Goal: Communication & Community: Answer question/provide support

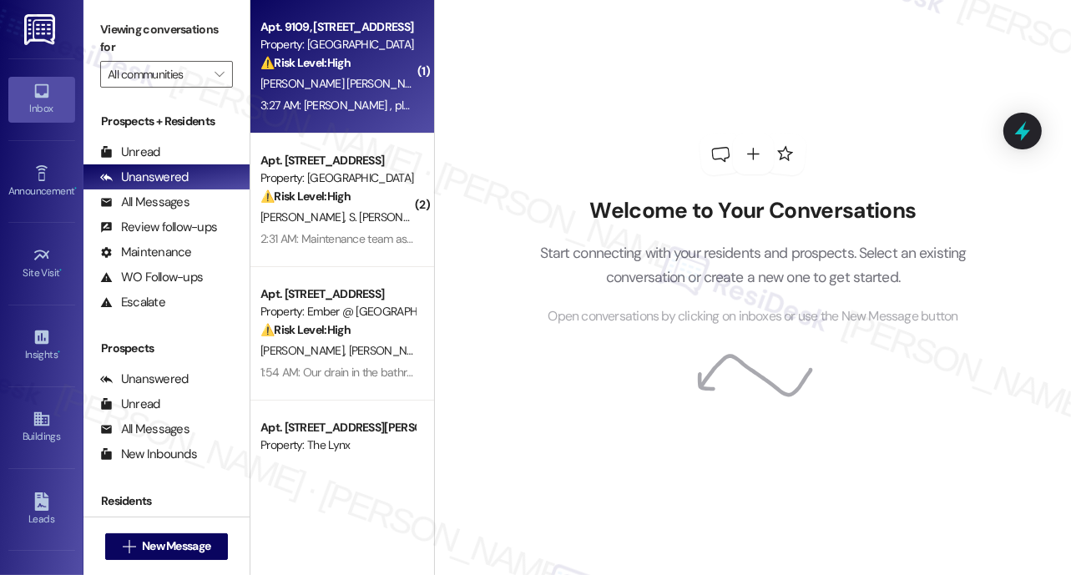
click at [376, 90] on div "[PERSON_NAME] [PERSON_NAME]" at bounding box center [338, 83] width 158 height 21
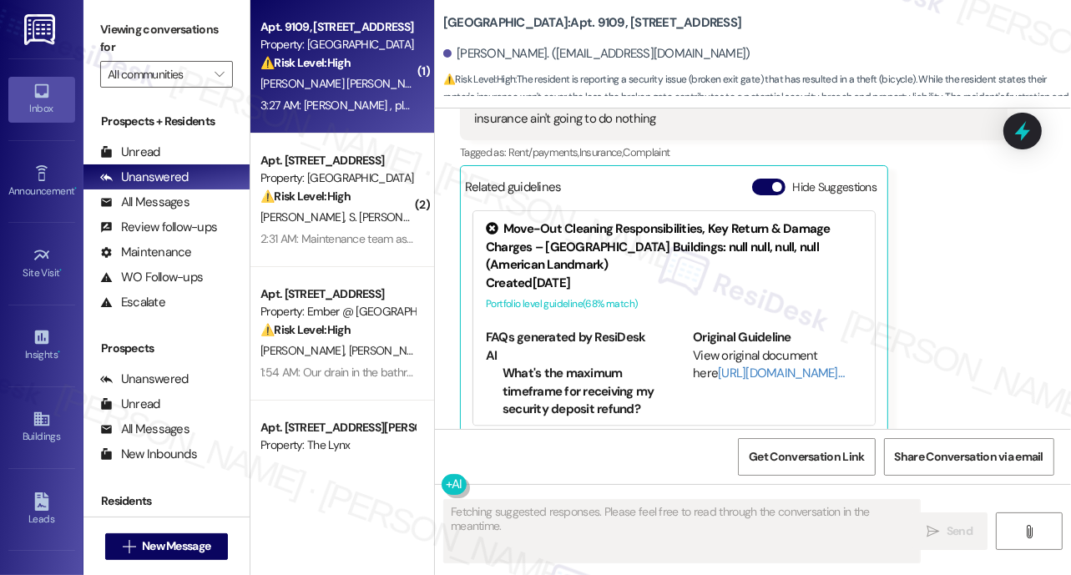
scroll to position [2880, 0]
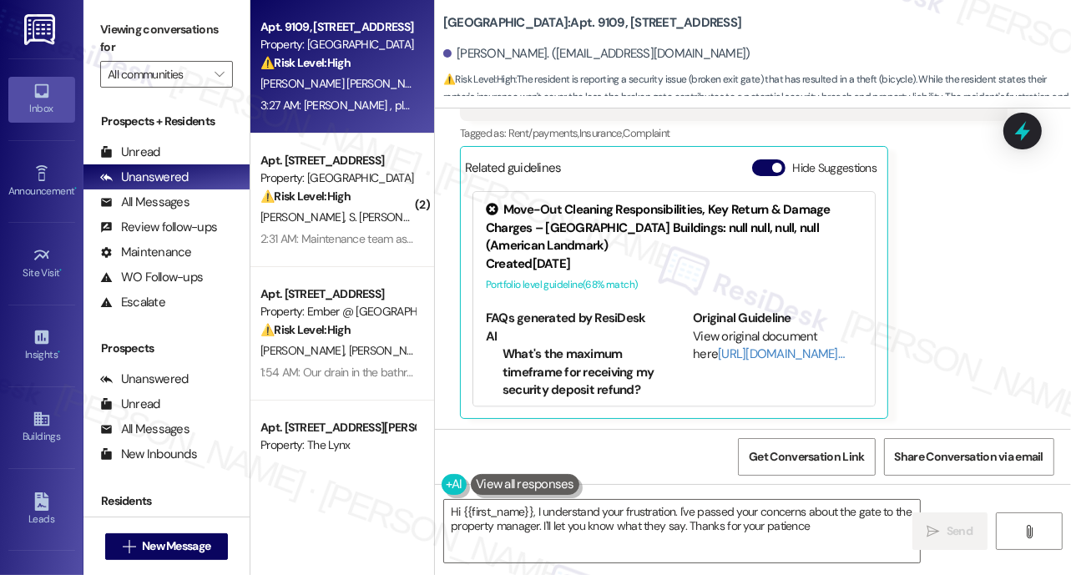
type textarea "Hi {{first_name}}, I understand your frustration. I've passed your concerns abo…"
click at [947, 209] on div "[PERSON_NAME] Question 3:27 AM [PERSON_NAME] , please don't take it personally …" at bounding box center [733, 217] width 547 height 403
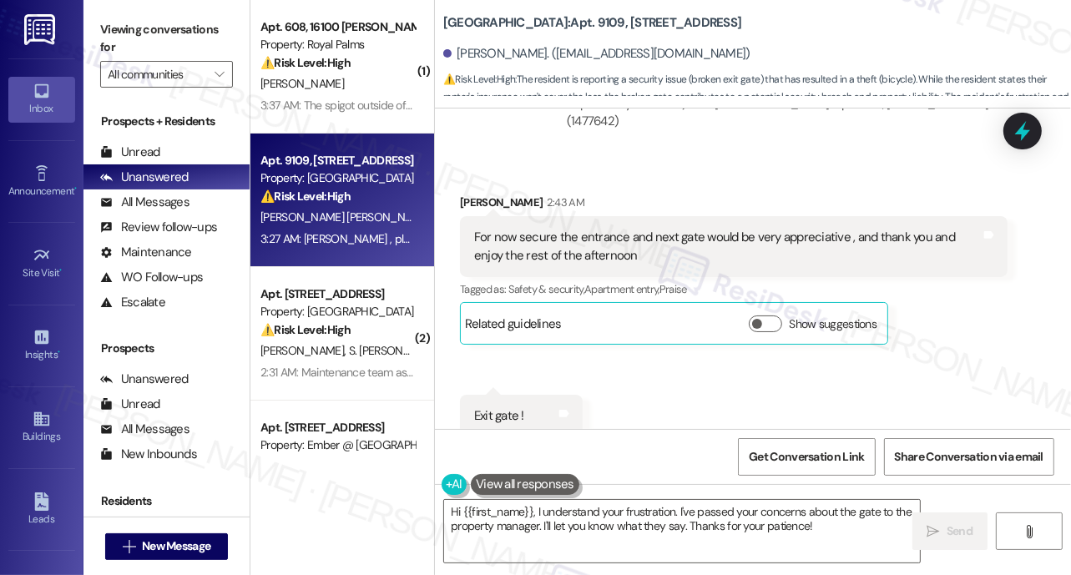
scroll to position [2210, 0]
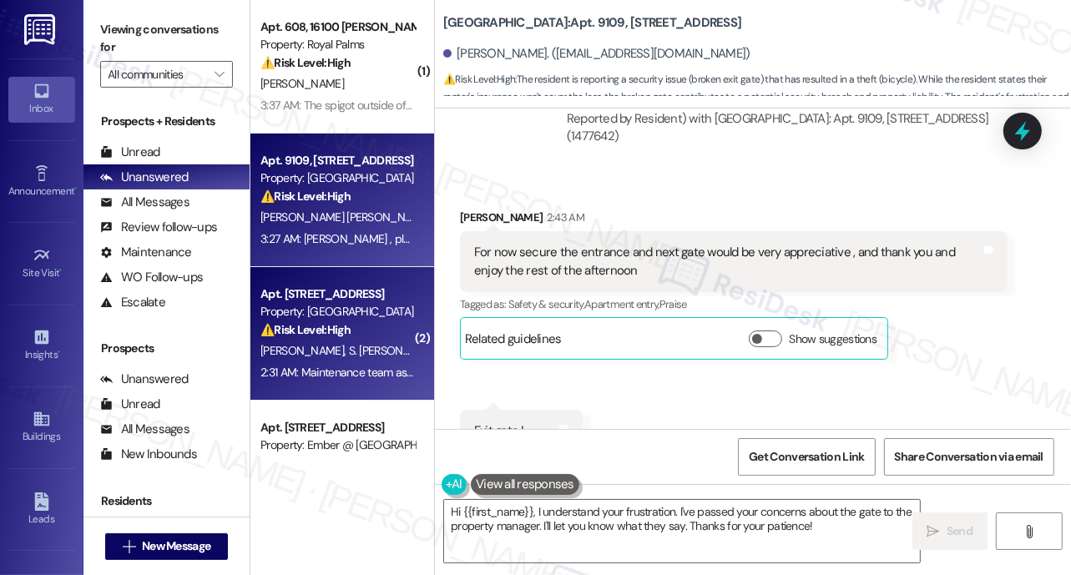
click at [339, 335] on strong "⚠️ Risk Level: High" at bounding box center [305, 329] width 90 height 15
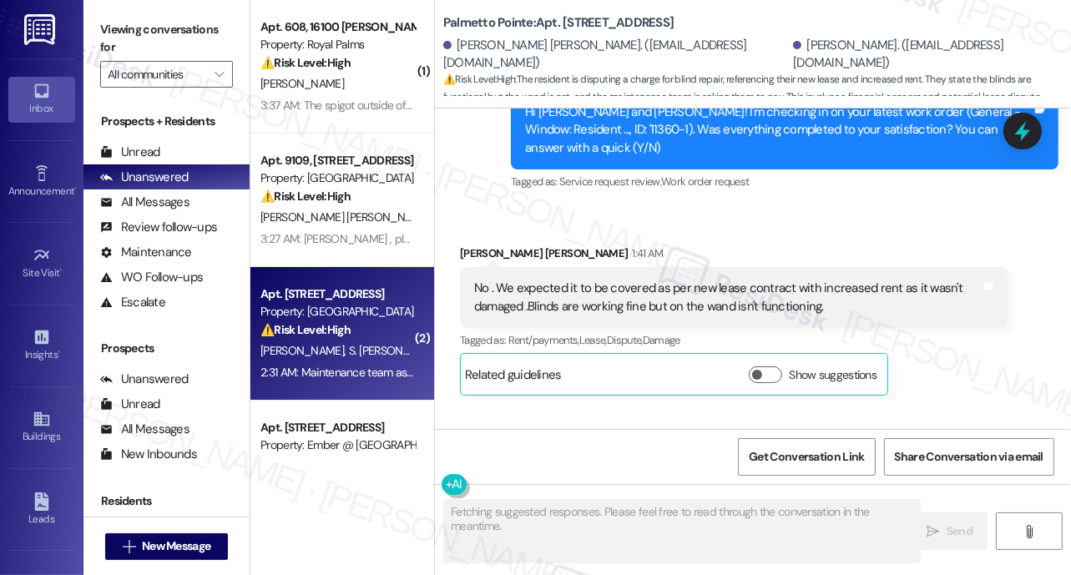
scroll to position [2664, 0]
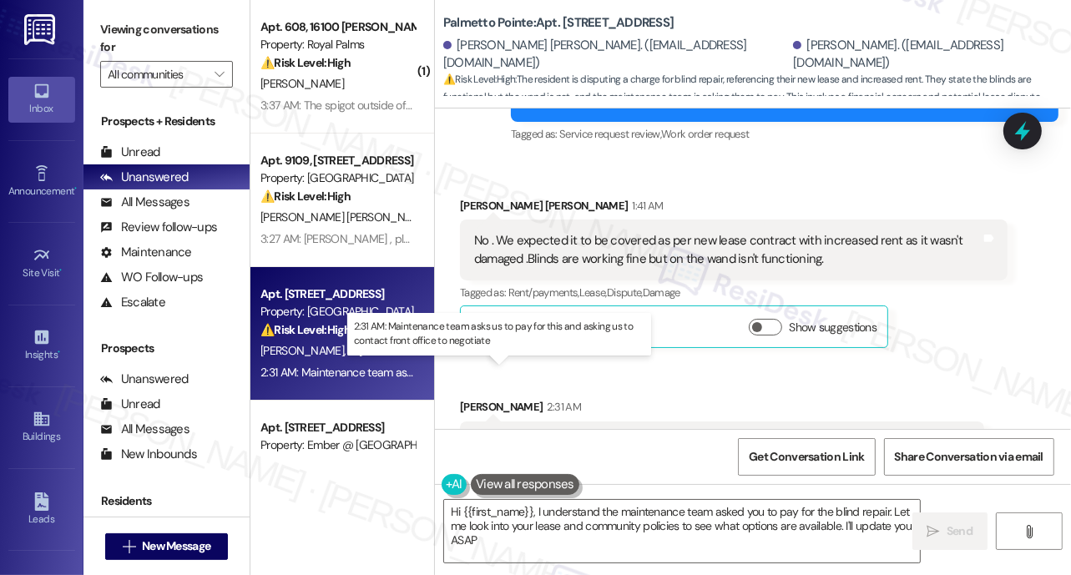
type textarea "Hi {{first_name}}, I understand the maintenance team asked you to pay for the b…"
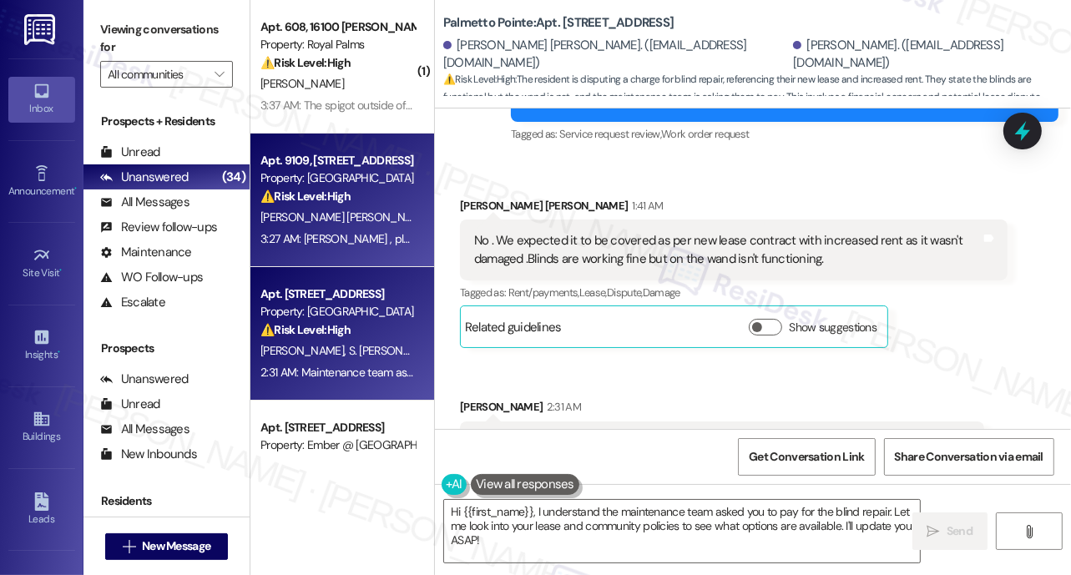
click at [325, 237] on div "3:27 AM: Sarah , please don't take it personally but , Actions speak louder tha…" at bounding box center [806, 238] width 1092 height 15
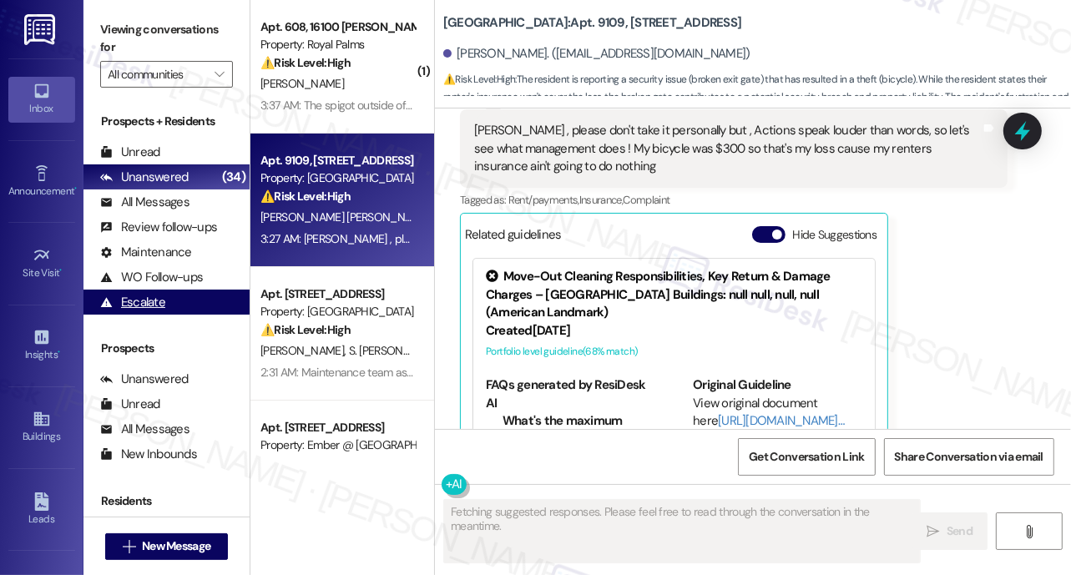
scroll to position [2880, 0]
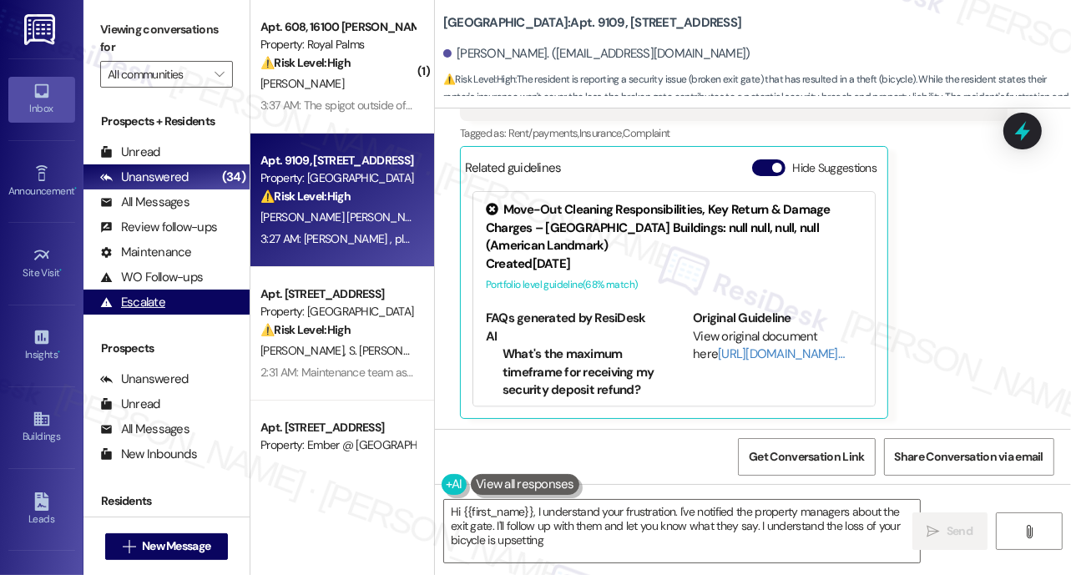
type textarea "Hi {{first_name}}, I understand your frustration. I've notified the property ma…"
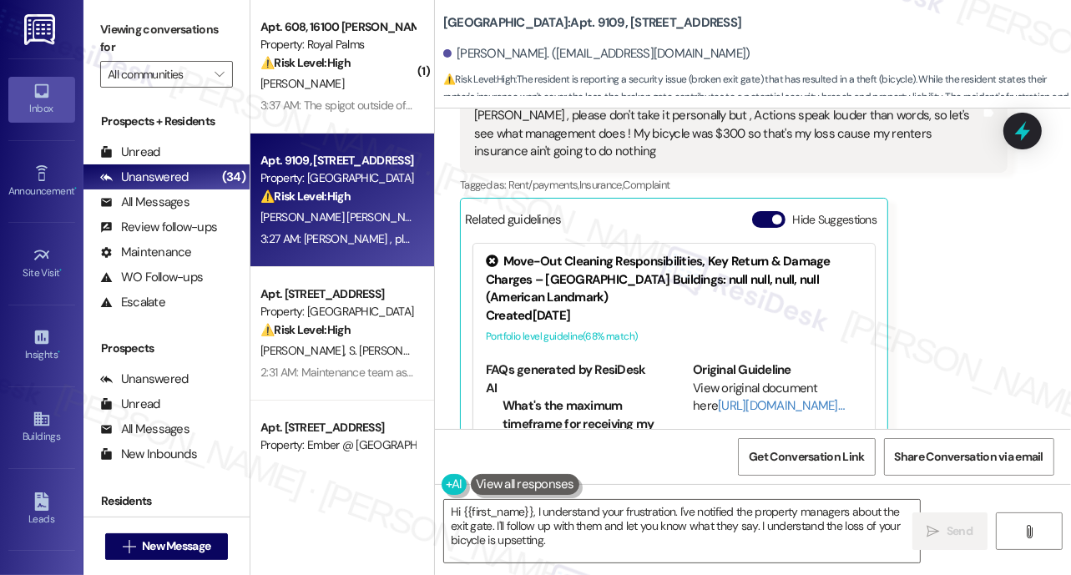
scroll to position [2757, 0]
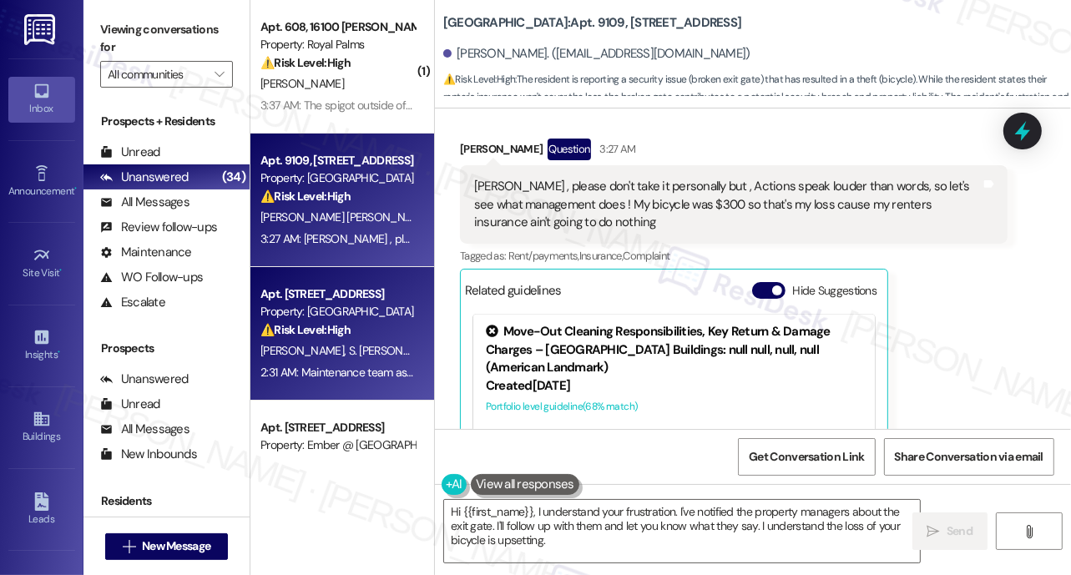
click at [328, 290] on div "Apt. [STREET_ADDRESS]" at bounding box center [337, 294] width 154 height 18
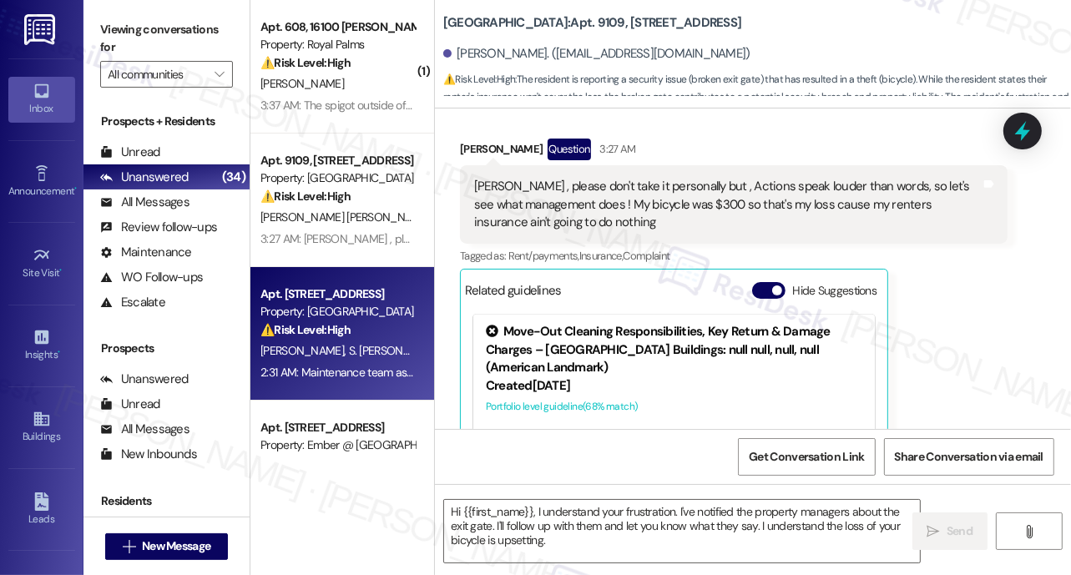
scroll to position [126, 0]
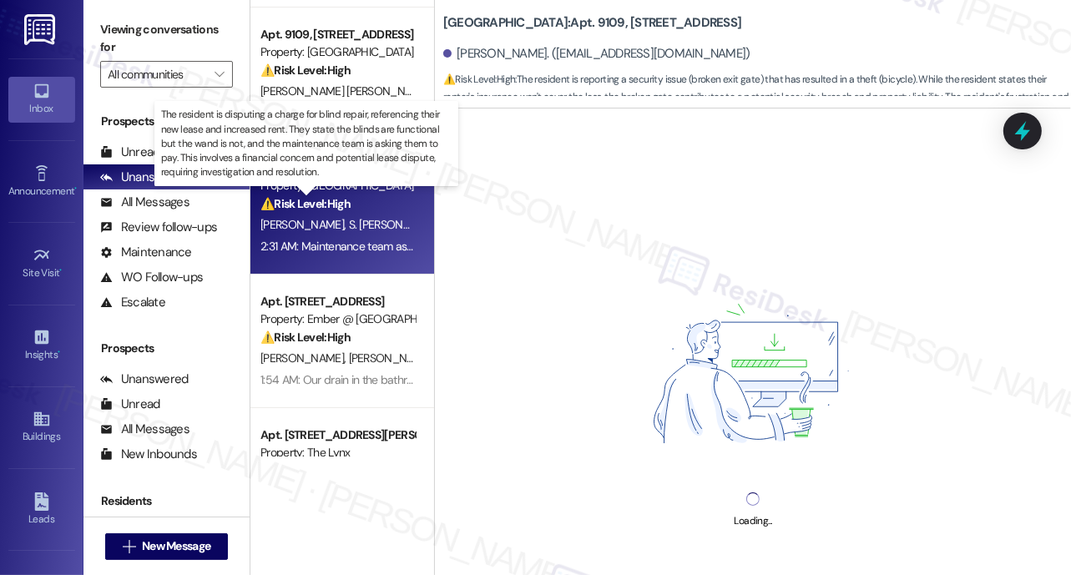
click at [348, 201] on strong "⚠️ Risk Level: High" at bounding box center [305, 203] width 90 height 15
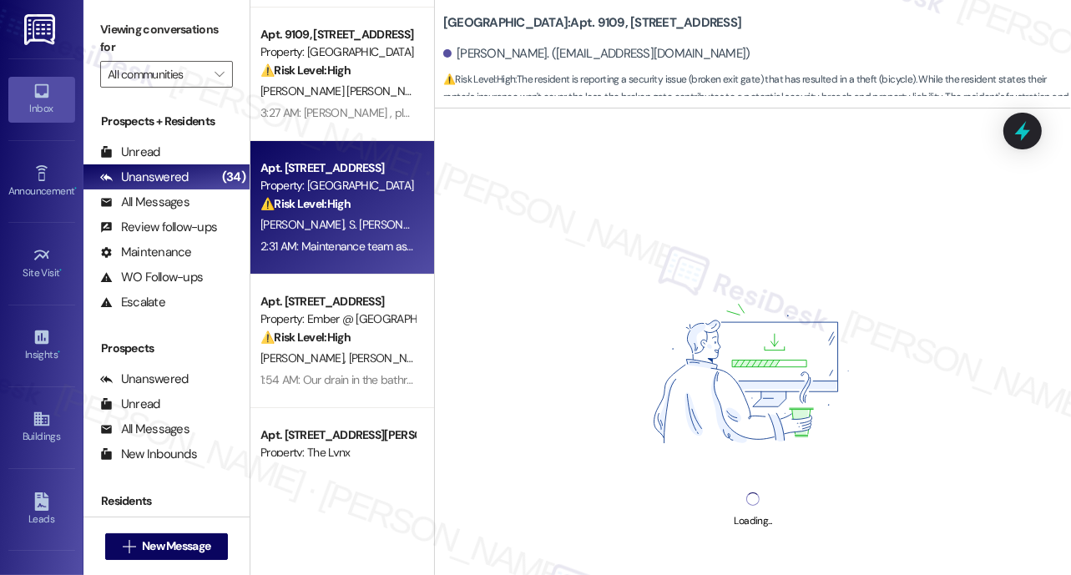
click at [388, 217] on span "S. [PERSON_NAME]" at bounding box center [396, 224] width 94 height 15
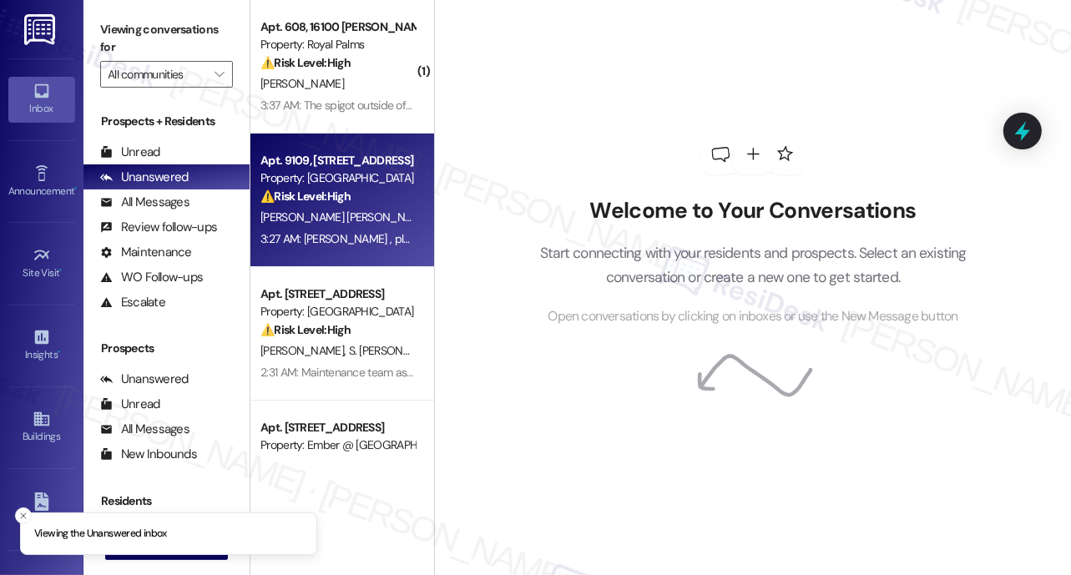
click at [368, 214] on div "[PERSON_NAME] [PERSON_NAME]" at bounding box center [338, 217] width 158 height 21
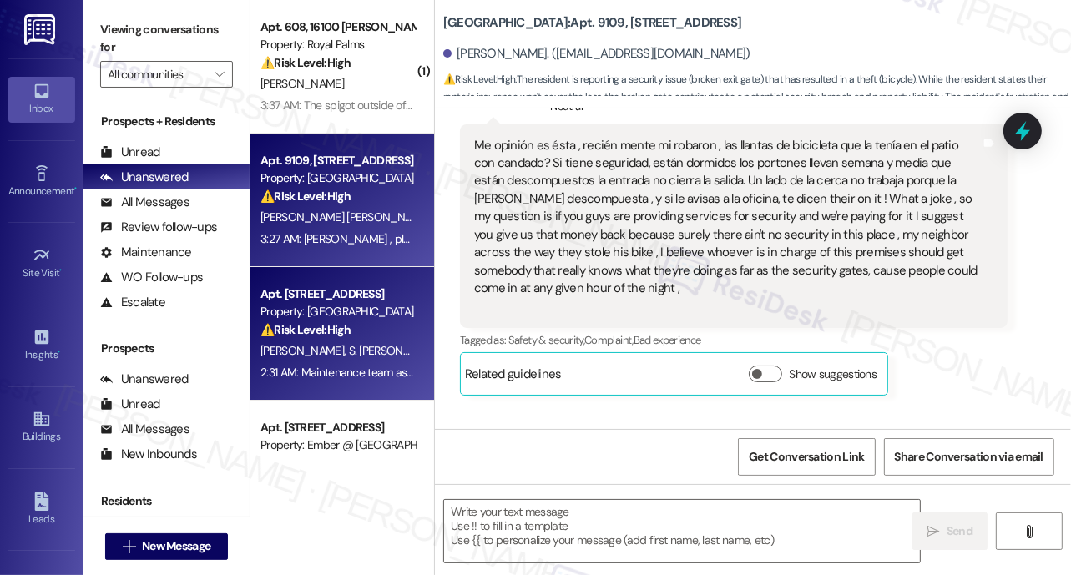
type textarea "Fetching suggested responses. Please feel free to read through the conversation…"
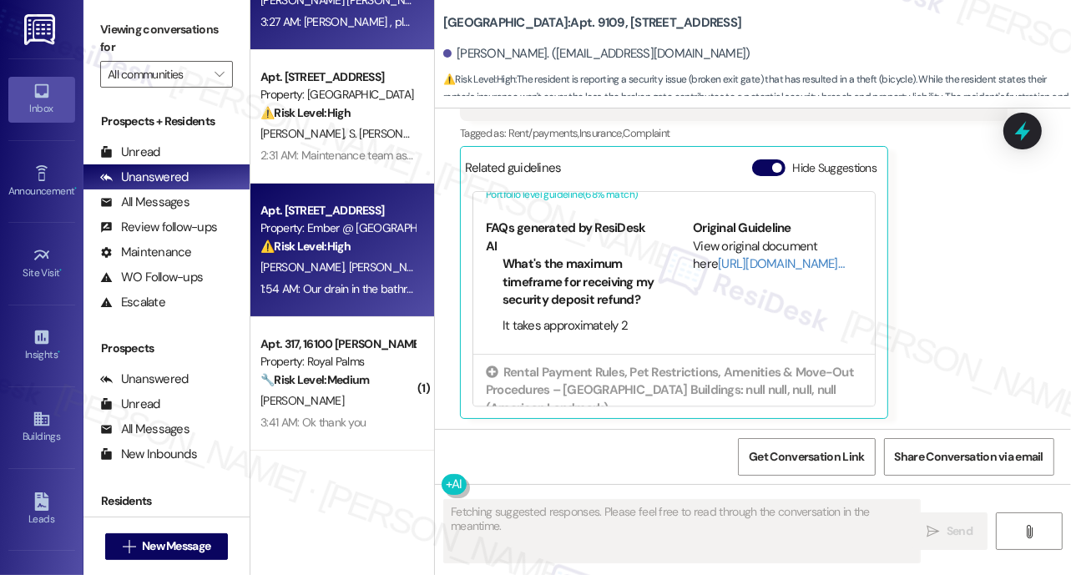
scroll to position [215, 0]
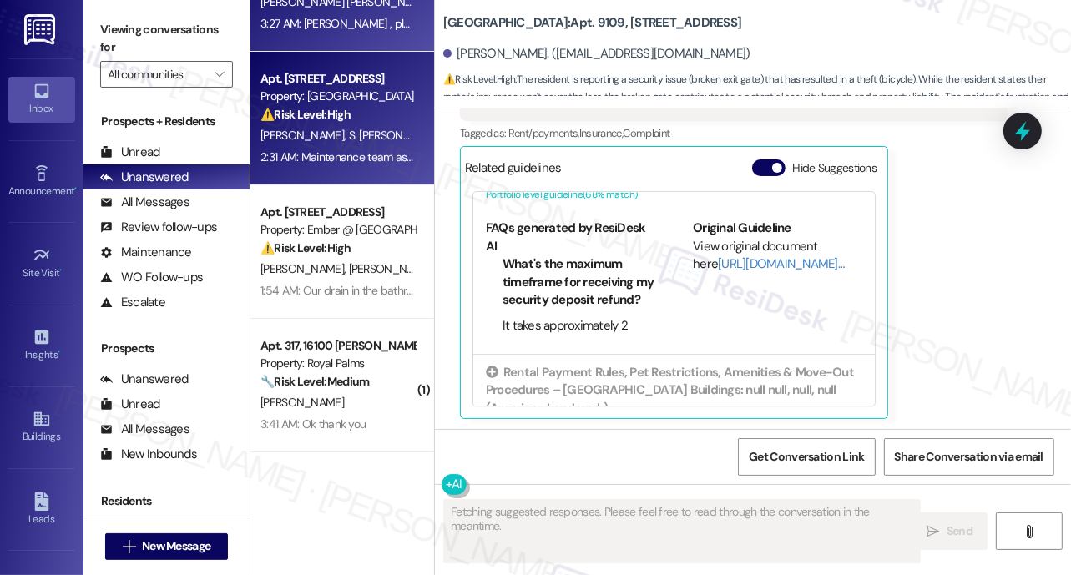
click at [339, 103] on div "Property: [GEOGRAPHIC_DATA]" at bounding box center [337, 97] width 154 height 18
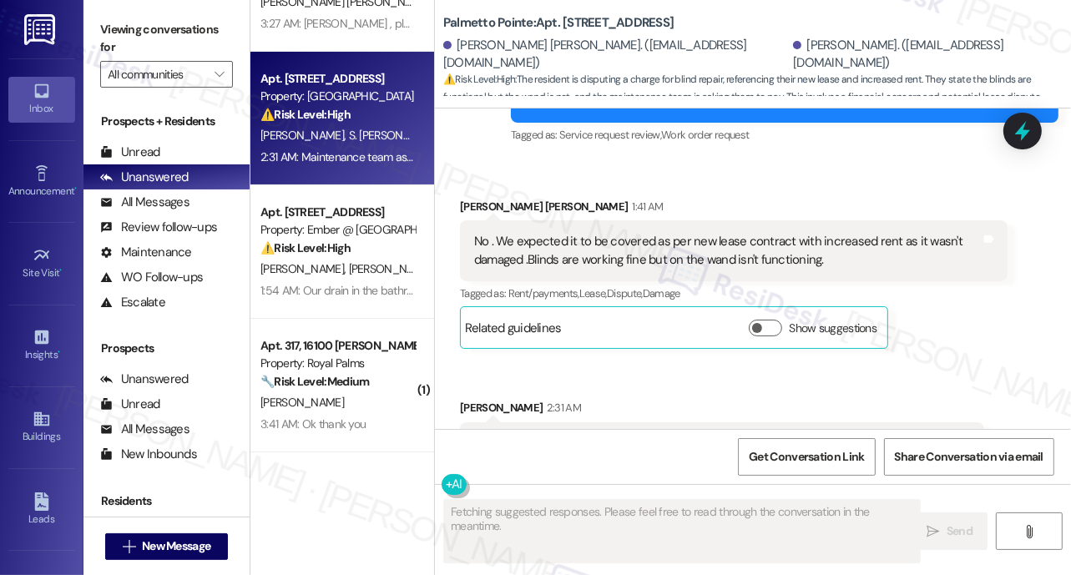
scroll to position [2664, 0]
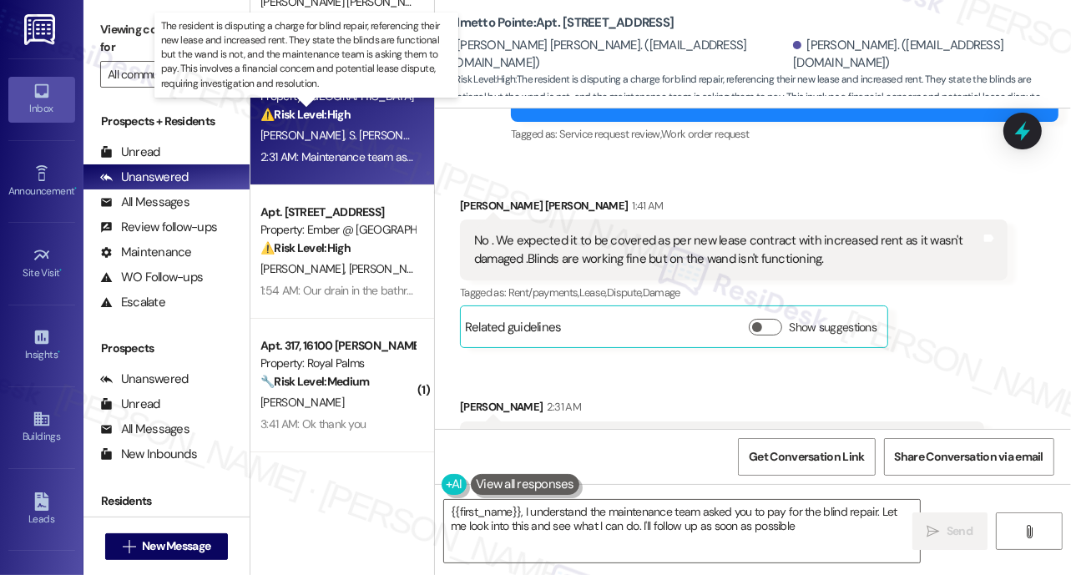
type textarea "{{first_name}}, I understand the maintenance team asked you to pay for the blin…"
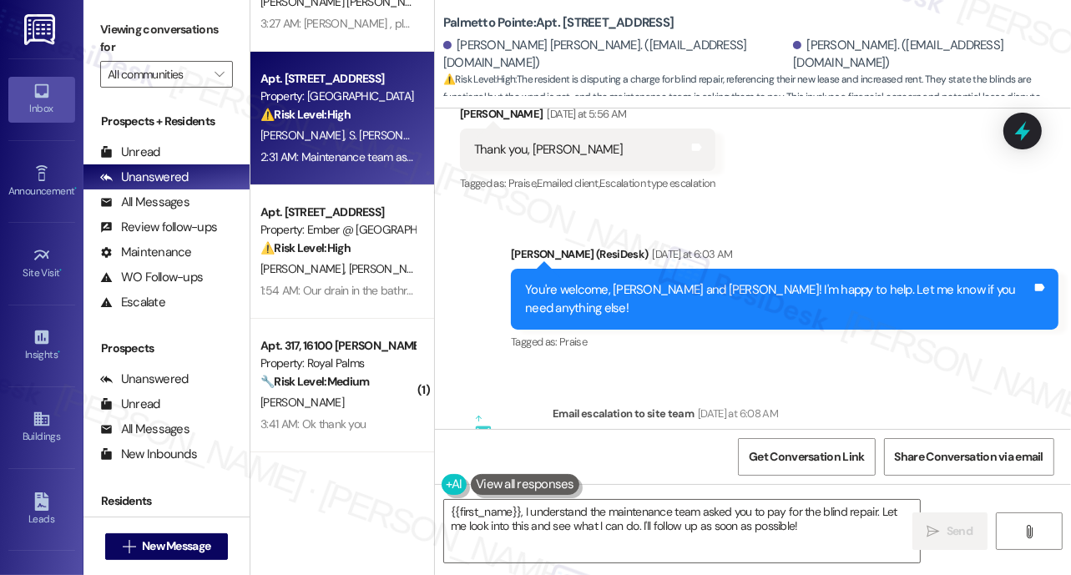
scroll to position [1914, 0]
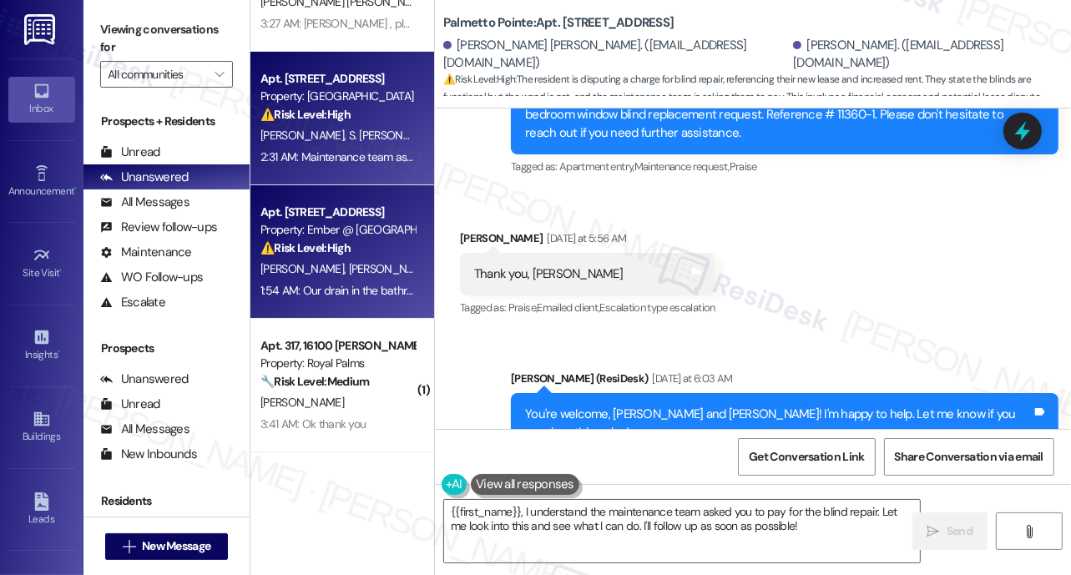
click at [386, 260] on div "[PERSON_NAME] [PERSON_NAME]" at bounding box center [338, 269] width 158 height 21
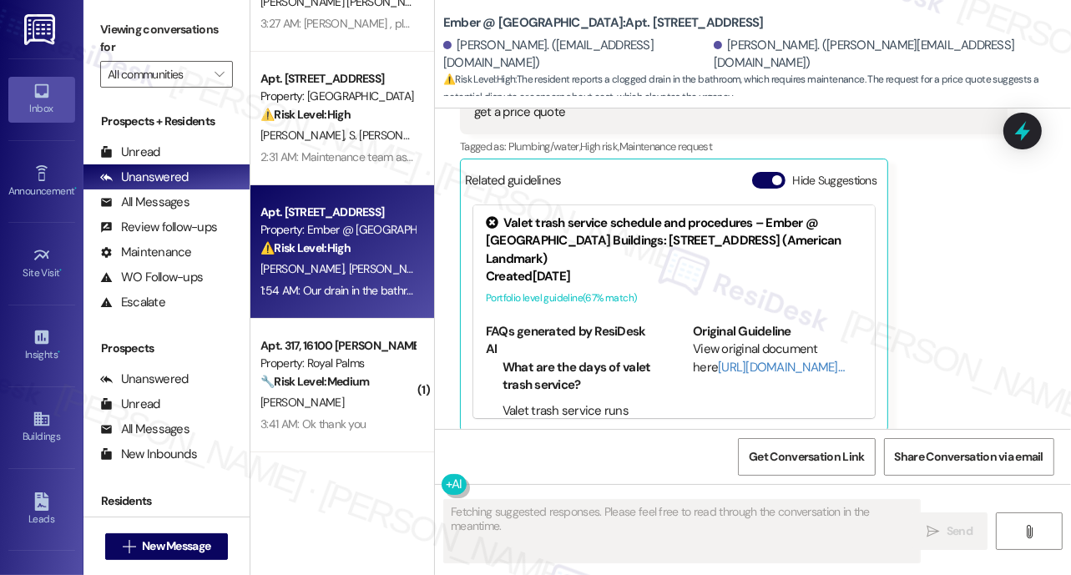
scroll to position [820, 0]
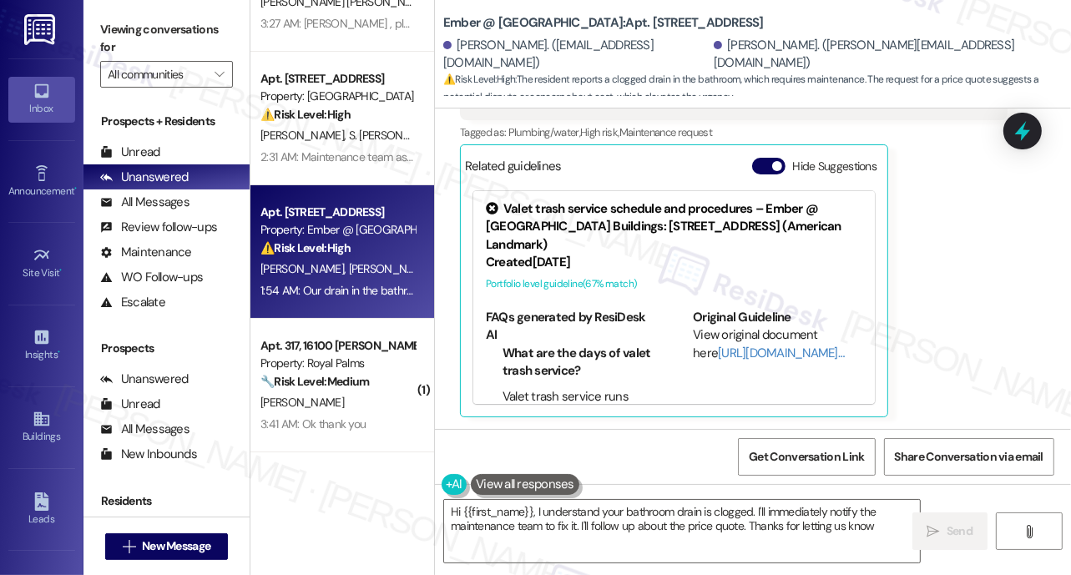
type textarea "Hi {{first_name}}, I understand your bathroom drain is clogged. I'll immediatel…"
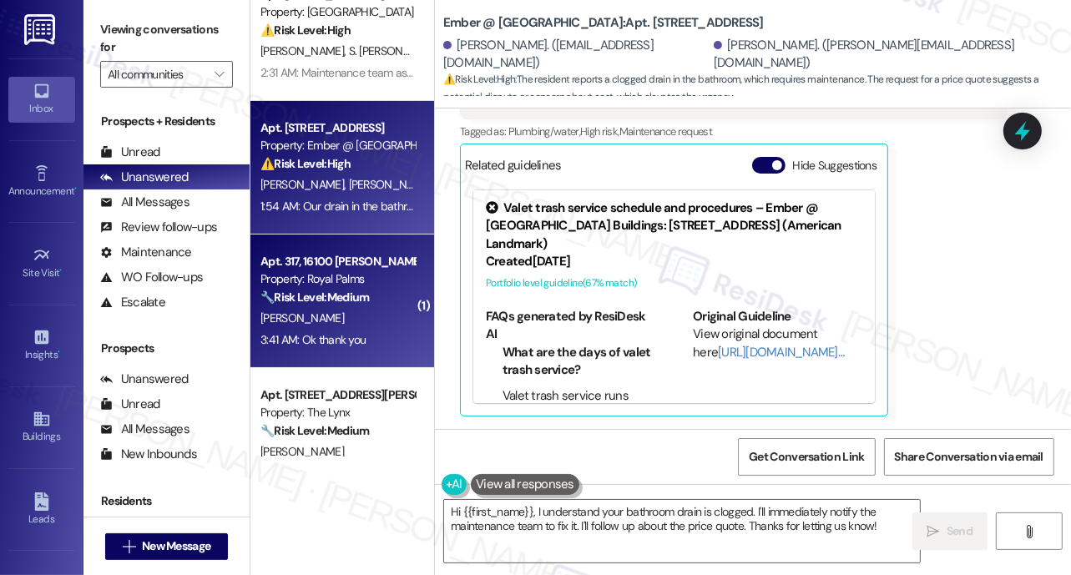
scroll to position [301, 0]
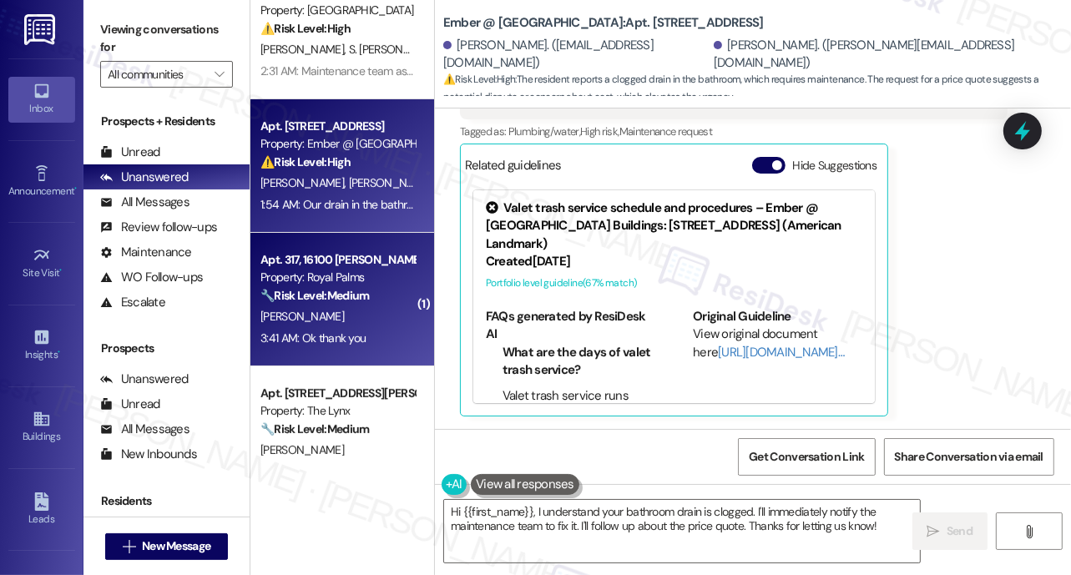
click at [324, 301] on strong "🔧 Risk Level: Medium" at bounding box center [314, 295] width 108 height 15
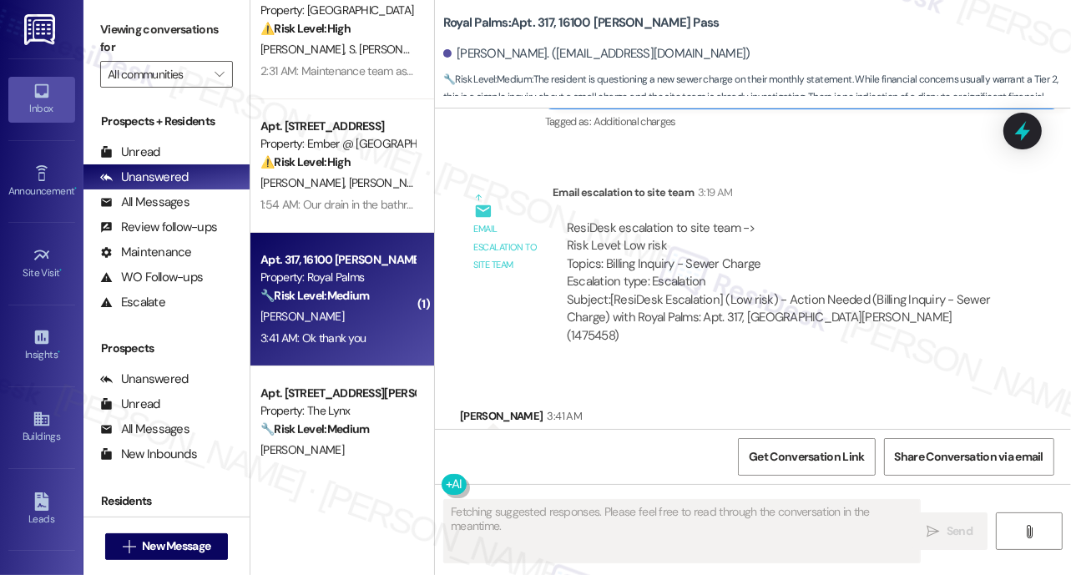
scroll to position [1536, 0]
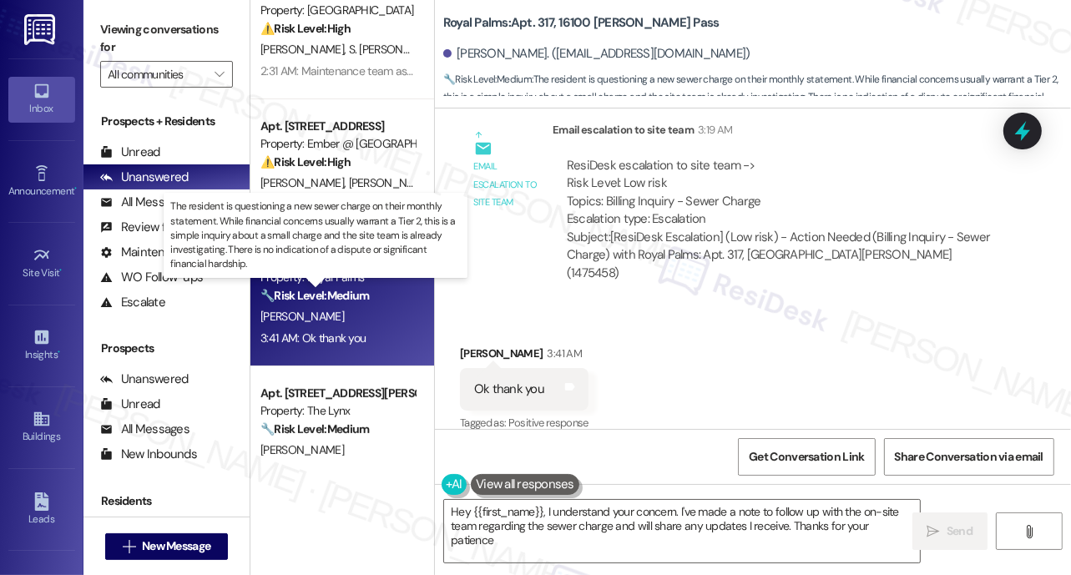
type textarea "Hey {{first_name}}, I understand your concern. I've made a note to follow up wi…"
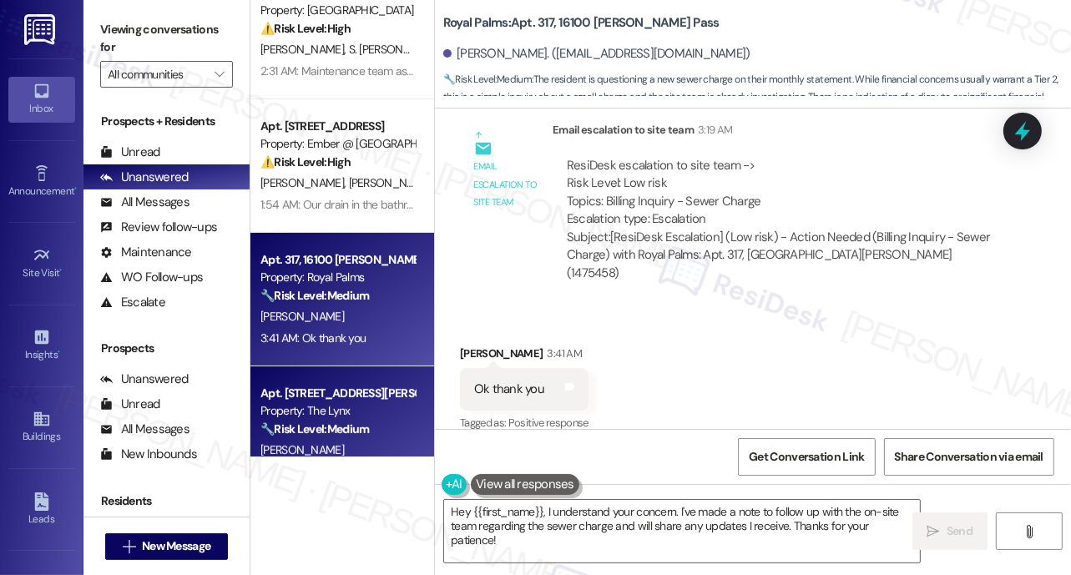
click at [315, 405] on div "Property: The Lynx" at bounding box center [337, 411] width 154 height 18
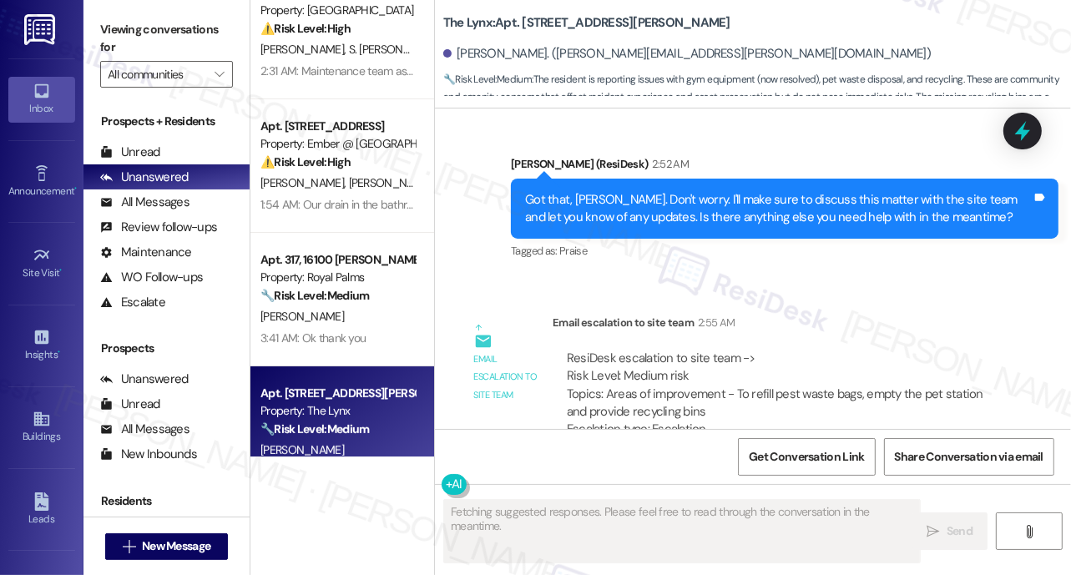
scroll to position [1491, 0]
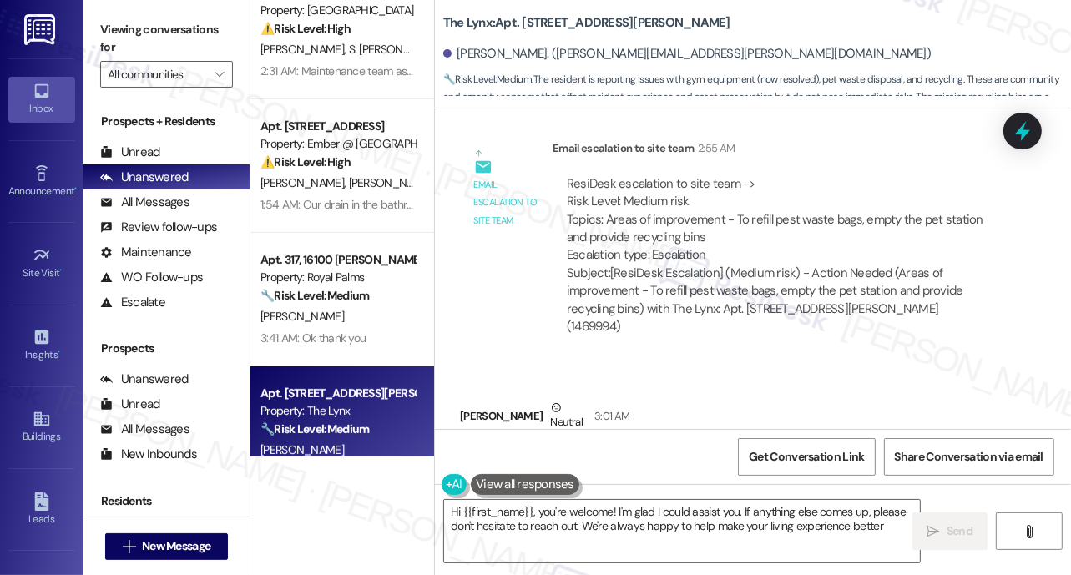
type textarea "Hi {{first_name}}, you're welcome! I'm glad I could assist you. If anything els…"
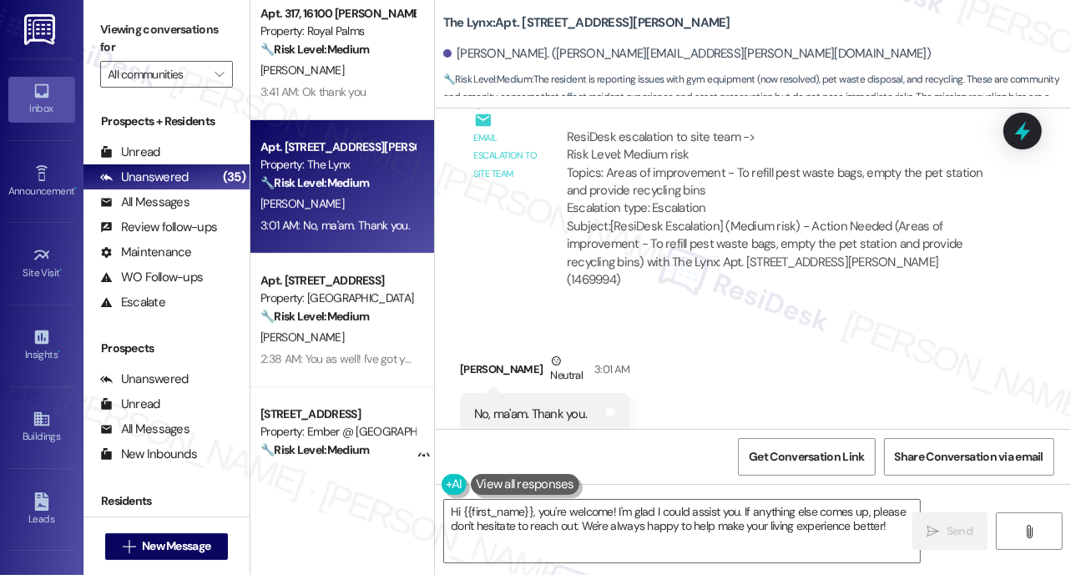
scroll to position [549, 0]
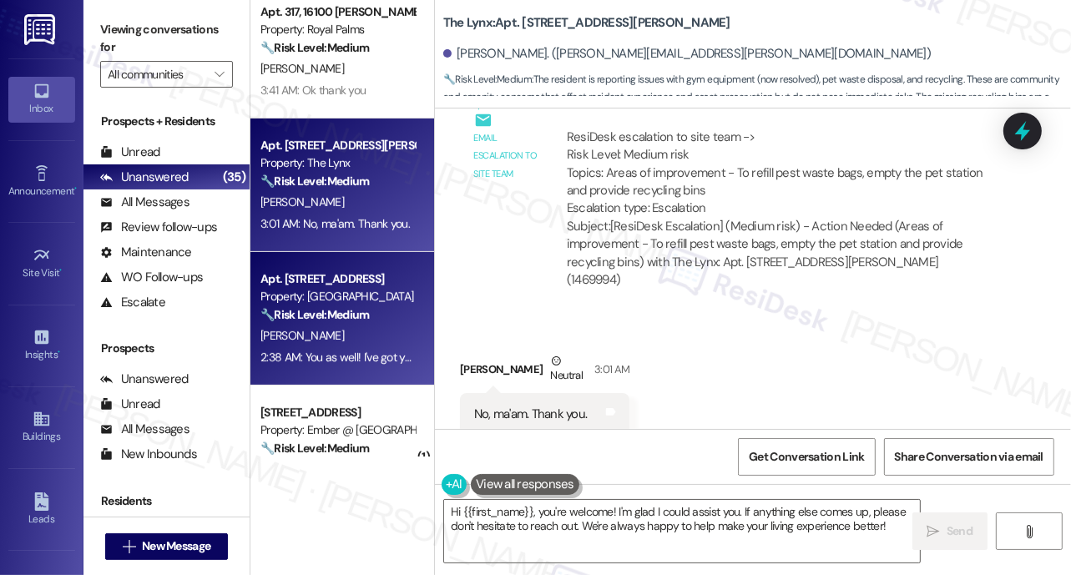
click at [338, 306] on div "🔧 Risk Level: Medium The resident is inquiring about a new team and a person se…" at bounding box center [337, 315] width 154 height 18
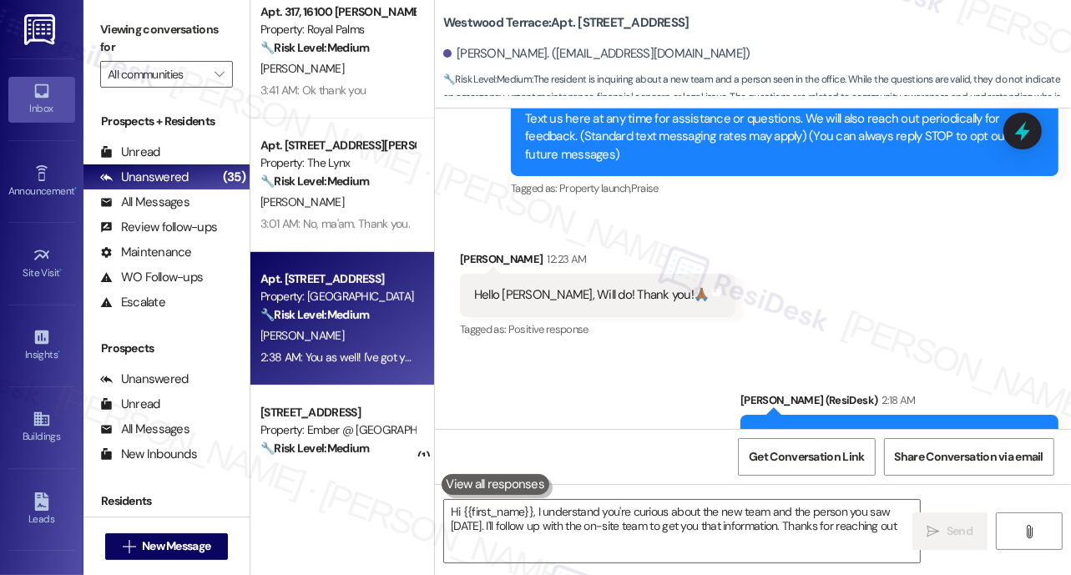
type textarea "Hi {{first_name}}, I understand you're curious about the new team and the perso…"
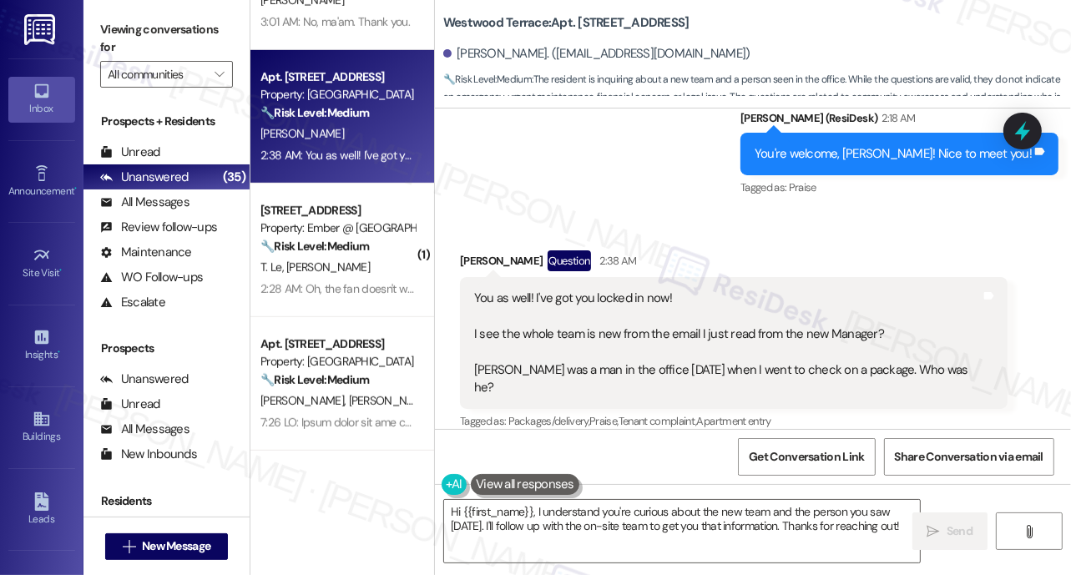
scroll to position [898, 0]
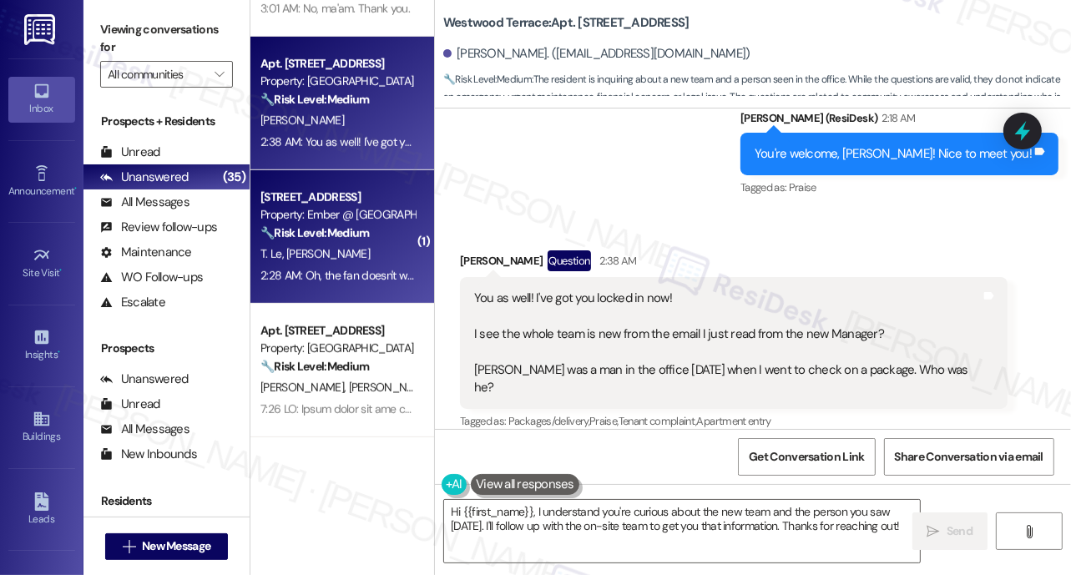
click at [320, 246] on div "T. Le [PERSON_NAME]" at bounding box center [338, 254] width 158 height 21
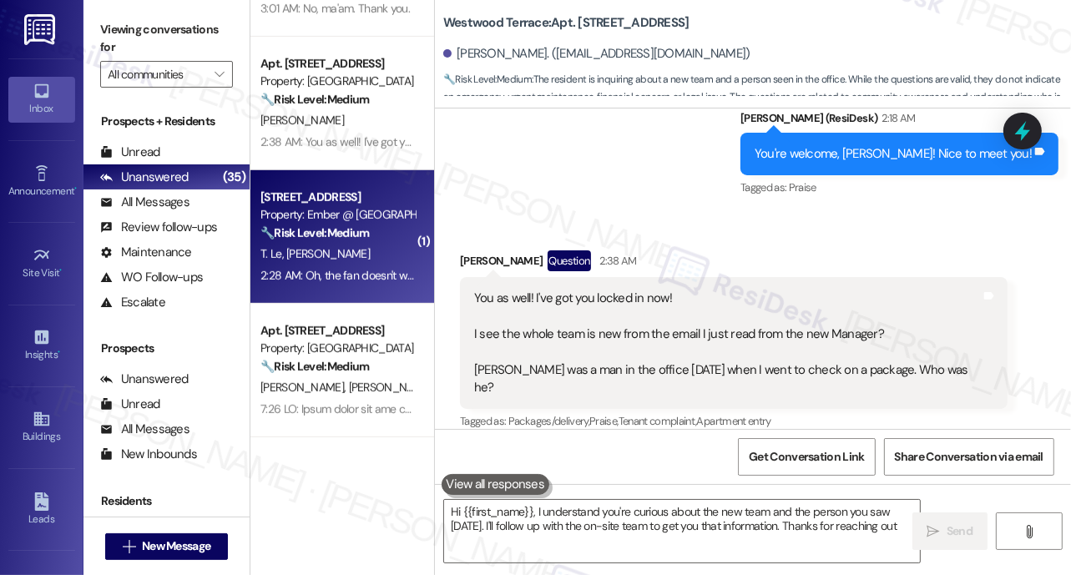
type textarea "Hi {{first_name}}, I understand you're curious about the new team and the perso…"
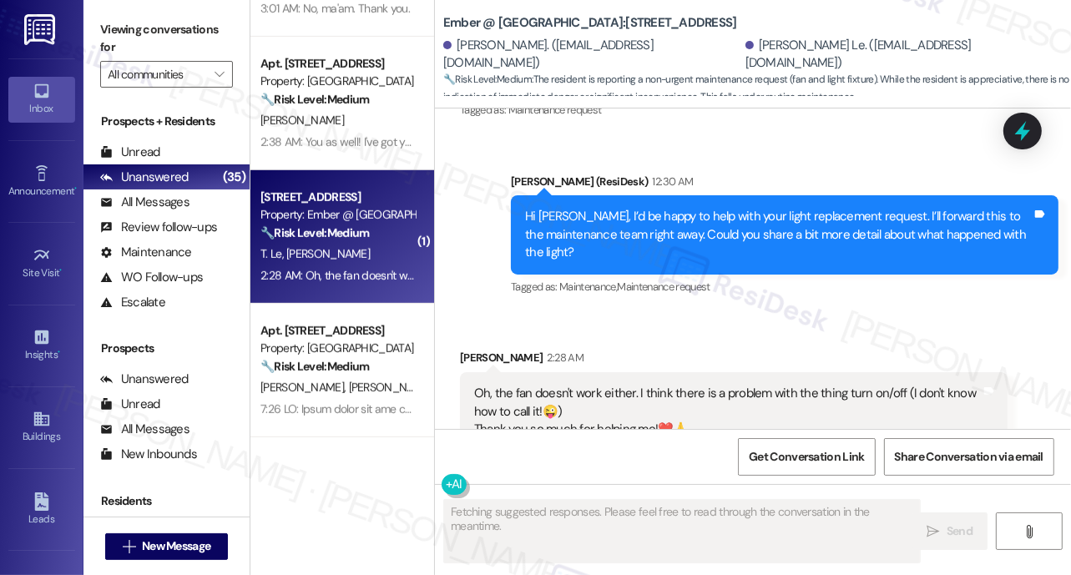
scroll to position [1034, 0]
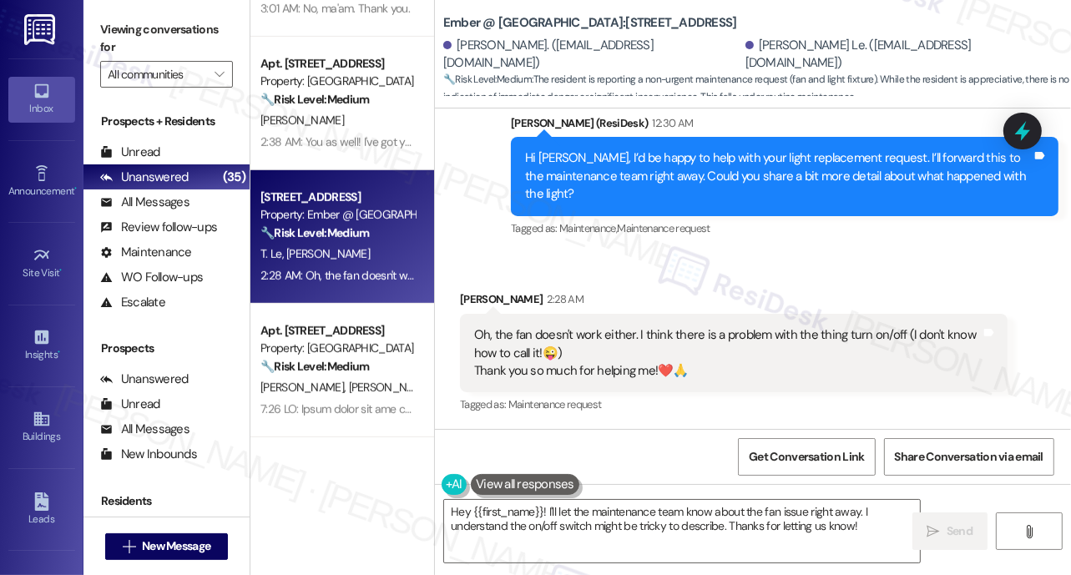
type textarea "Hey {{first_name}}! I'll let the maintenance team know about the fan issue righ…"
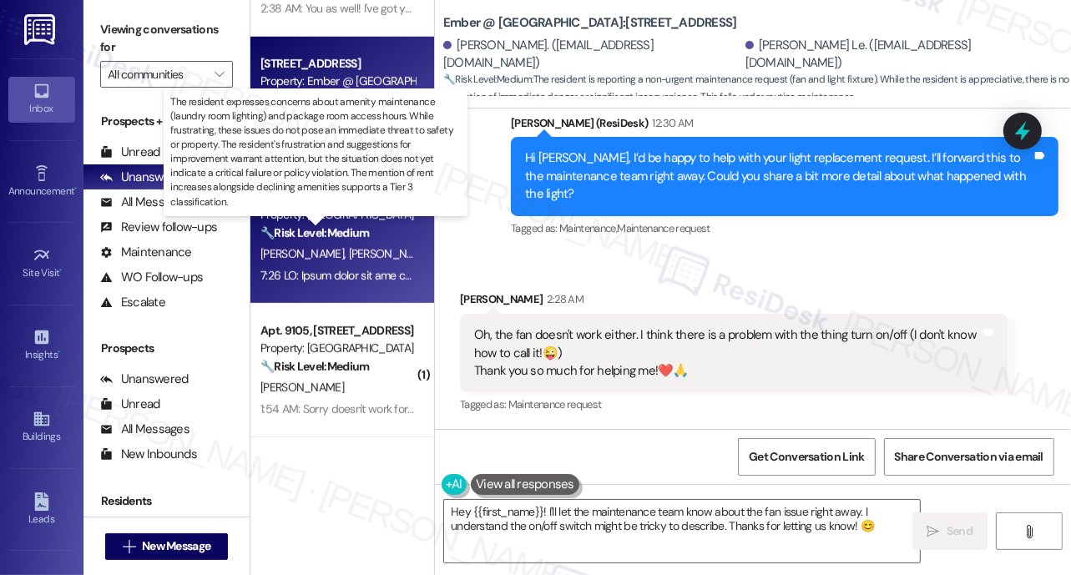
click at [366, 231] on strong "🔧 Risk Level: Medium" at bounding box center [314, 232] width 108 height 15
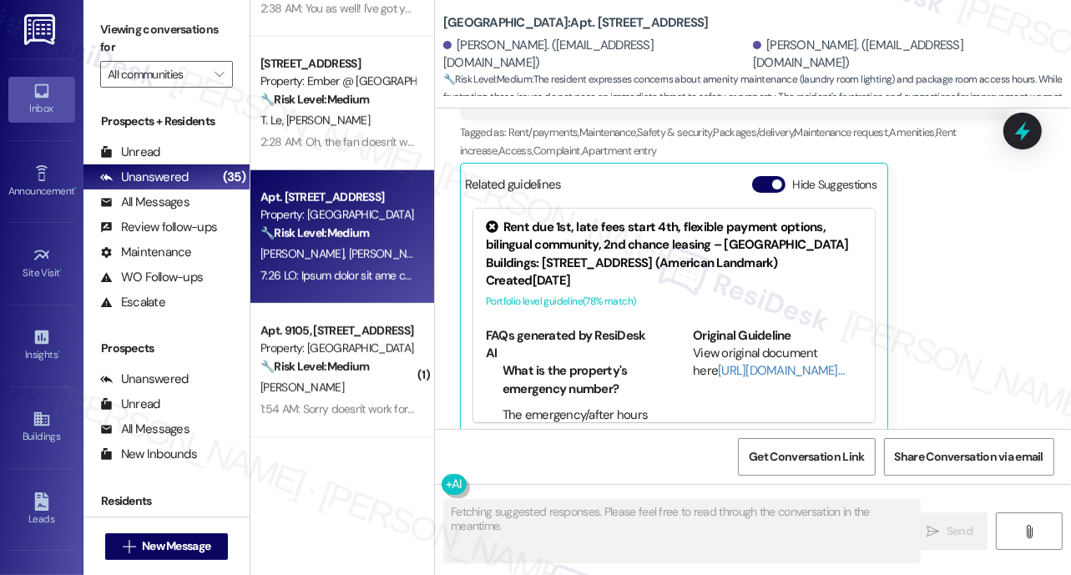
scroll to position [1207, 0]
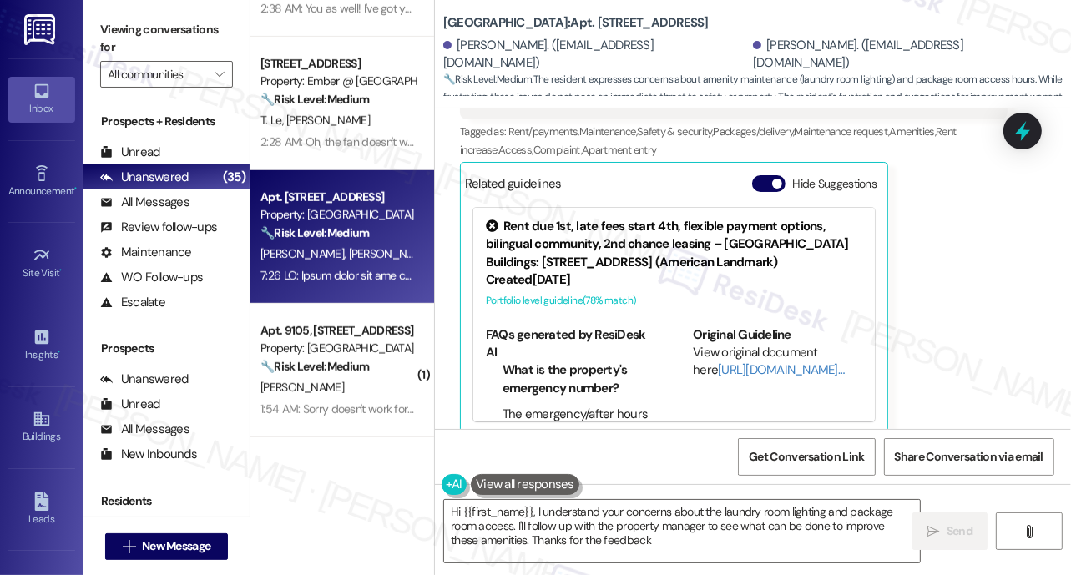
type textarea "Hi {{first_name}}, I understand your concerns about the laundry room lighting a…"
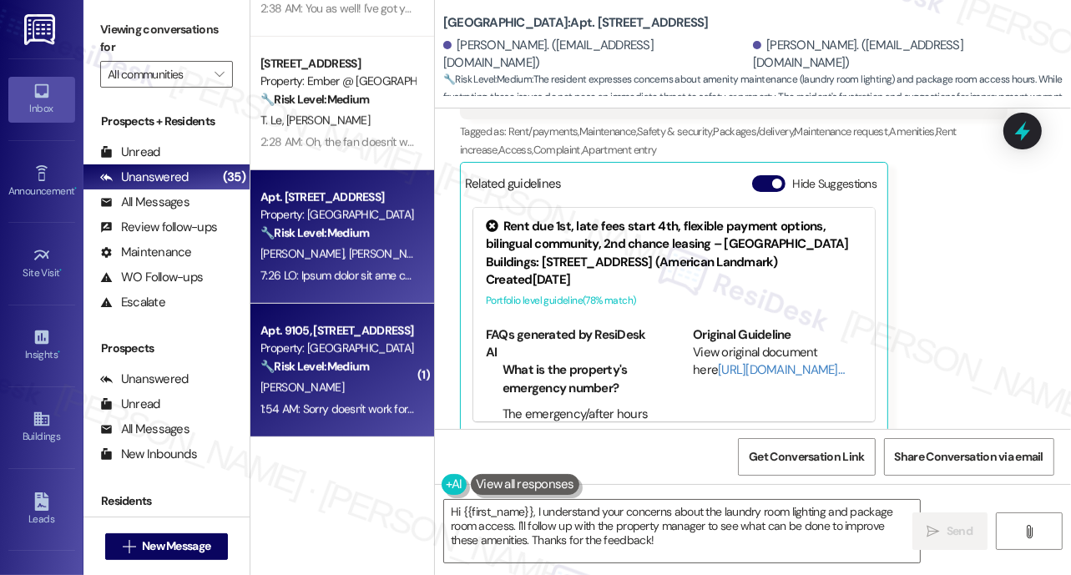
click at [373, 345] on div "Property: [GEOGRAPHIC_DATA]" at bounding box center [337, 349] width 154 height 18
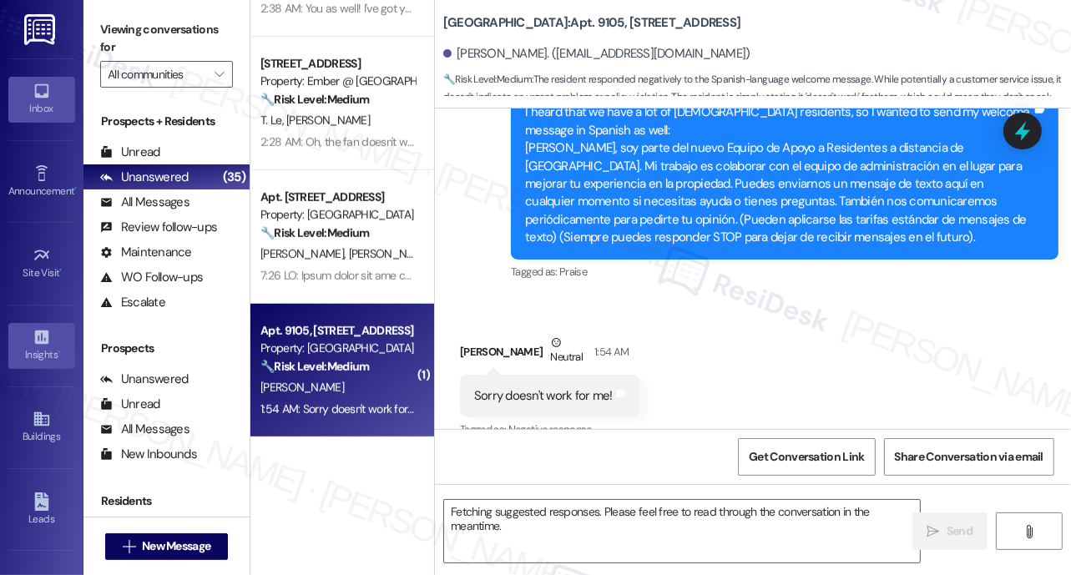
scroll to position [724, 0]
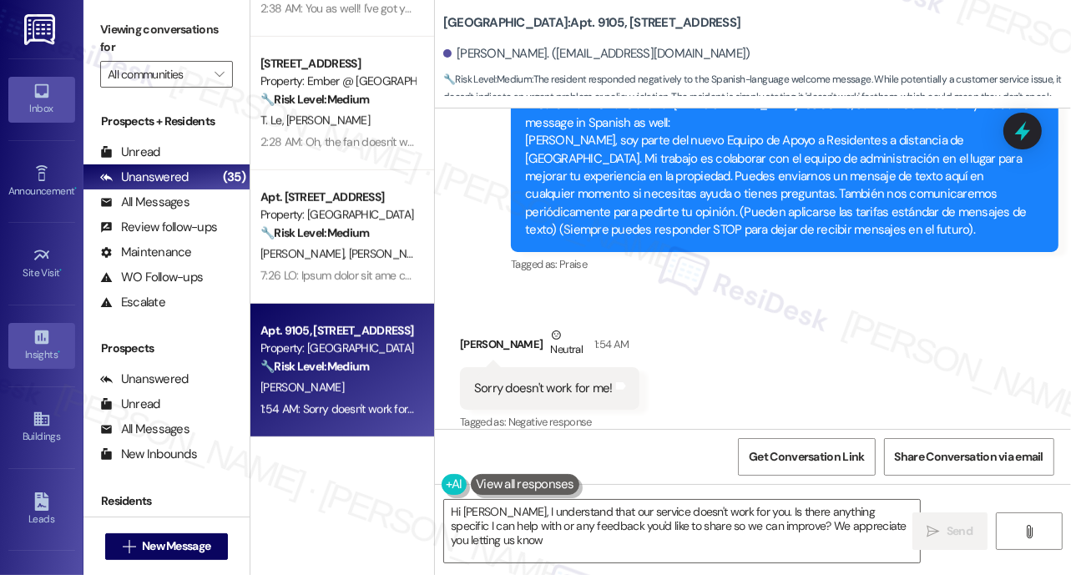
type textarea "Hi [PERSON_NAME], I understand that our service doesn't work for you. Is there …"
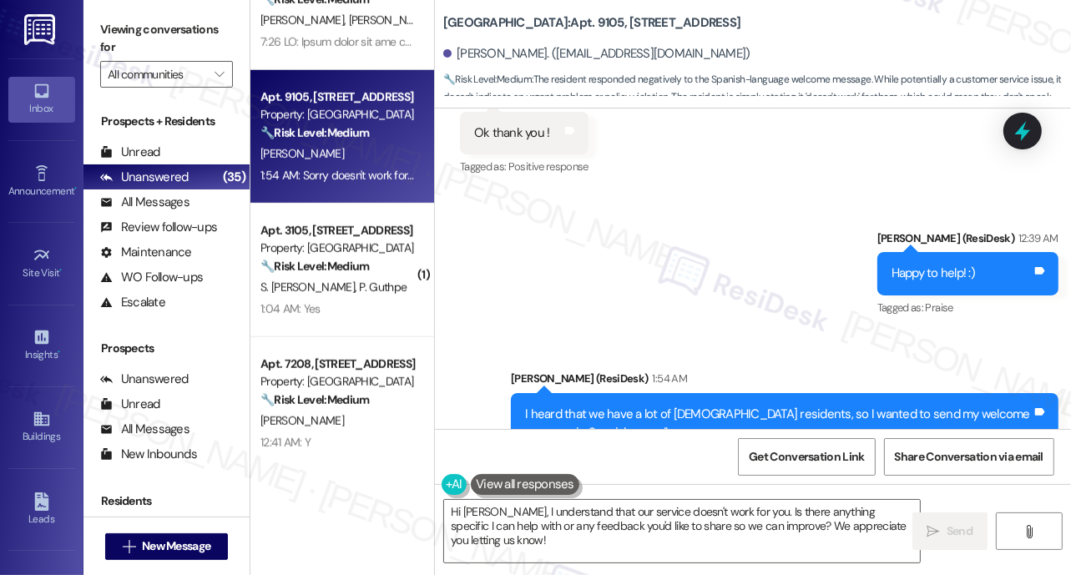
scroll to position [1132, 0]
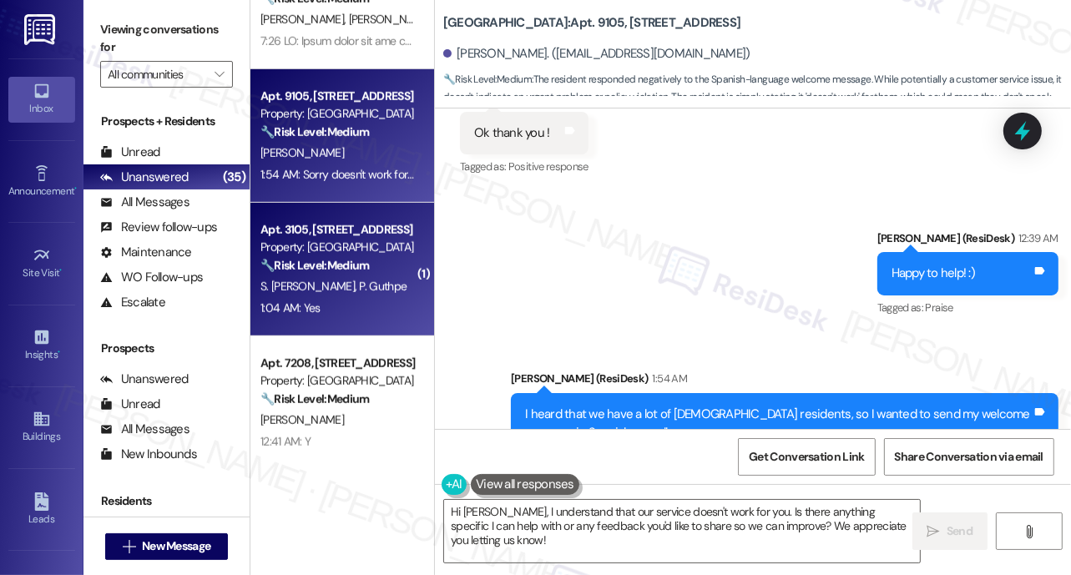
click at [280, 275] on div "Apt. 3105, [STREET_ADDRESS] Property: [GEOGRAPHIC_DATA] 🔧 Risk Level: Medium Th…" at bounding box center [338, 247] width 158 height 57
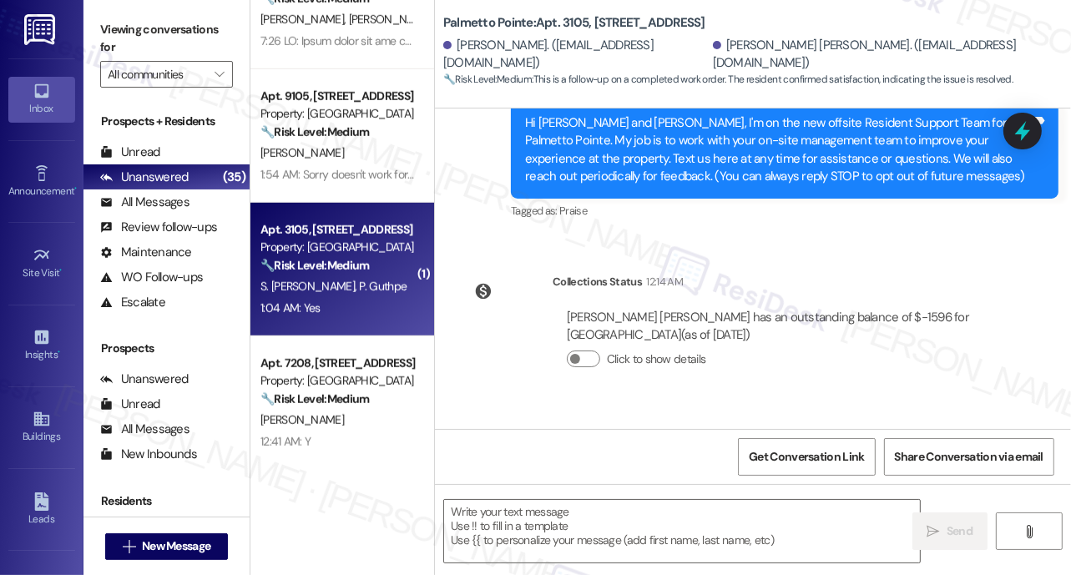
type textarea "Fetching suggested responses. Please feel free to read through the conversation…"
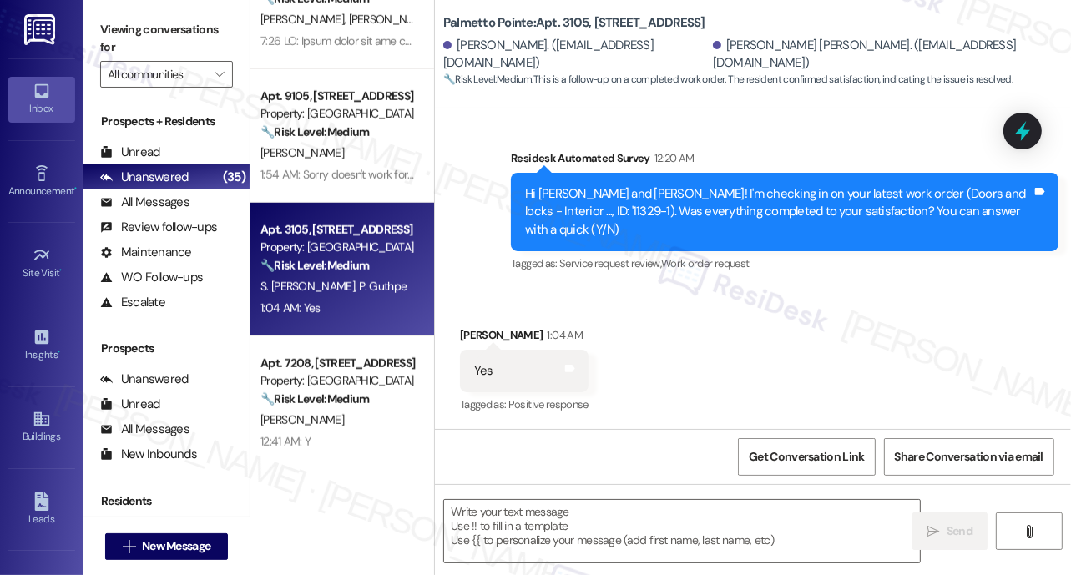
scroll to position [475, 0]
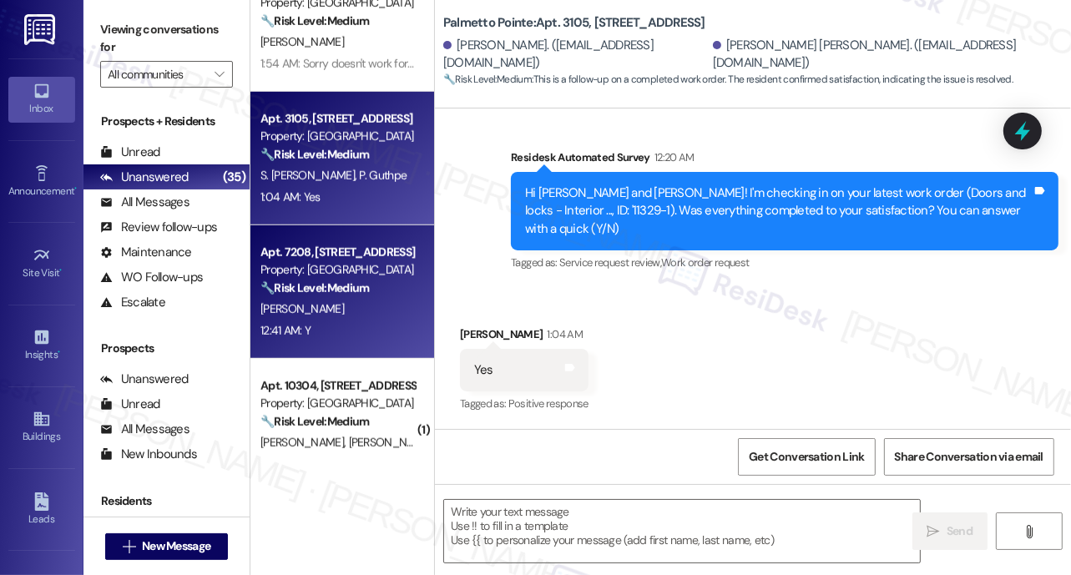
click at [341, 332] on div "12:41 AM: Y 12:41 AM: Y" at bounding box center [338, 330] width 158 height 21
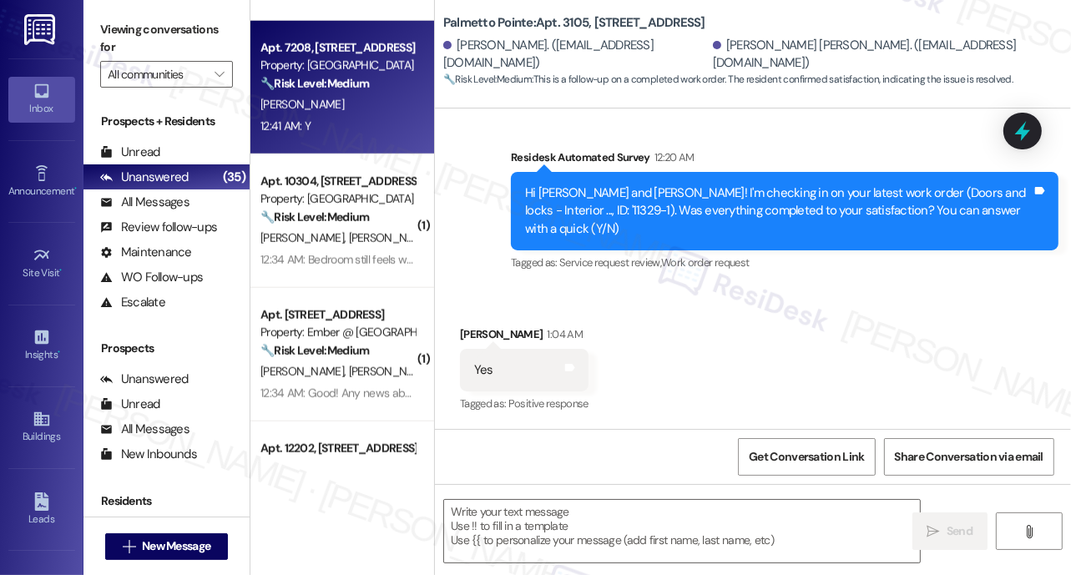
scroll to position [1477, 0]
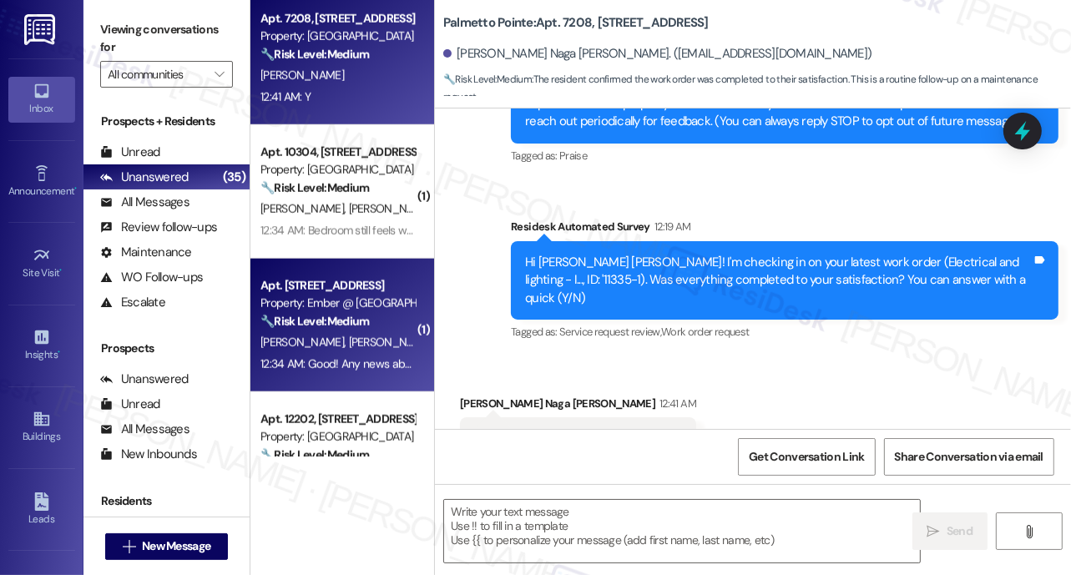
type textarea "Fetching suggested responses. Please feel free to read through the conversation…"
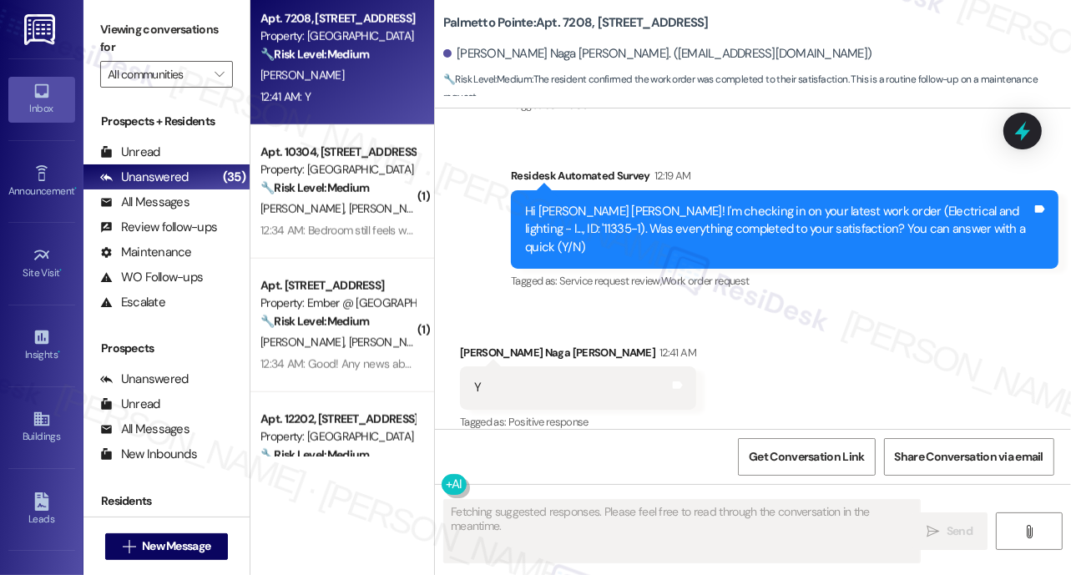
scroll to position [285, 0]
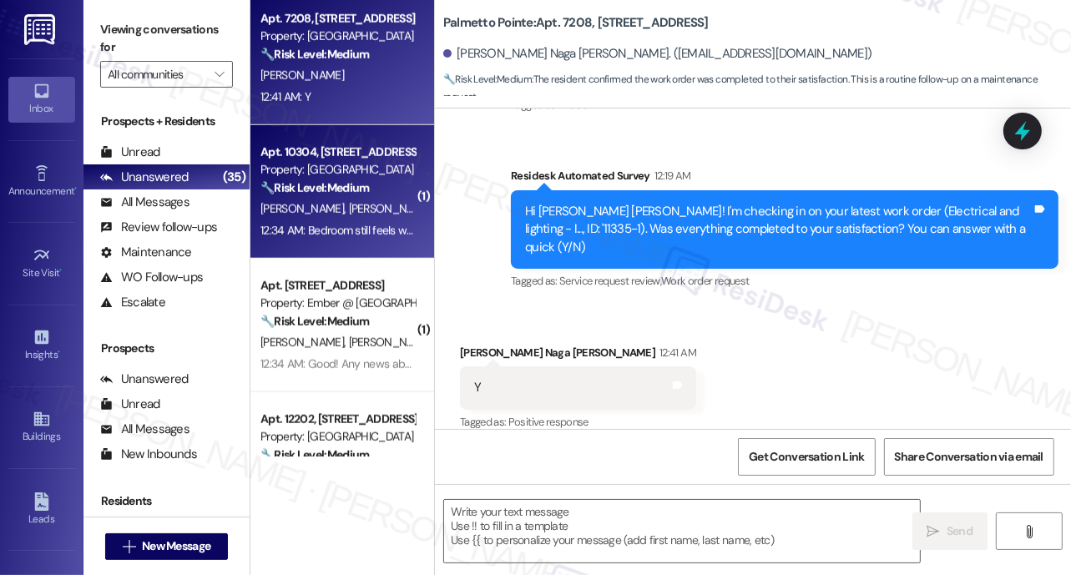
click at [366, 240] on div "12:34 AM: Bedroom still feels warmer than the rest of the apartment, if they co…" at bounding box center [338, 230] width 158 height 21
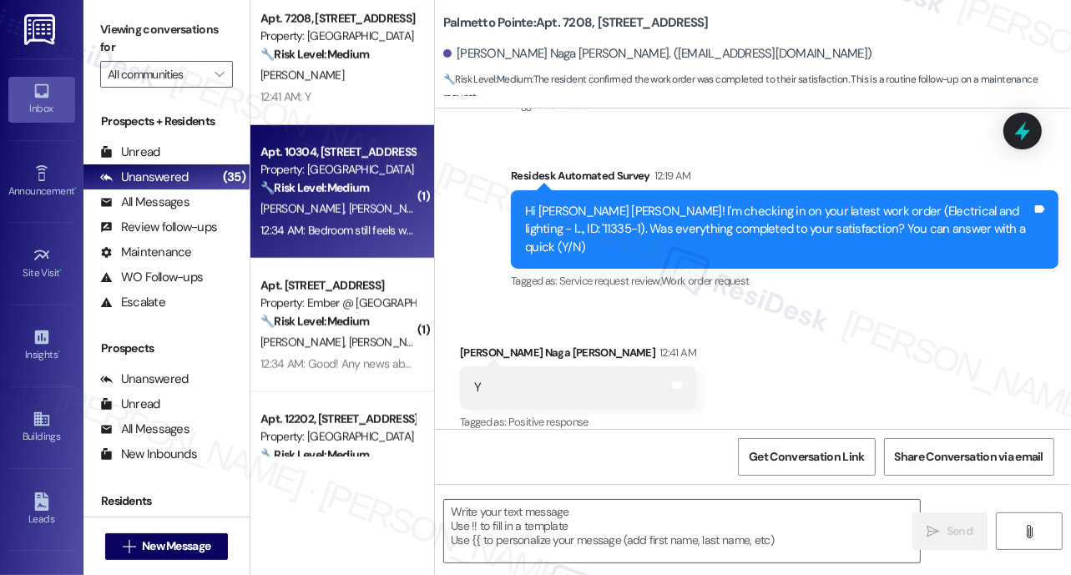
type textarea "Fetching suggested responses. Please feel free to read through the conversation…"
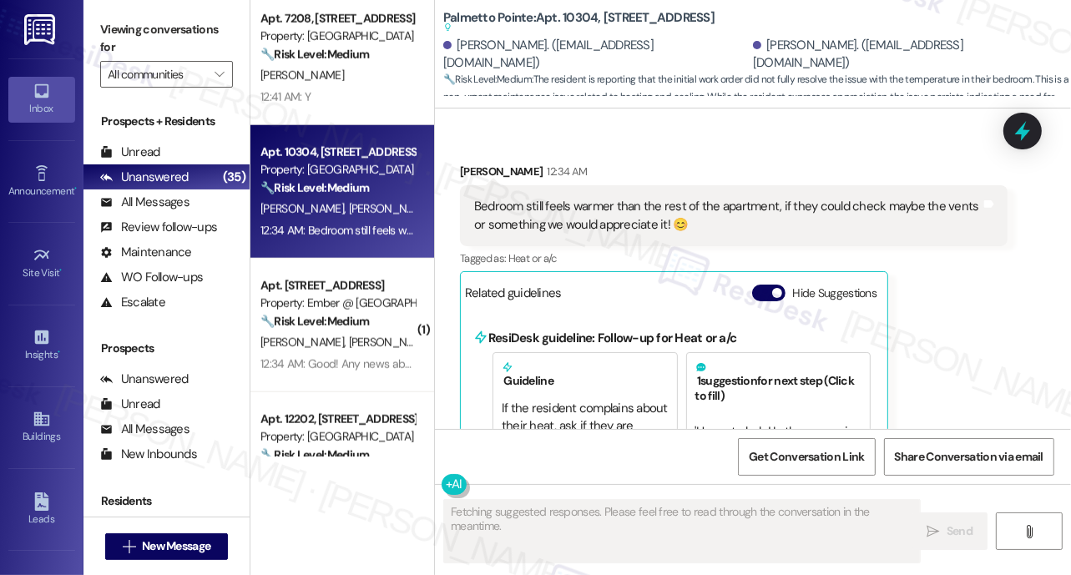
scroll to position [465, 0]
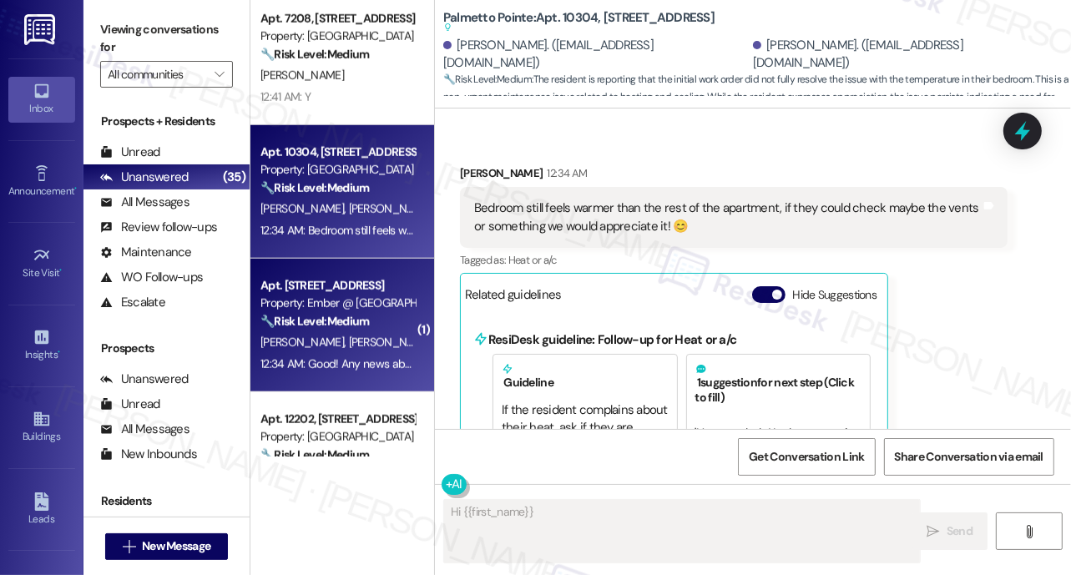
type textarea "Hi {{first_name}},"
click at [390, 366] on div "12:34 AM: Good! Any news about recycling? 12:34 AM: Good! Any news about recycl…" at bounding box center [365, 363] width 211 height 15
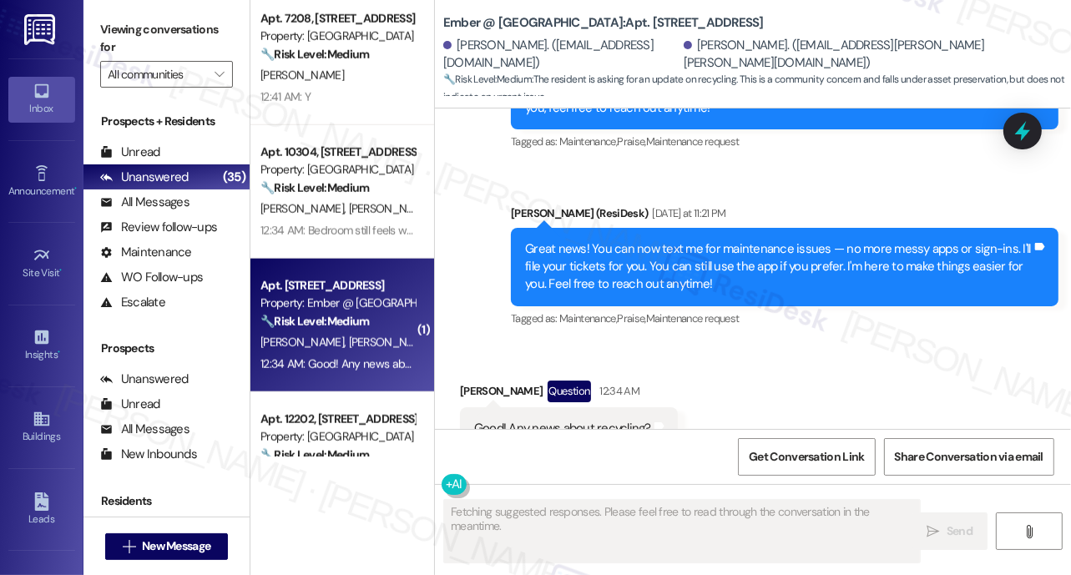
scroll to position [1939, 0]
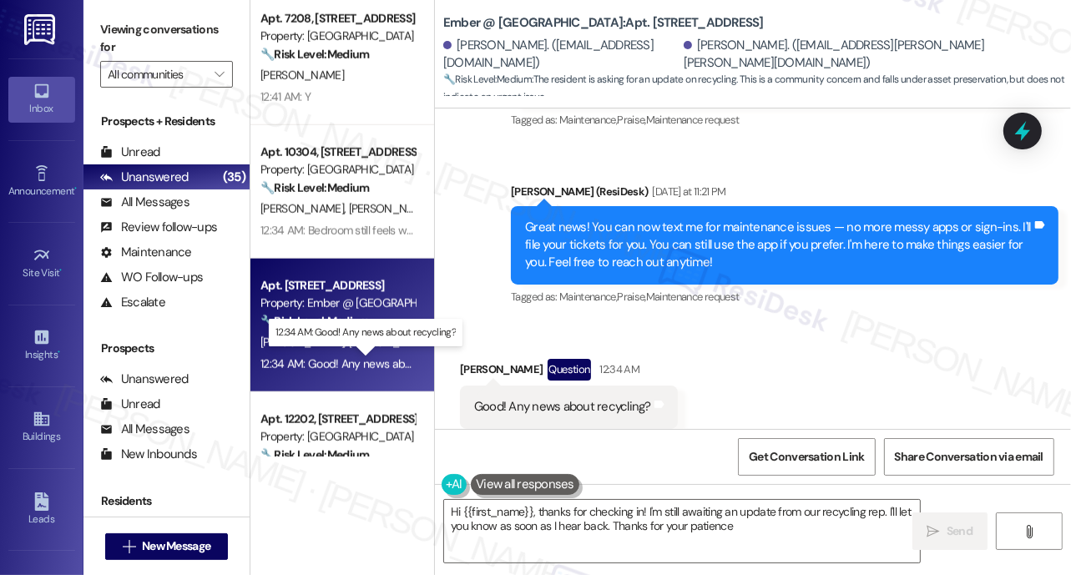
type textarea "Hi {{first_name}}, thanks for checking in! I'm still awaiting an update from ou…"
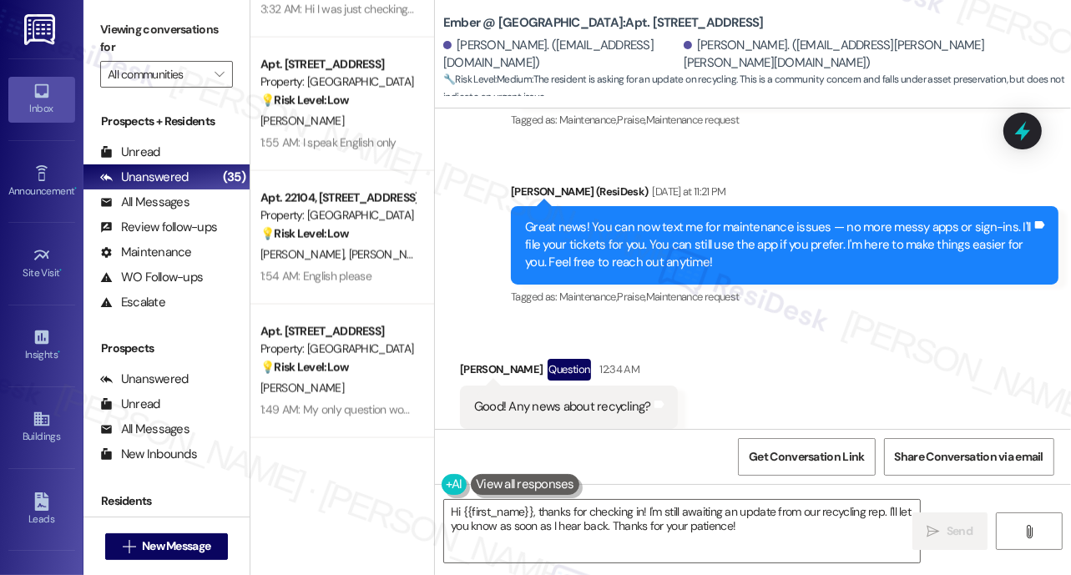
scroll to position [2221, 0]
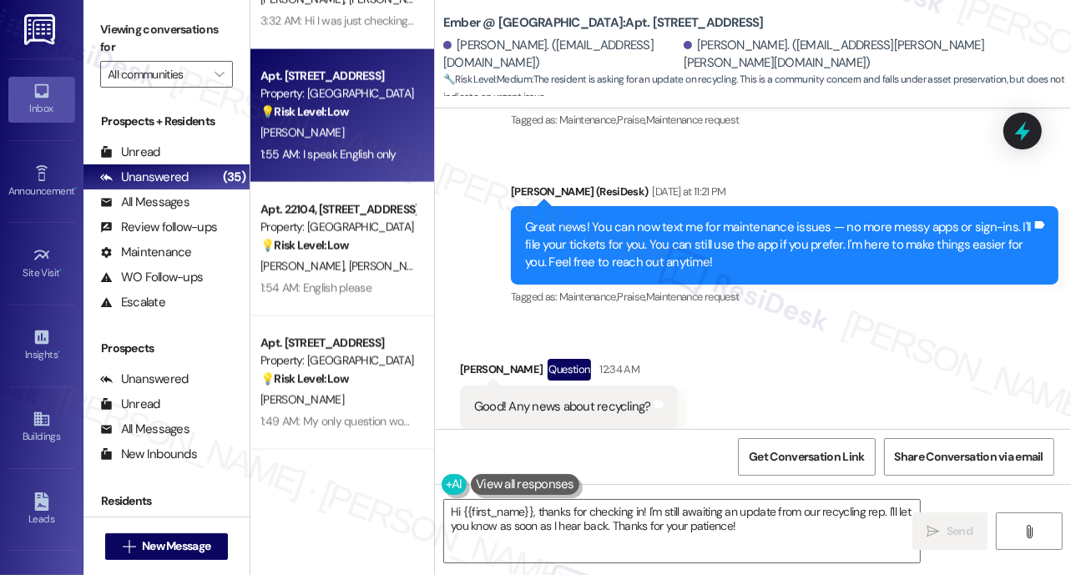
click at [354, 150] on div "1:55 AM: I speak English only 1:55 AM: I speak English only" at bounding box center [328, 154] width 136 height 15
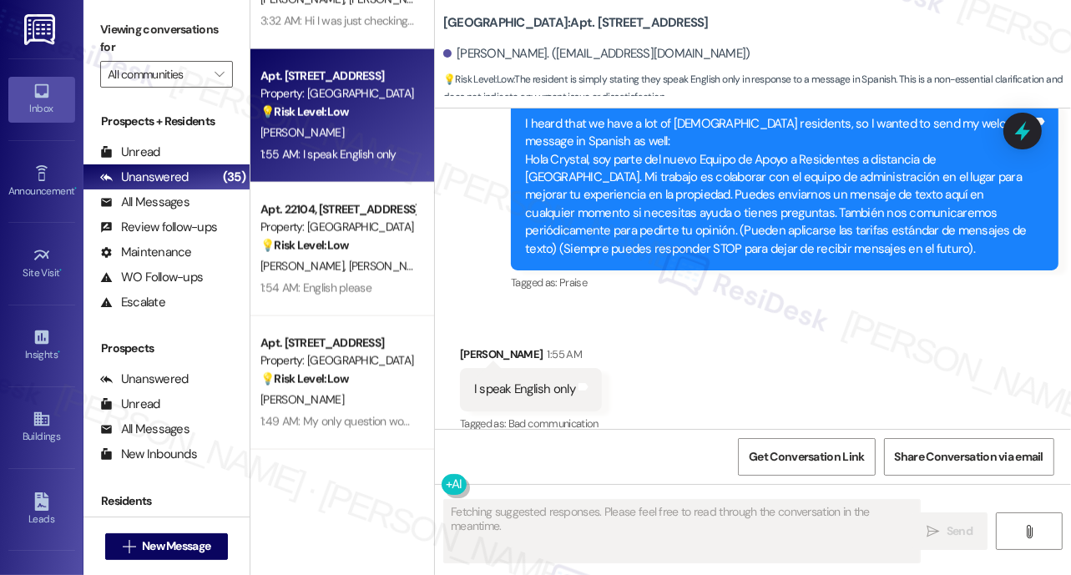
scroll to position [425, 0]
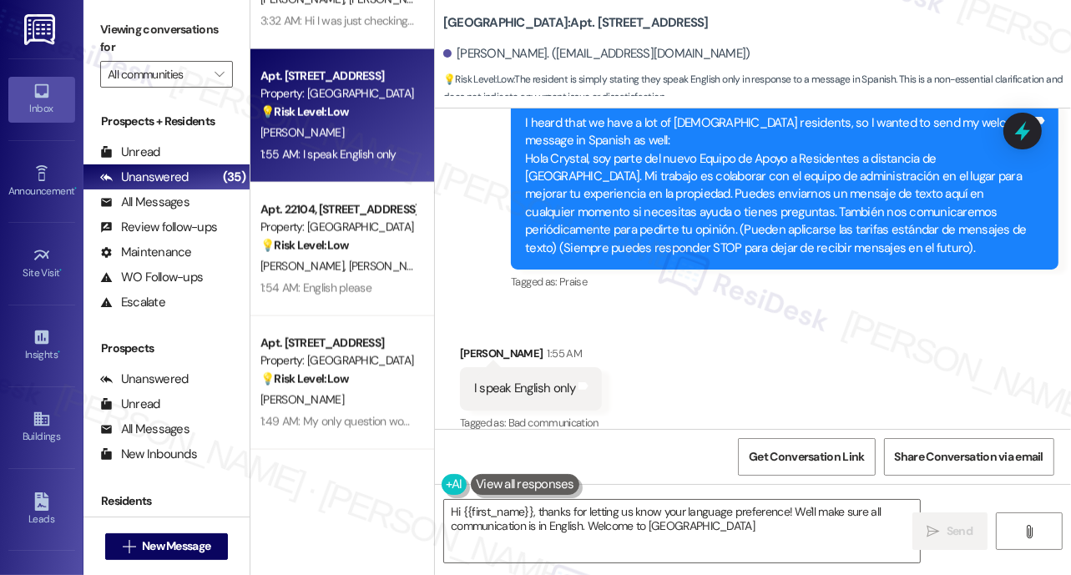
type textarea "Hi {{first_name}}, thanks for letting us know your language preference! We'll m…"
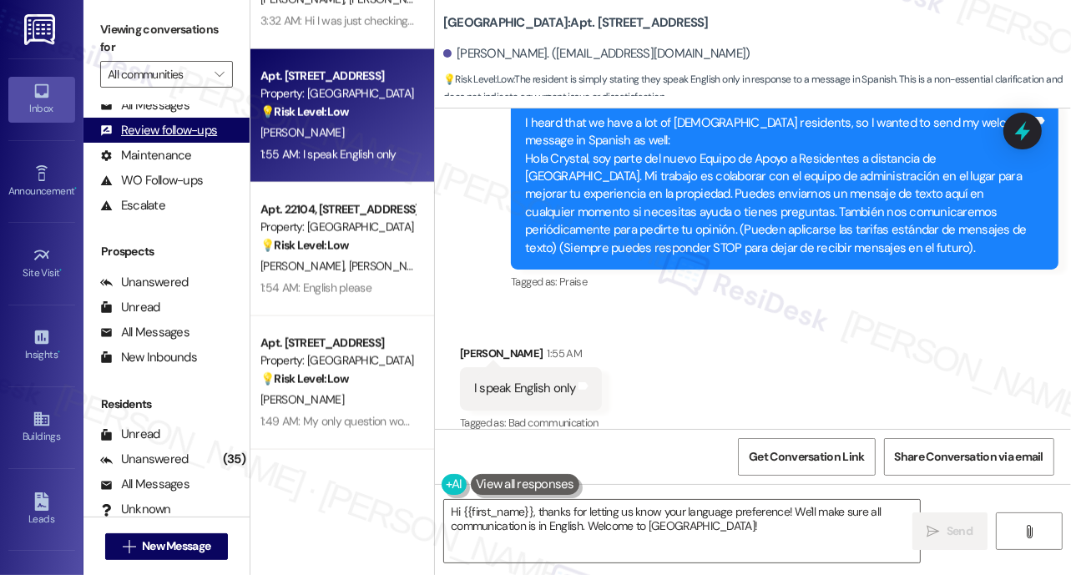
scroll to position [107, 0]
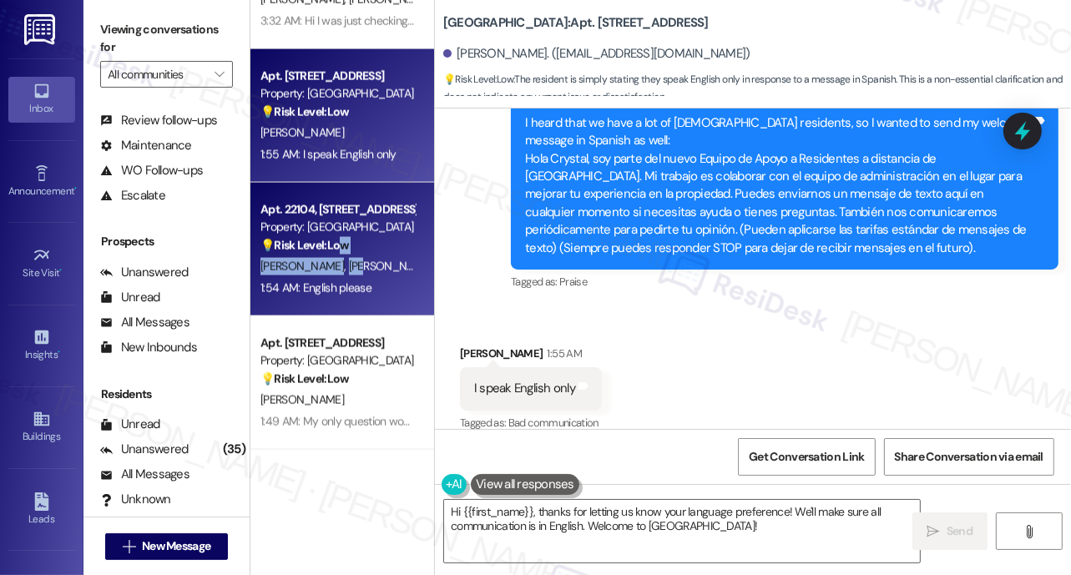
click at [330, 260] on div "Apt. 22104, [STREET_ADDRESS] Property: [GEOGRAPHIC_DATA] 💡 Risk Level: Low The …" at bounding box center [342, 250] width 184 height 134
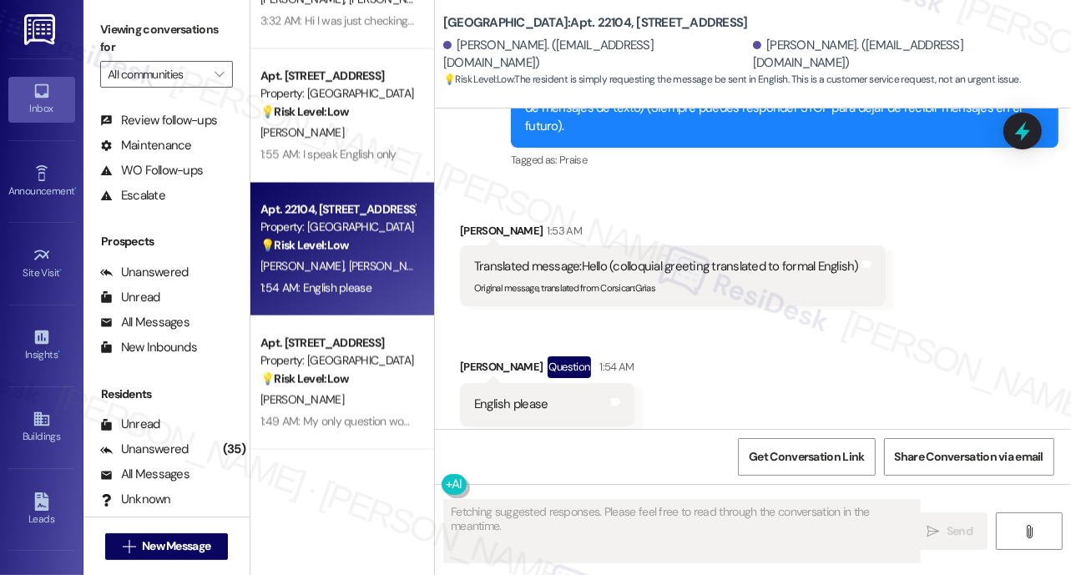
scroll to position [872, 0]
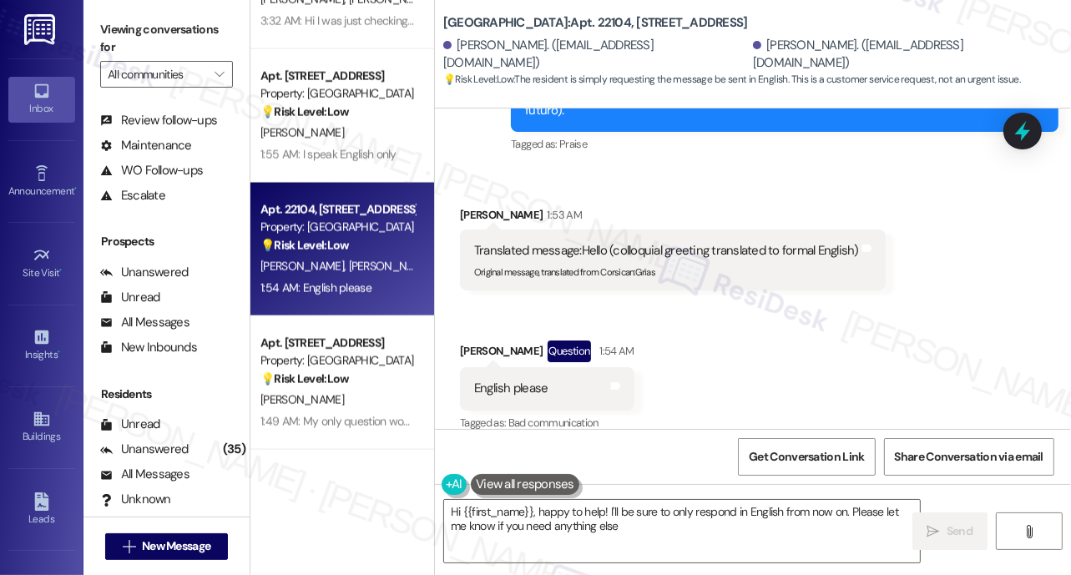
type textarea "Hi {{first_name}}, happy to help! I'll be sure to only respond in English from …"
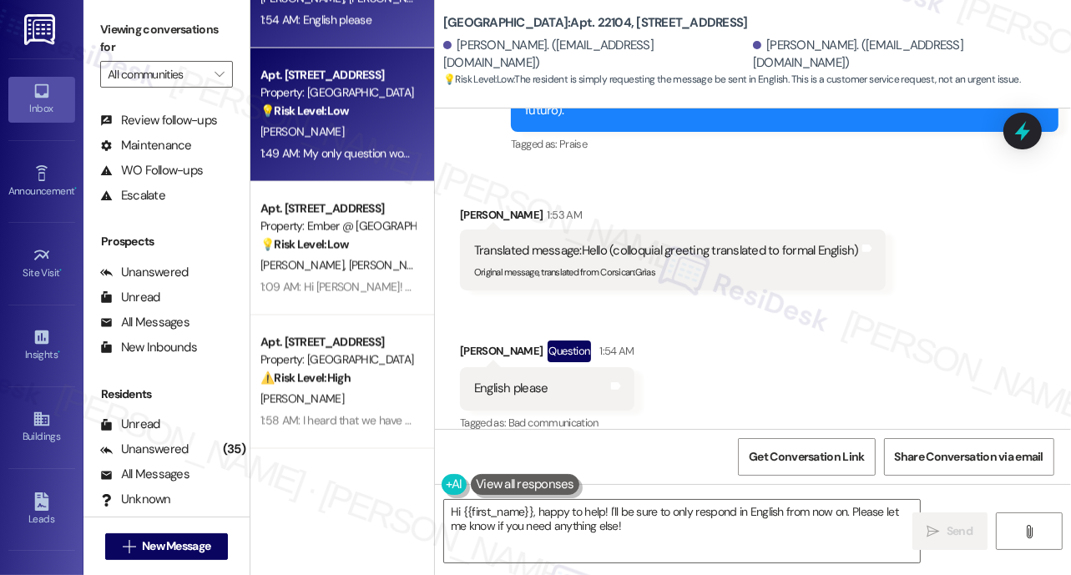
click at [346, 148] on div "1:49 AM: My only question would be able the second gate on 3380 side. And why i…" at bounding box center [604, 153] width 688 height 15
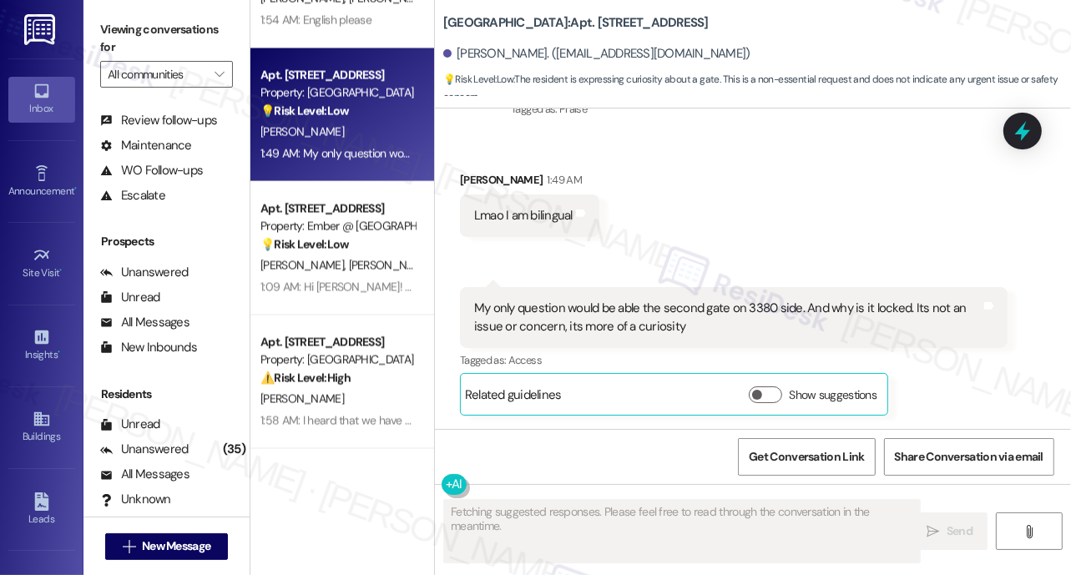
scroll to position [546, 0]
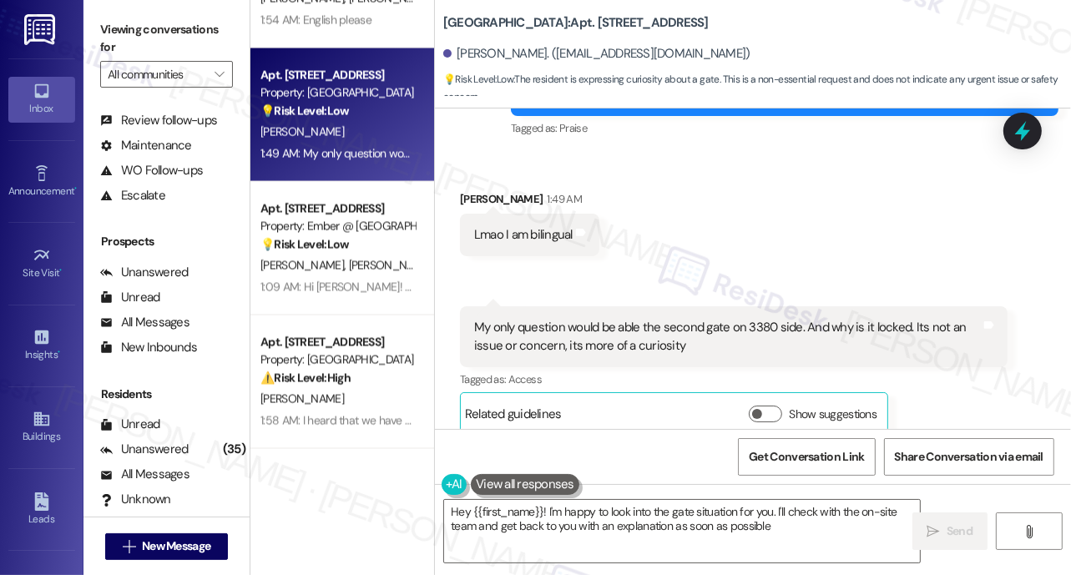
type textarea "Hey {{first_name}}! I'm happy to look into the gate situation for you. I'll che…"
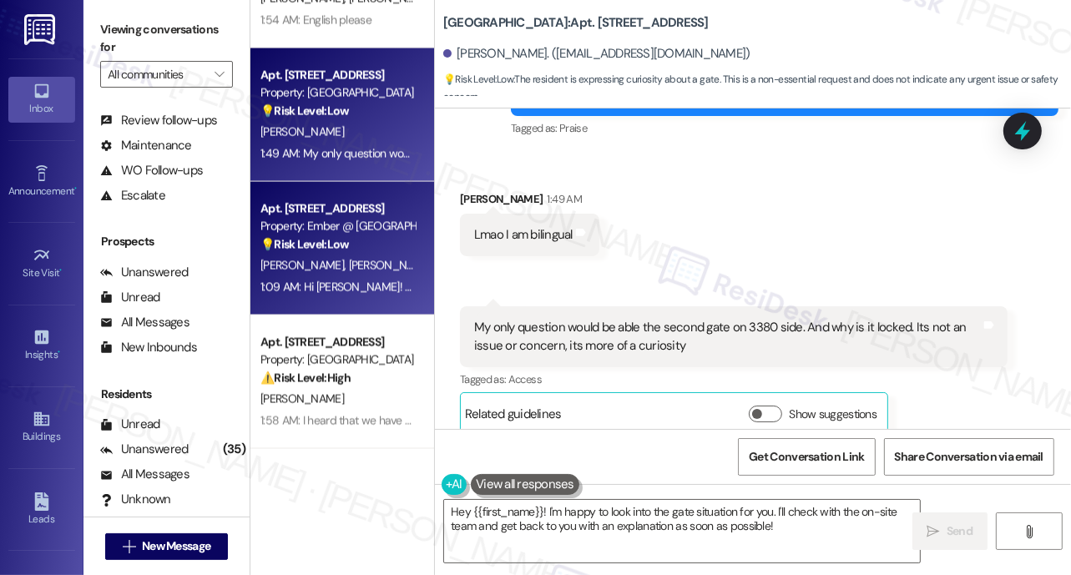
click at [339, 234] on div "Property: Ember @ [GEOGRAPHIC_DATA]" at bounding box center [337, 227] width 154 height 18
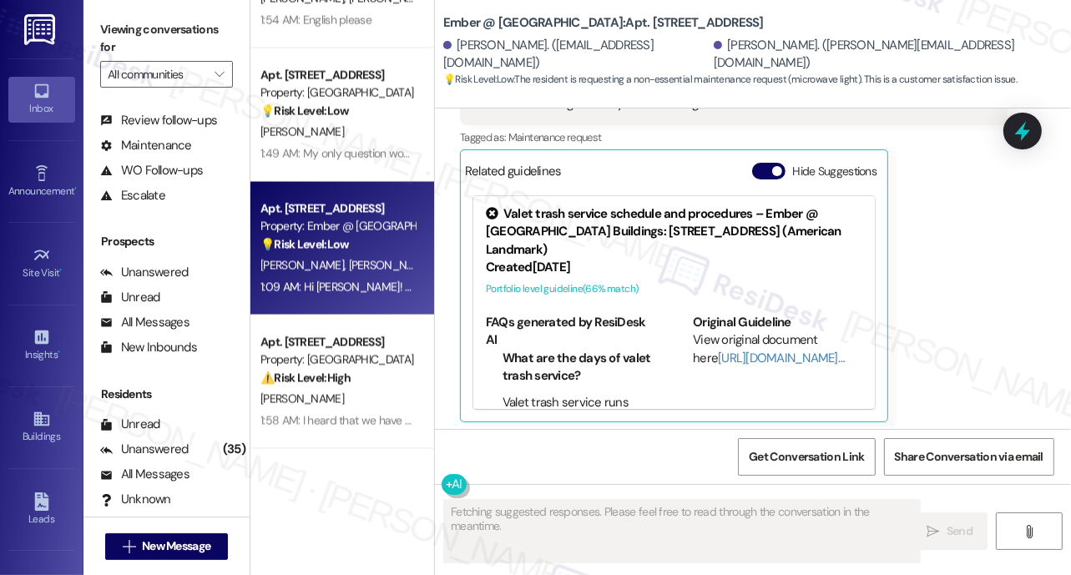
scroll to position [1292, 0]
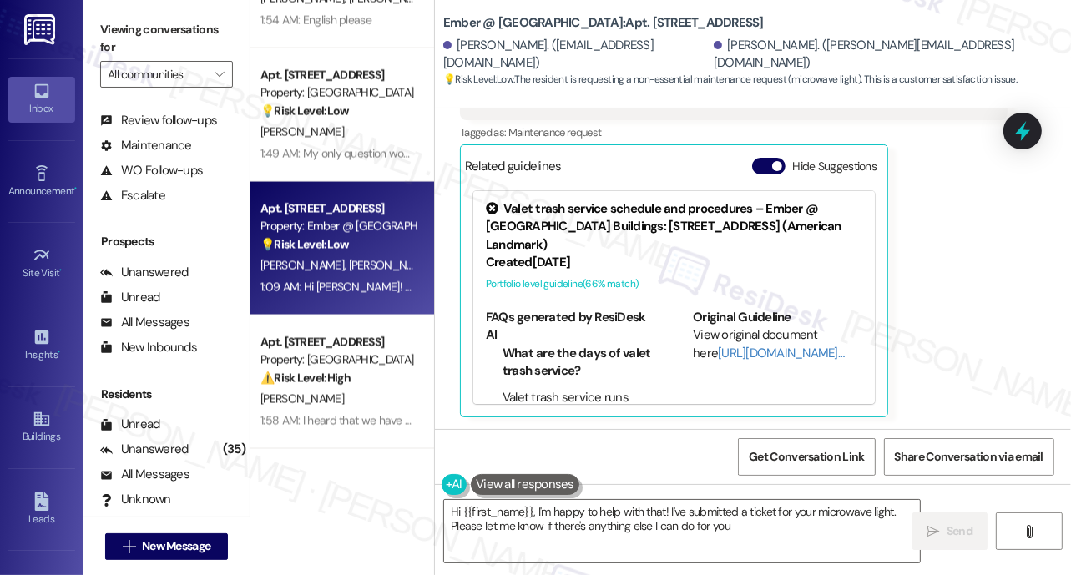
type textarea "Hi {{first_name}}, I'm happy to help with that! I've submitted a ticket for you…"
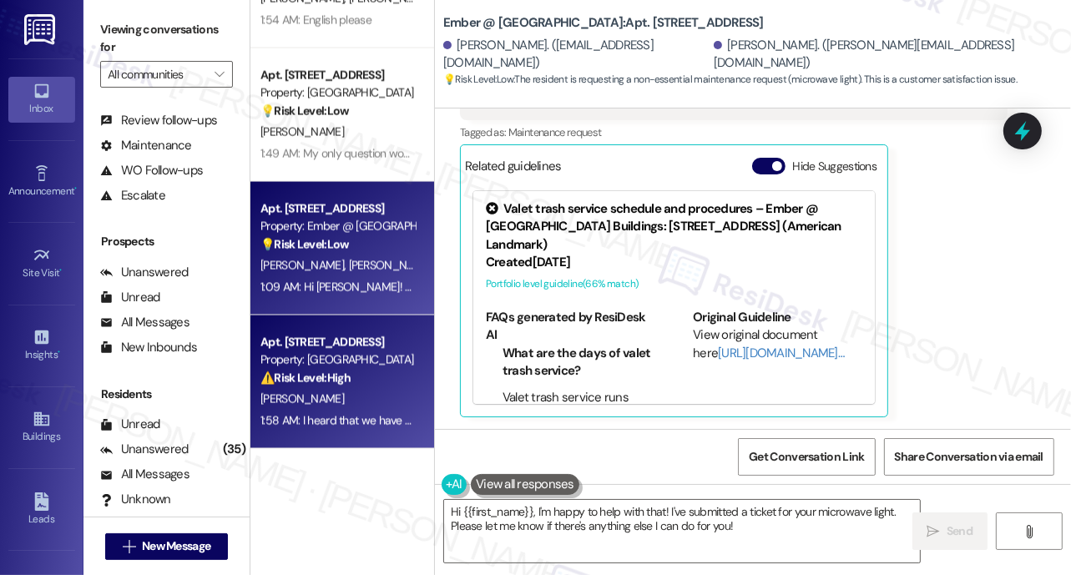
click at [352, 380] on div "⚠️ Risk Level: High The resident is expressing concern about a potential evicti…" at bounding box center [337, 379] width 154 height 18
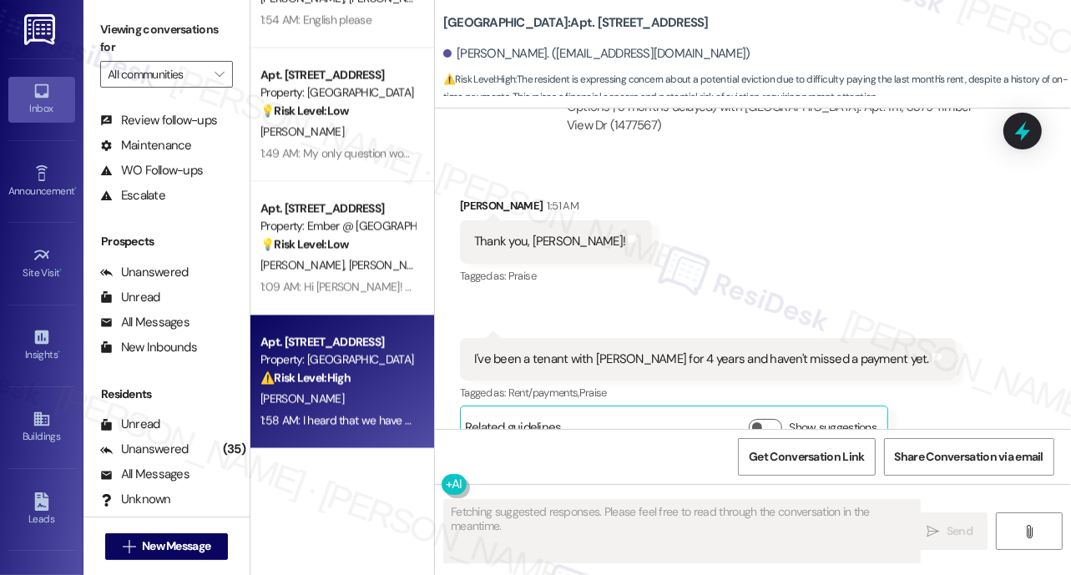
scroll to position [1800, 0]
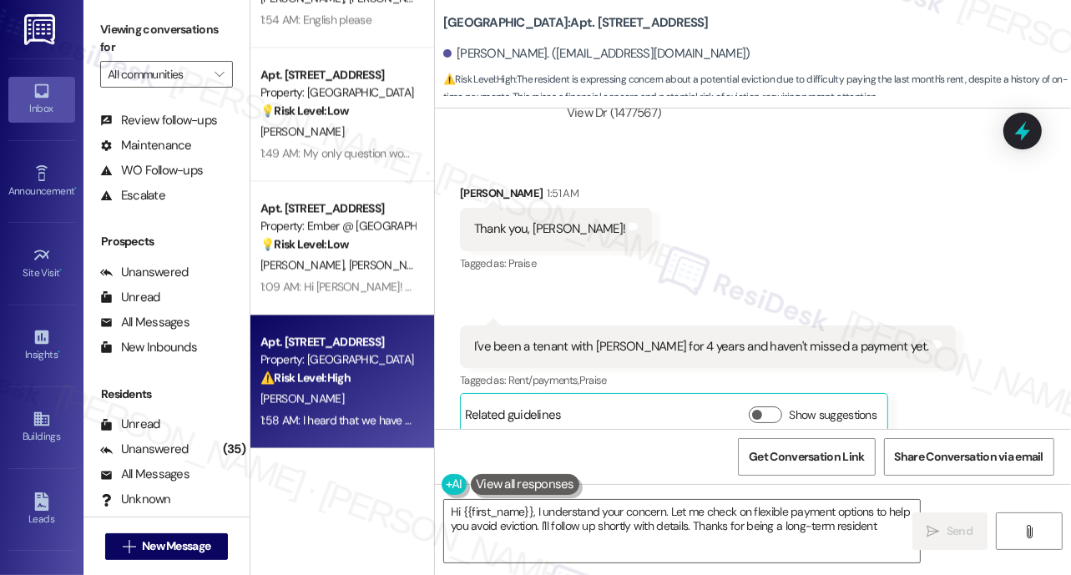
type textarea "Hi {{first_name}}, I understand your concern. Let me check on flexible payment …"
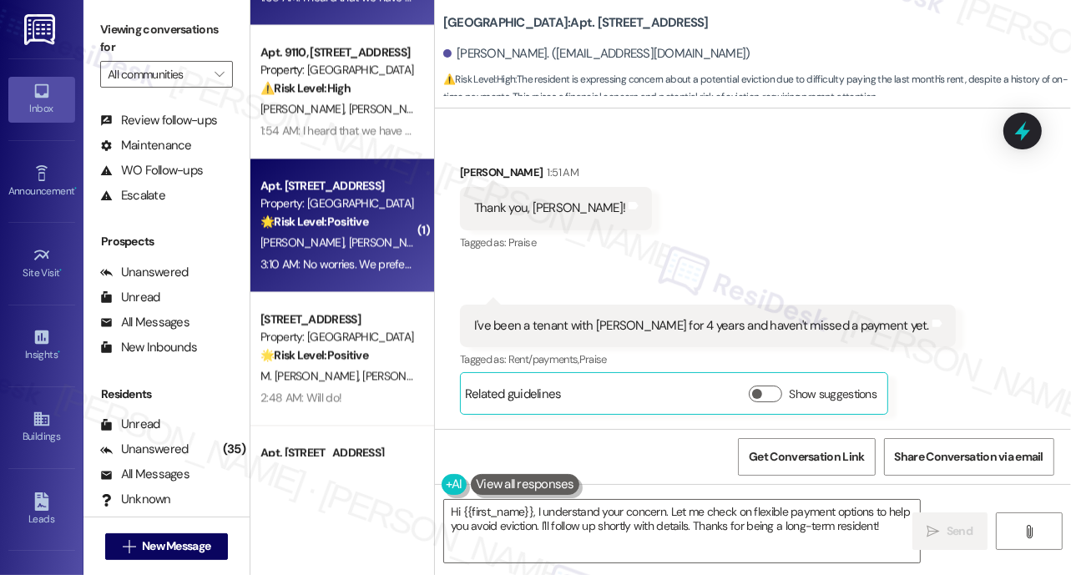
scroll to position [1824, 0]
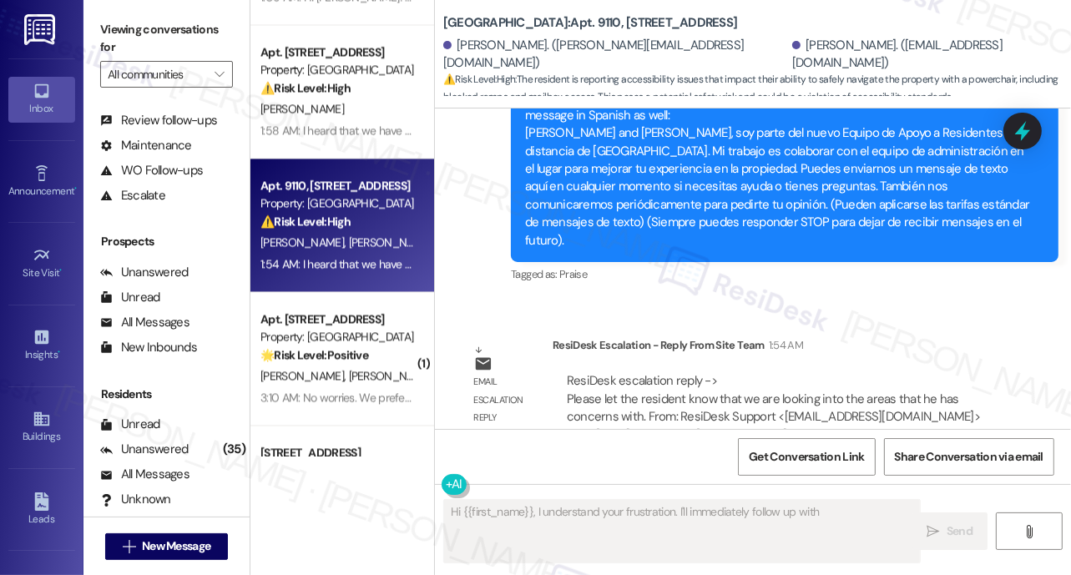
scroll to position [2524, 0]
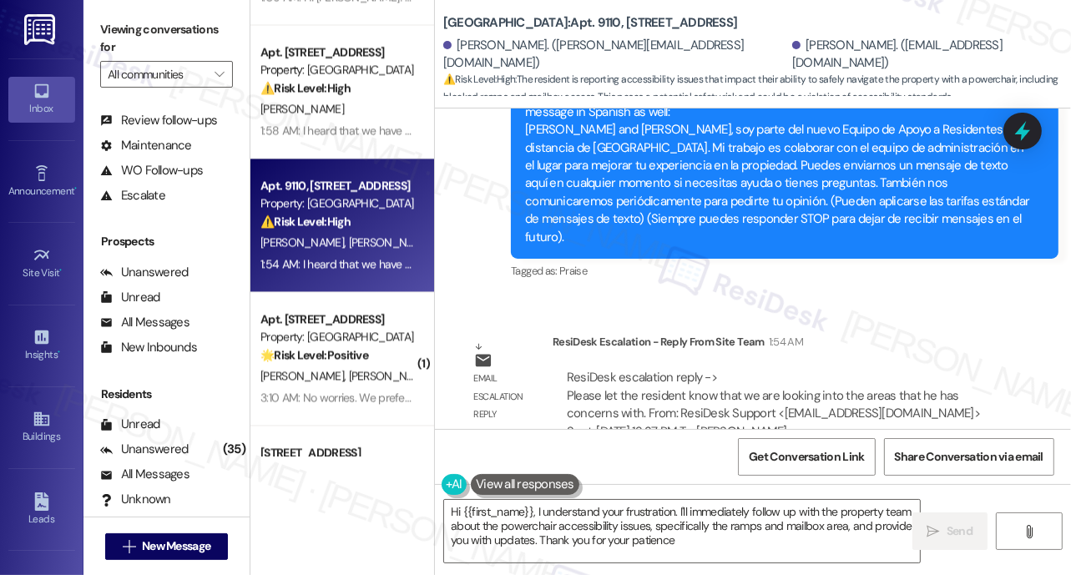
type textarea "Hi {{first_name}}, I understand your frustration. I'll immediately follow up wi…"
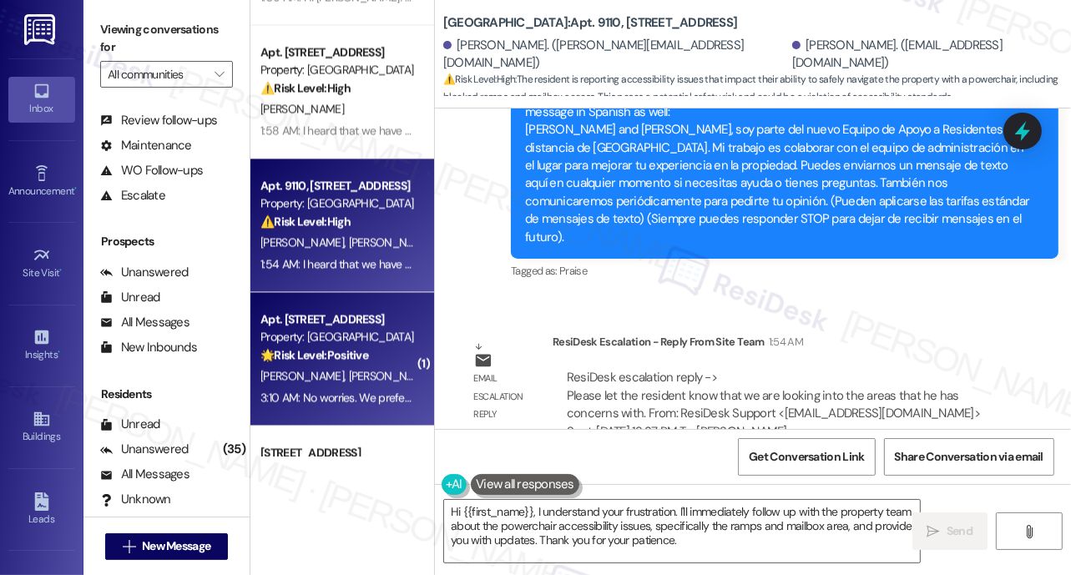
click at [387, 356] on div "🌟 Risk Level: Positive The resident is politely declining the Spanish version o…" at bounding box center [337, 355] width 154 height 18
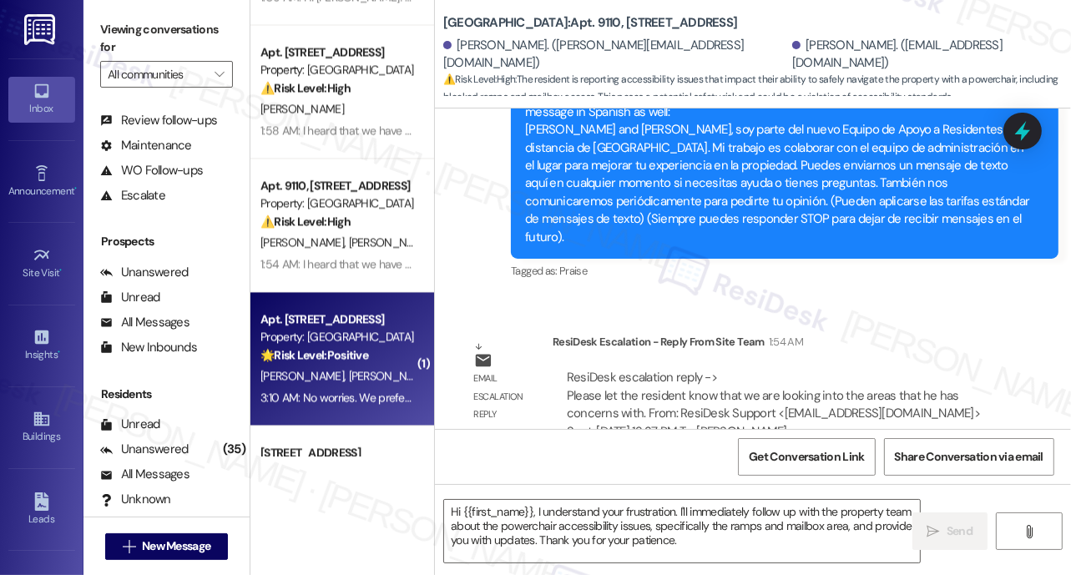
type textarea "Fetching suggested responses. Please feel free to read through the conversation…"
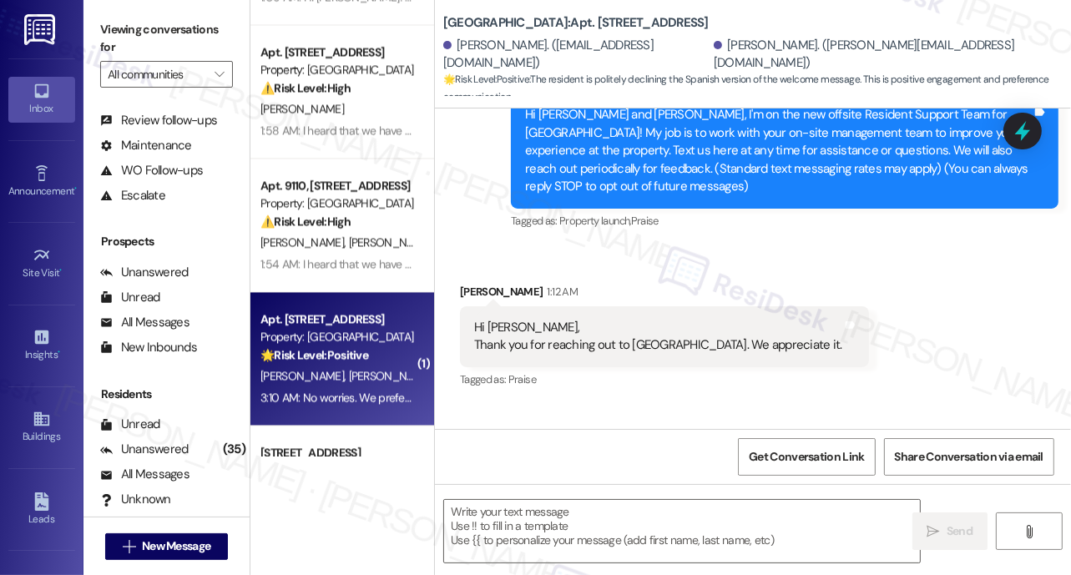
type textarea "Fetching suggested responses. Please feel free to read through the conversation…"
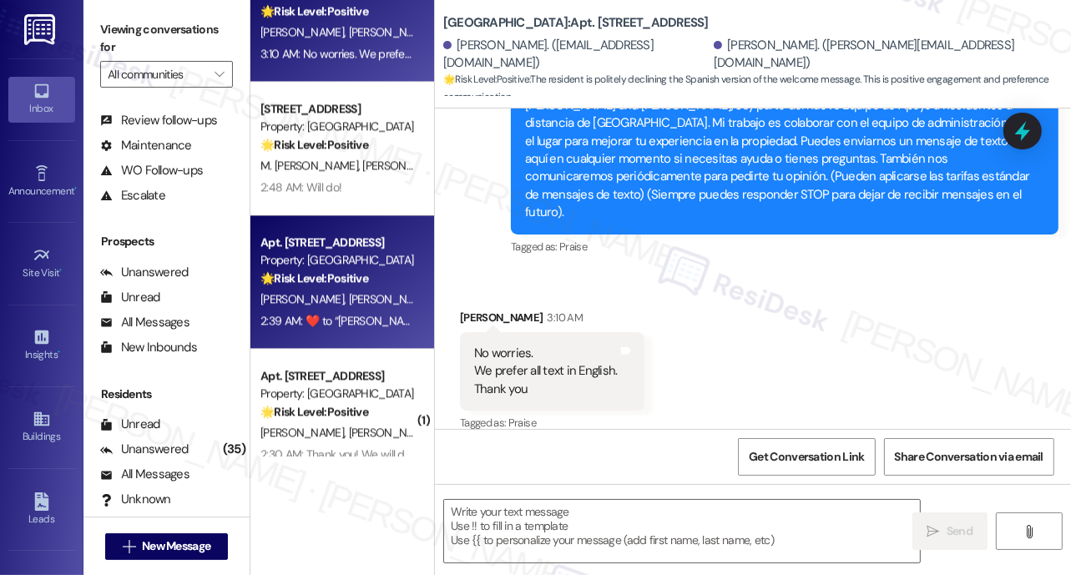
scroll to position [3325, 0]
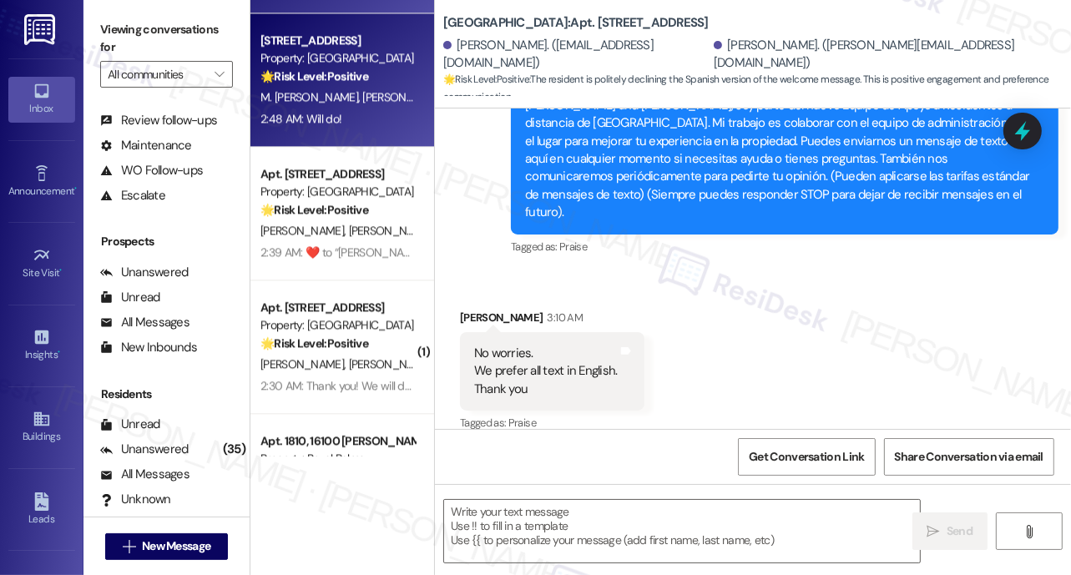
click at [366, 99] on span "[PERSON_NAME]" at bounding box center [403, 96] width 83 height 15
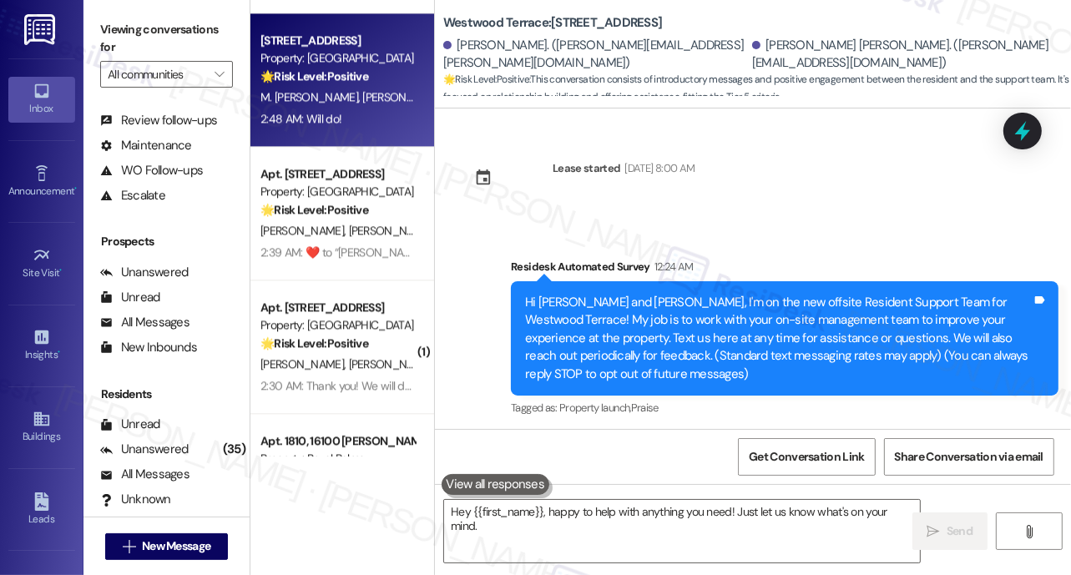
type textarea "Hey {{first_name}}, happy to help with anything you need! Just let us know what…"
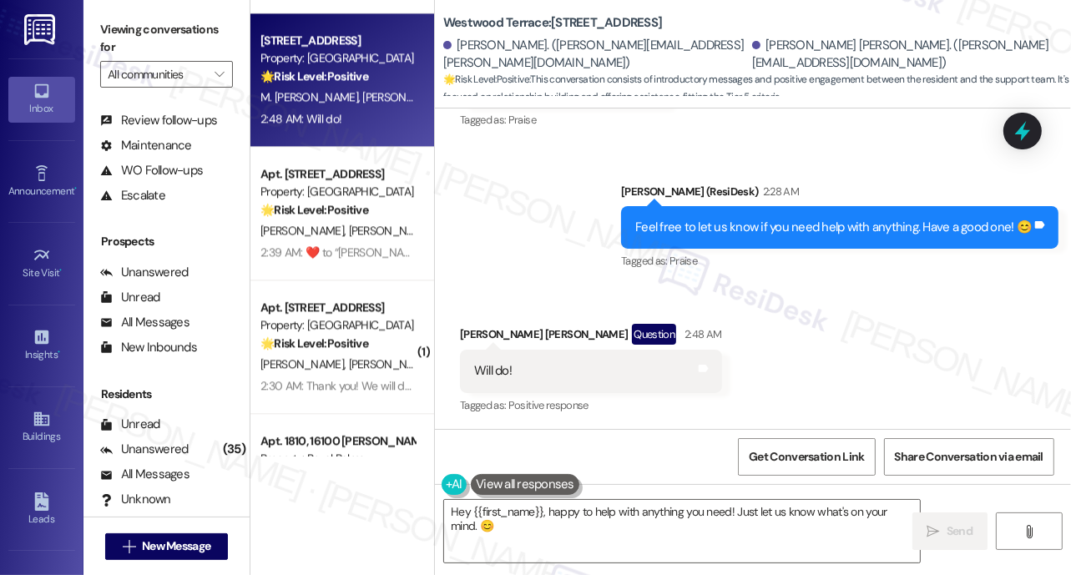
scroll to position [824, 0]
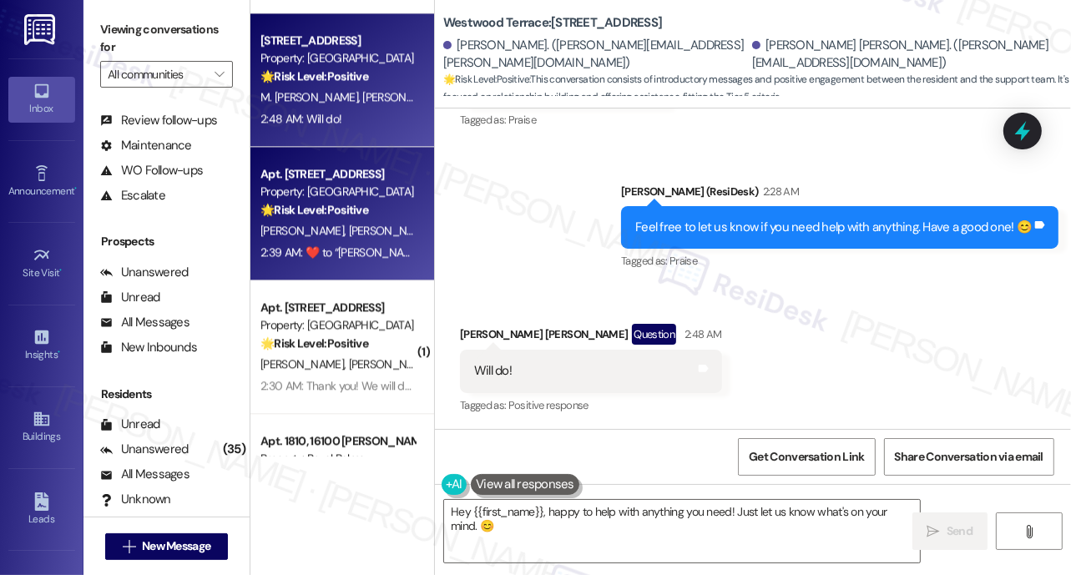
click at [330, 247] on div "2:39 AM:  ​❤️​ to “ [PERSON_NAME] (Westwood Terrace): Thank you! It's a pleasur…" at bounding box center [532, 252] width 544 height 15
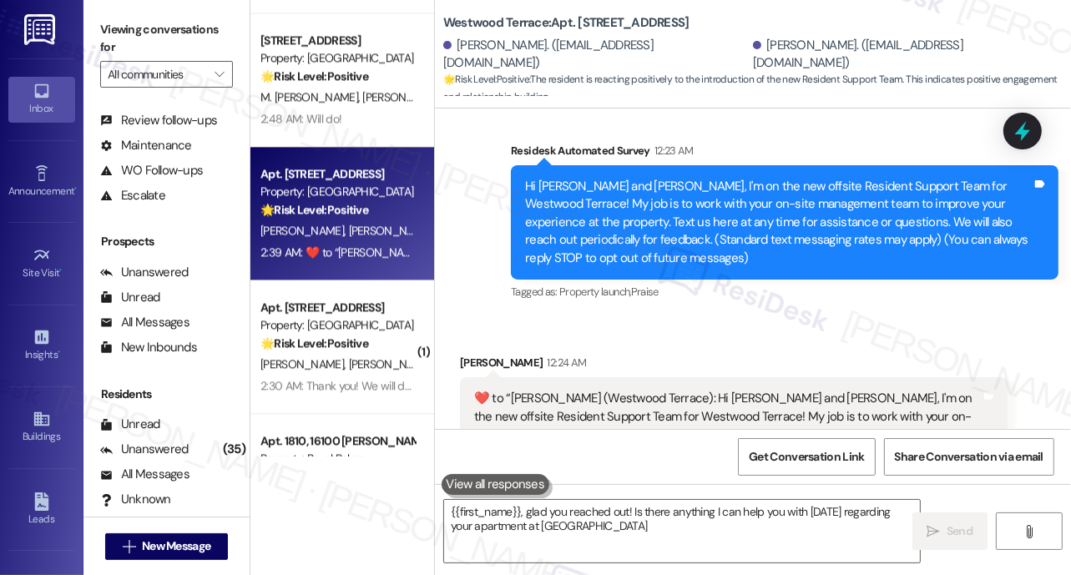
type textarea "{{first_name}}, glad you reached out! Is there anything I can help you with [DA…"
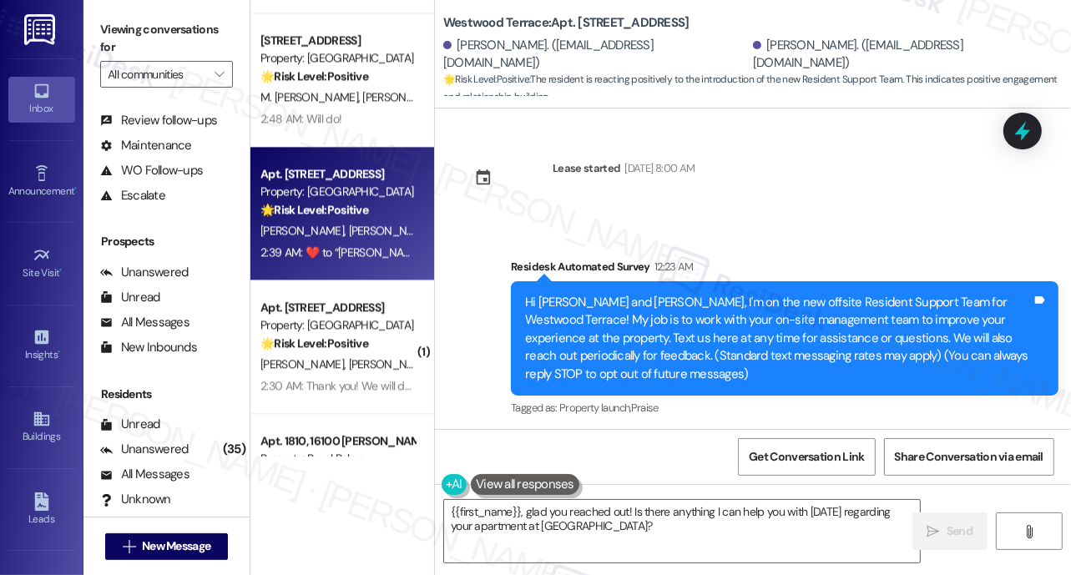
scroll to position [0, 0]
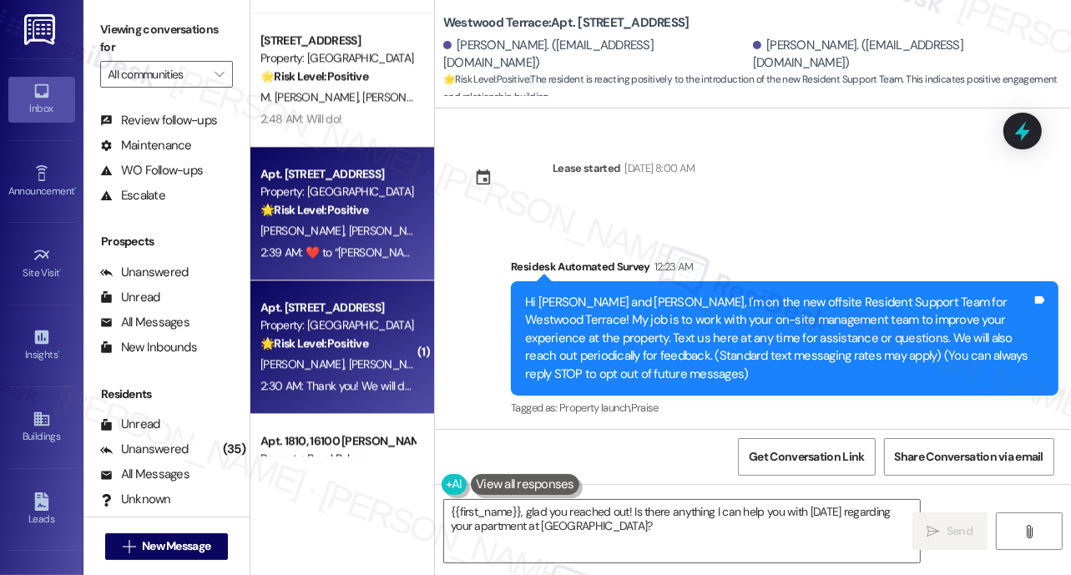
click at [379, 303] on div "Apt. [STREET_ADDRESS]" at bounding box center [337, 308] width 154 height 18
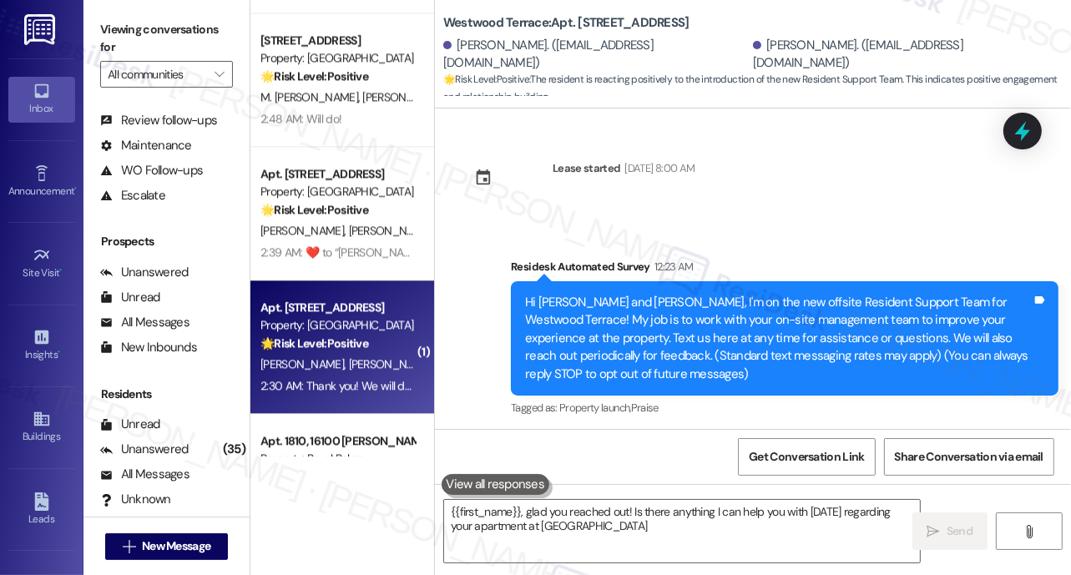
type textarea "{{first_name}}, glad you reached out! Is there anything I can help you with [DA…"
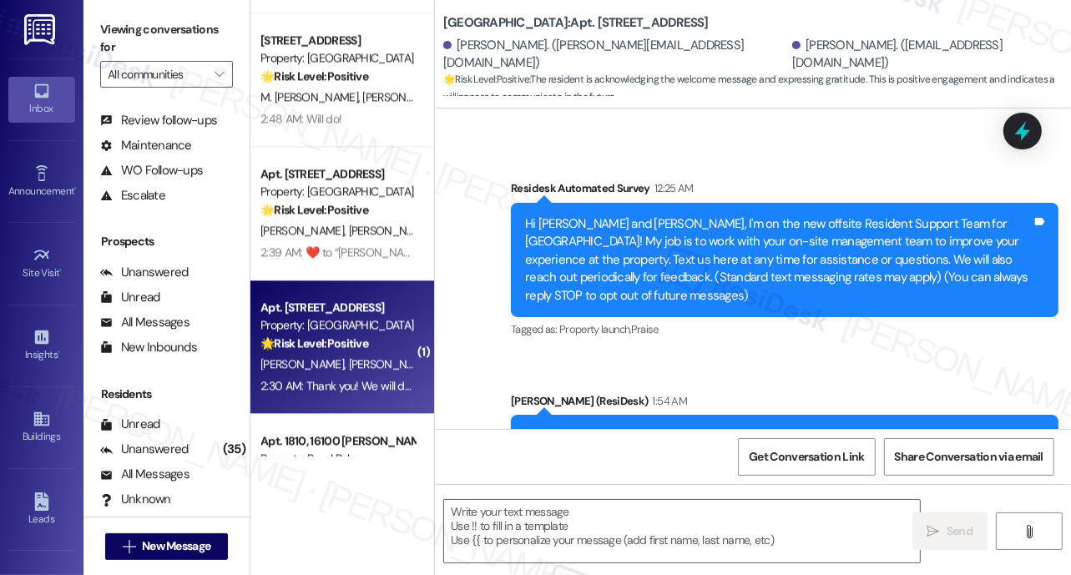
type textarea "Fetching suggested responses. Please feel free to read through the conversation…"
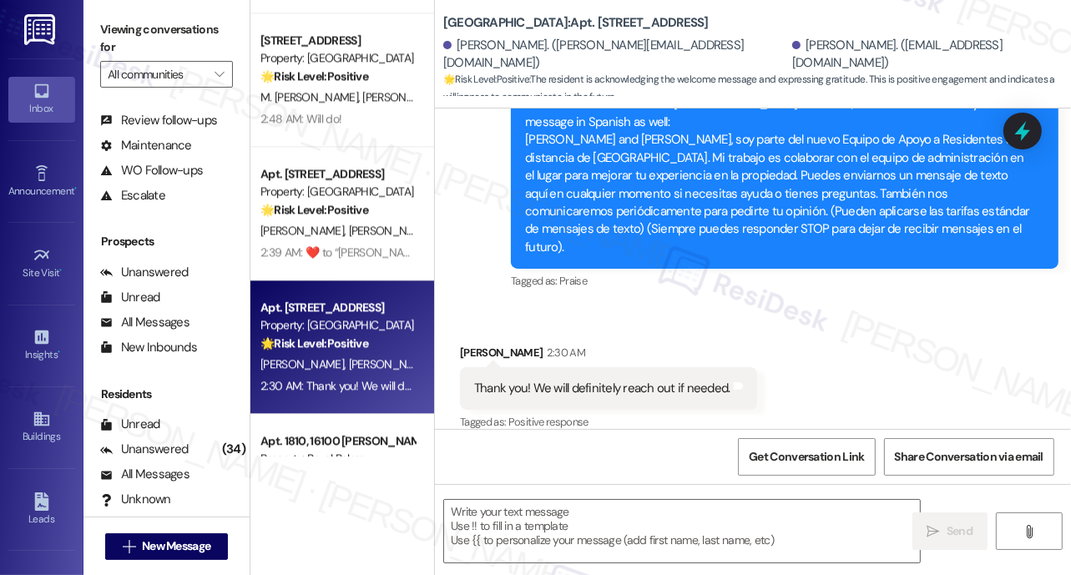
scroll to position [594, 0]
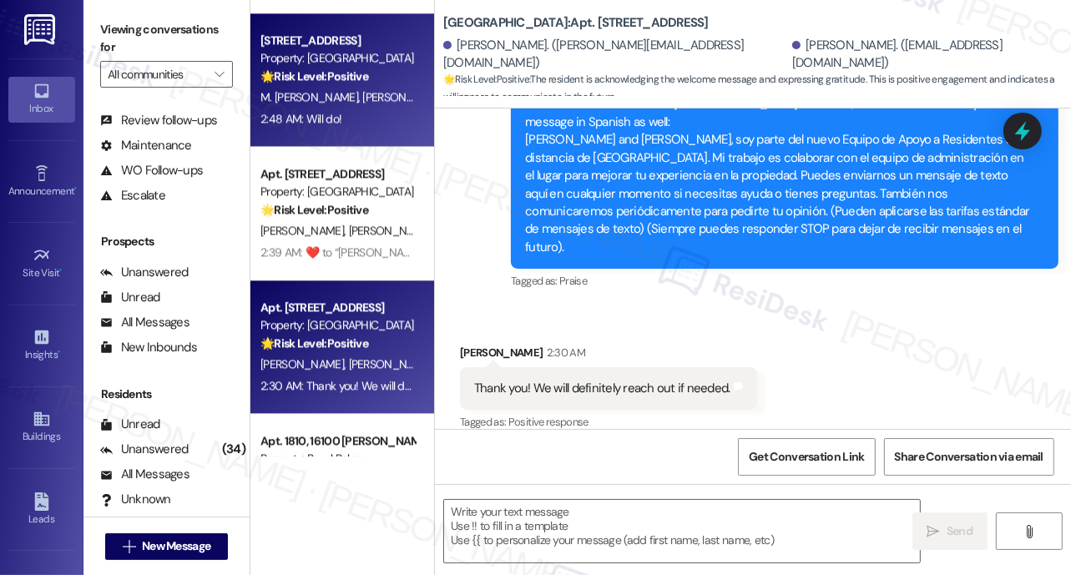
click at [385, 138] on div "Apt. [STREET_ADDRESS] Property: Westwood Terrace 🌟 Risk Level: Positive This co…" at bounding box center [342, 80] width 184 height 134
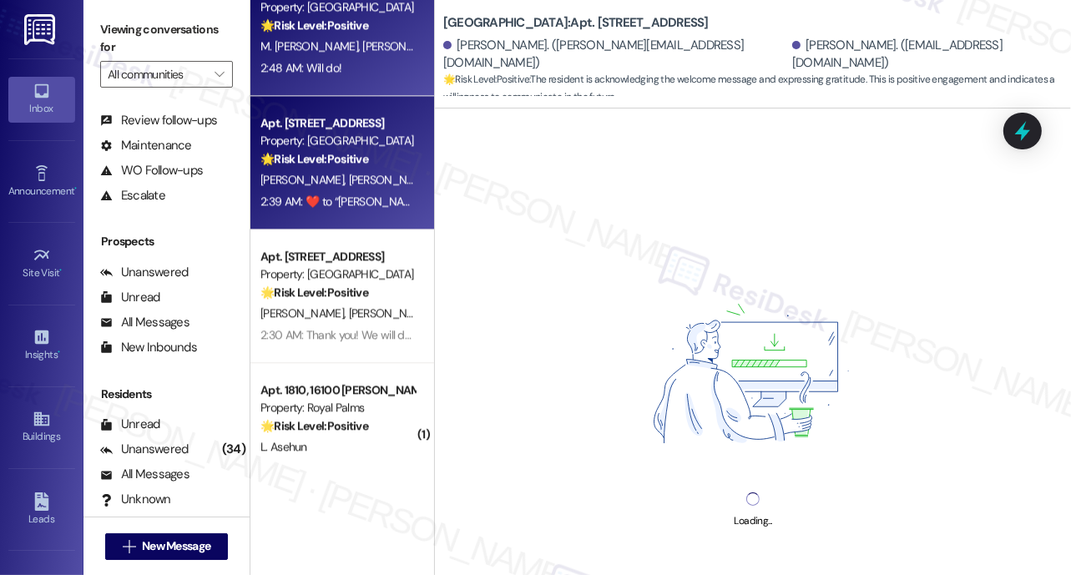
scroll to position [3485, 0]
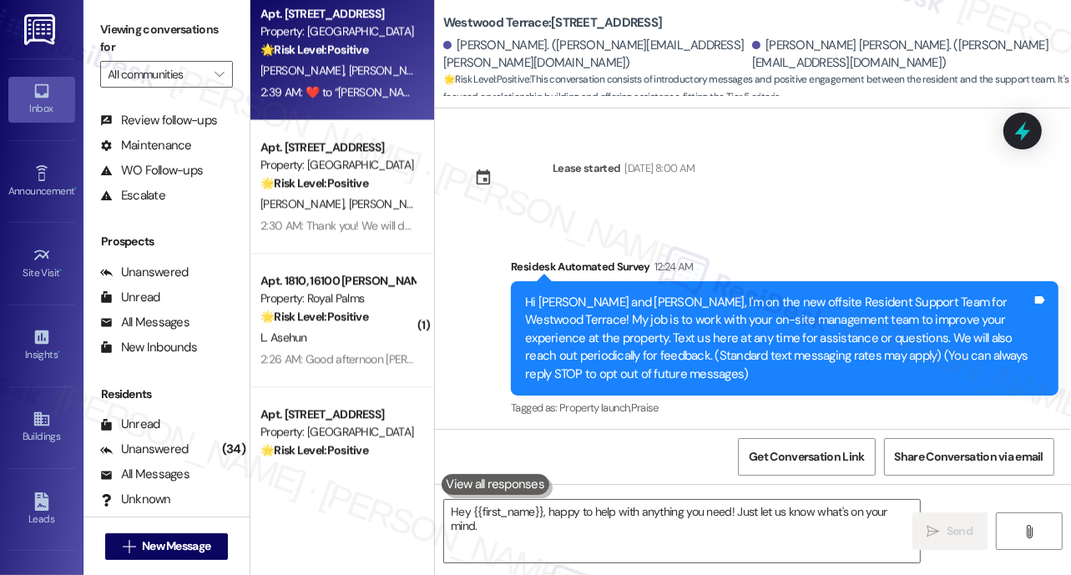
type textarea "Hey {{first_name}}, happy to help with anything you need! Just let us know what…"
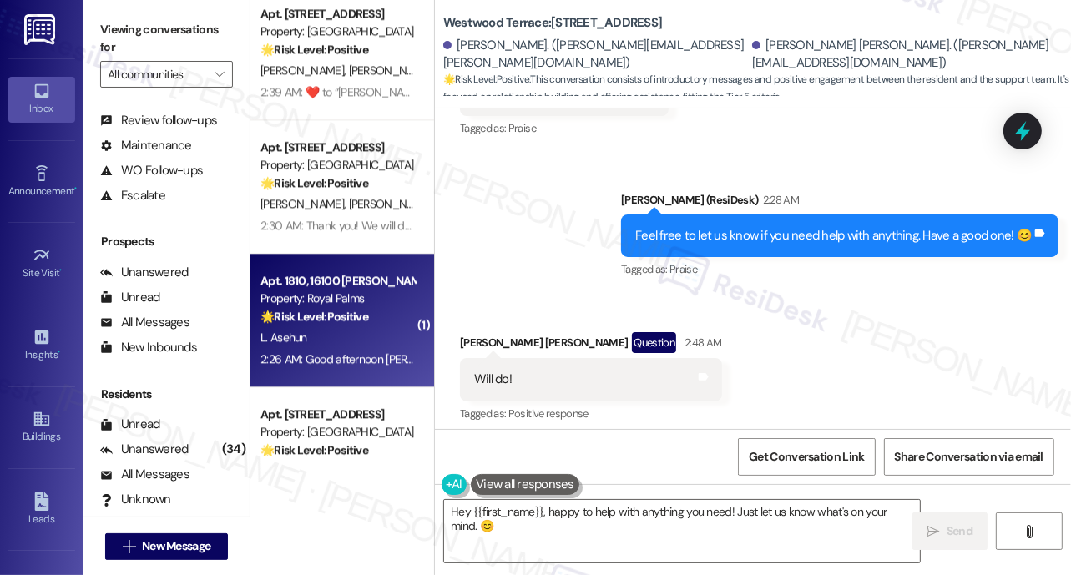
scroll to position [824, 0]
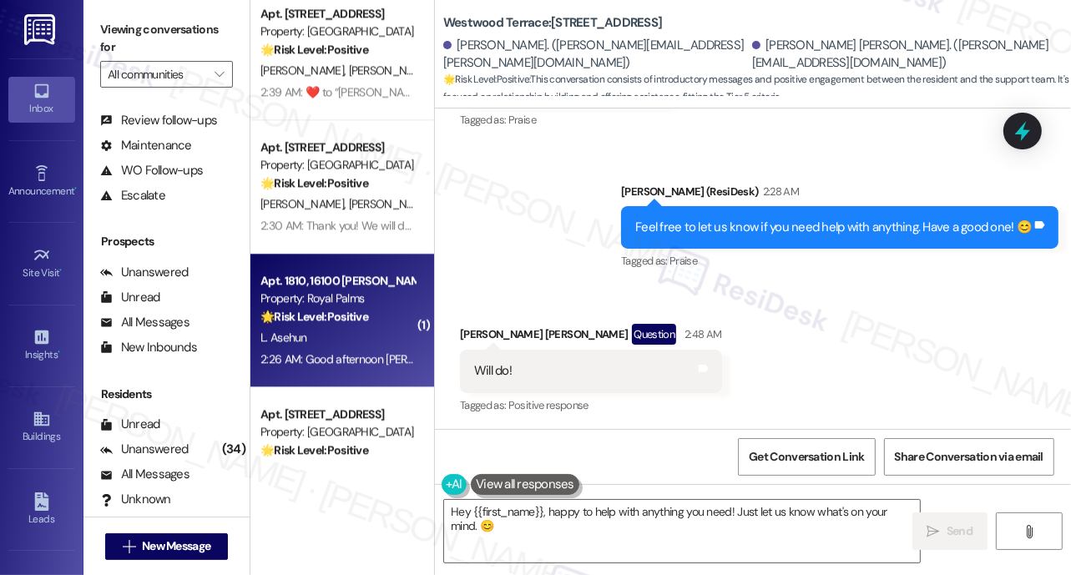
click at [340, 317] on strong "🌟 Risk Level: Positive" at bounding box center [314, 316] width 108 height 15
type textarea "Hey {{first_name}}, happy to help with anything you need! Just let us know what…"
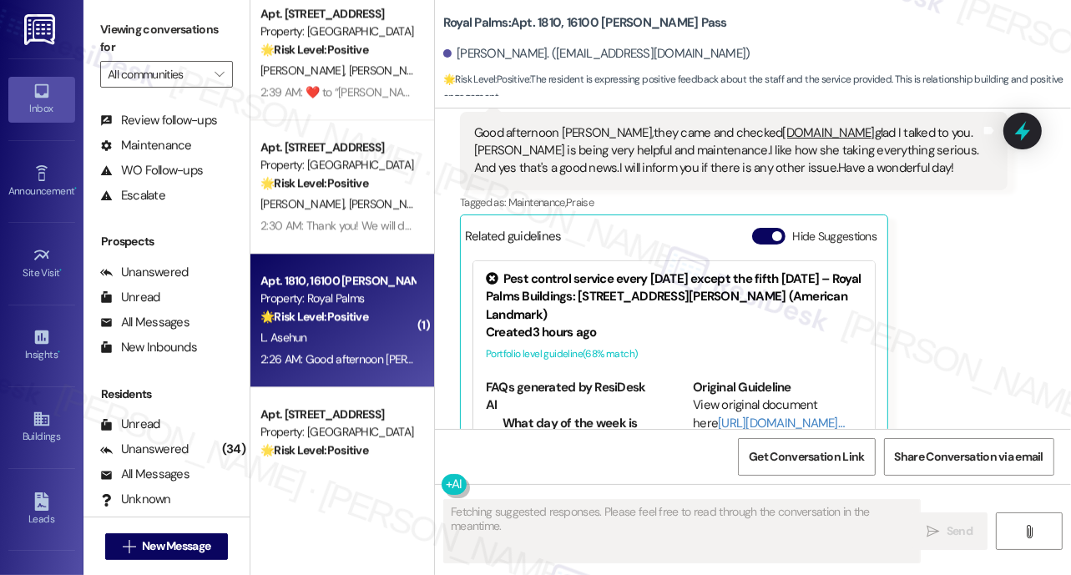
scroll to position [6156, 0]
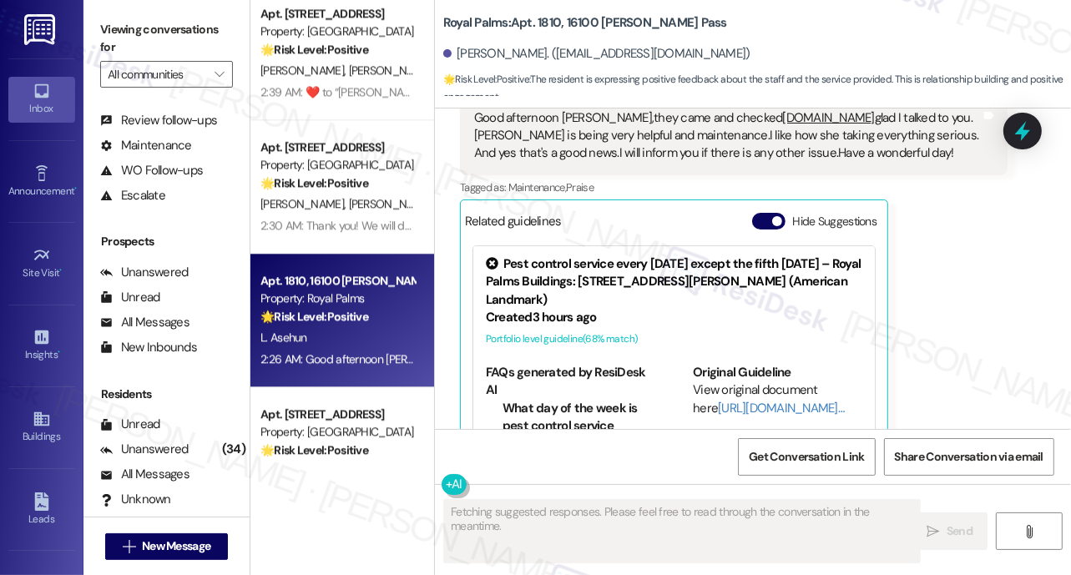
click at [233, 79] on div "Viewing conversations for All communities " at bounding box center [166, 52] width 166 height 104
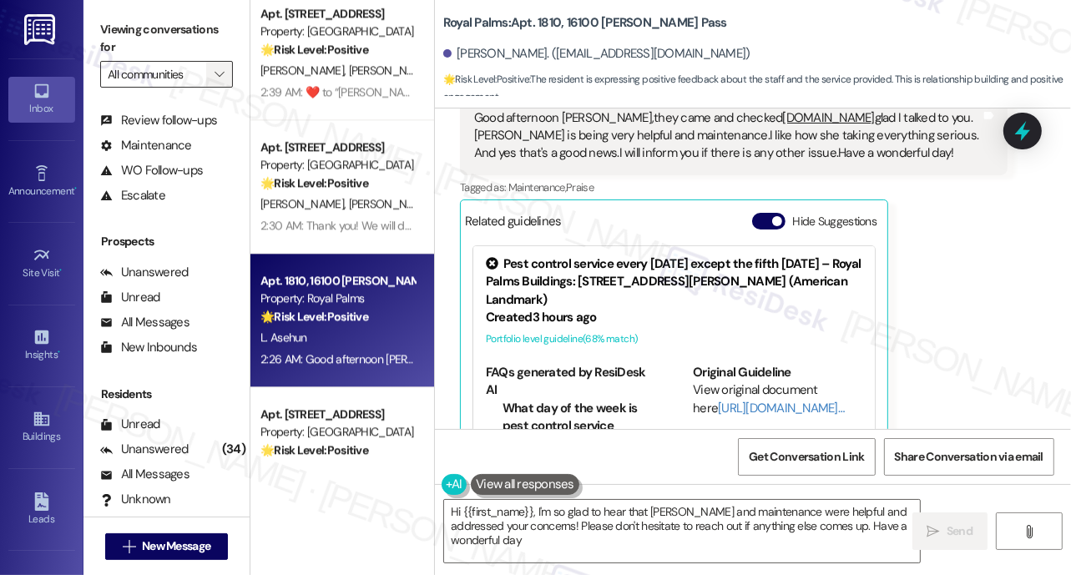
type textarea "Hi {{first_name}}, I'm so glad to hear that [PERSON_NAME] and maintenance were …"
click at [228, 80] on button "" at bounding box center [219, 74] width 27 height 27
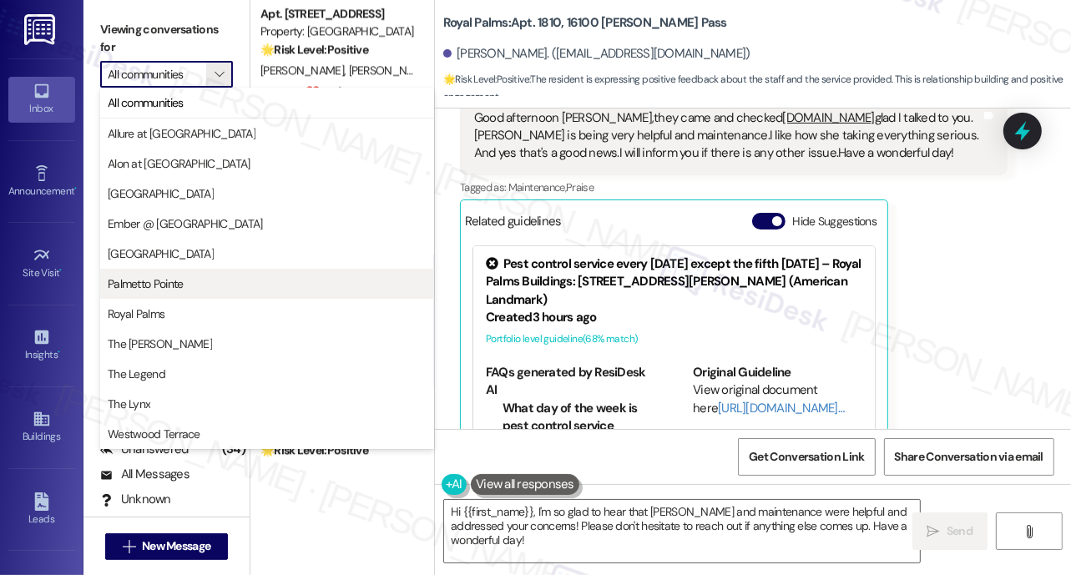
click at [156, 277] on span "Palmetto Pointe" at bounding box center [146, 283] width 76 height 17
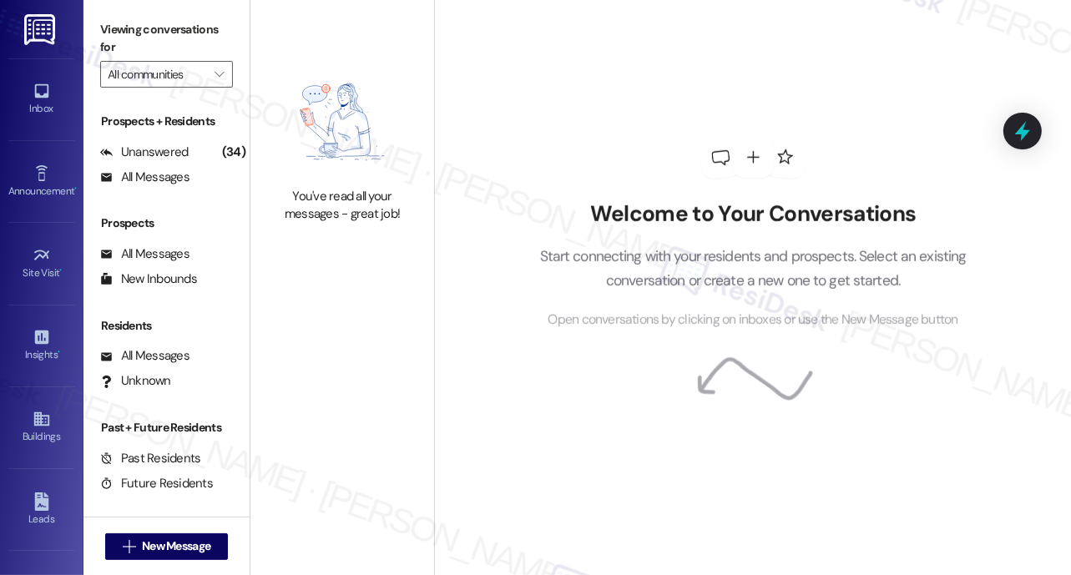
type input "Palmetto Pointe"
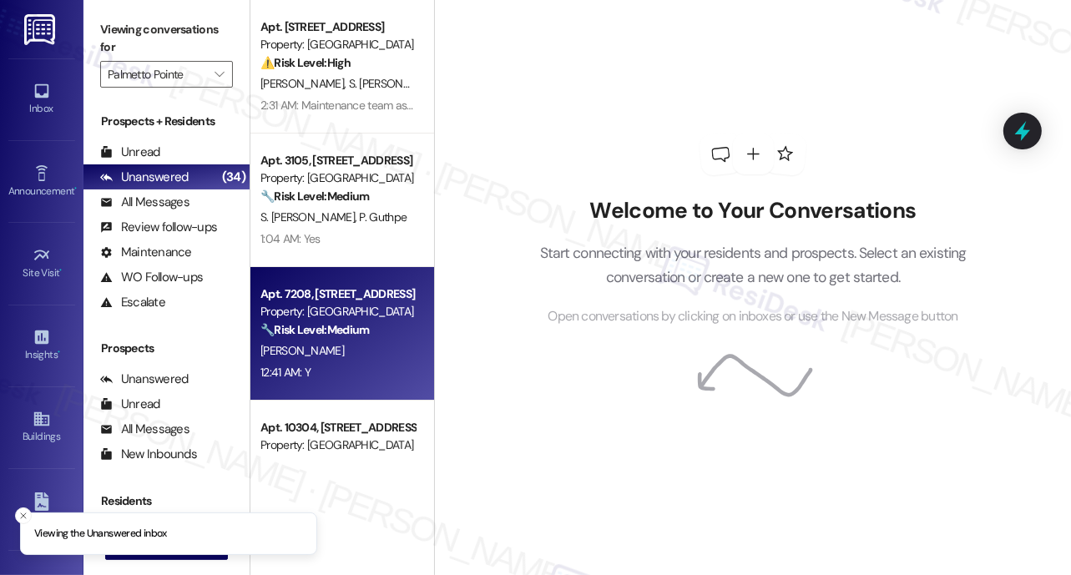
click at [331, 332] on strong "🔧 Risk Level: Medium" at bounding box center [314, 329] width 108 height 15
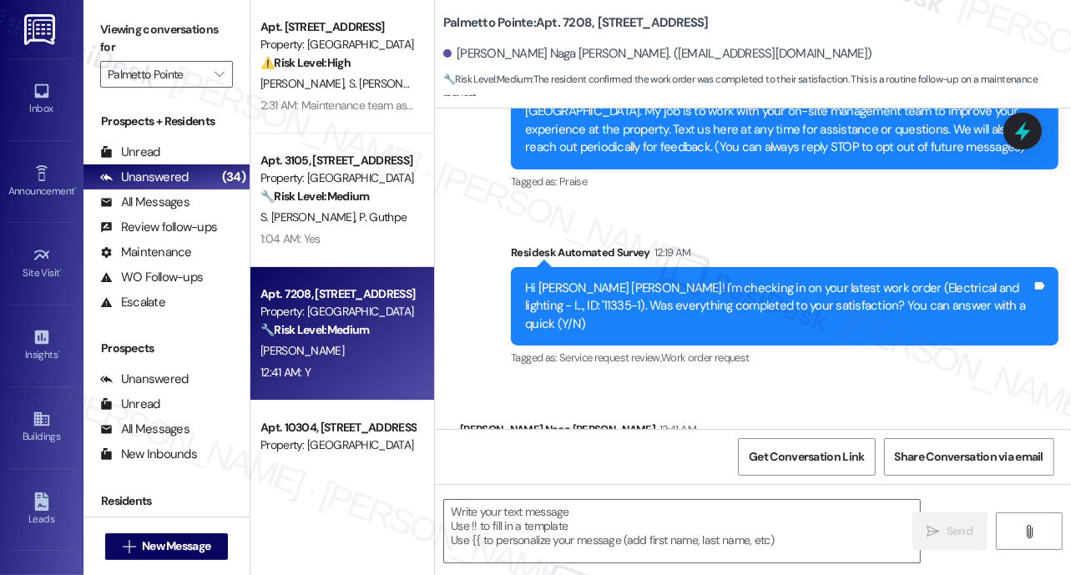
type textarea "Fetching suggested responses. Please feel free to read through the conversation…"
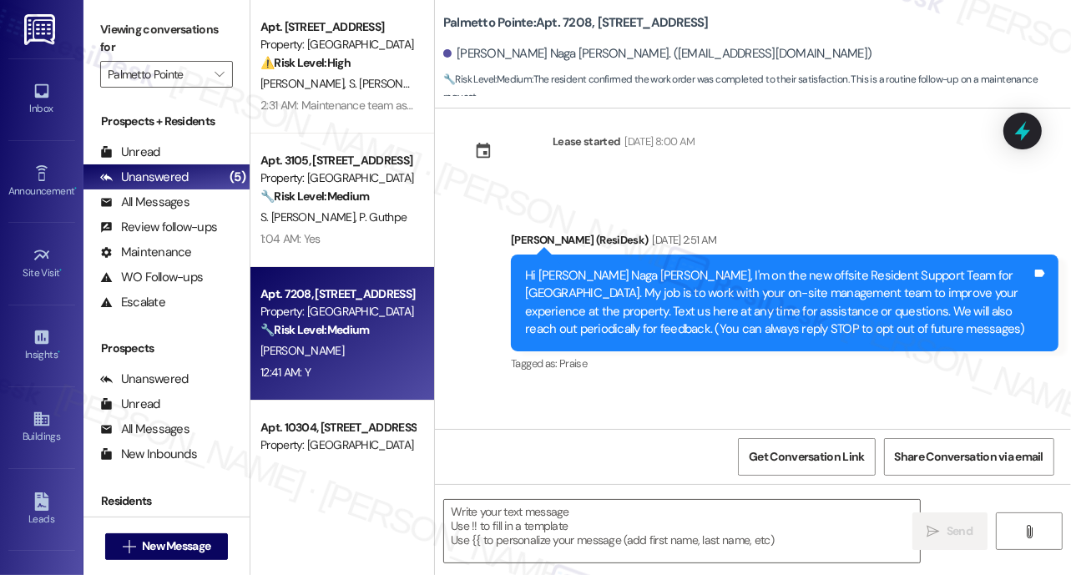
scroll to position [120, 0]
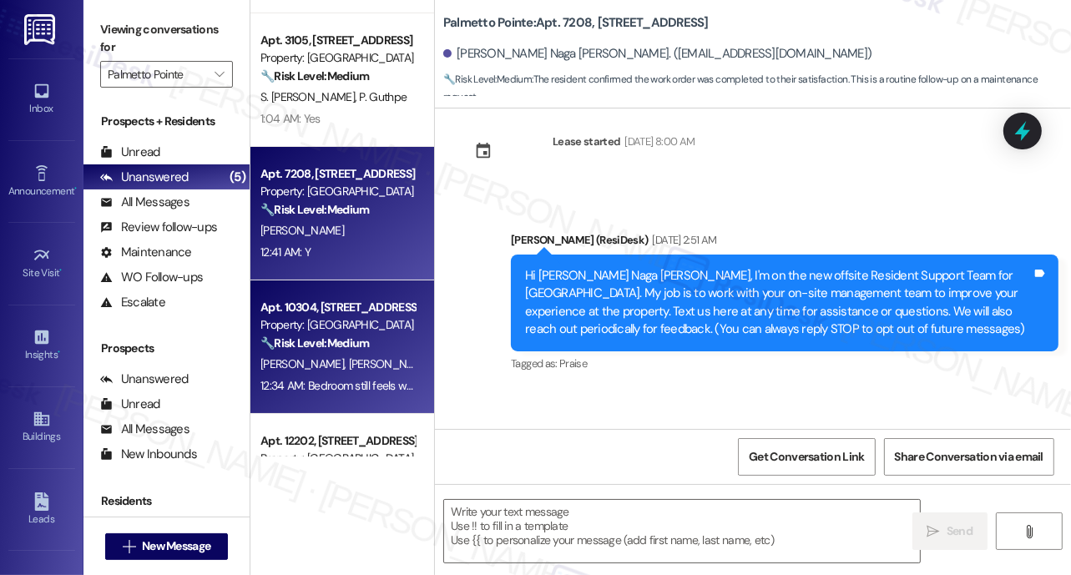
click at [347, 316] on div "Property: [GEOGRAPHIC_DATA]" at bounding box center [337, 325] width 154 height 18
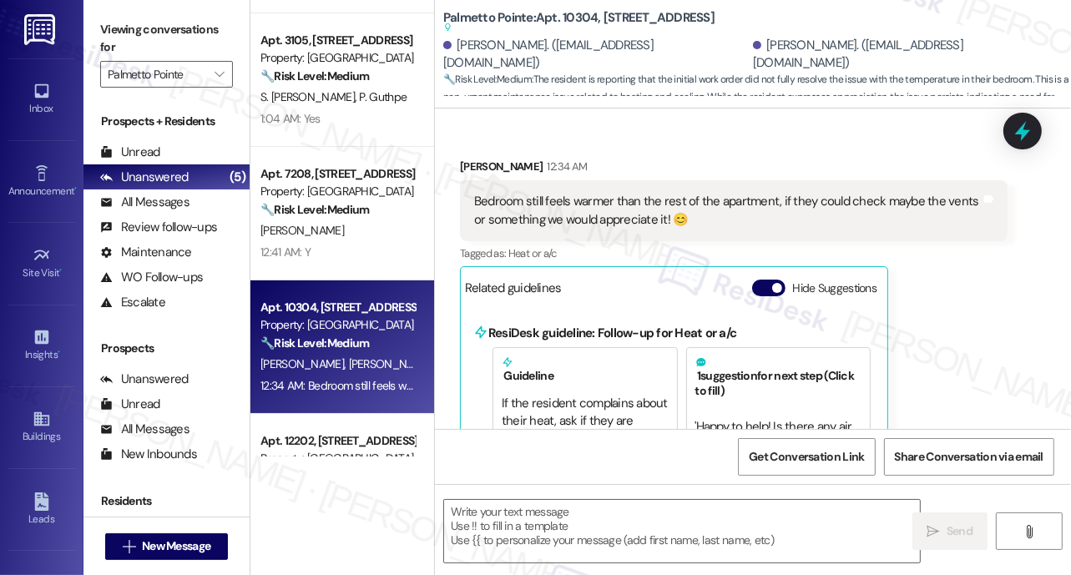
type textarea "Fetching suggested responses. Please feel free to read through the conversation…"
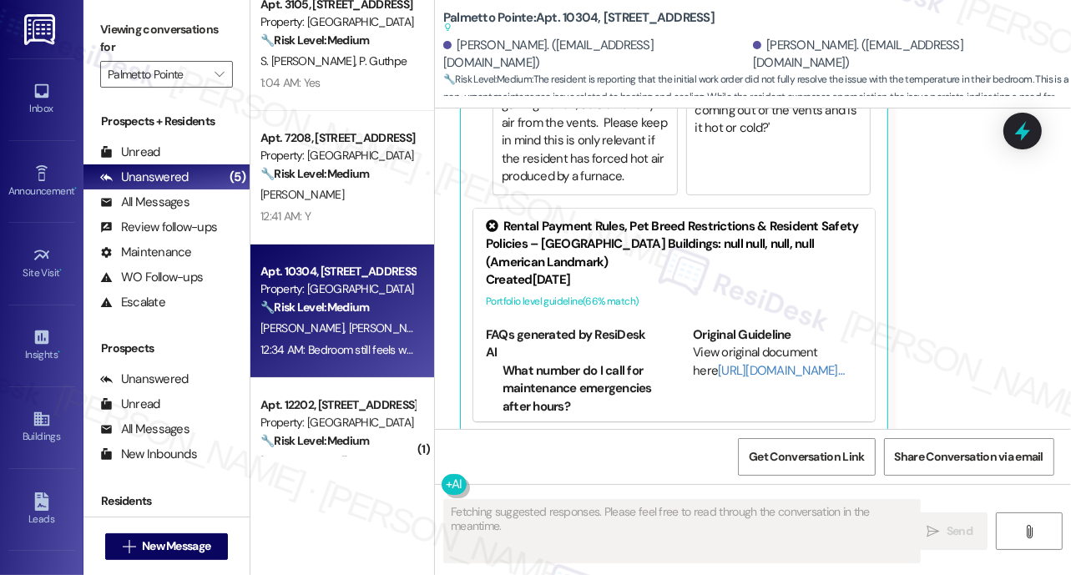
scroll to position [210, 0]
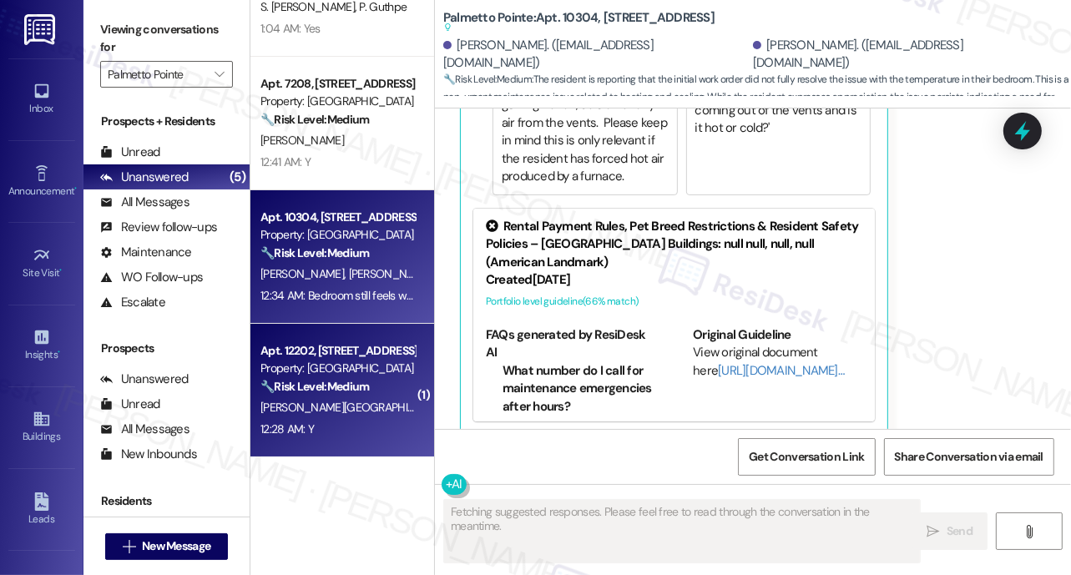
click at [369, 371] on div "Property: [GEOGRAPHIC_DATA]" at bounding box center [337, 369] width 154 height 18
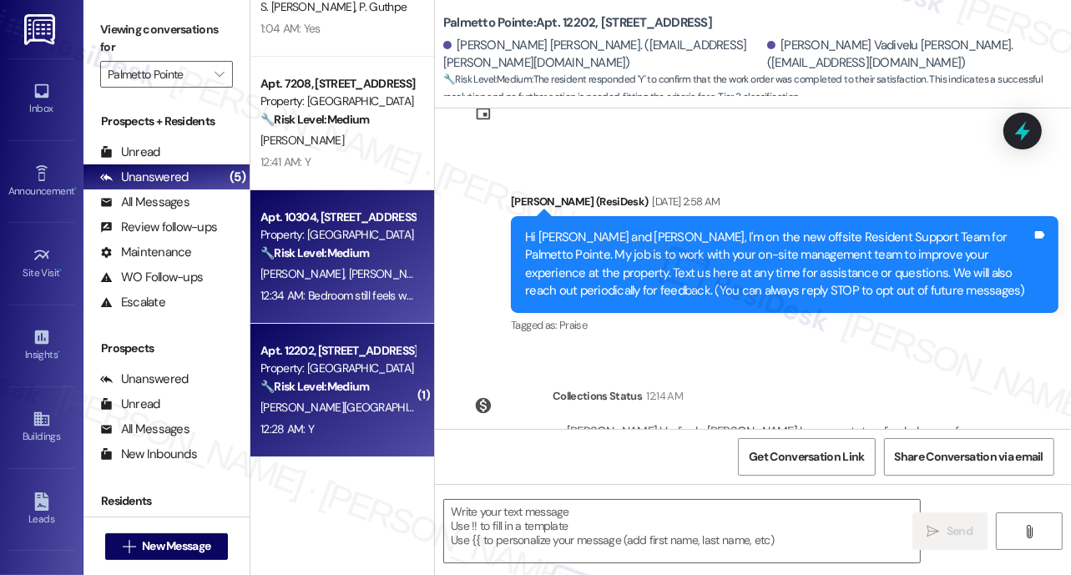
type textarea "Fetching suggested responses. Please feel free to read through the conversation…"
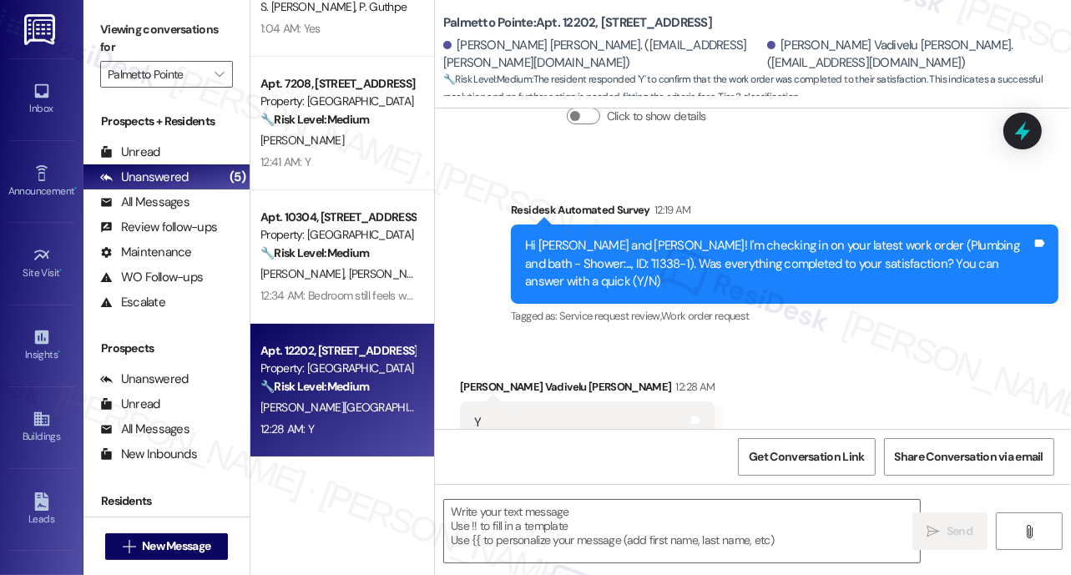
scroll to position [569, 0]
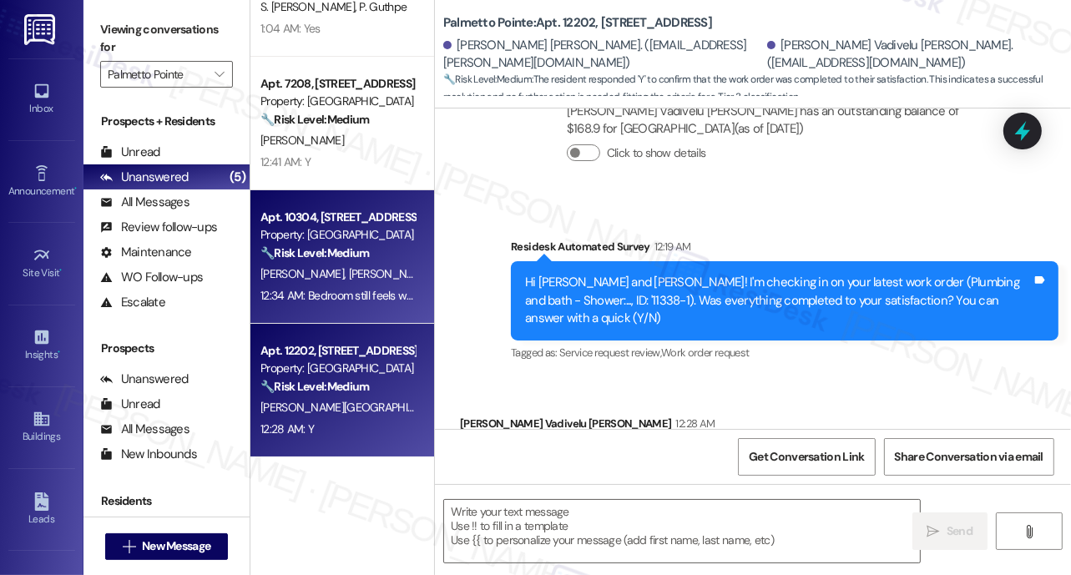
click at [295, 266] on span "[PERSON_NAME]" at bounding box center [304, 273] width 88 height 15
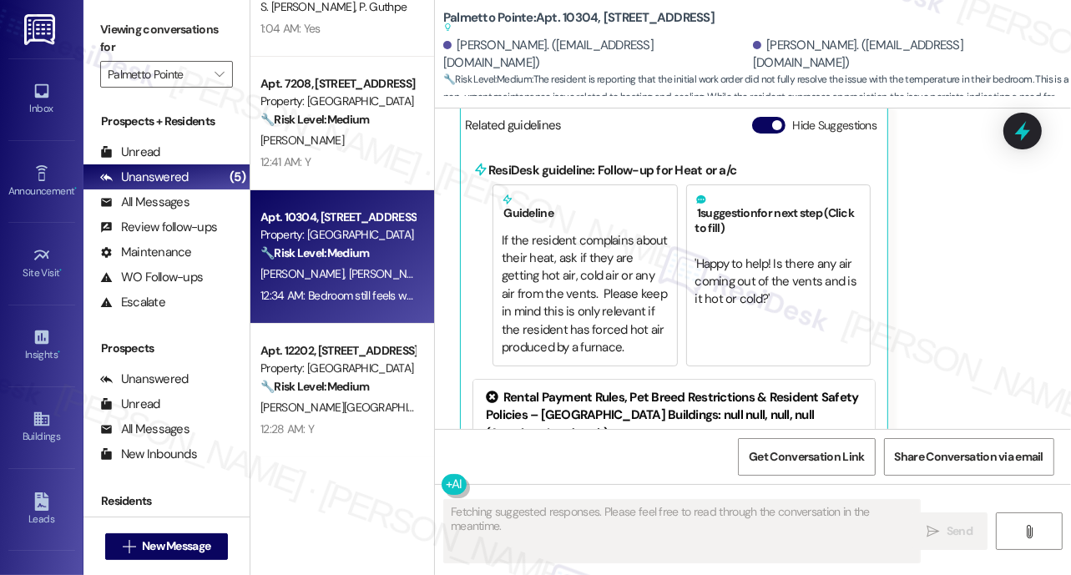
scroll to position [658, 0]
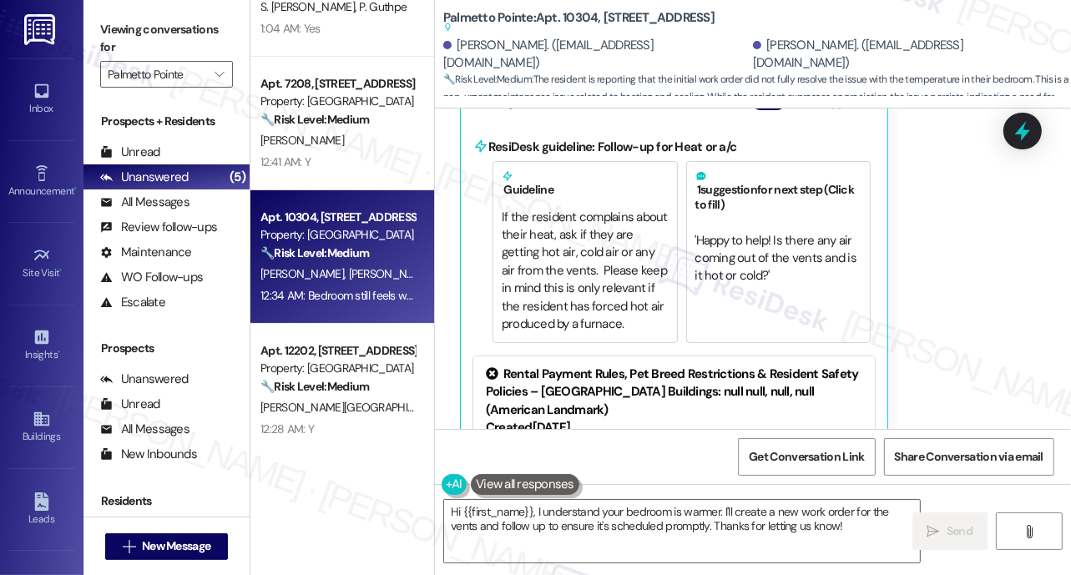
type textarea "Hi {{first_name}}, I understand your bedroom is warmer. I'll create a new work …"
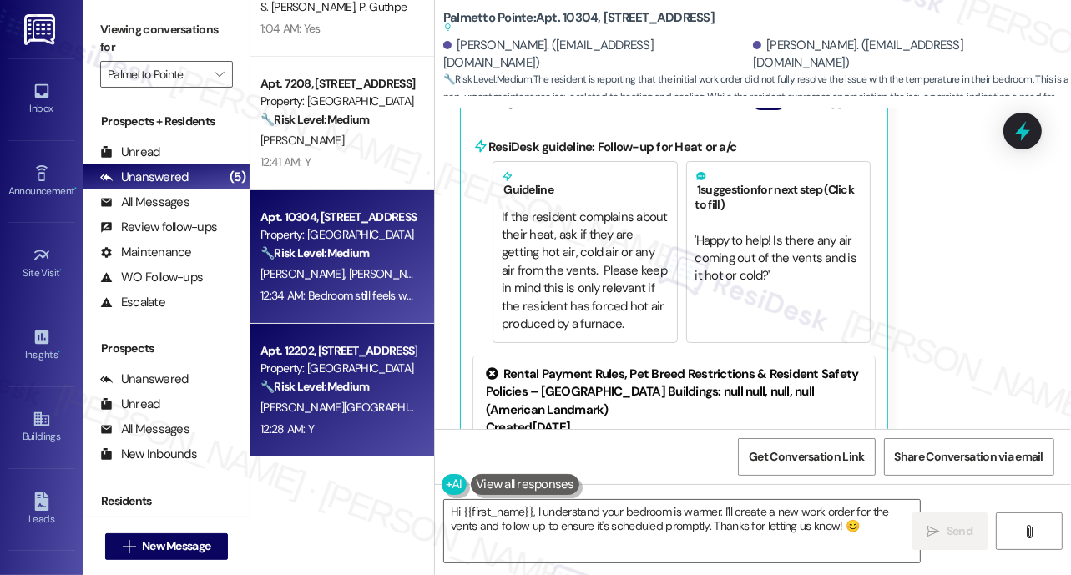
click at [374, 387] on div "🔧 Risk Level: Medium The resident responded 'Y' to confirm that the work order …" at bounding box center [337, 387] width 154 height 18
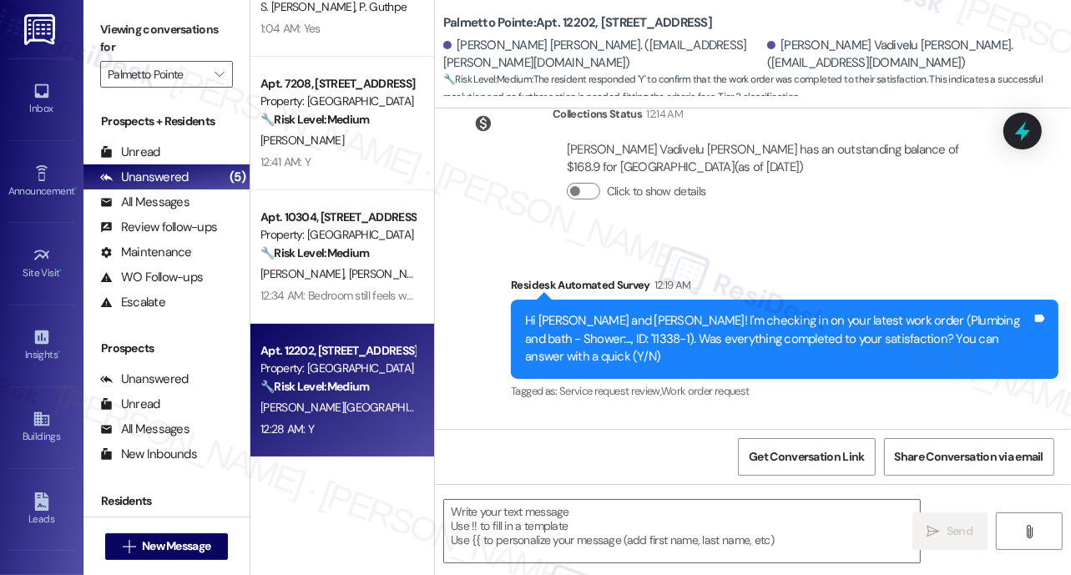
type textarea "Fetching suggested responses. Please feel free to read through the conversation…"
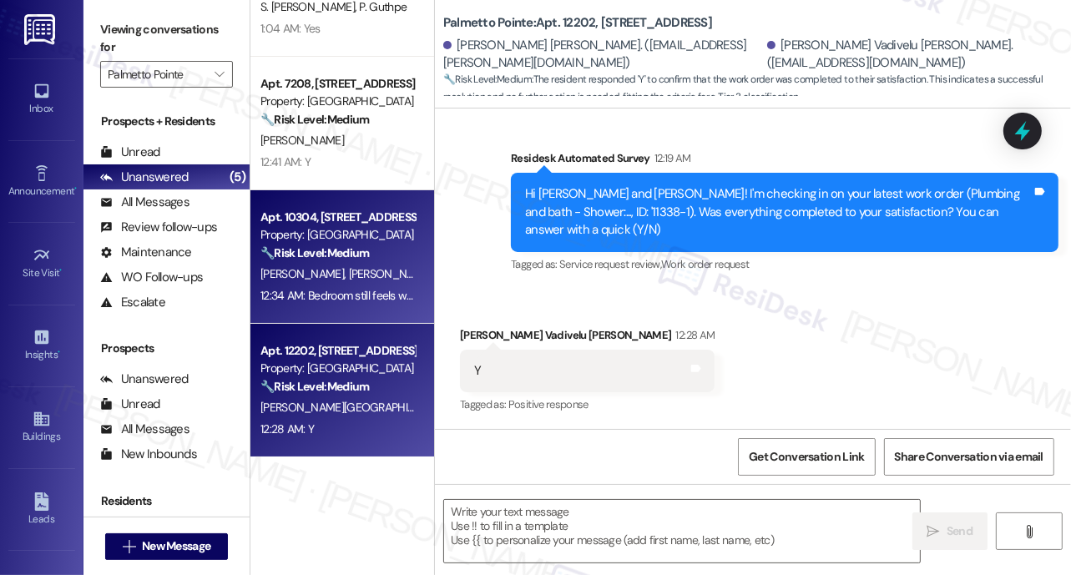
click at [375, 275] on span "[PERSON_NAME]" at bounding box center [390, 273] width 83 height 15
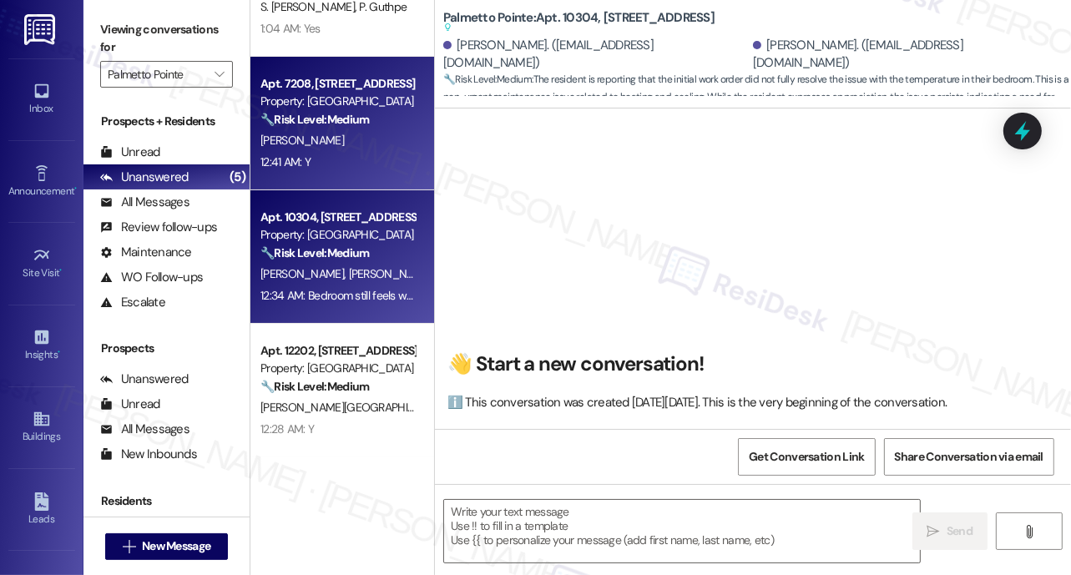
click at [359, 170] on div "12:41 AM: Y 12:41 AM: Y" at bounding box center [338, 162] width 158 height 21
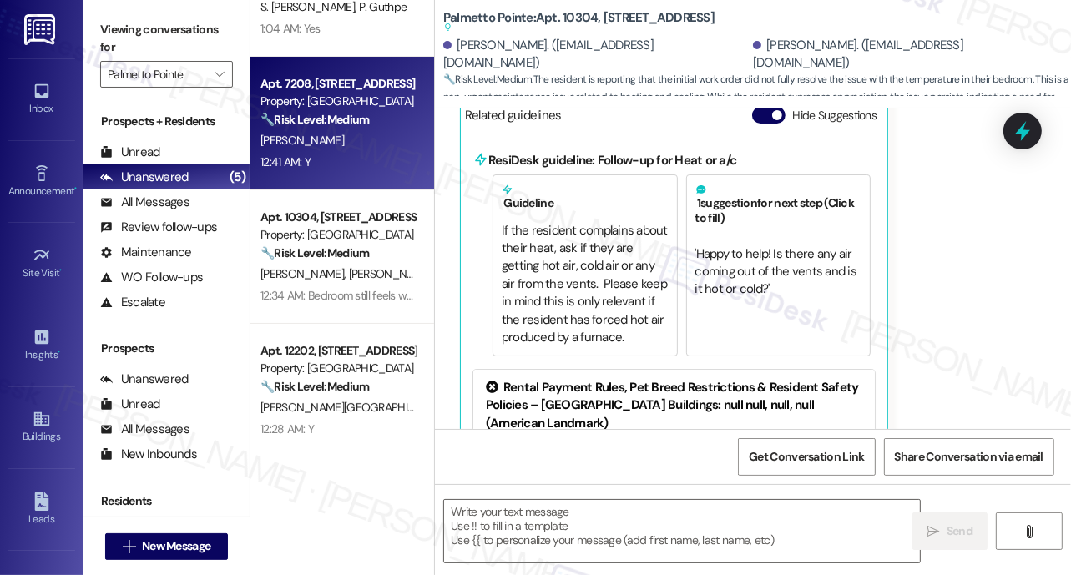
scroll to position [285, 0]
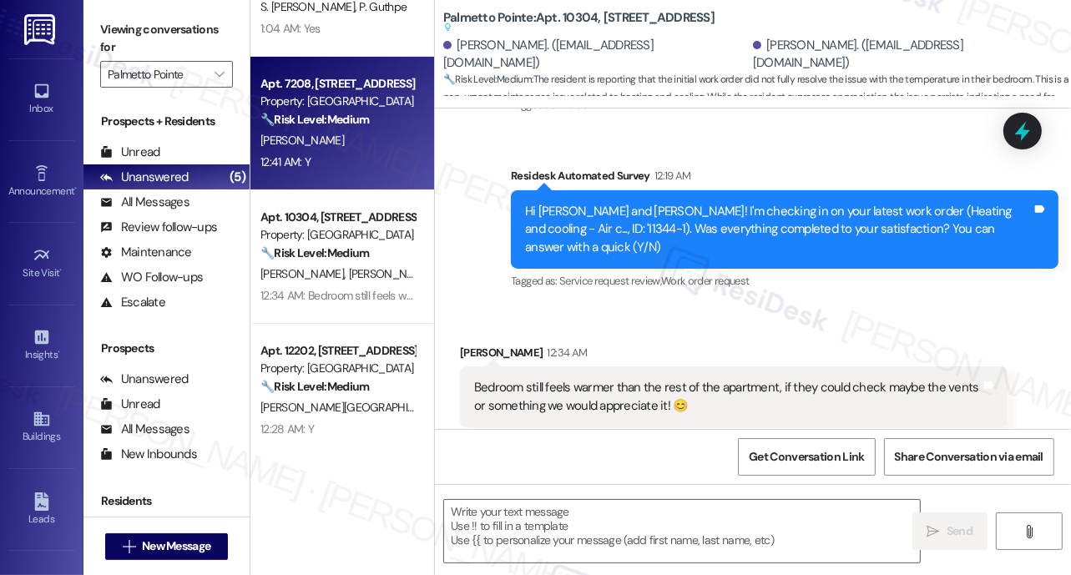
type textarea "Fetching suggested responses. Please feel free to read through the conversation…"
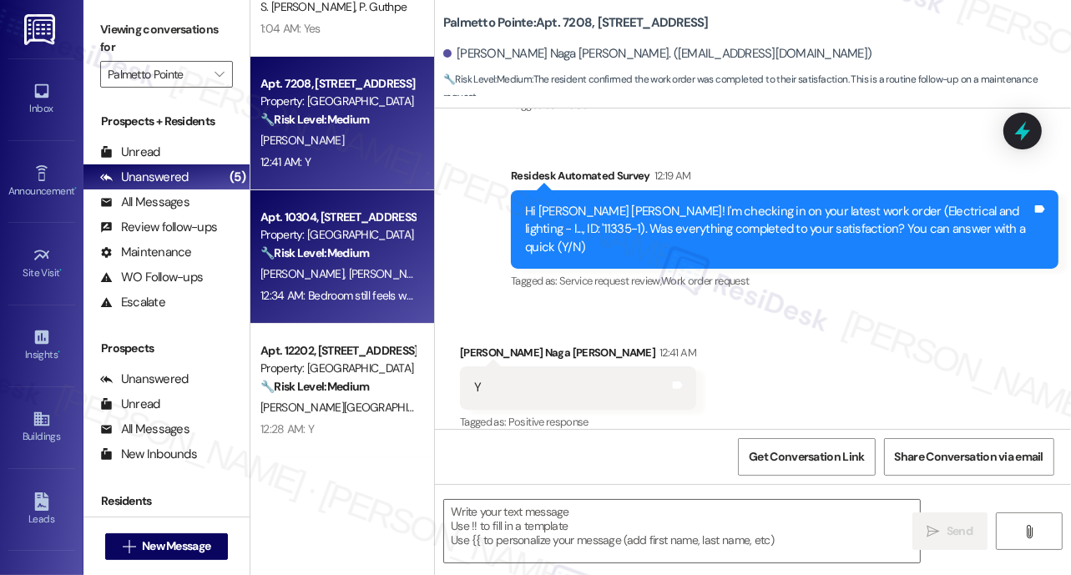
click at [332, 255] on strong "🔧 Risk Level: Medium" at bounding box center [314, 252] width 108 height 15
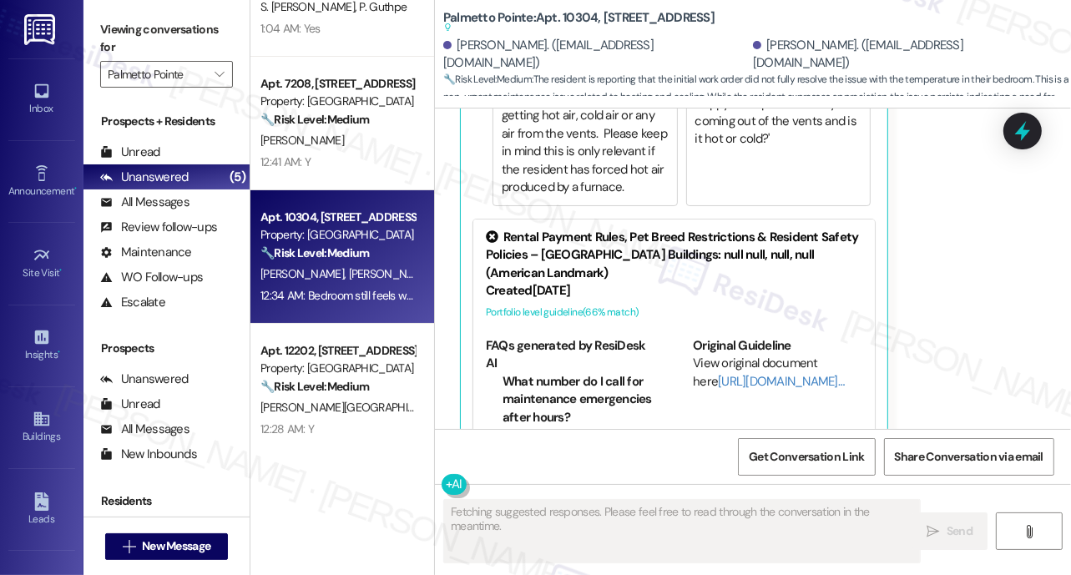
scroll to position [805, 0]
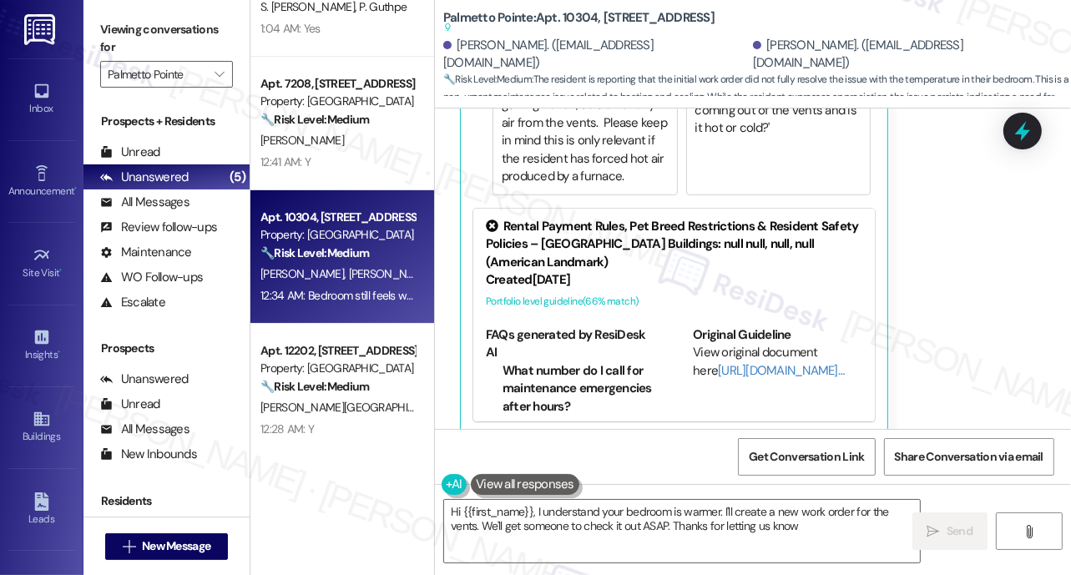
type textarea "Hi {{first_name}}, I understand your bedroom is warmer. I'll create a new work …"
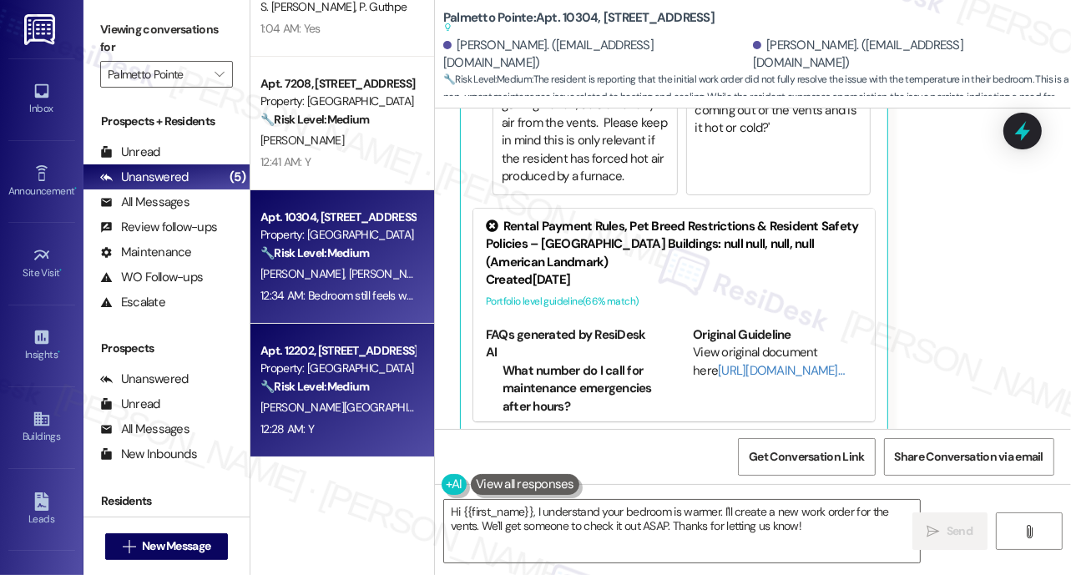
click at [335, 372] on div "Property: [GEOGRAPHIC_DATA]" at bounding box center [337, 369] width 154 height 18
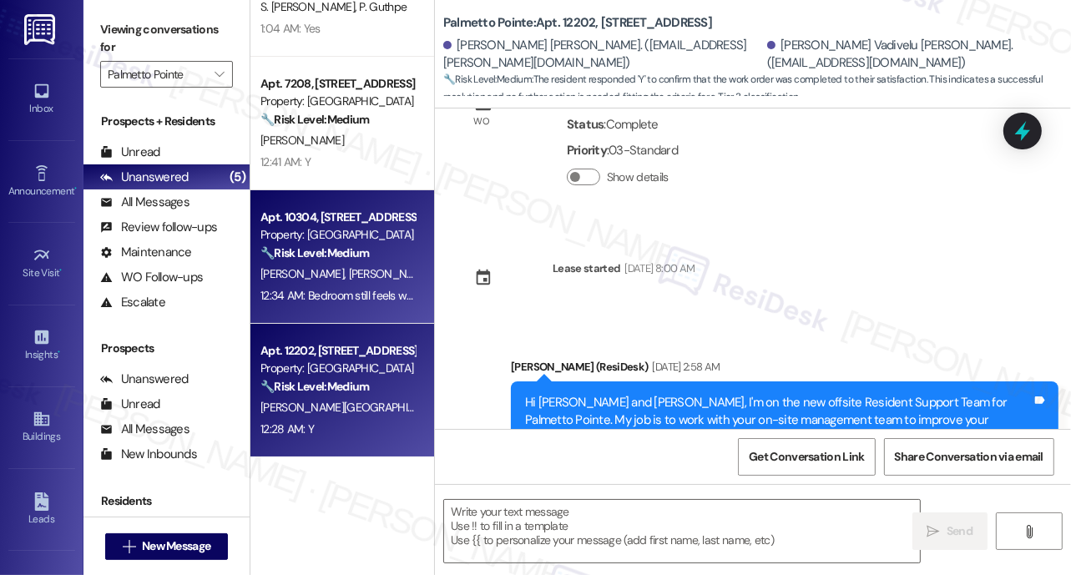
scroll to position [162, 0]
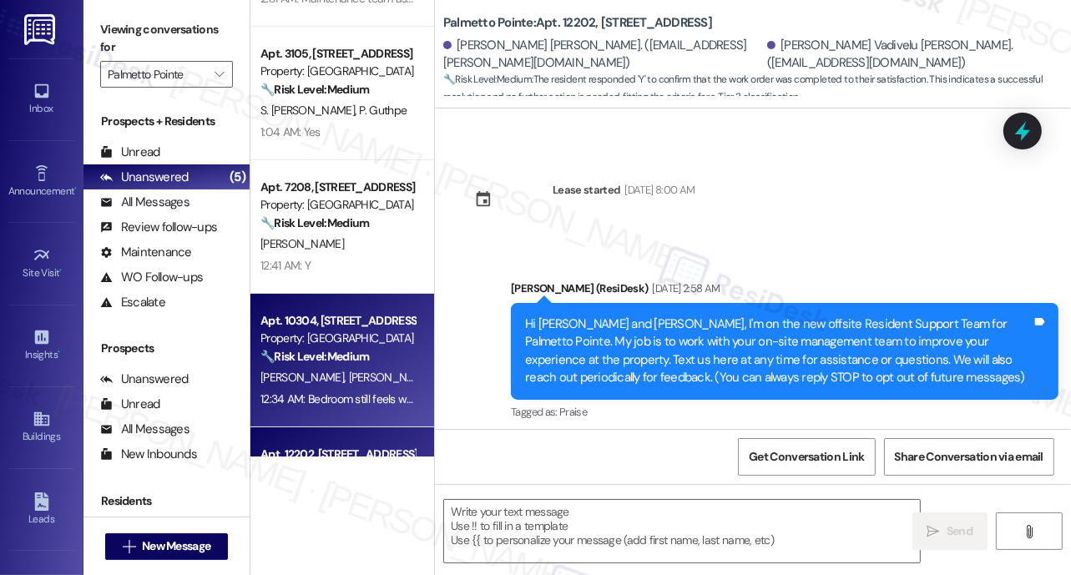
type textarea "Fetching suggested responses. Please feel free to read through the conversation…"
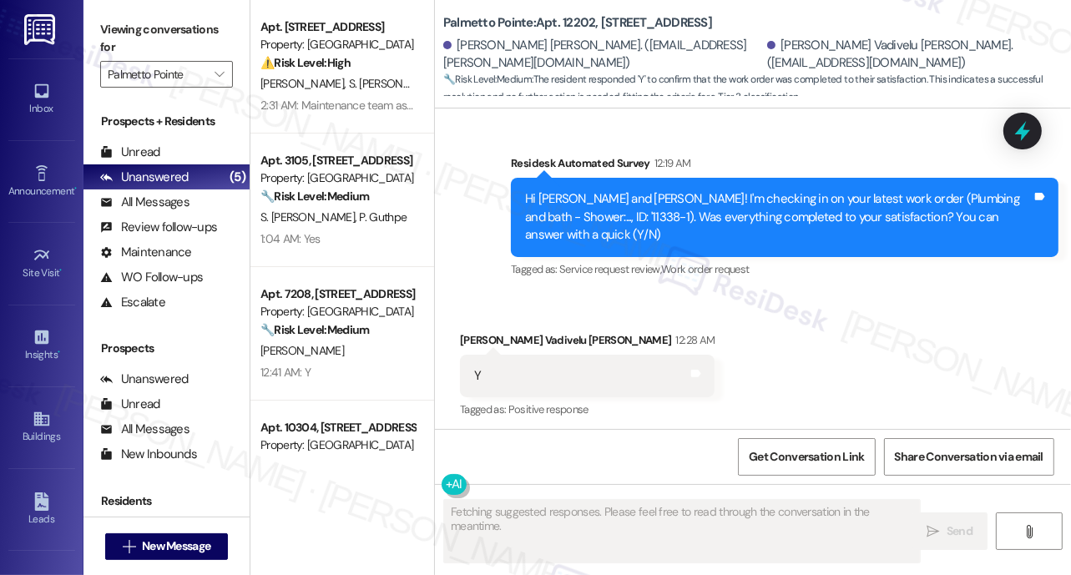
scroll to position [658, 0]
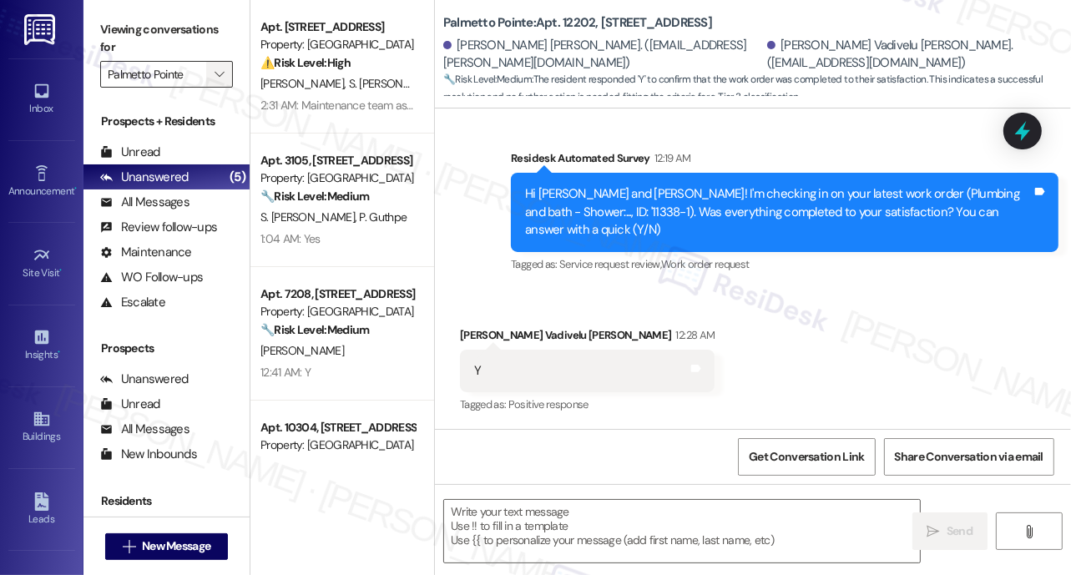
click at [220, 66] on span "" at bounding box center [219, 74] width 16 height 27
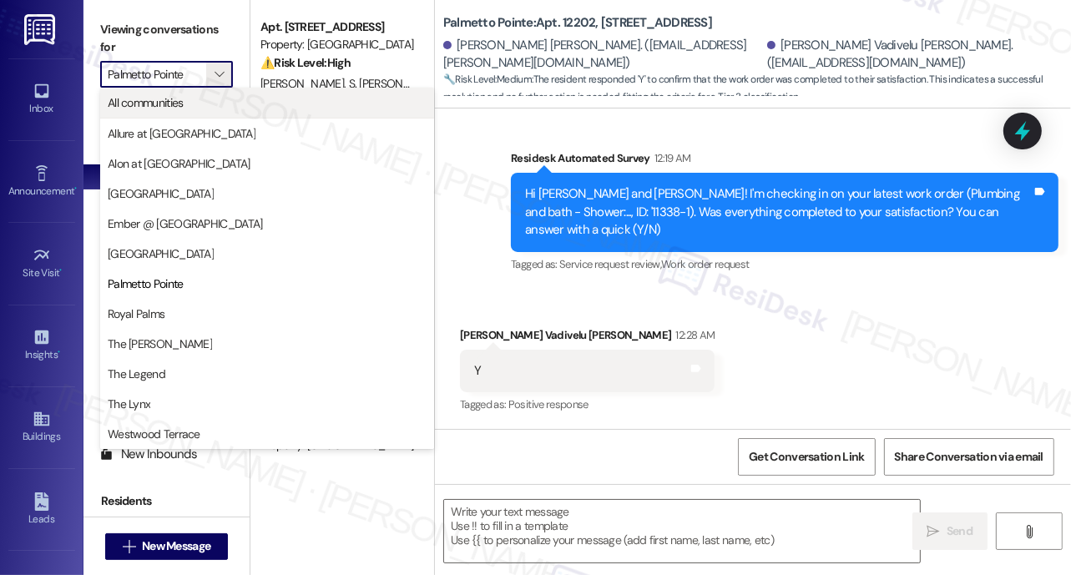
click at [172, 104] on span "All communities" at bounding box center [146, 102] width 76 height 17
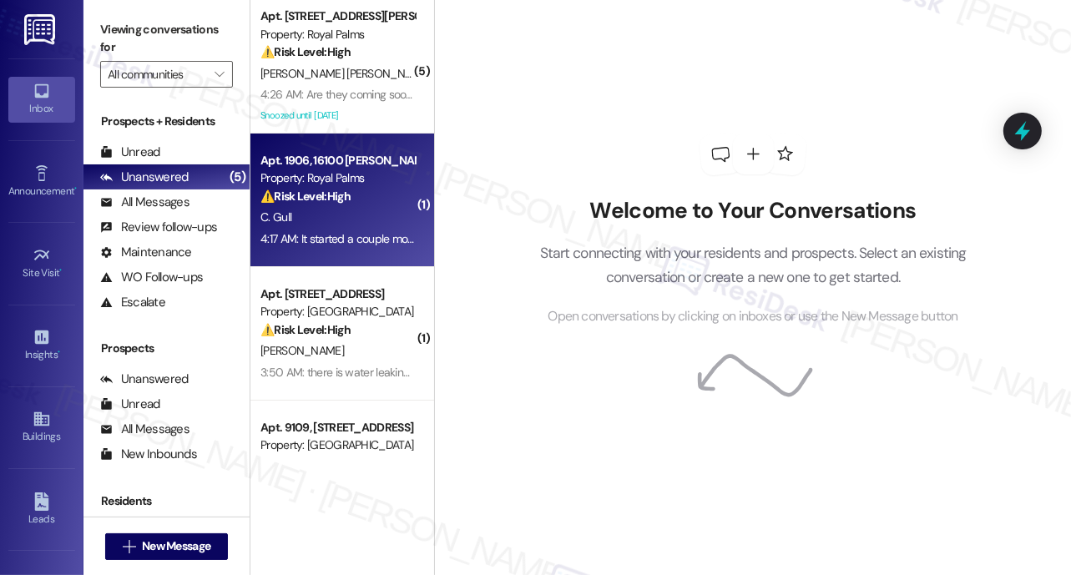
click at [361, 239] on div "4:17 AM: It started a couple months ago, so I've had to use the guest toilet an…" at bounding box center [582, 238] width 644 height 15
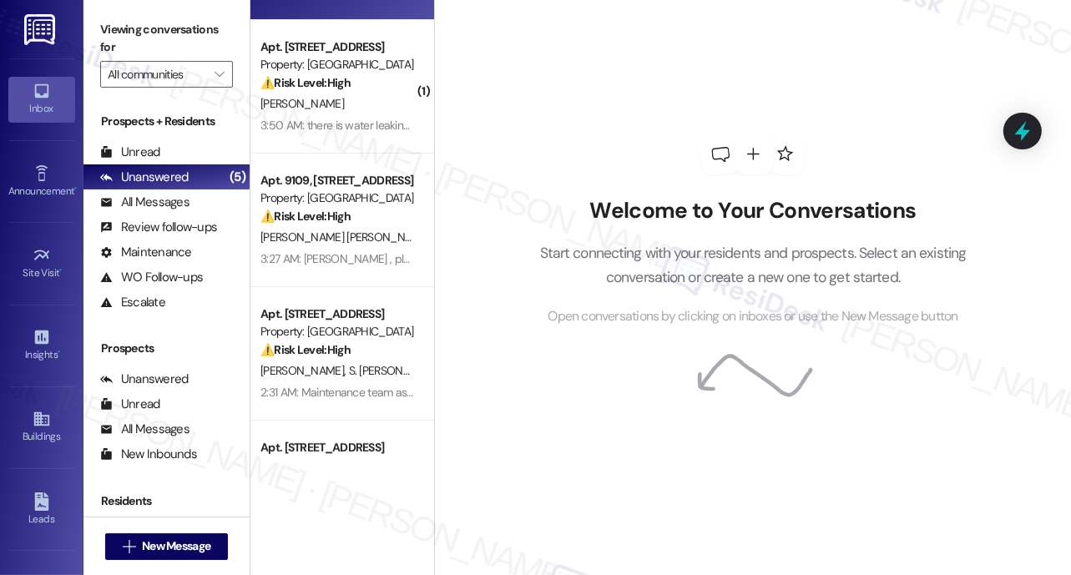
scroll to position [249, 0]
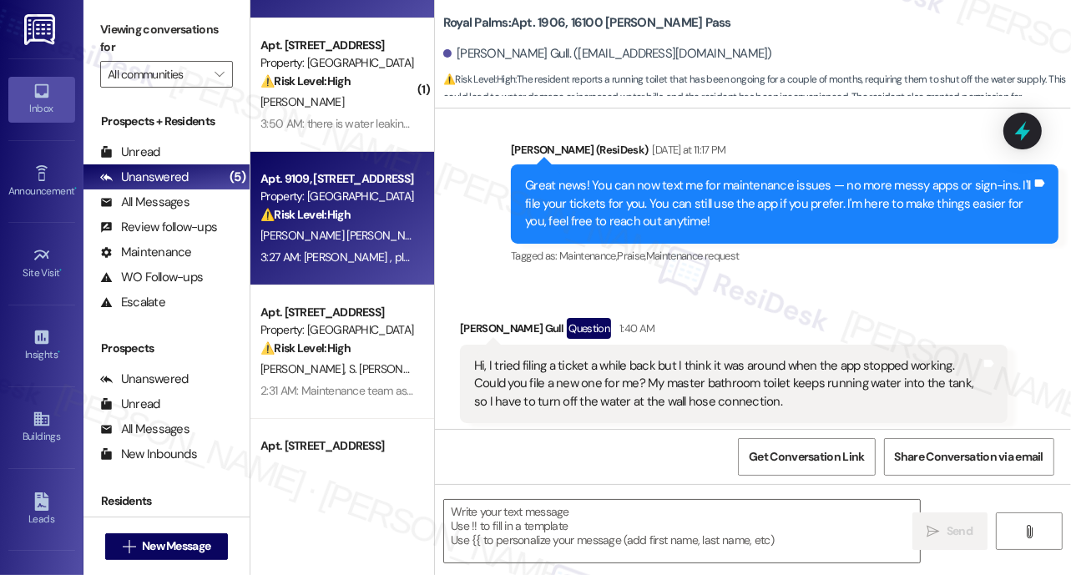
type textarea "Fetching suggested responses. Please feel free to read through the conversation…"
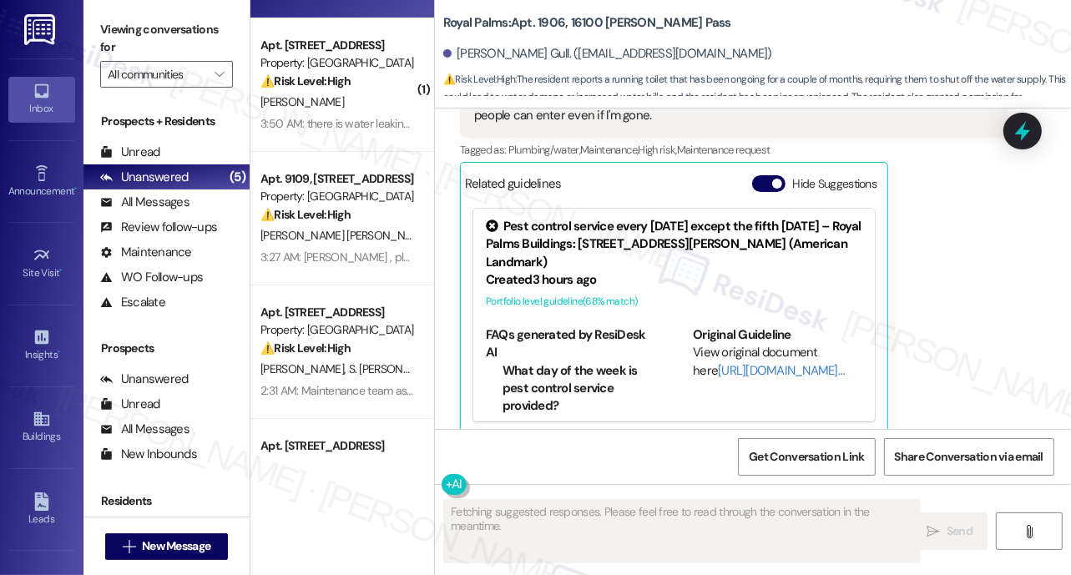
click at [344, 135] on div "Apt. 3306, [STREET_ADDRESS] Property: [GEOGRAPHIC_DATA] ⚠️ Risk Level: High The…" at bounding box center [342, 85] width 184 height 134
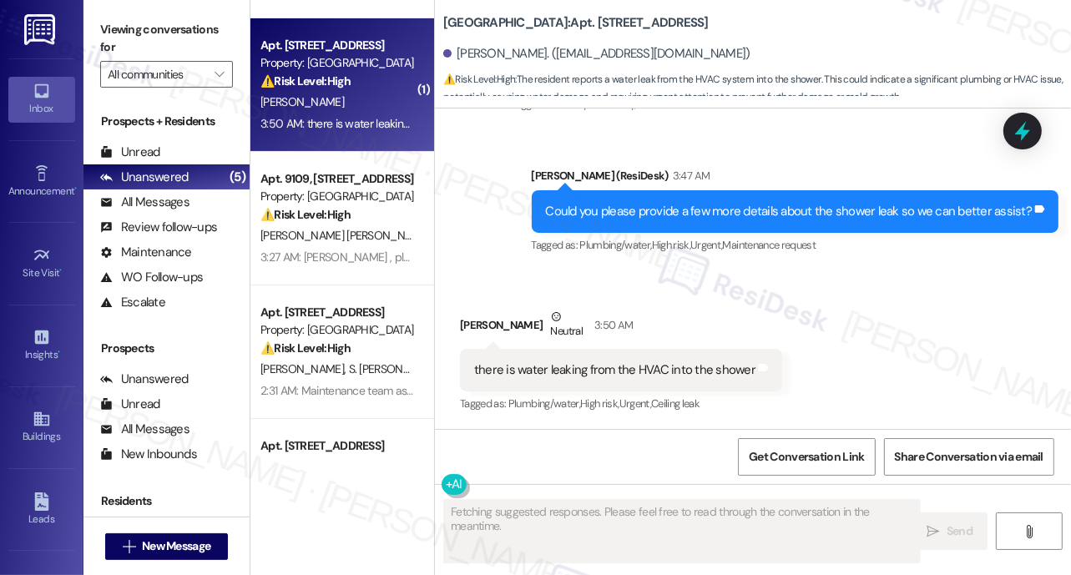
scroll to position [887, 0]
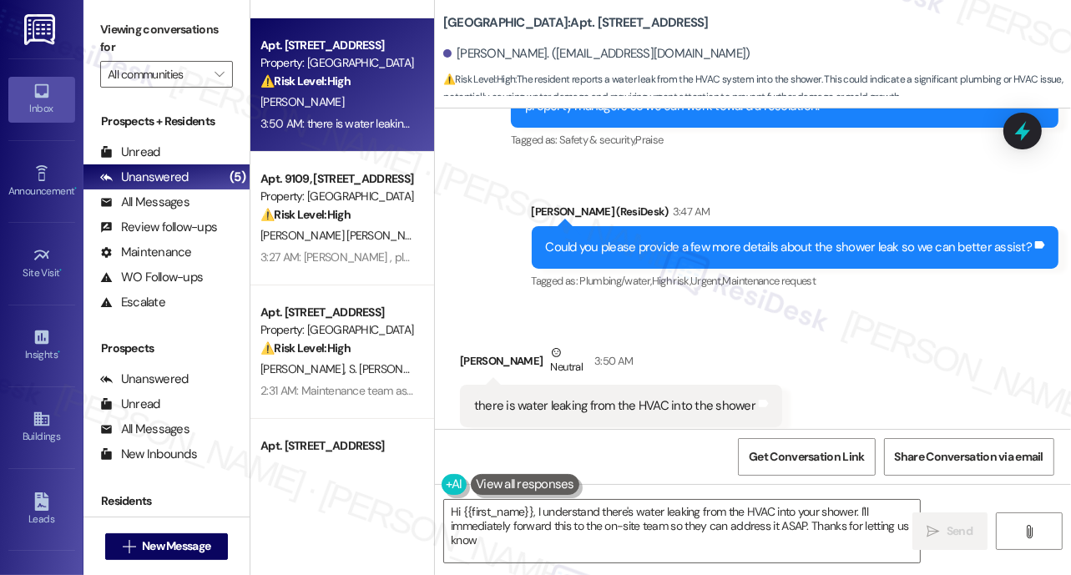
type textarea "Hi {{first_name}}, I understand there's water leaking from the HVAC into your s…"
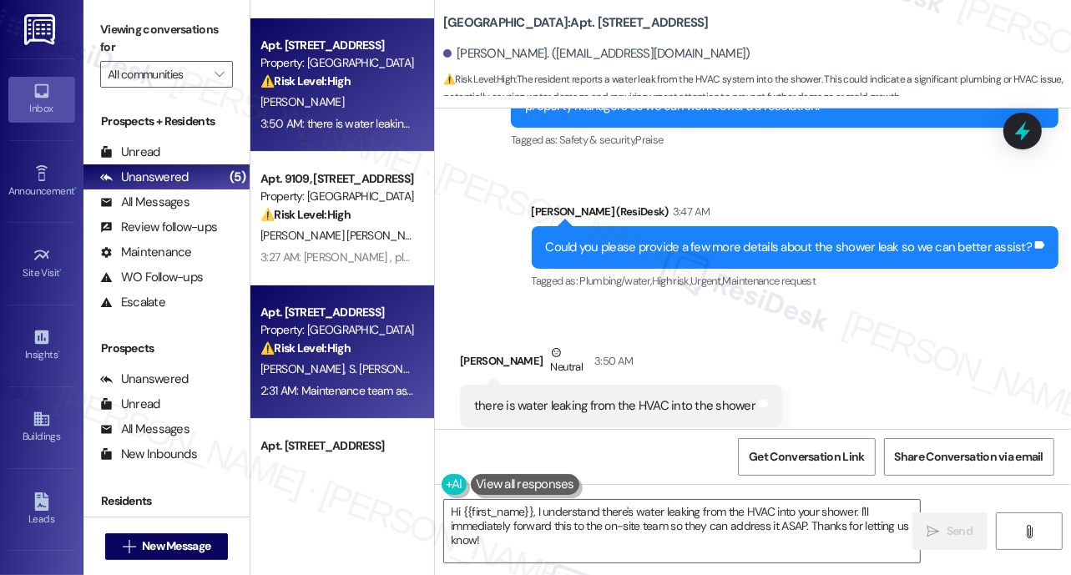
click at [345, 359] on div "[PERSON_NAME] S. [PERSON_NAME]" at bounding box center [338, 369] width 158 height 21
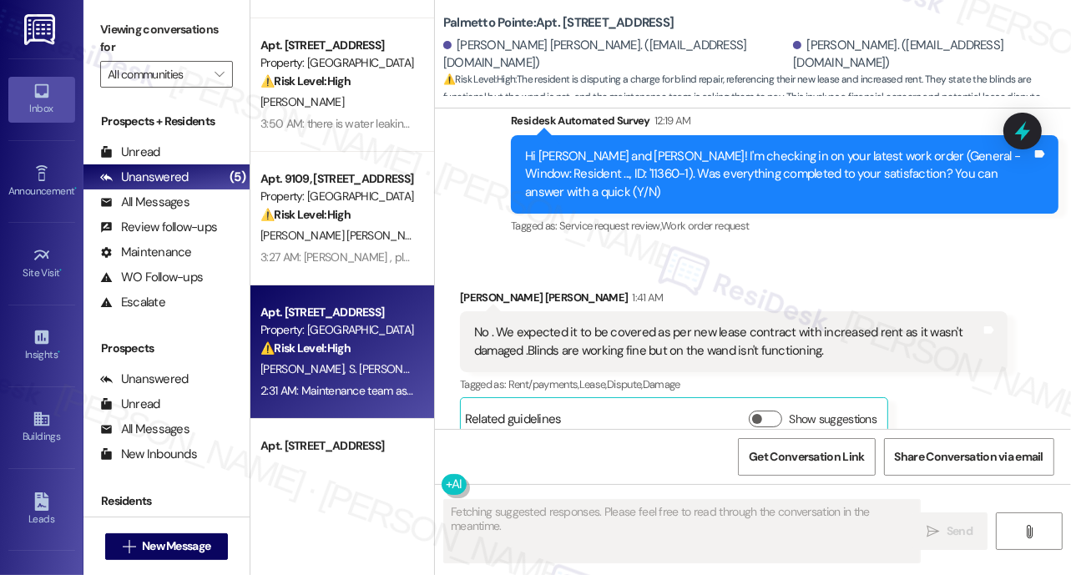
scroll to position [2664, 0]
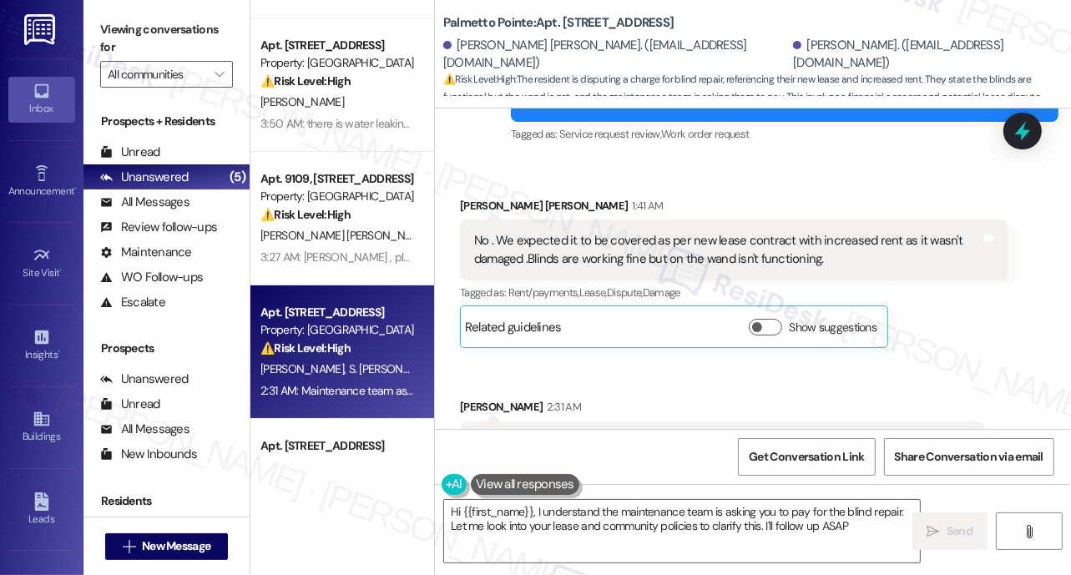
type textarea "Hi {{first_name}}, I understand the maintenance team is asking you to pay for t…"
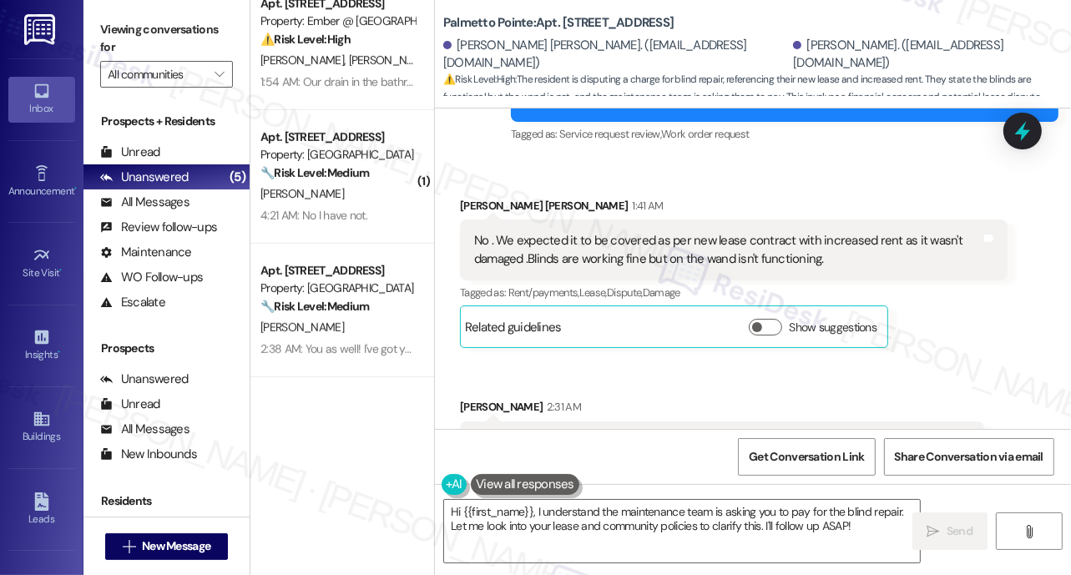
scroll to position [692, 0]
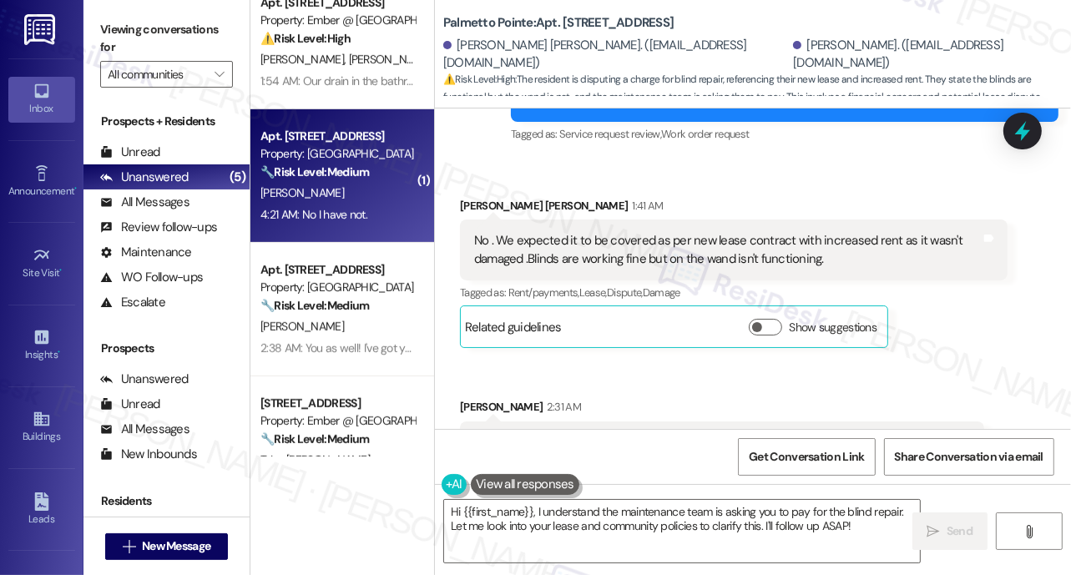
click at [355, 209] on div "4:21 AM: No I have not. 4:21 AM: No I have not." at bounding box center [313, 214] width 107 height 15
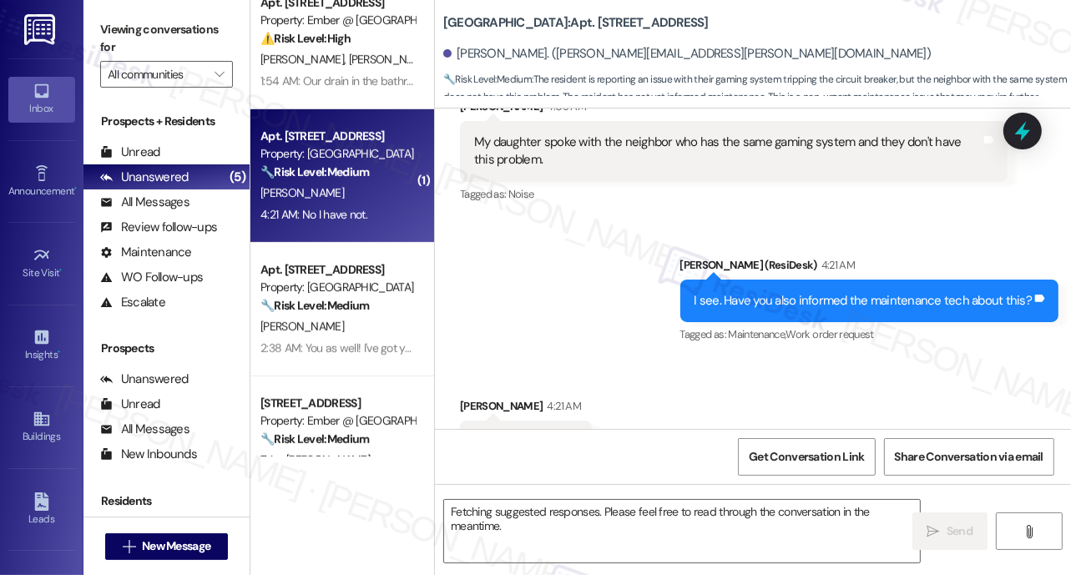
scroll to position [1929, 0]
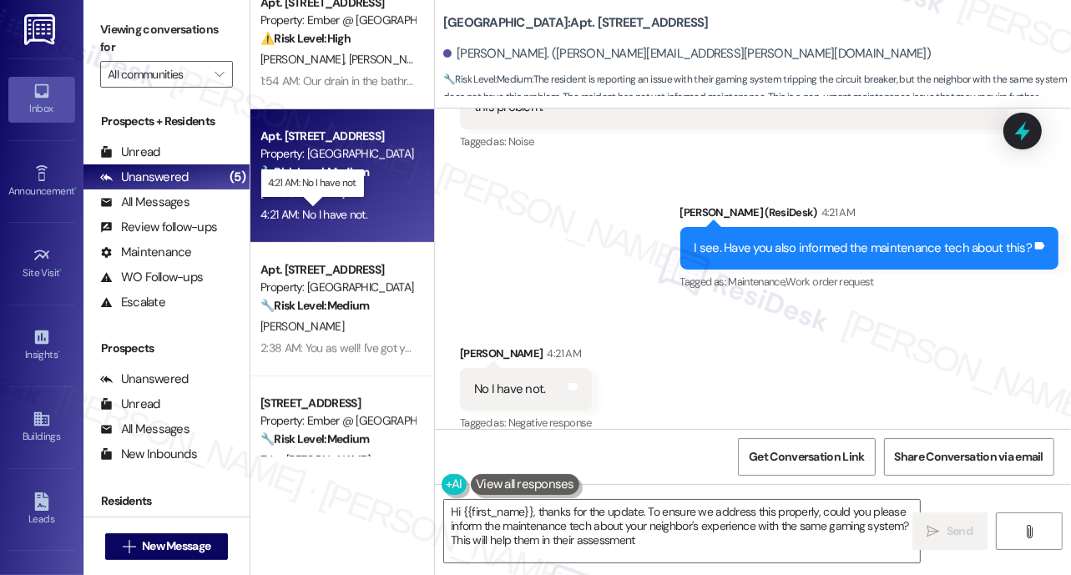
type textarea "Hi {{first_name}}, thanks for the update. To ensure we address this properly, c…"
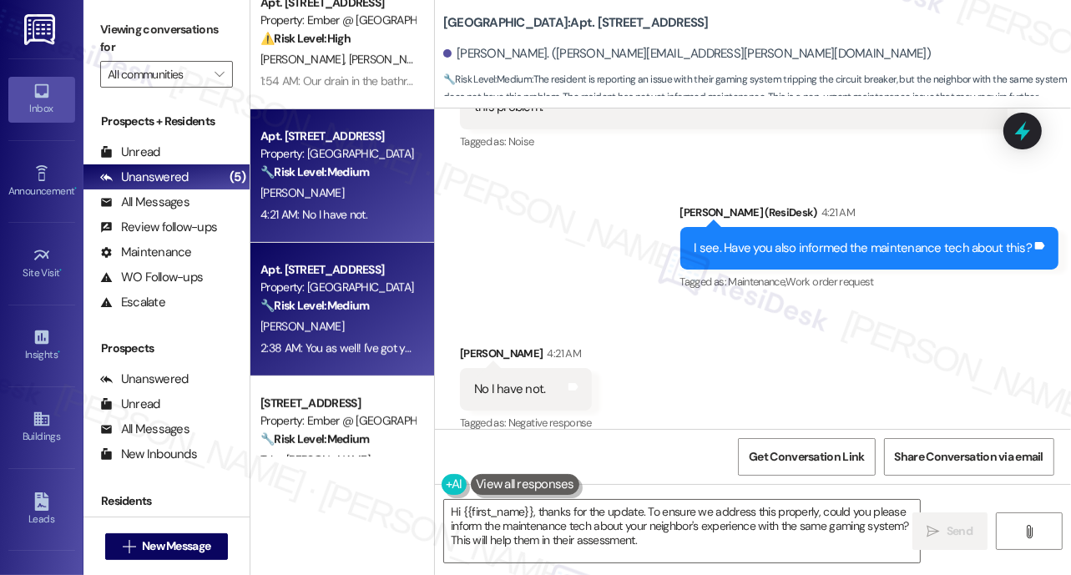
click at [309, 295] on div "Property: [GEOGRAPHIC_DATA]" at bounding box center [337, 288] width 154 height 18
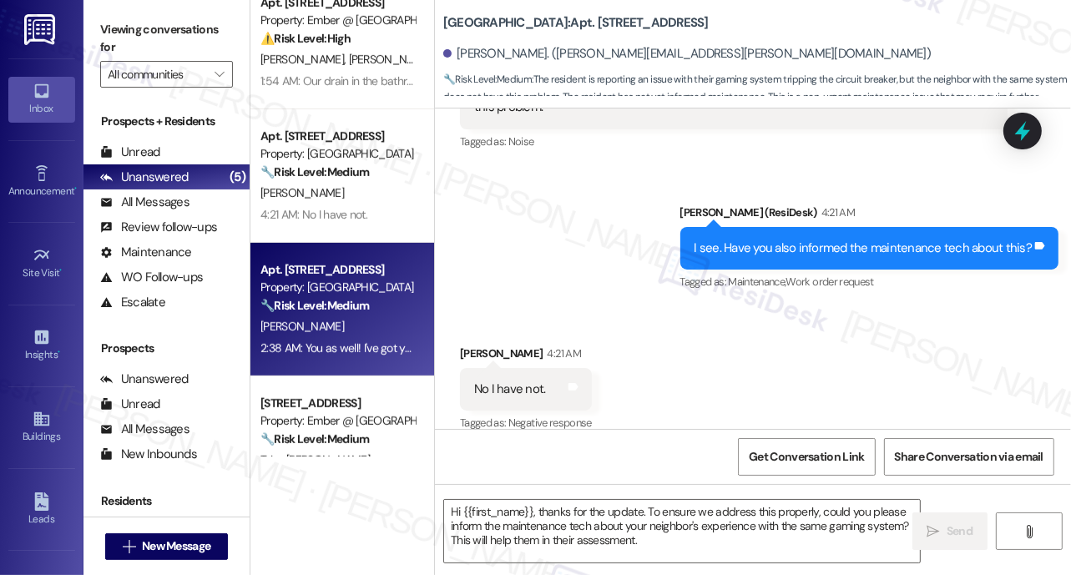
scroll to position [968, 0]
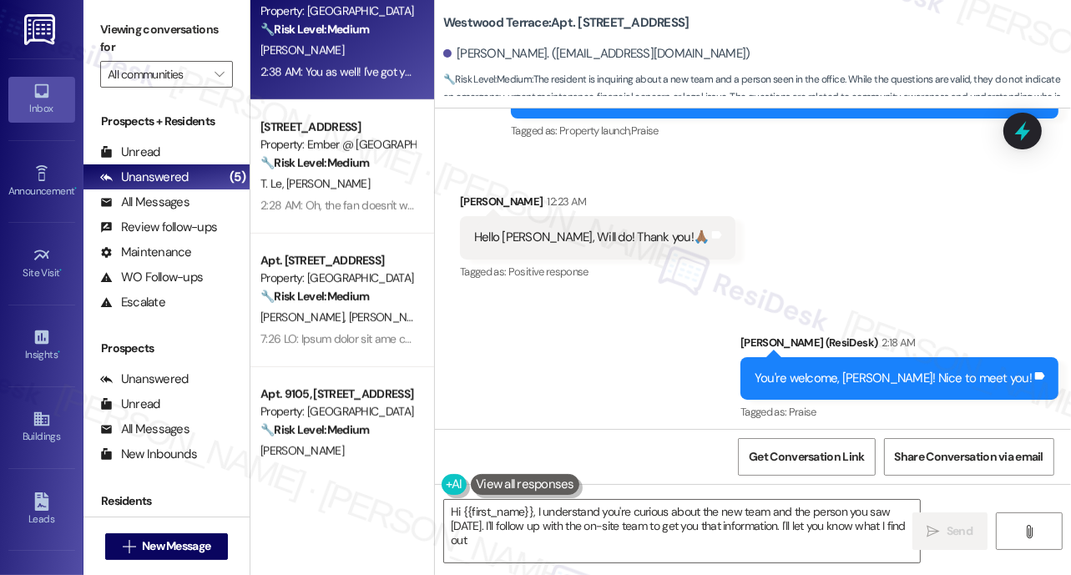
type textarea "Hi {{first_name}}, I understand you're curious about the new team and the perso…"
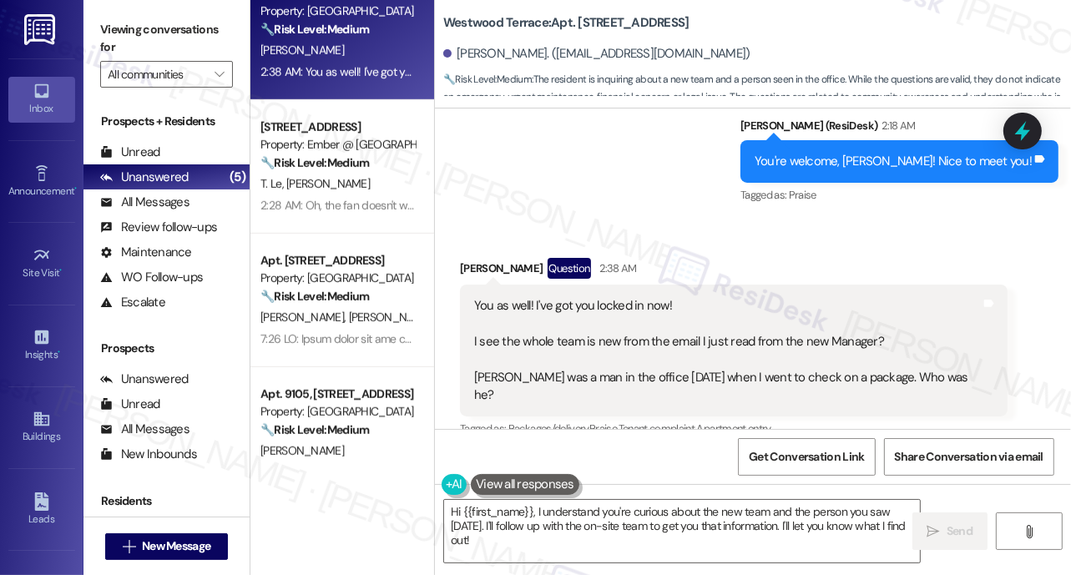
scroll to position [501, 0]
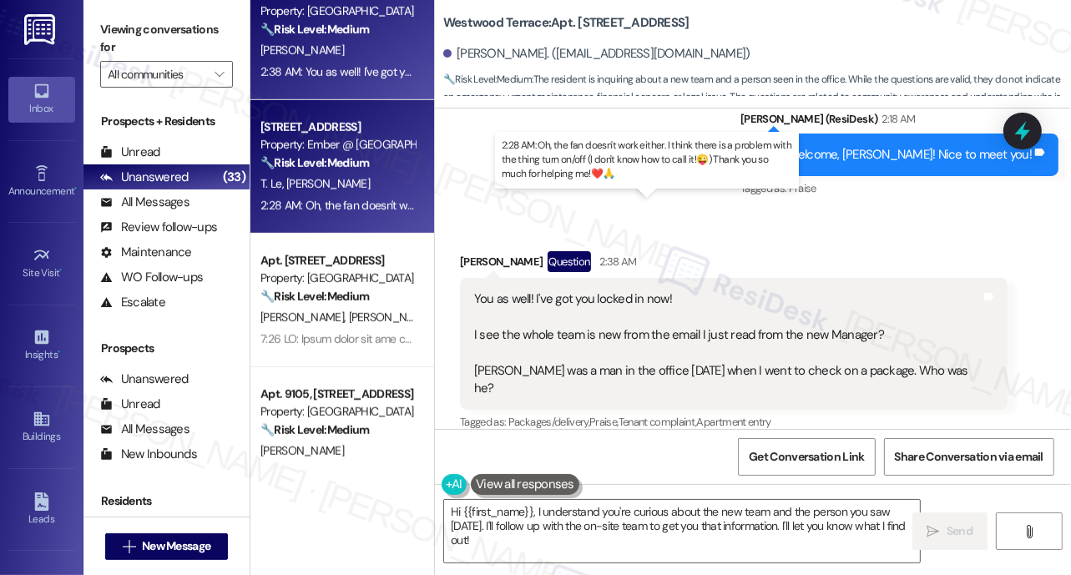
click at [348, 199] on div "2:28 AM: Oh, the fan doesn't work either. I think there is a problem with the t…" at bounding box center [650, 205] width 780 height 15
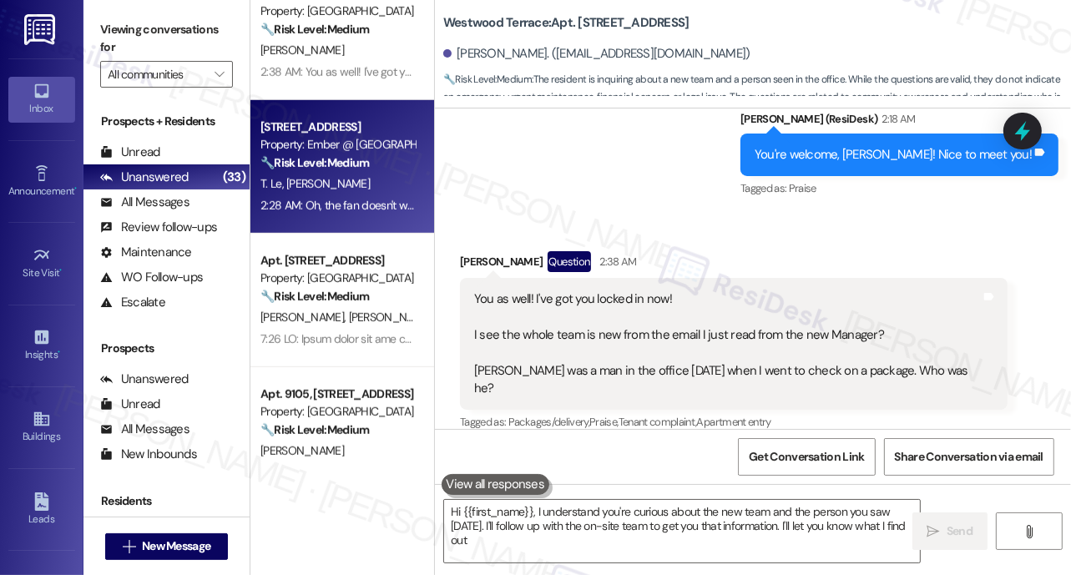
type textarea "Hi {{first_name}}, I understand you're curious about the new team and the perso…"
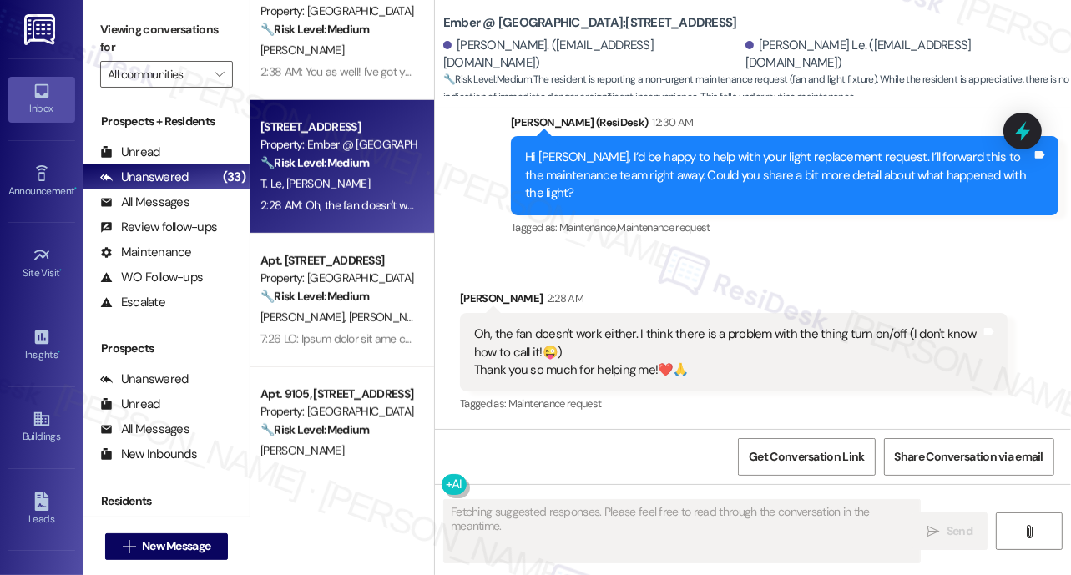
scroll to position [1035, 0]
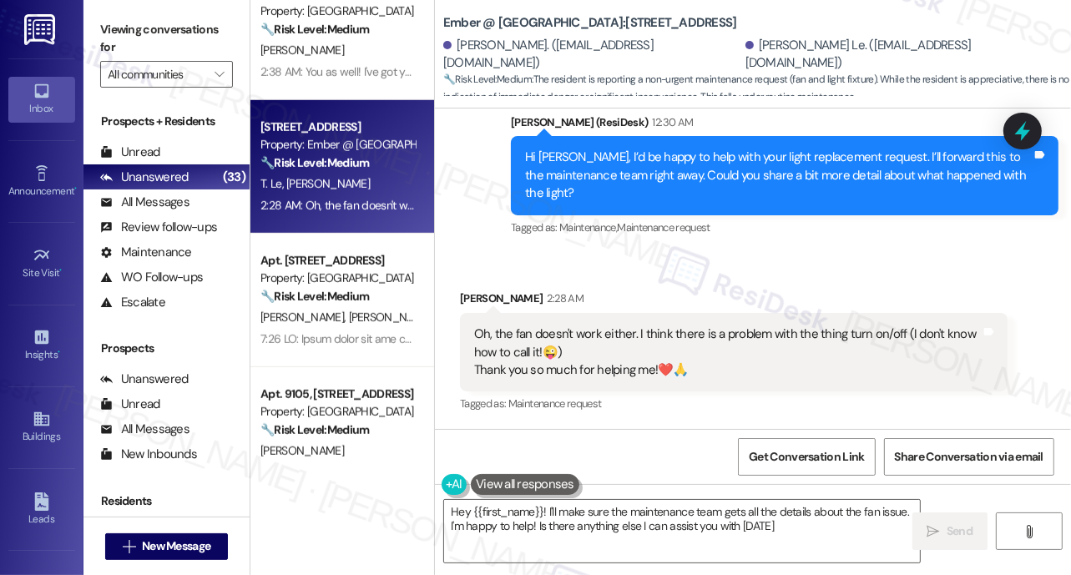
type textarea "Hey {{first_name}}! I'll make sure the maintenance team gets all the details ab…"
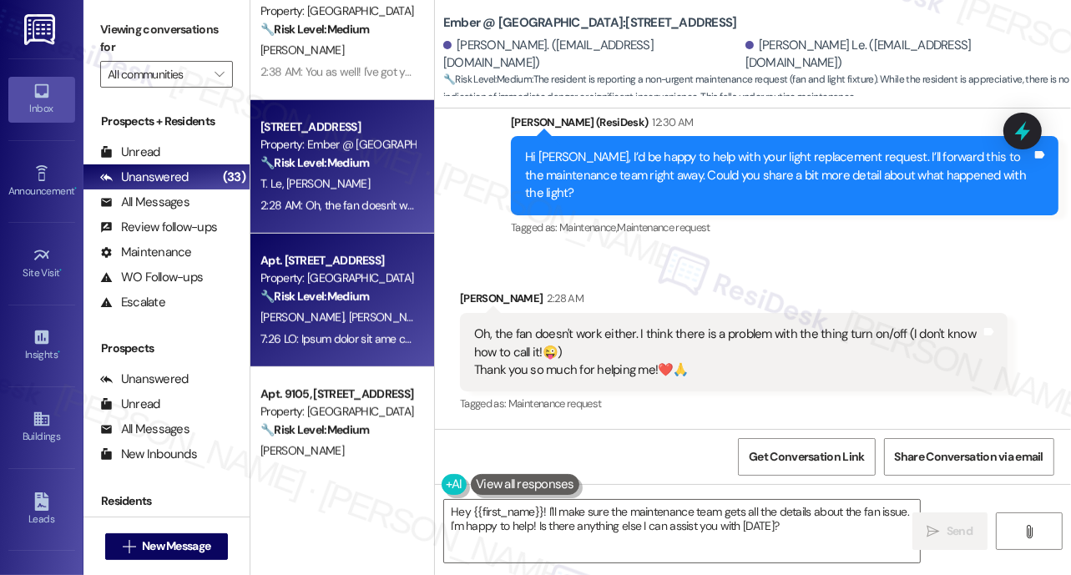
click at [311, 299] on strong "🔧 Risk Level: Medium" at bounding box center [314, 296] width 108 height 15
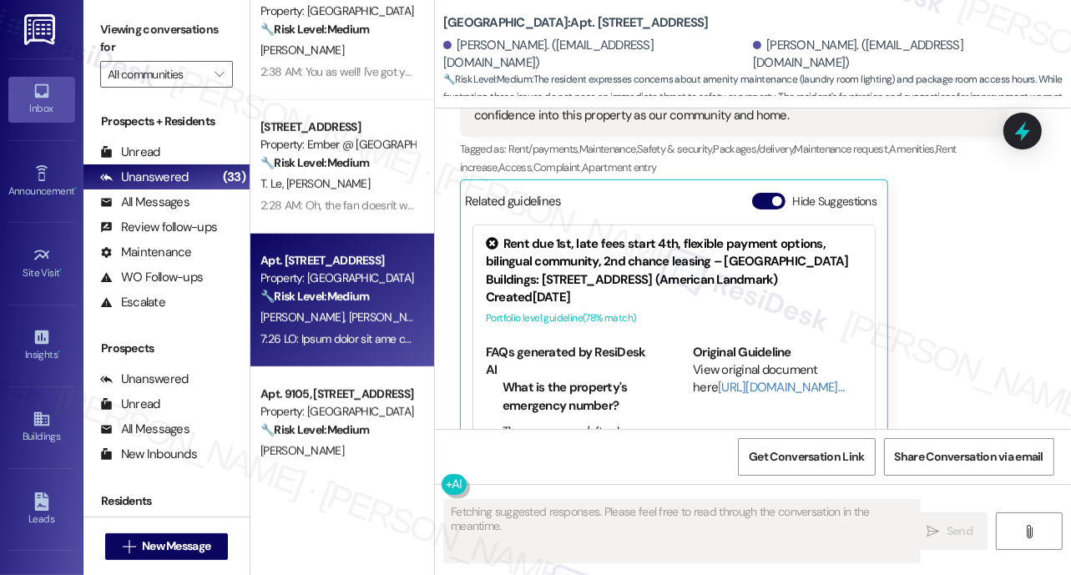
scroll to position [1207, 0]
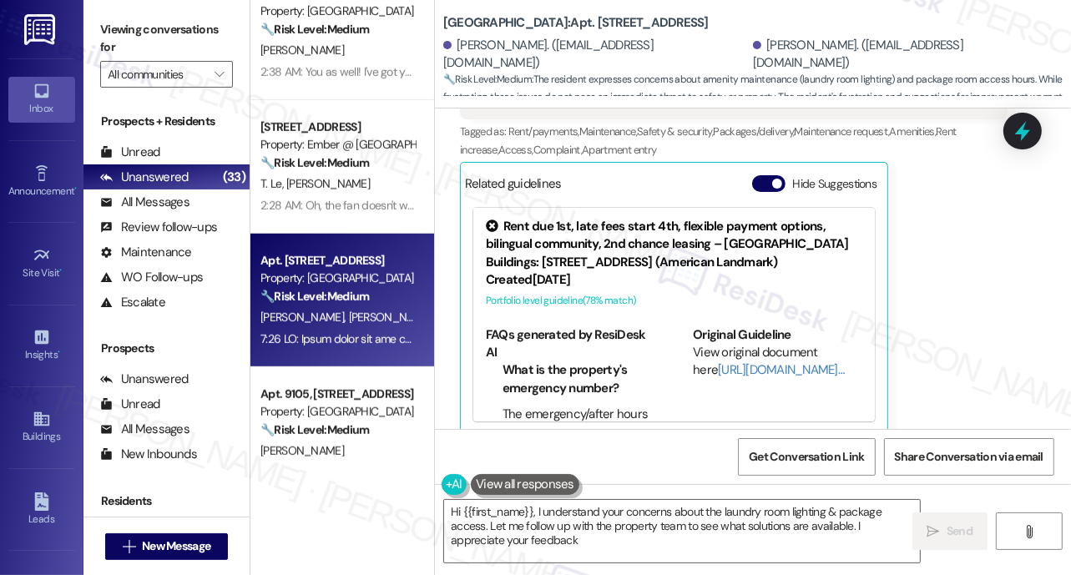
type textarea "Hi {{first_name}}, I understand your concerns about the laundry room lighting &…"
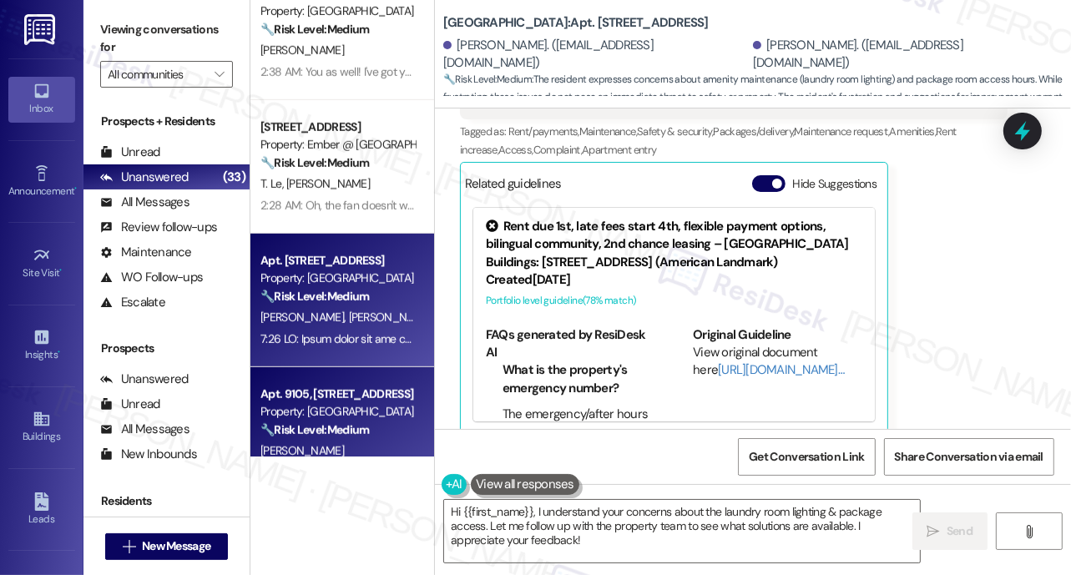
click at [350, 415] on div "Property: [GEOGRAPHIC_DATA]" at bounding box center [337, 412] width 154 height 18
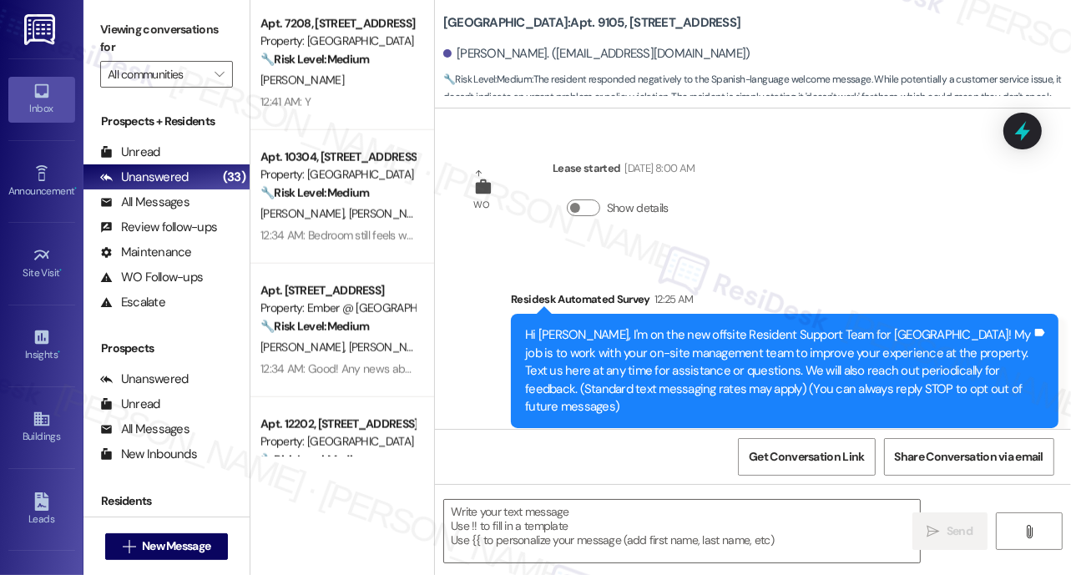
scroll to position [1851, 0]
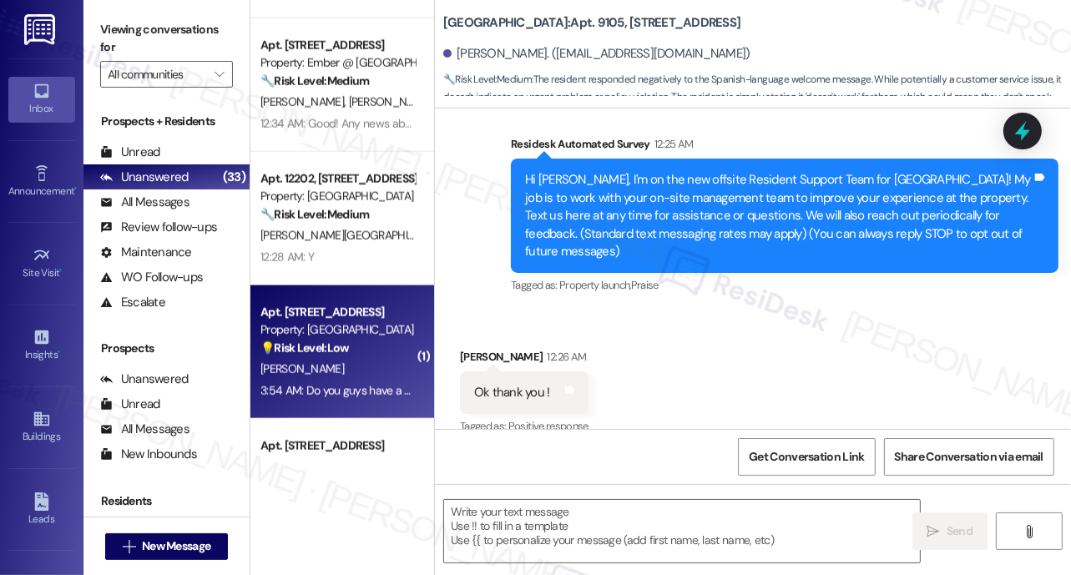
type textarea "Fetching suggested responses. Please feel free to read through the conversation…"
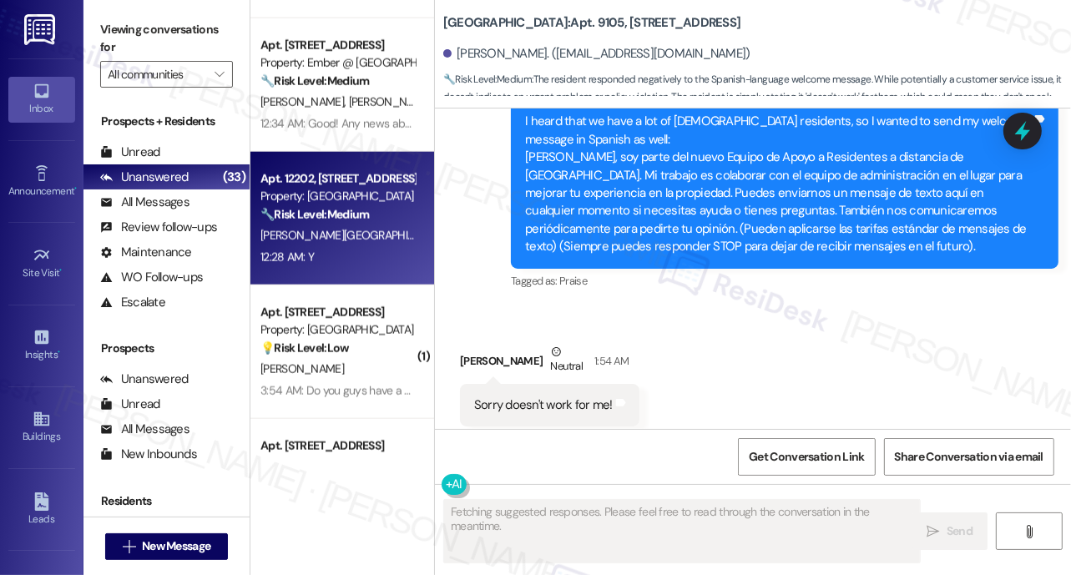
click at [351, 250] on div "12:28 AM: Y 12:28 AM: Y" at bounding box center [338, 257] width 158 height 21
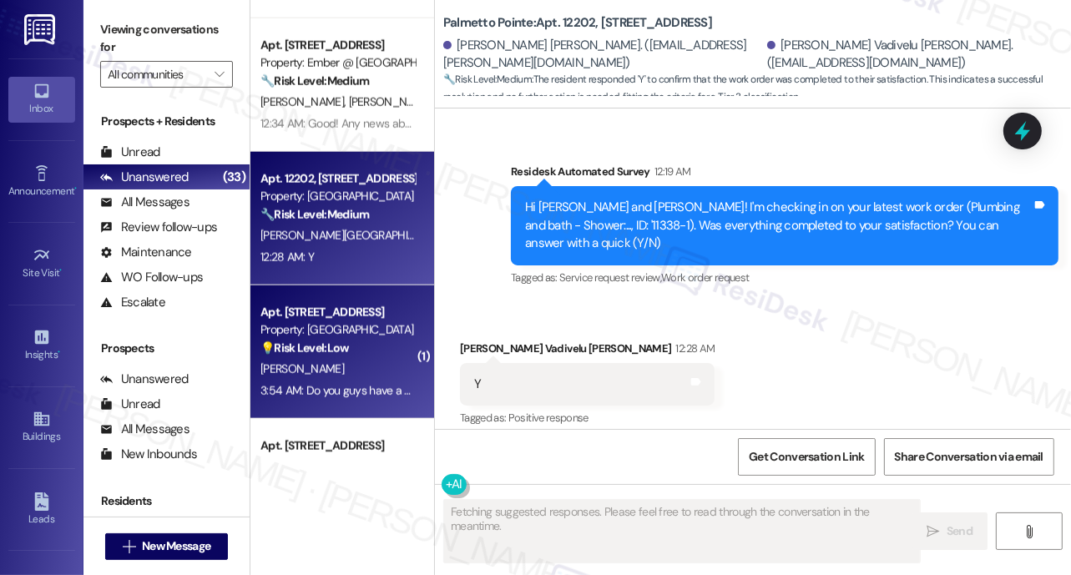
scroll to position [658, 0]
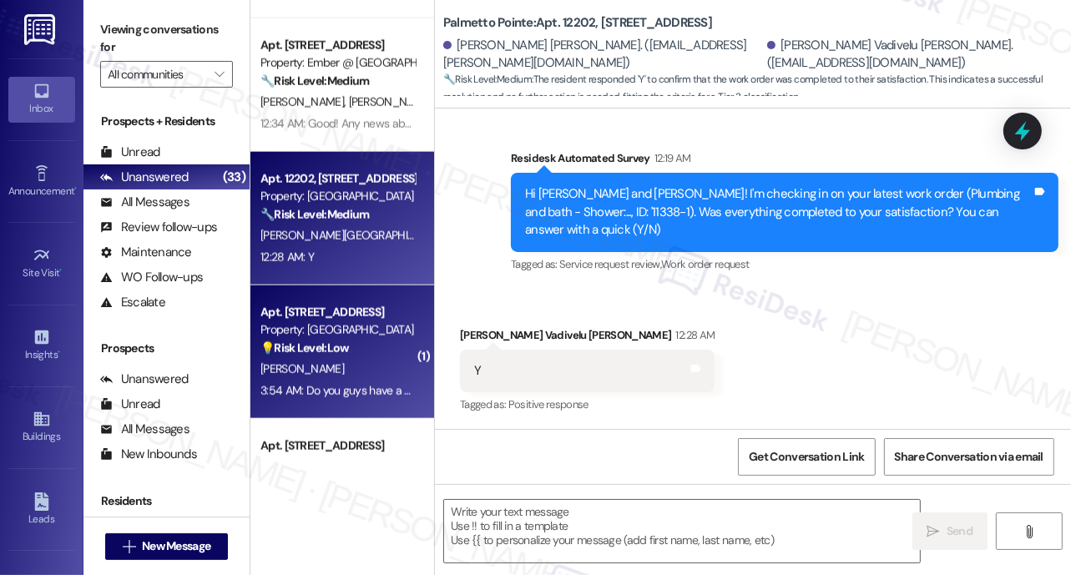
click at [322, 305] on div "Apt. [STREET_ADDRESS]" at bounding box center [337, 313] width 154 height 18
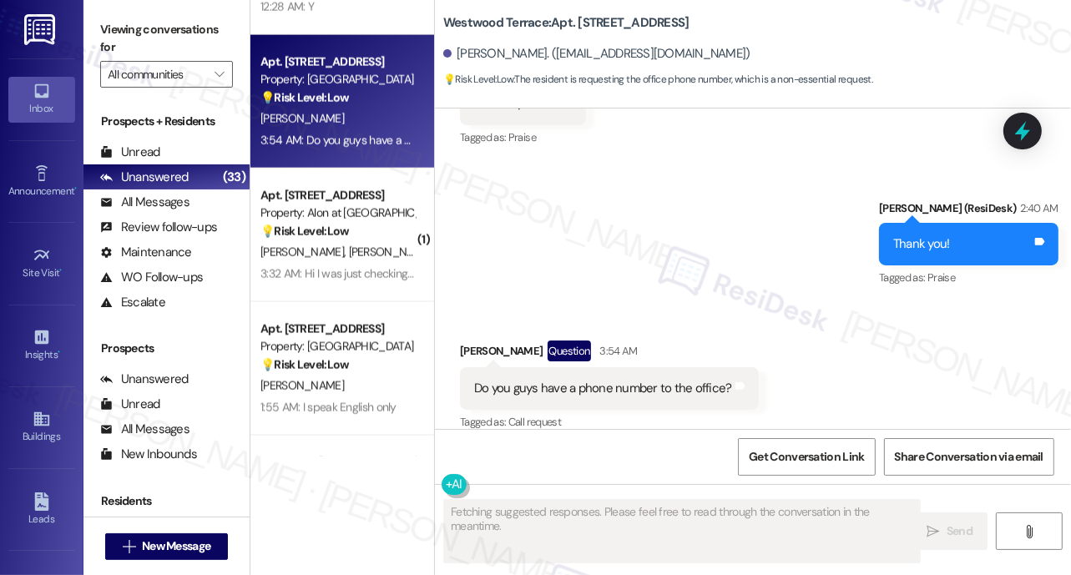
scroll to position [2102, 0]
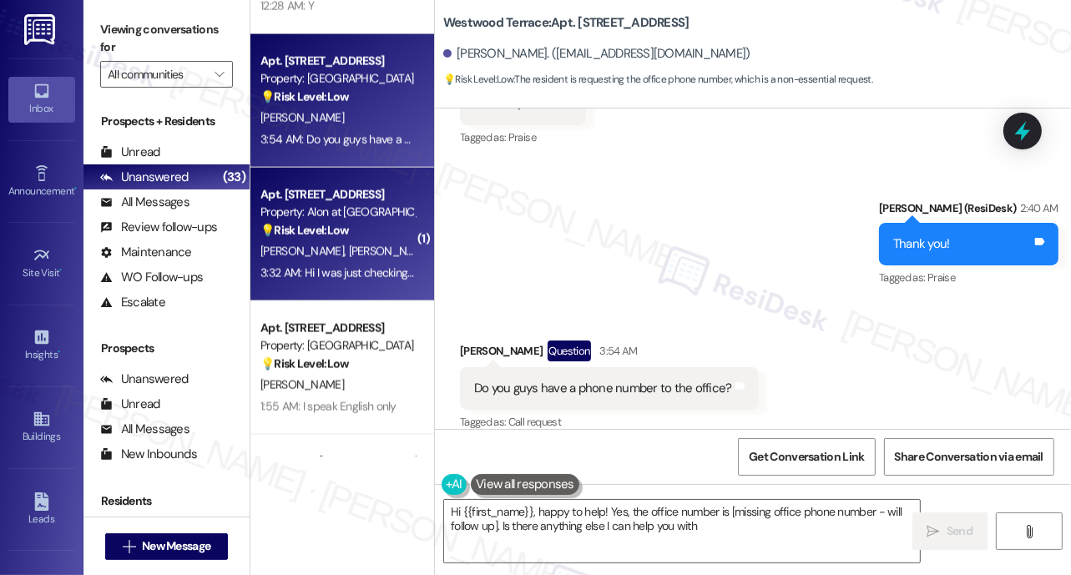
type textarea "Hi {{first_name}}, happy to help! Yes, the office number is [missing office pho…"
click at [346, 242] on div "[PERSON_NAME] [PERSON_NAME]" at bounding box center [338, 251] width 158 height 21
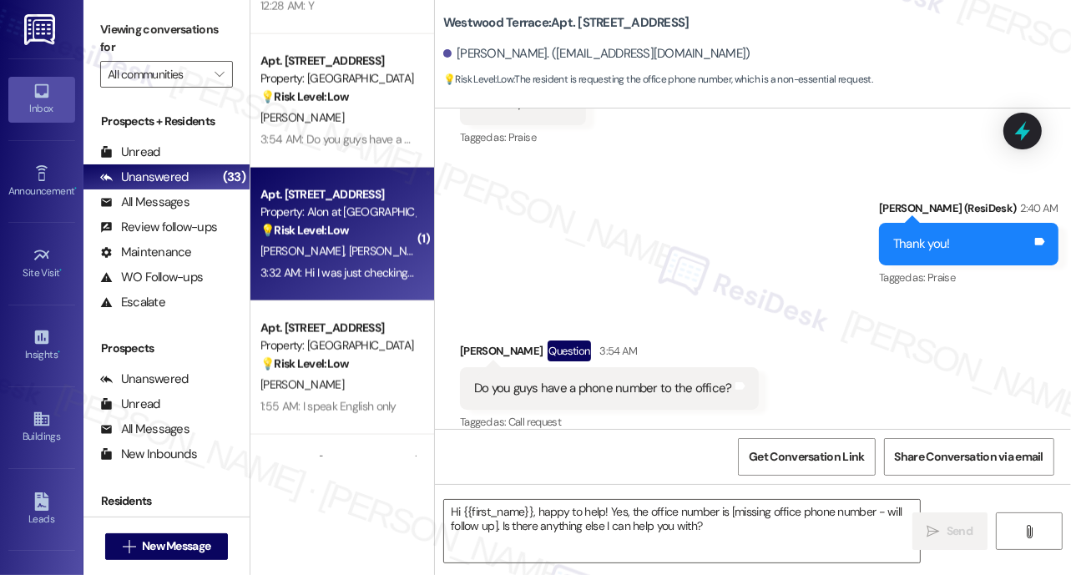
type textarea "Fetching suggested responses. Please feel free to read through the conversation…"
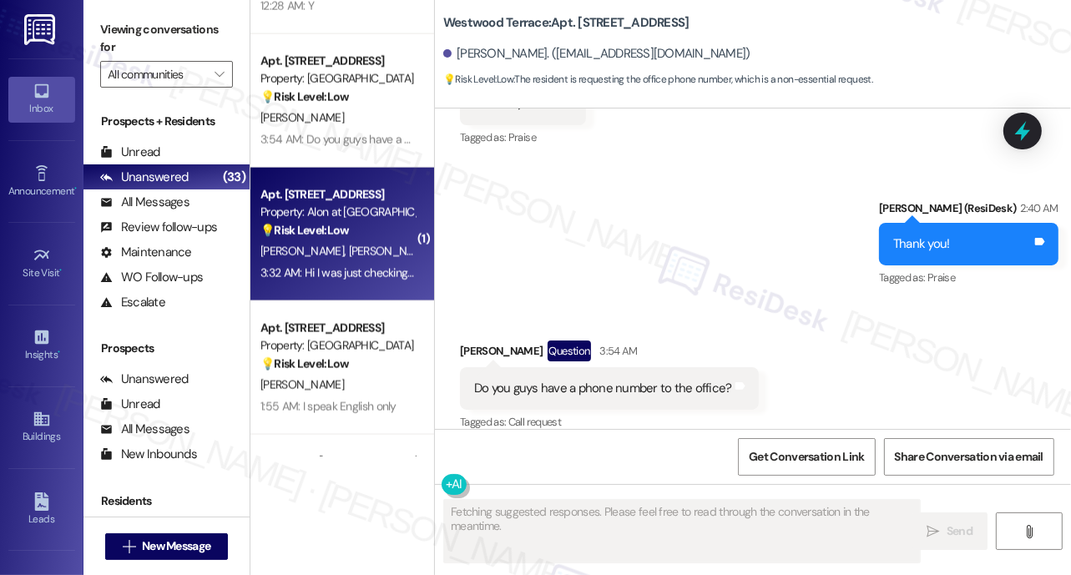
scroll to position [1631, 0]
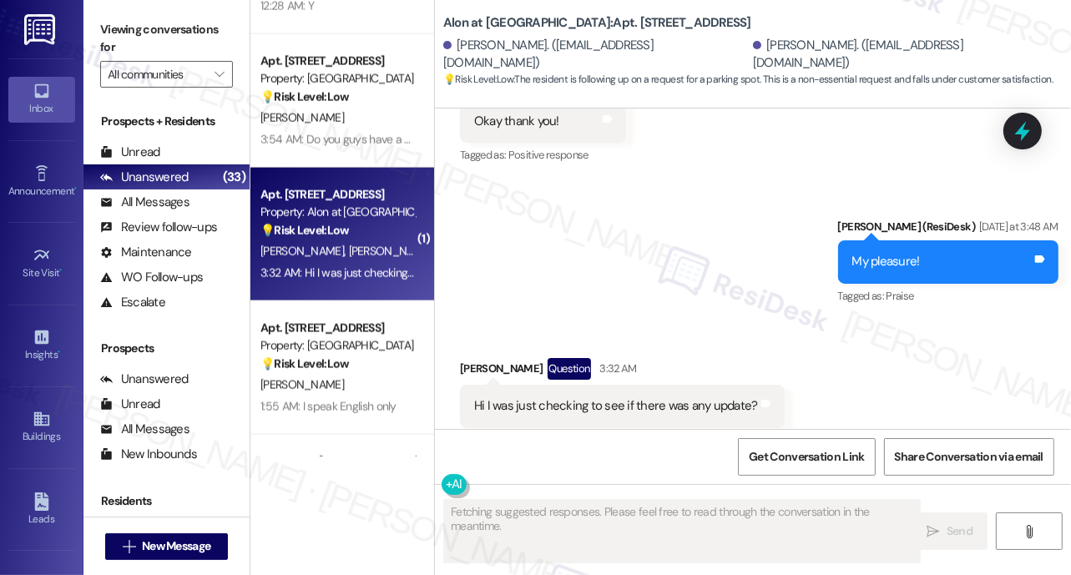
click at [317, 393] on div "[PERSON_NAME]" at bounding box center [338, 385] width 158 height 21
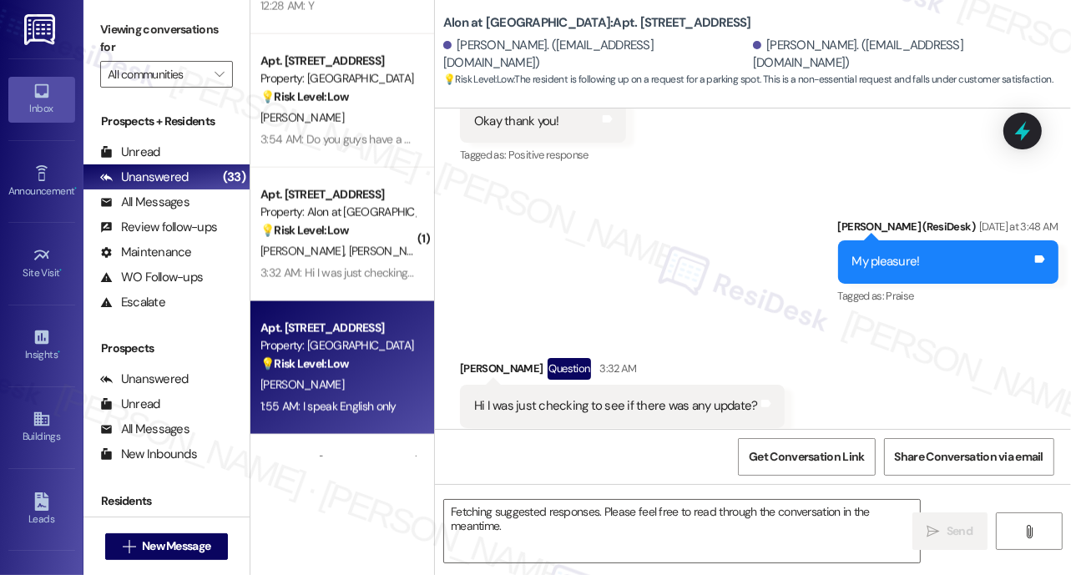
scroll to position [426, 0]
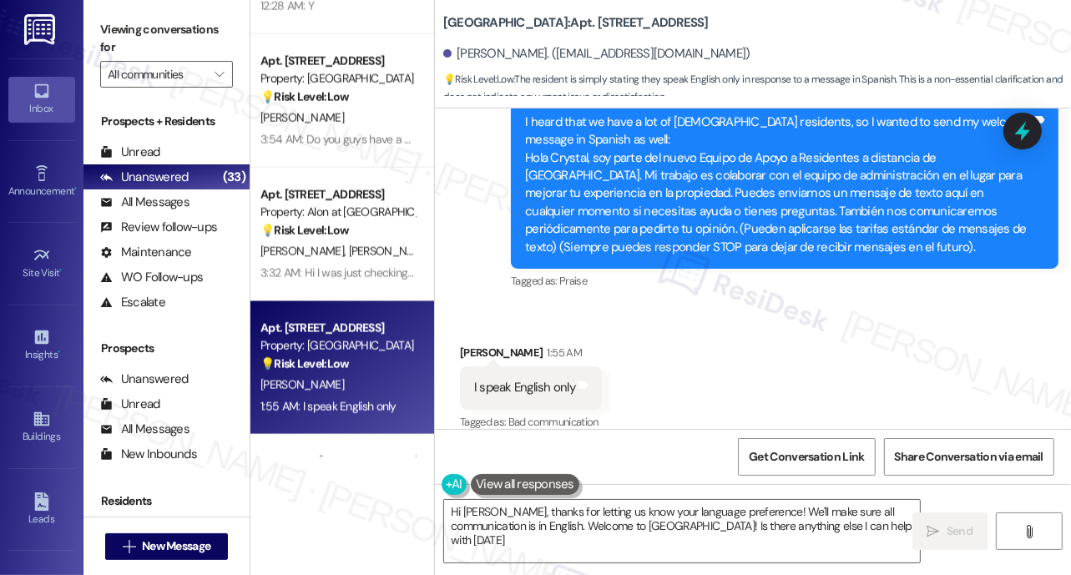
type textarea "Hi [PERSON_NAME], thanks for letting us know your language preference! We'll ma…"
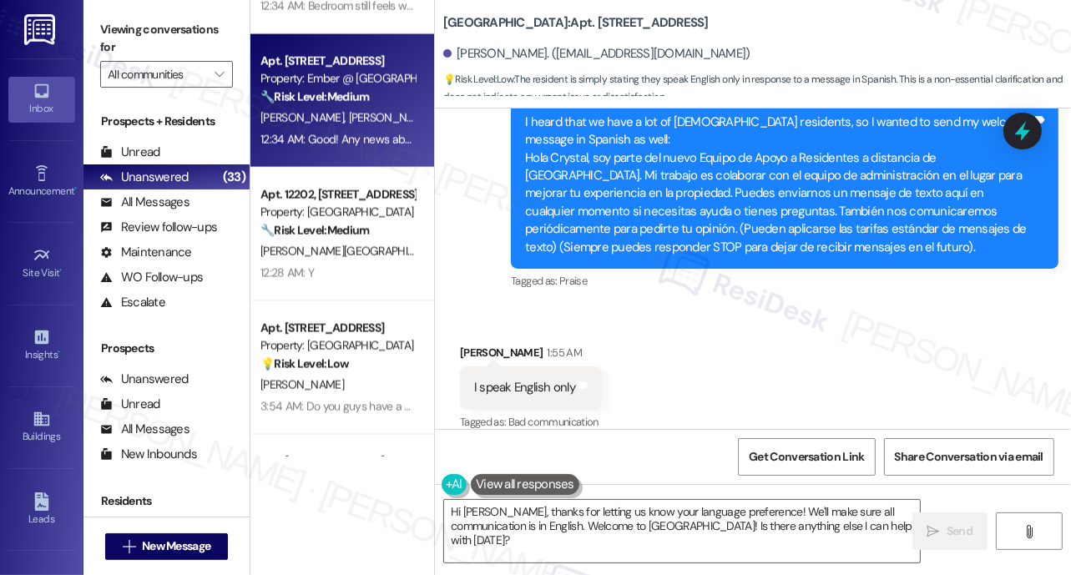
click at [283, 119] on span "[PERSON_NAME]" at bounding box center [304, 117] width 88 height 15
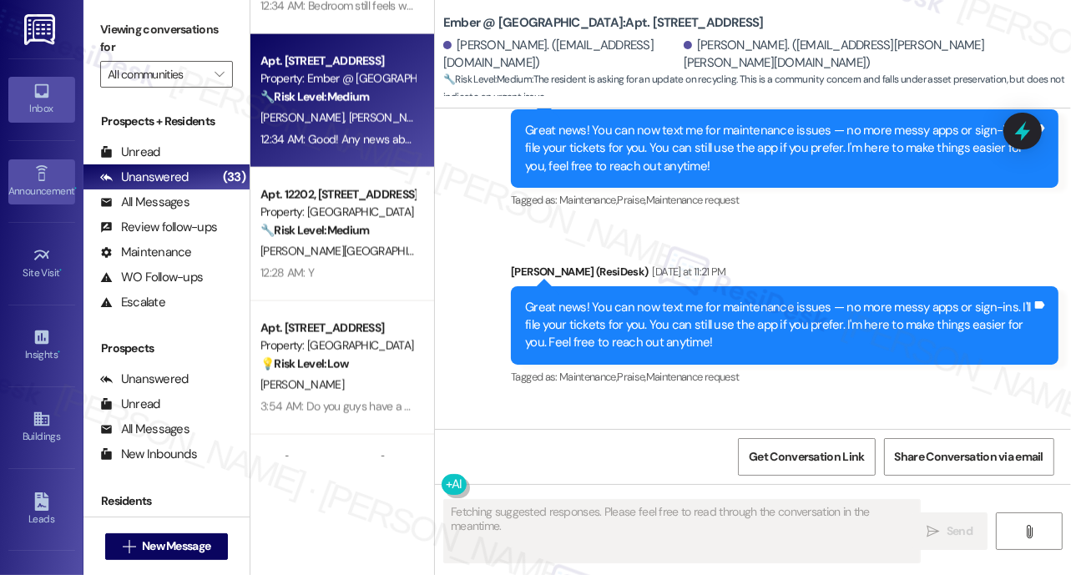
scroll to position [1939, 0]
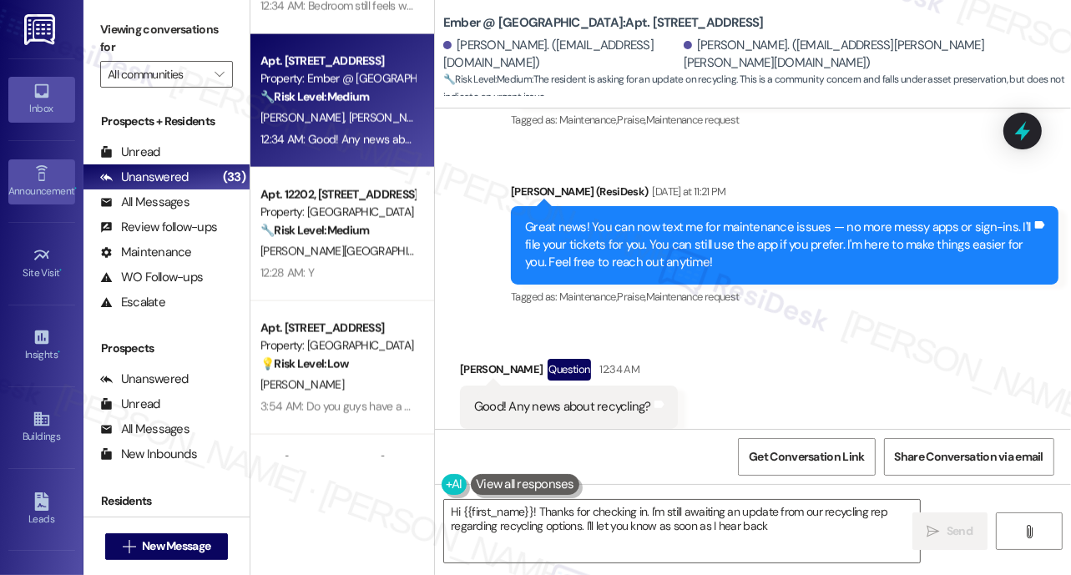
type textarea "Hi {{first_name}}! Thanks for checking in. I'm still awaiting an update from ou…"
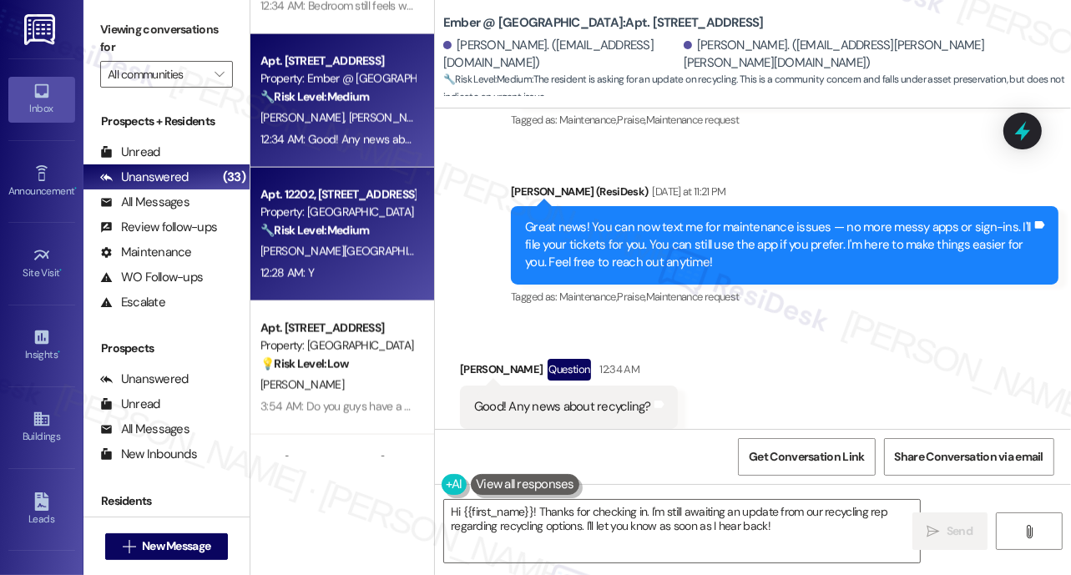
click at [341, 242] on div "[PERSON_NAME] K. Vadivelu [PERSON_NAME]" at bounding box center [338, 251] width 158 height 21
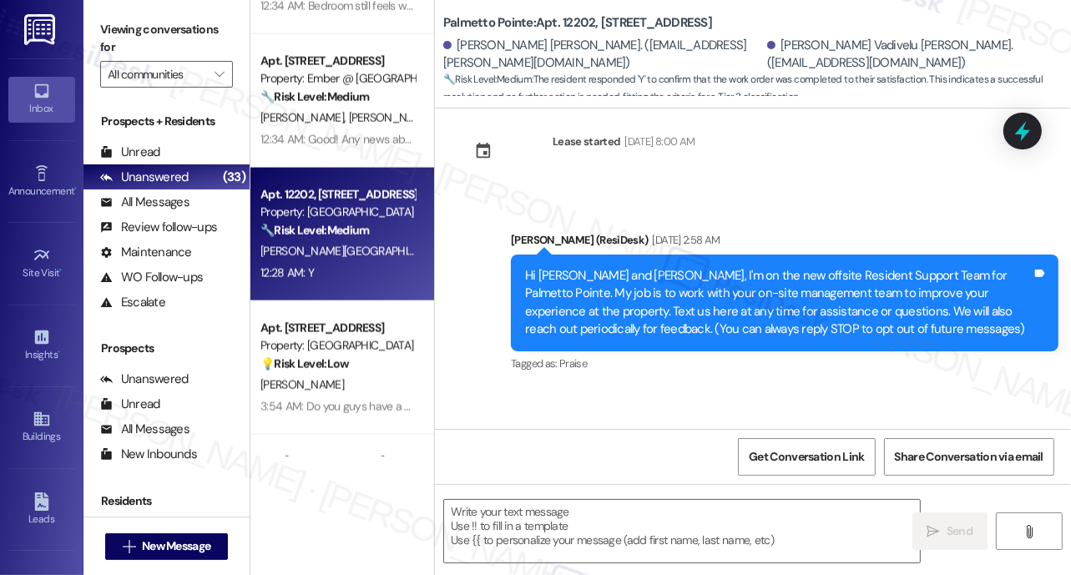
type textarea "Fetching suggested responses. Please feel free to read through the conversation…"
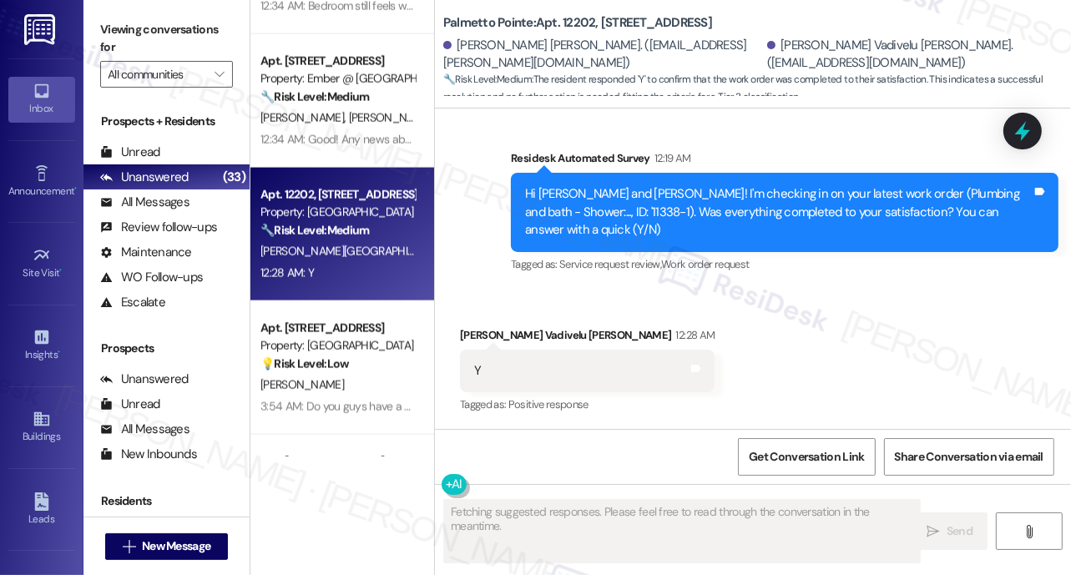
scroll to position [658, 0]
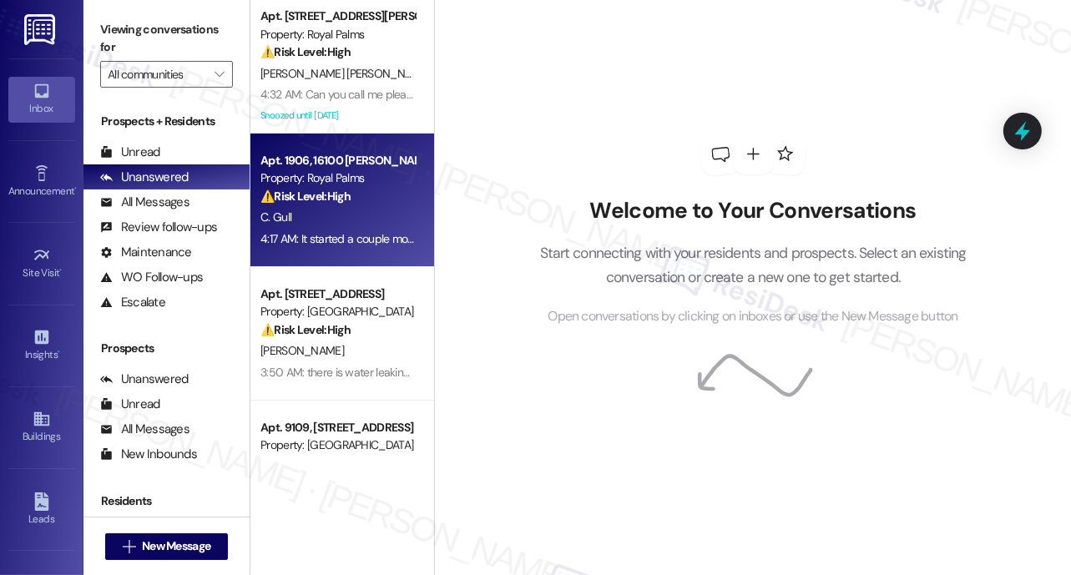
click at [367, 216] on div "C. Gull" at bounding box center [338, 217] width 158 height 21
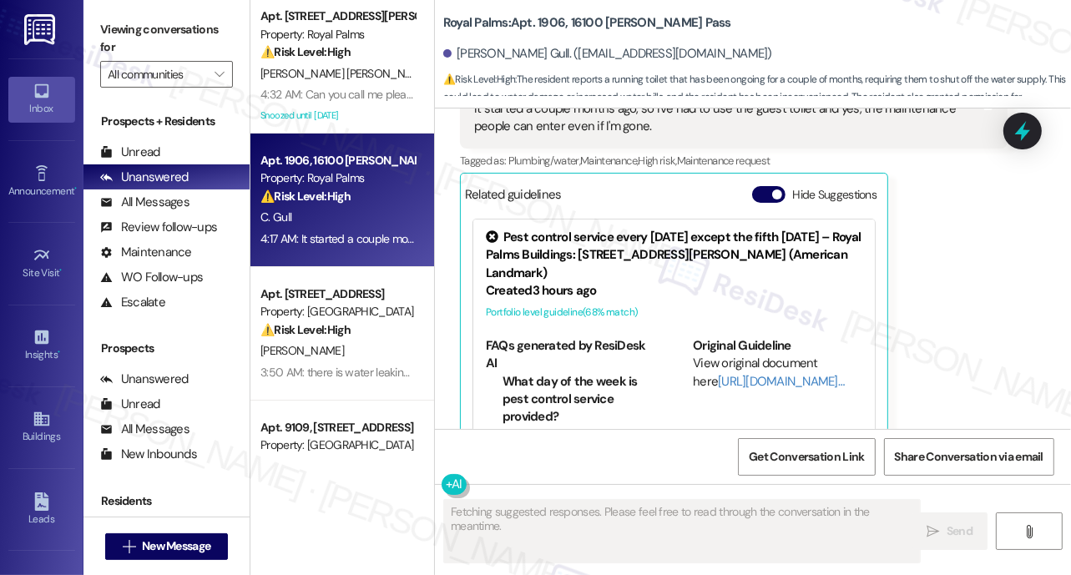
scroll to position [1067, 0]
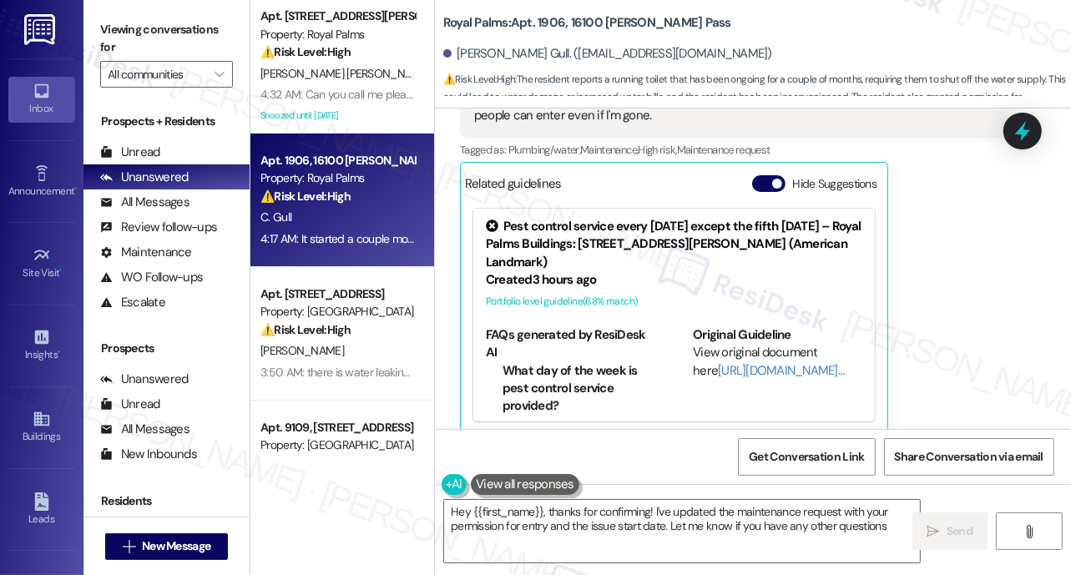
type textarea "Hey {{first_name}}, thanks for confirming! I've updated the maintenance request…"
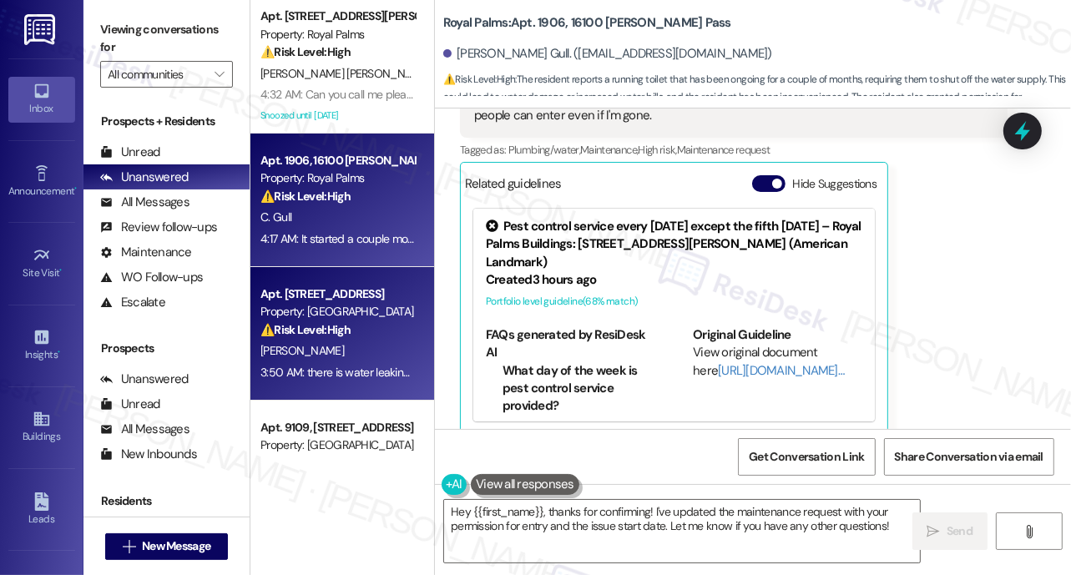
click at [363, 315] on div "Property: [GEOGRAPHIC_DATA]" at bounding box center [337, 312] width 154 height 18
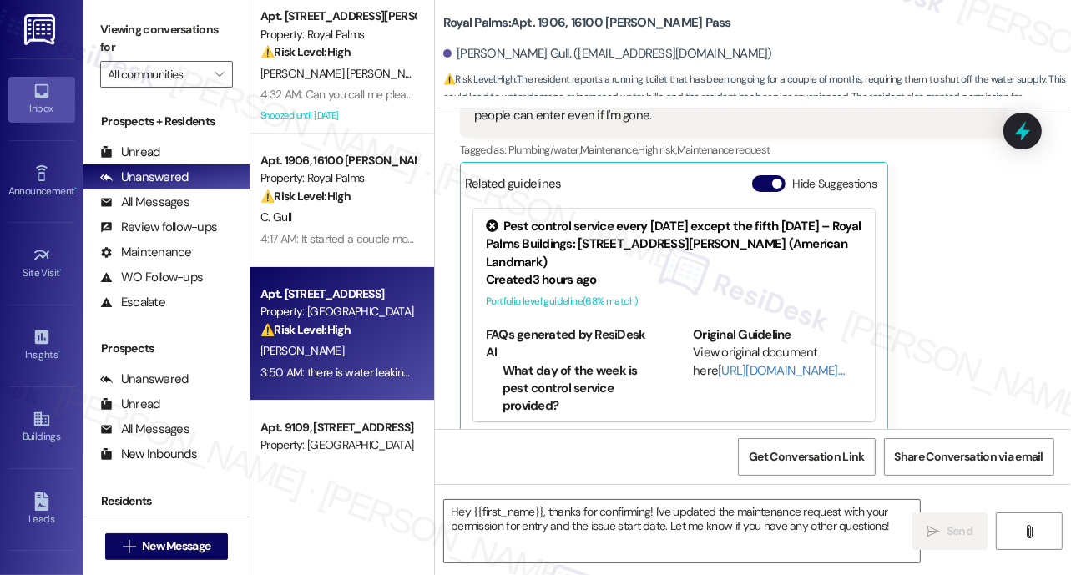
type textarea "Fetching suggested responses. Please feel free to read through the conversation…"
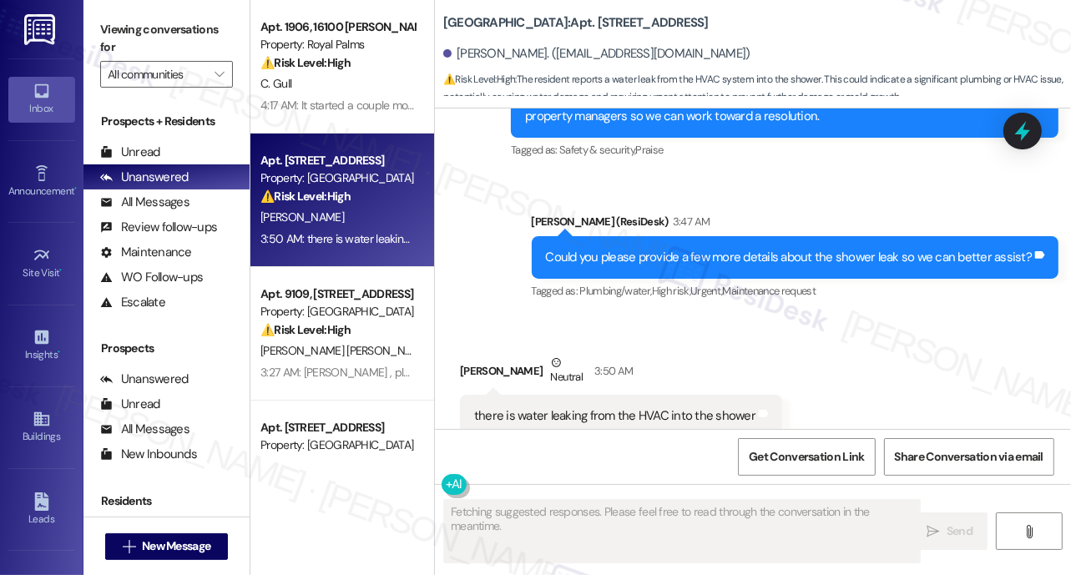
scroll to position [886, 0]
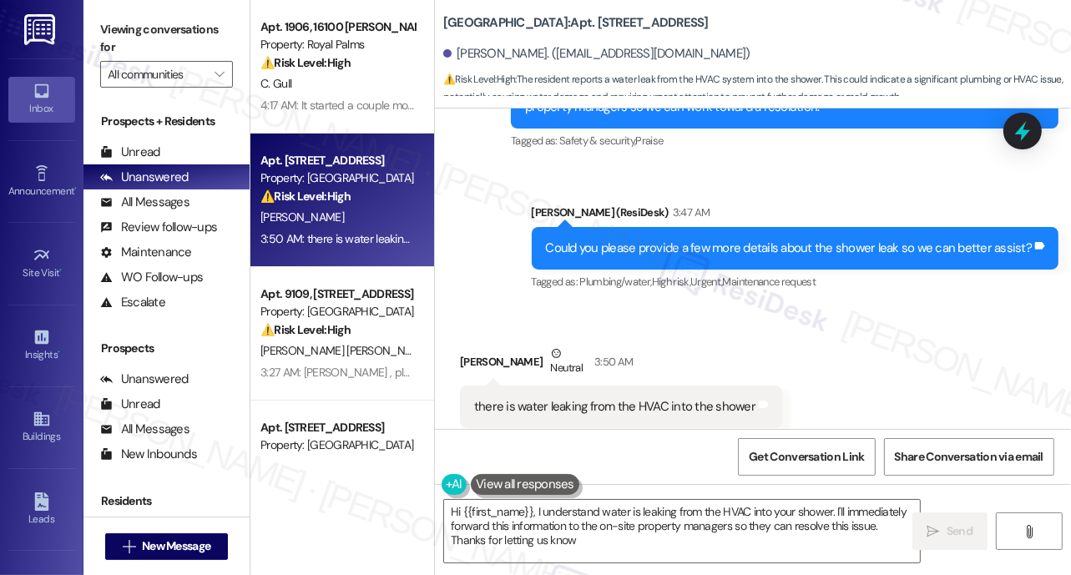
type textarea "Hi {{first_name}}, I understand water is leaking from the HVAC into your shower…"
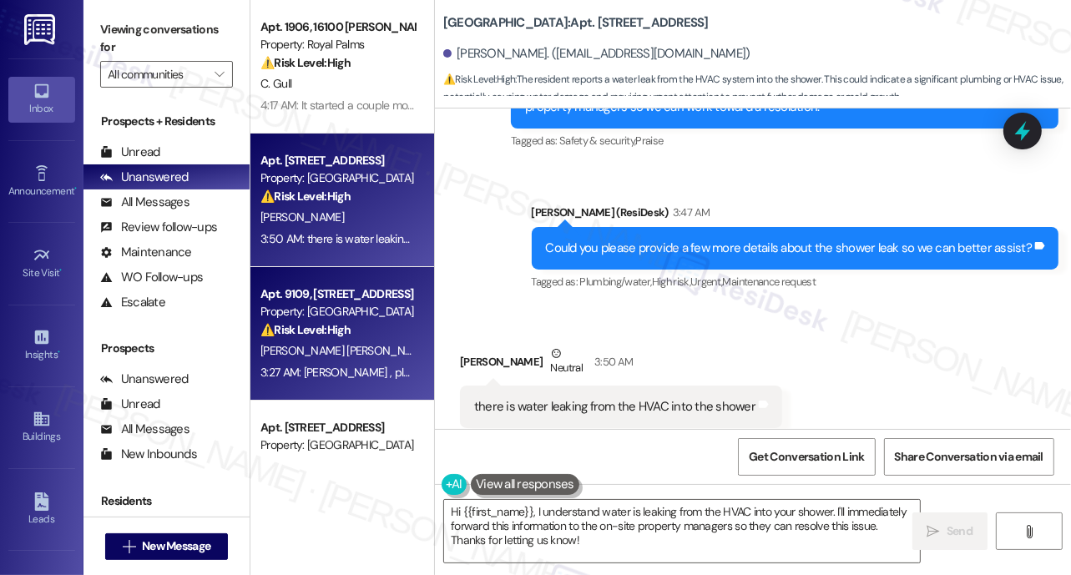
click at [307, 311] on div "Property: [GEOGRAPHIC_DATA]" at bounding box center [337, 312] width 154 height 18
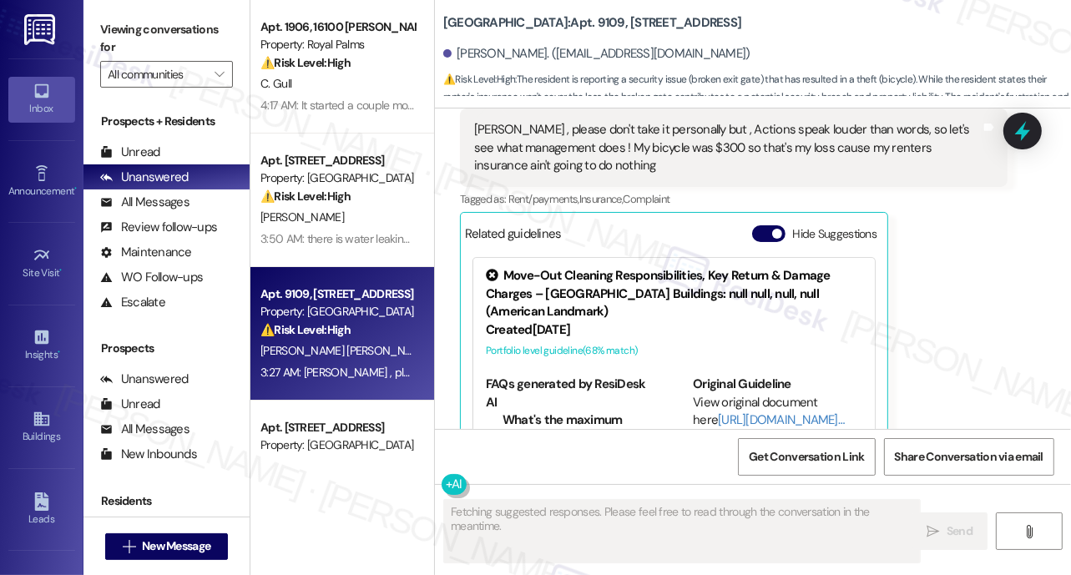
scroll to position [2880, 0]
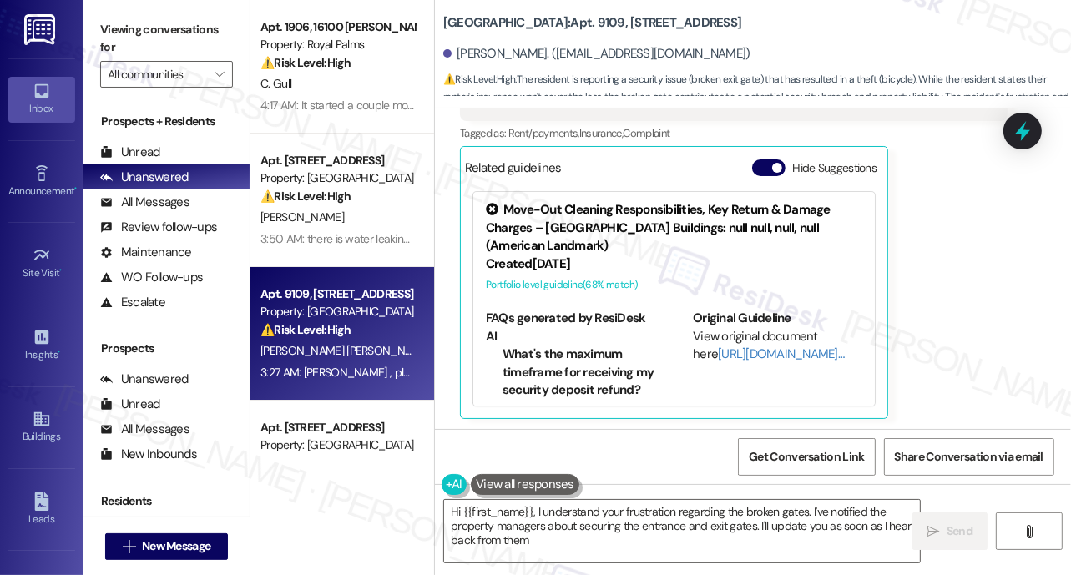
type textarea "Hi {{first_name}}, I understand your frustration regarding the broken gates. I'…"
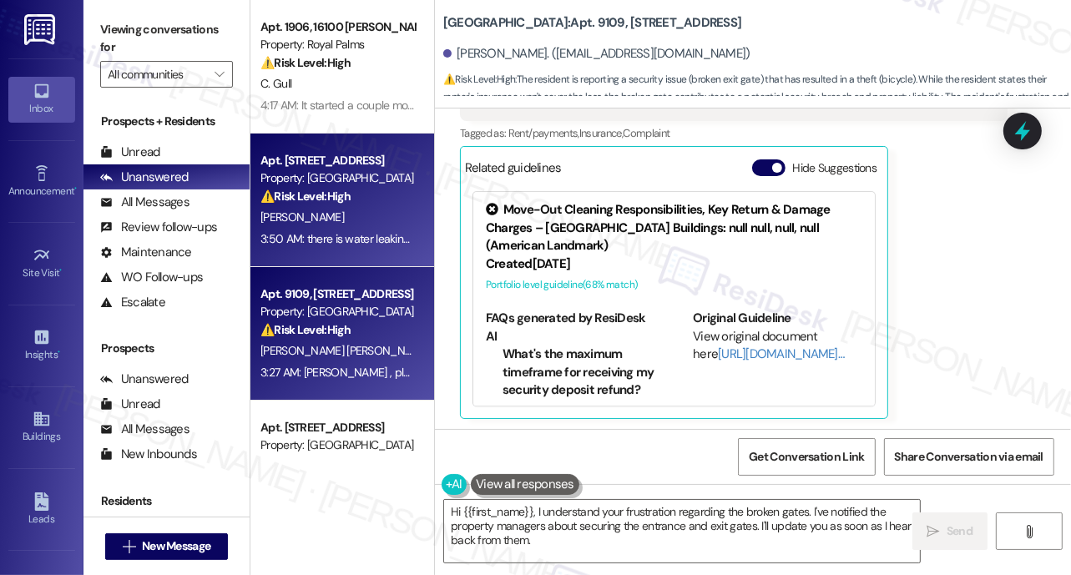
click at [356, 216] on div "[PERSON_NAME]" at bounding box center [338, 217] width 158 height 21
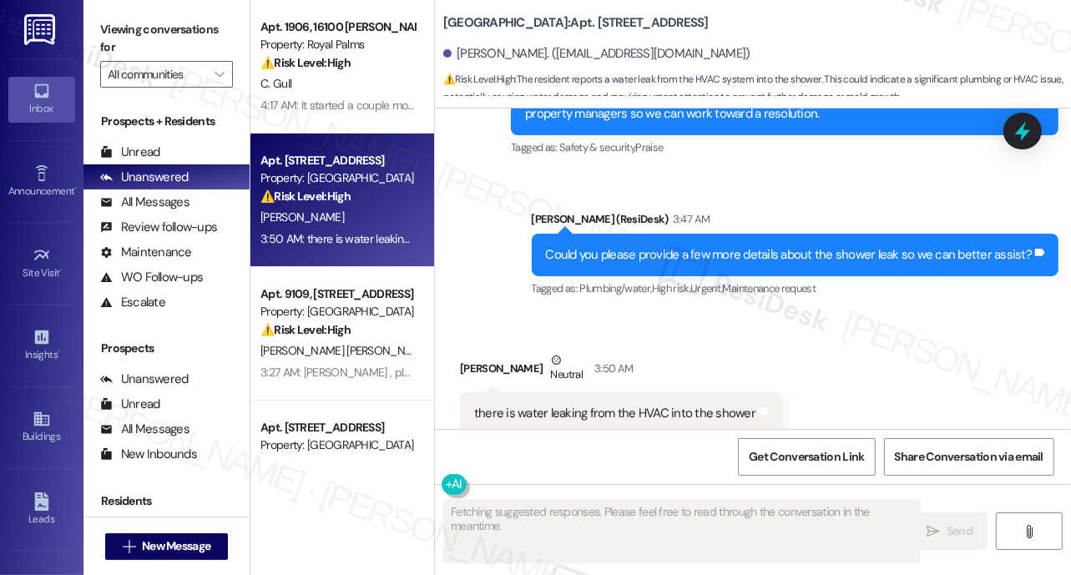
scroll to position [886, 0]
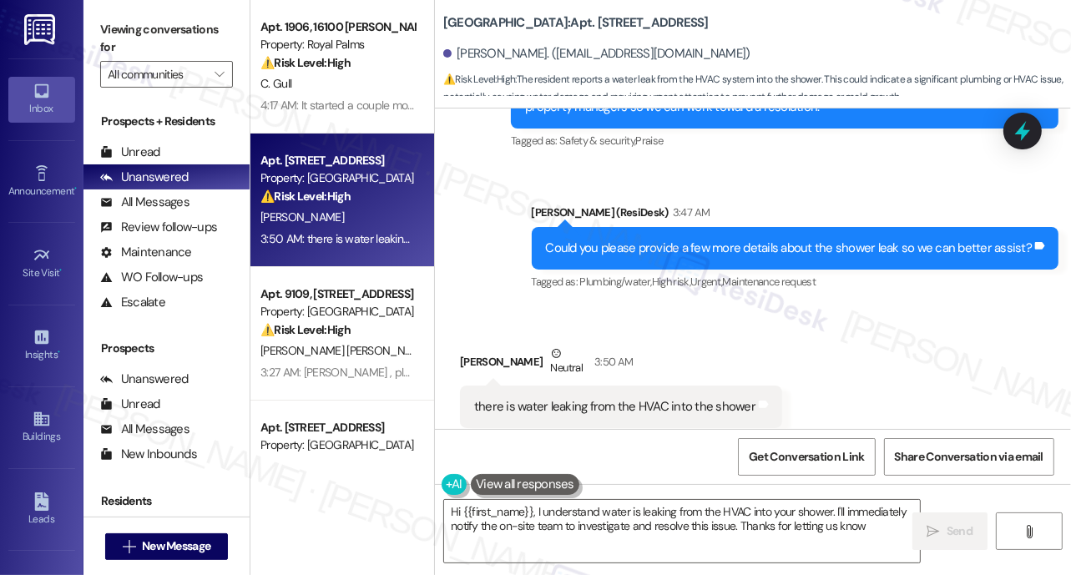
type textarea "Hi {{first_name}}, I understand water is leaking from the HVAC into your shower…"
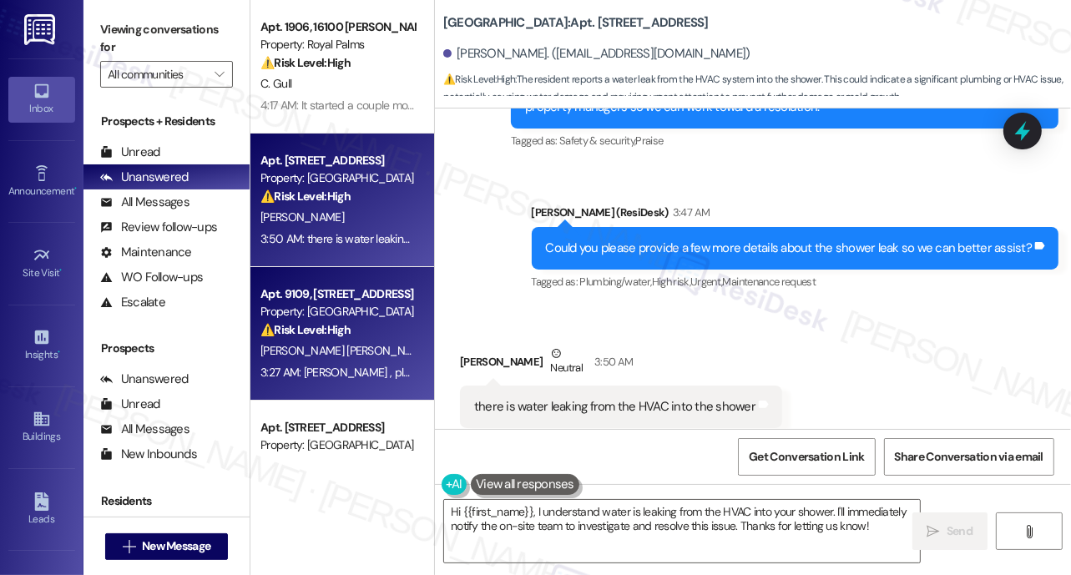
click at [300, 305] on div "Property: [GEOGRAPHIC_DATA]" at bounding box center [337, 312] width 154 height 18
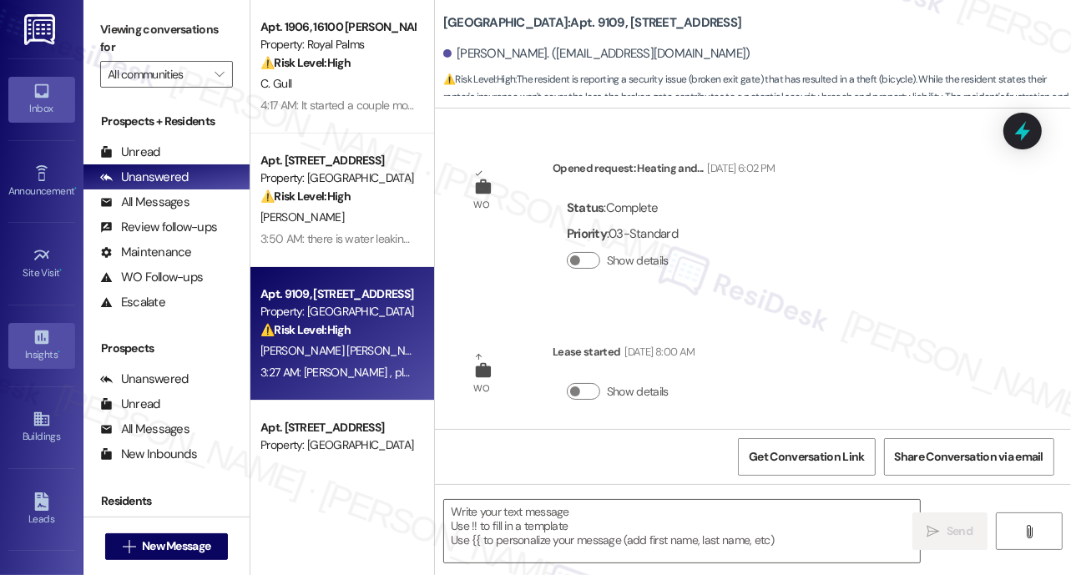
type textarea "Fetching suggested responses. Please feel free to read through the conversation…"
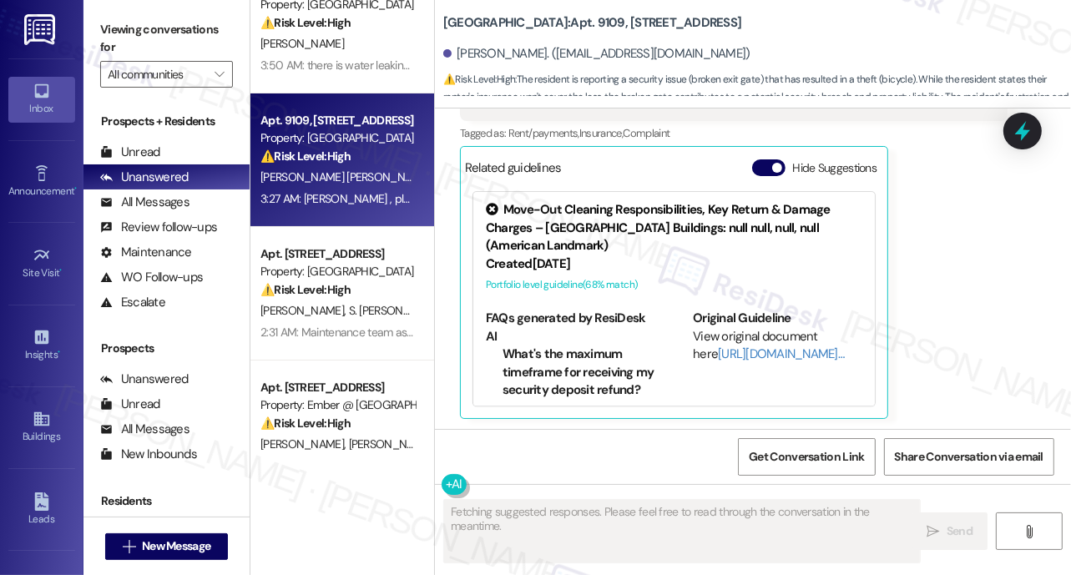
scroll to position [215, 0]
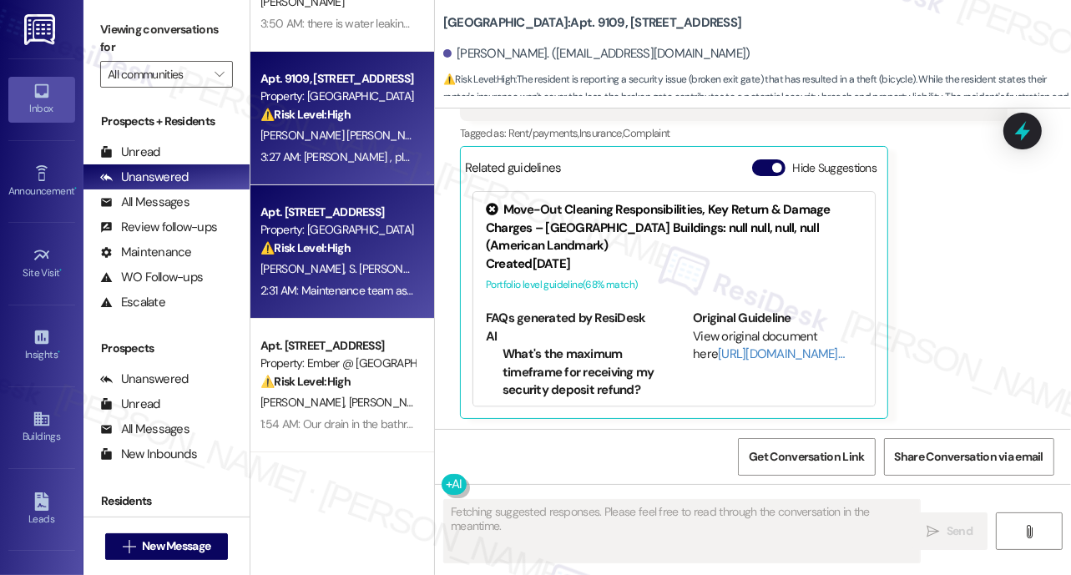
click at [297, 271] on span "[PERSON_NAME]" at bounding box center [304, 268] width 88 height 15
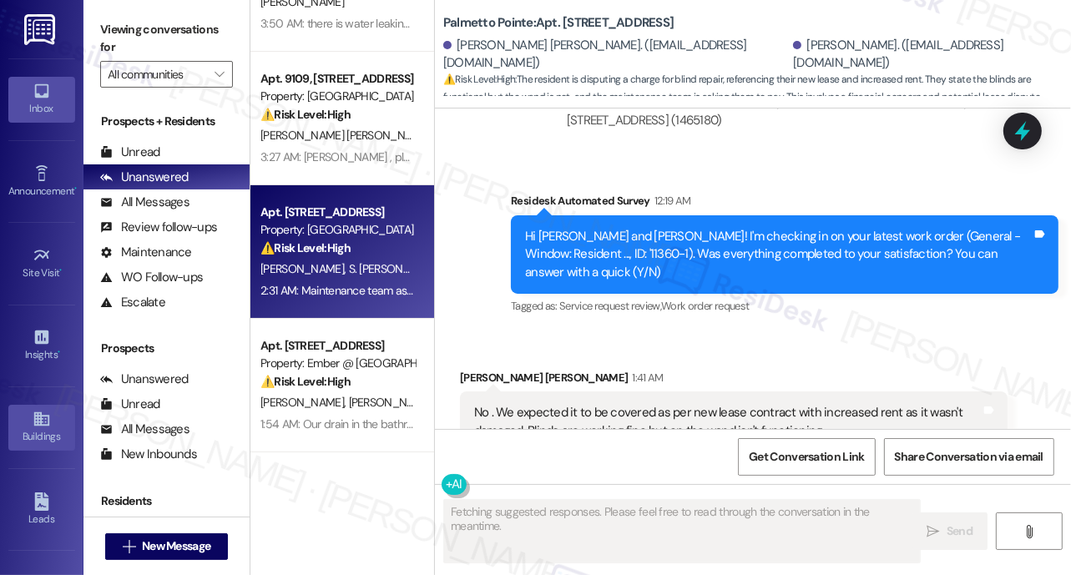
scroll to position [2664, 0]
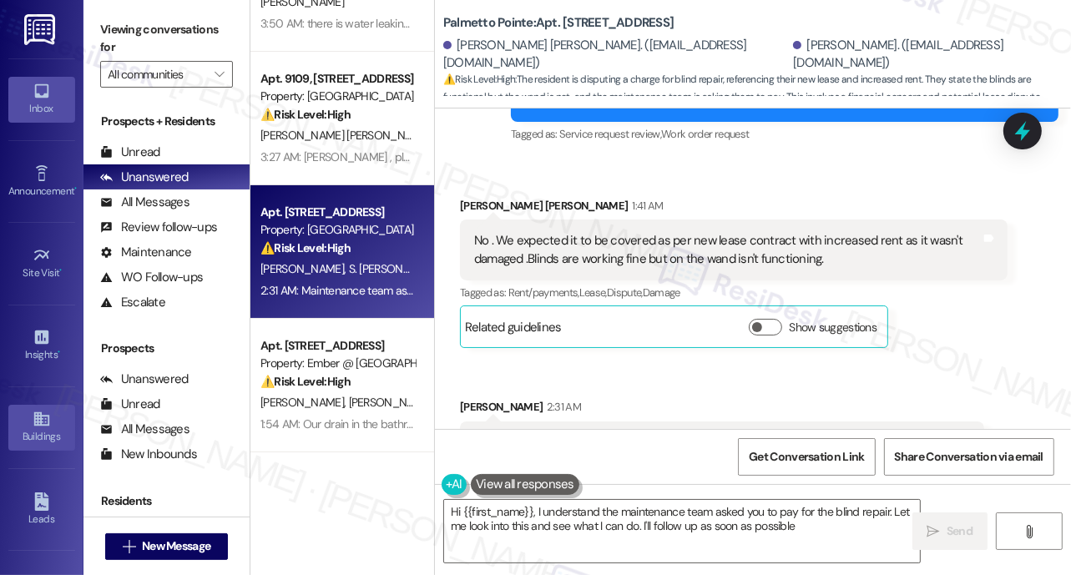
type textarea "Hi {{first_name}}, I understand the maintenance team asked you to pay for the b…"
click at [40, 413] on icon at bounding box center [40, 419] width 15 height 14
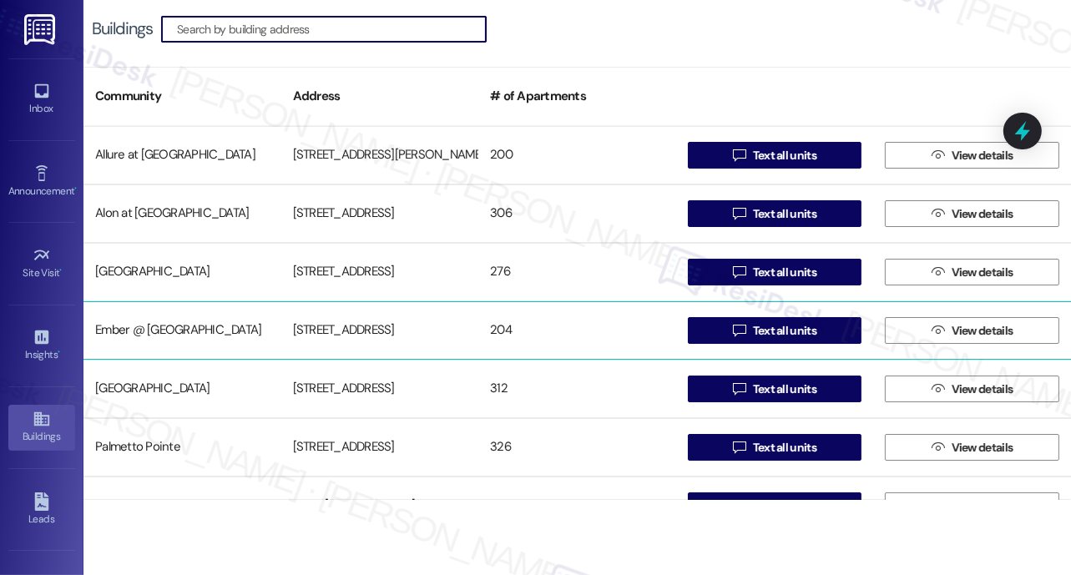
scroll to position [269, 0]
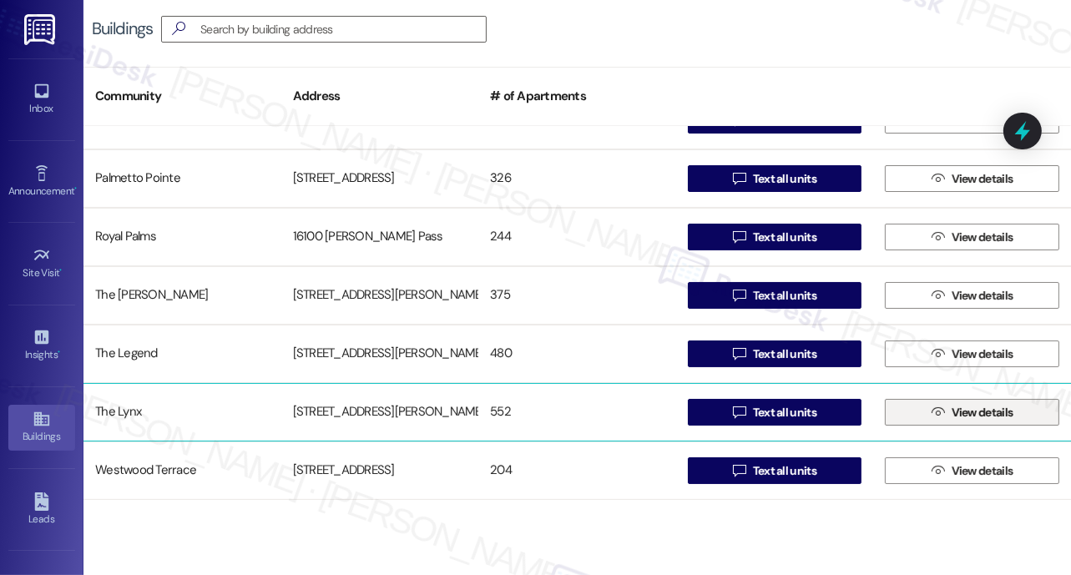
click at [931, 414] on icon "" at bounding box center [937, 412] width 13 height 13
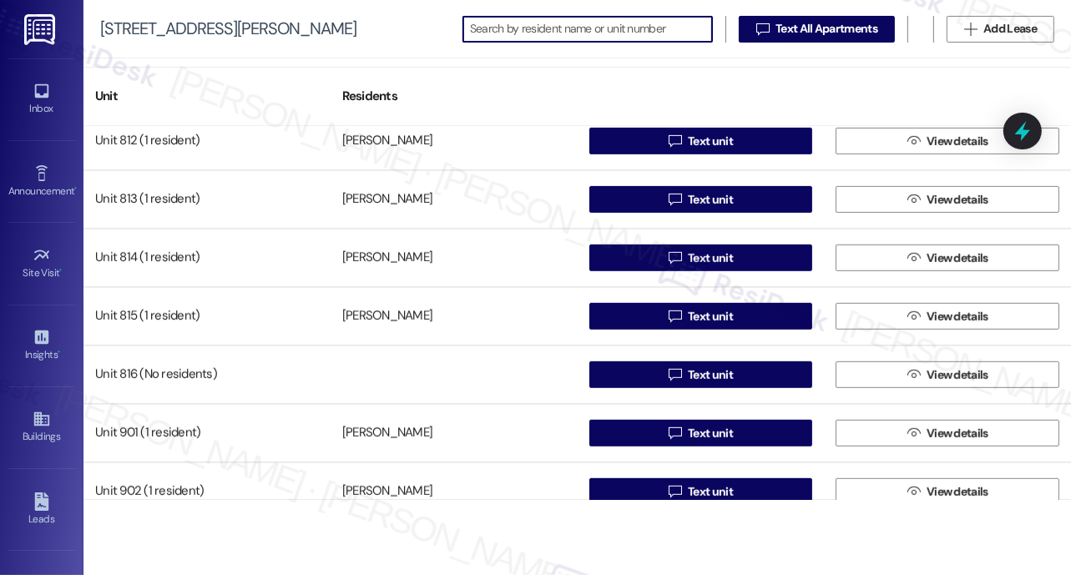
scroll to position [6269, 0]
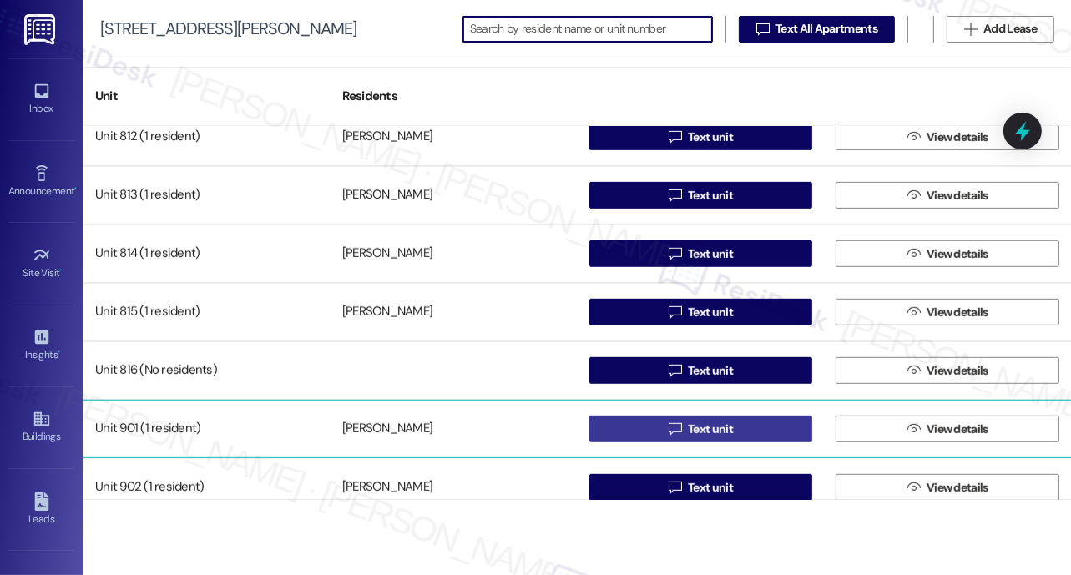
click at [695, 430] on span "Text unit" at bounding box center [710, 430] width 45 height 18
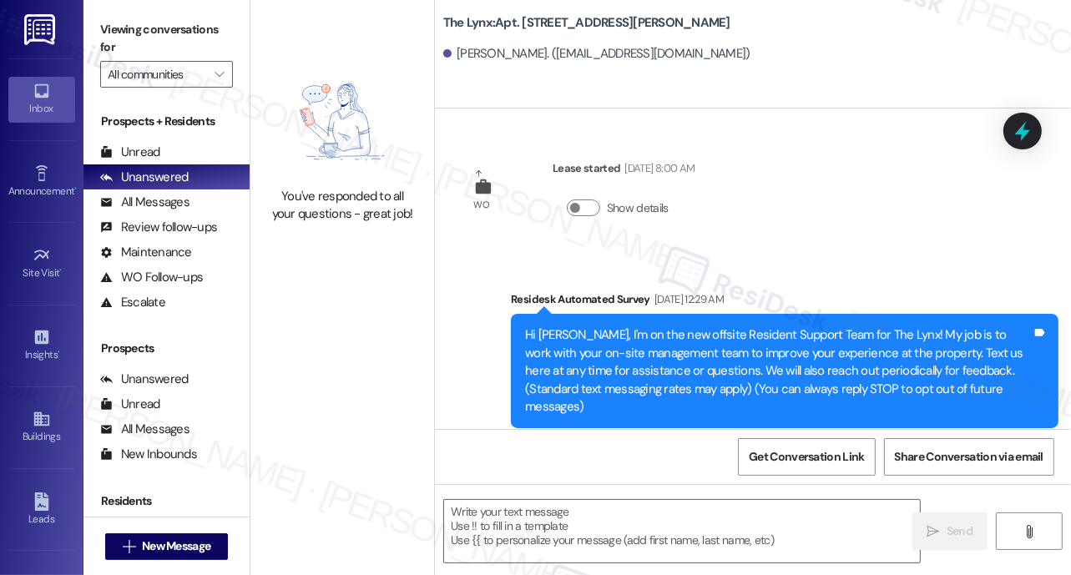
type textarea "Fetching suggested responses. Please feel free to read through the conversation…"
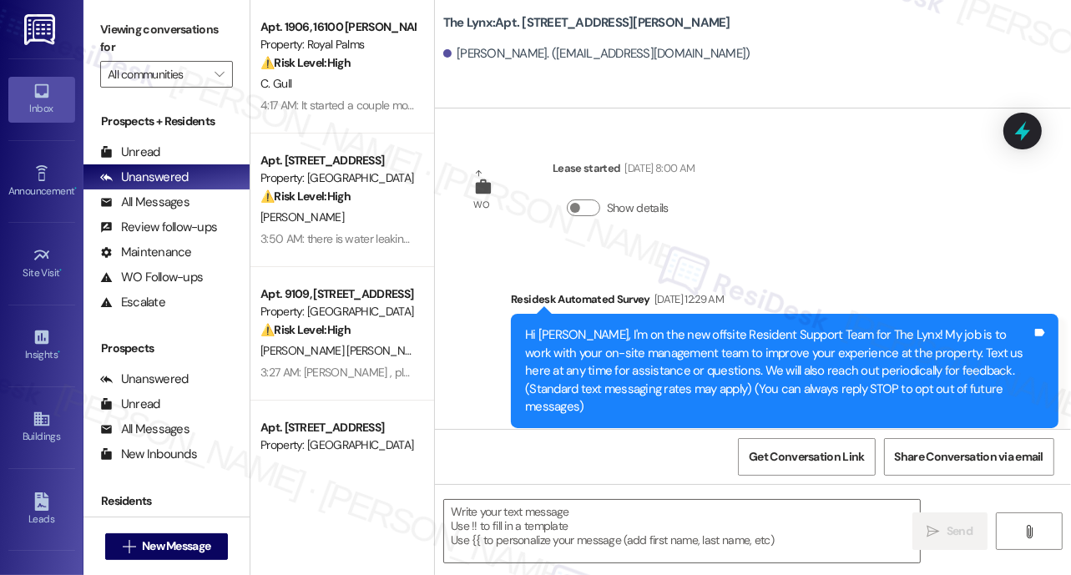
type textarea "Fetching suggested responses. Please feel free to read through the conversation…"
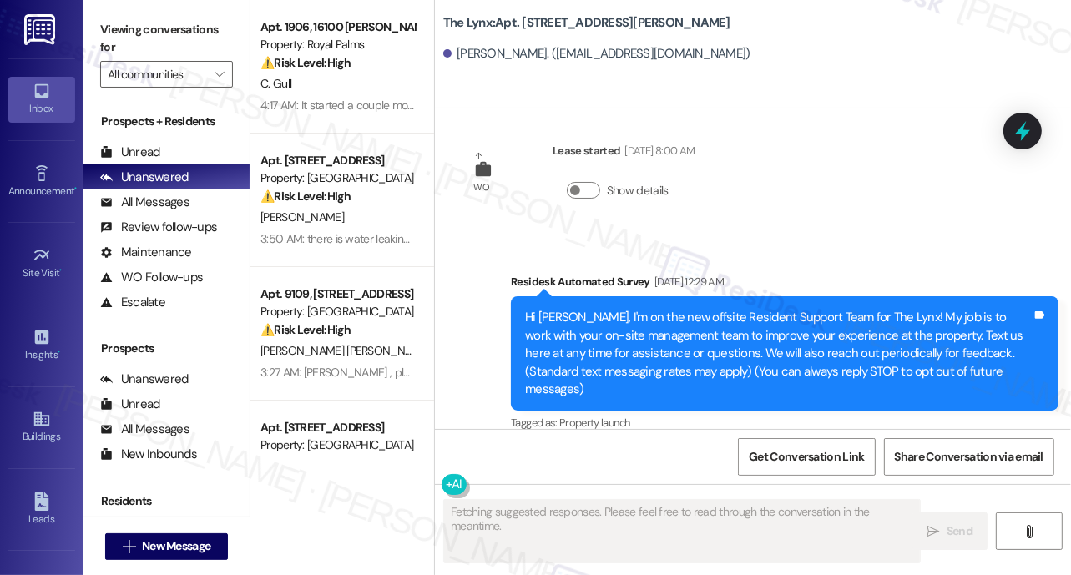
scroll to position [19, 0]
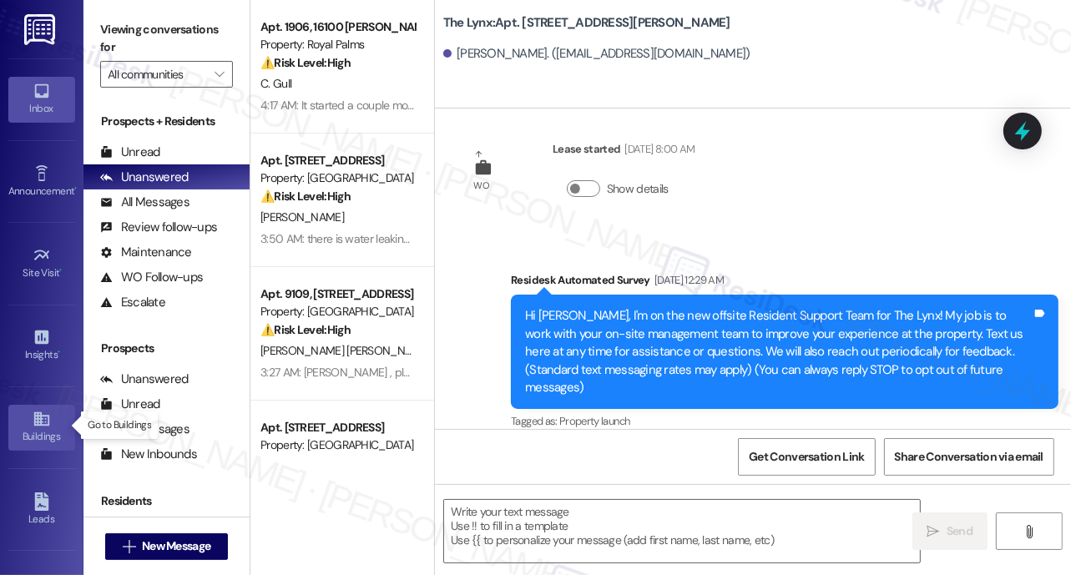
click at [33, 422] on icon at bounding box center [40, 419] width 15 height 14
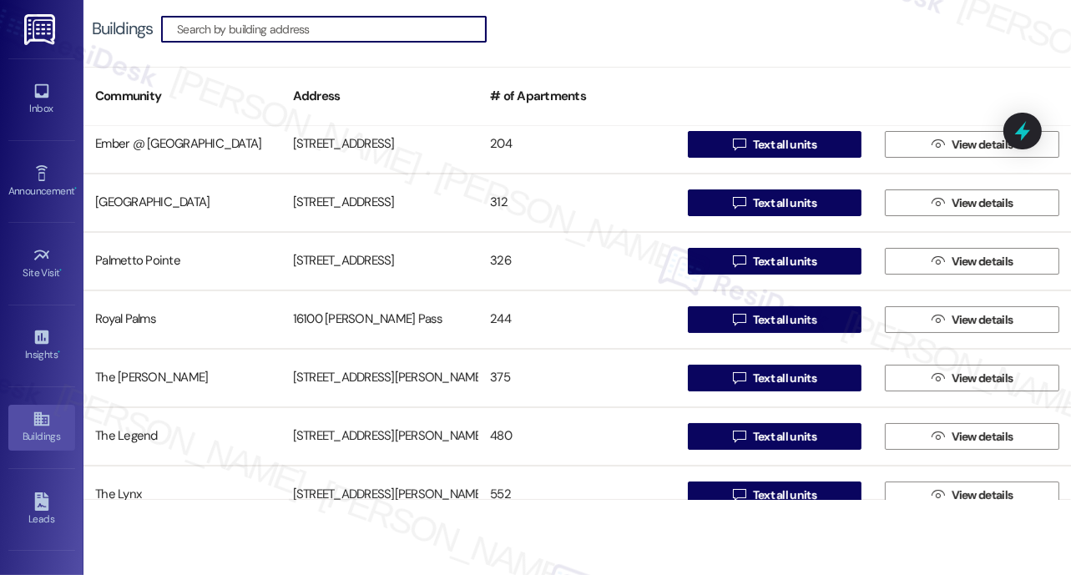
scroll to position [269, 0]
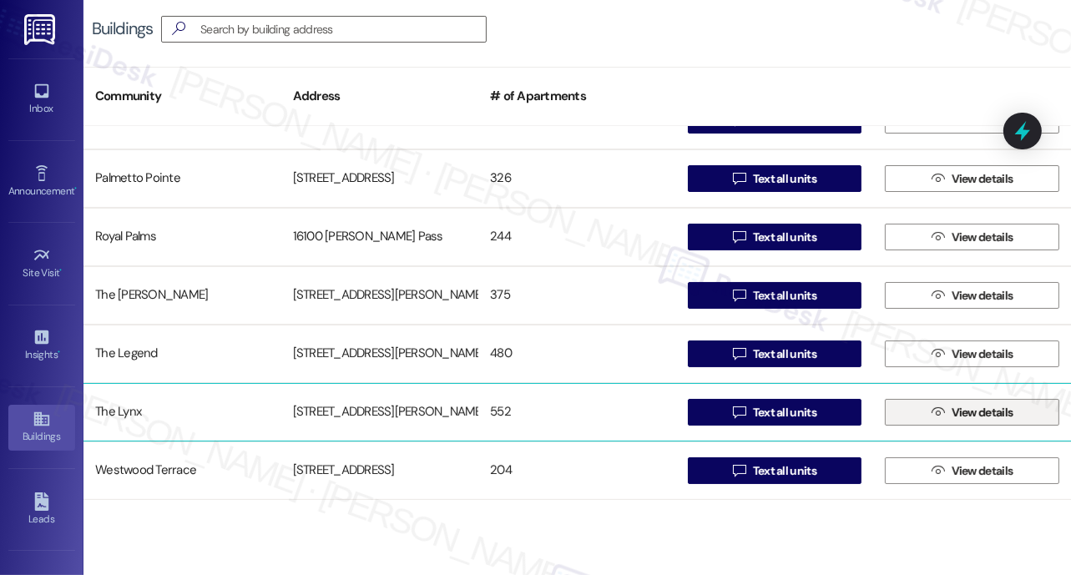
click at [953, 415] on span "View details" at bounding box center [982, 413] width 62 height 18
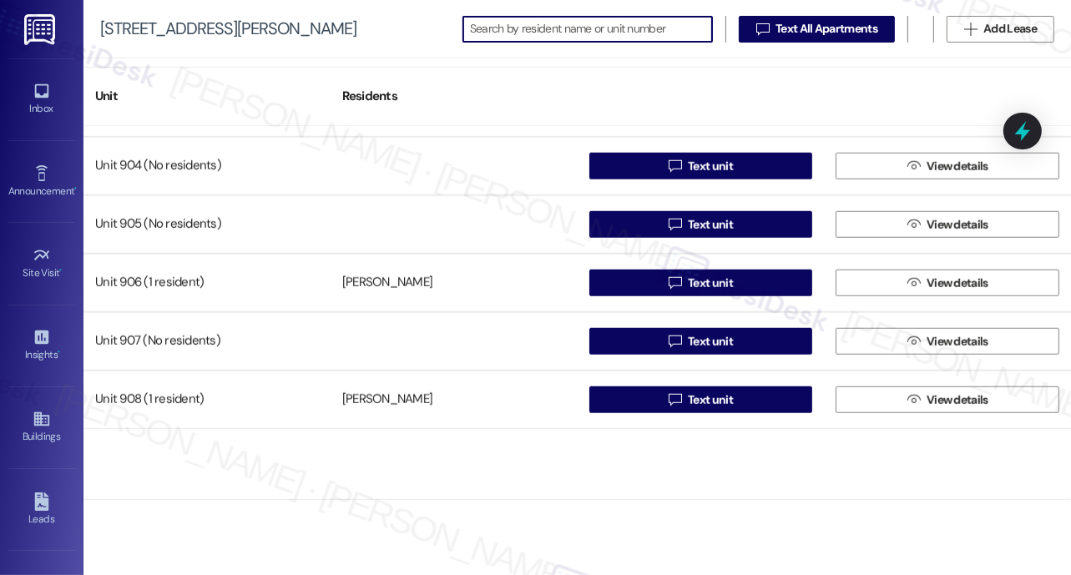
scroll to position [6422, 0]
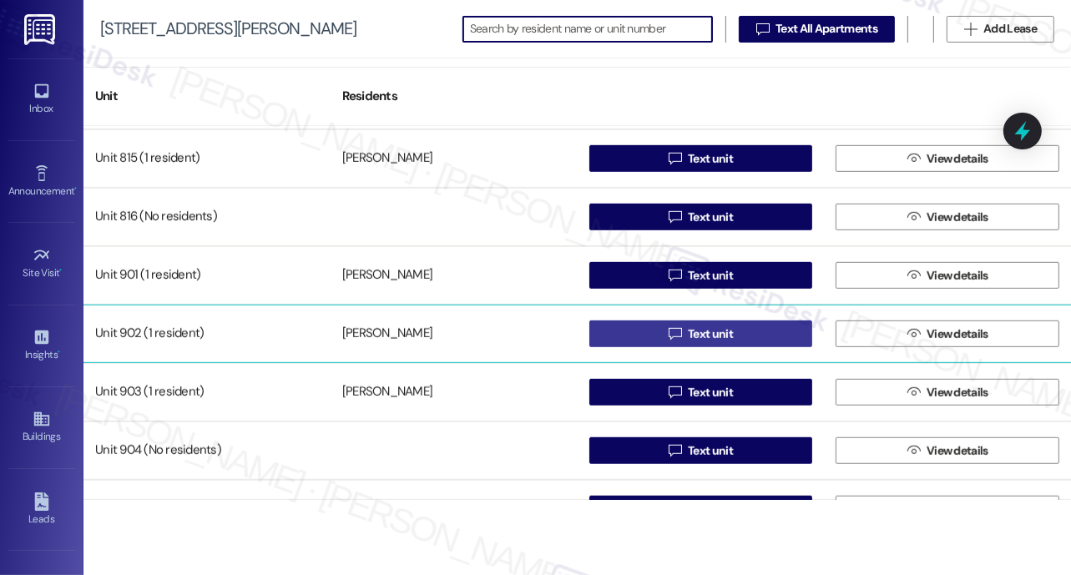
click at [714, 334] on span "Text unit" at bounding box center [710, 334] width 45 height 18
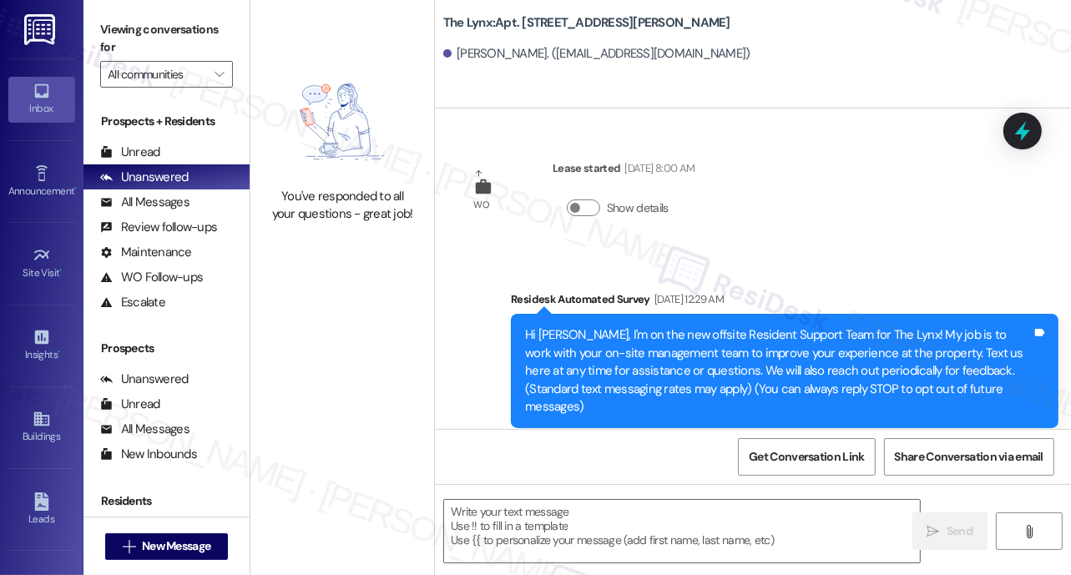
type textarea "Fetching suggested responses. Please feel free to read through the conversation…"
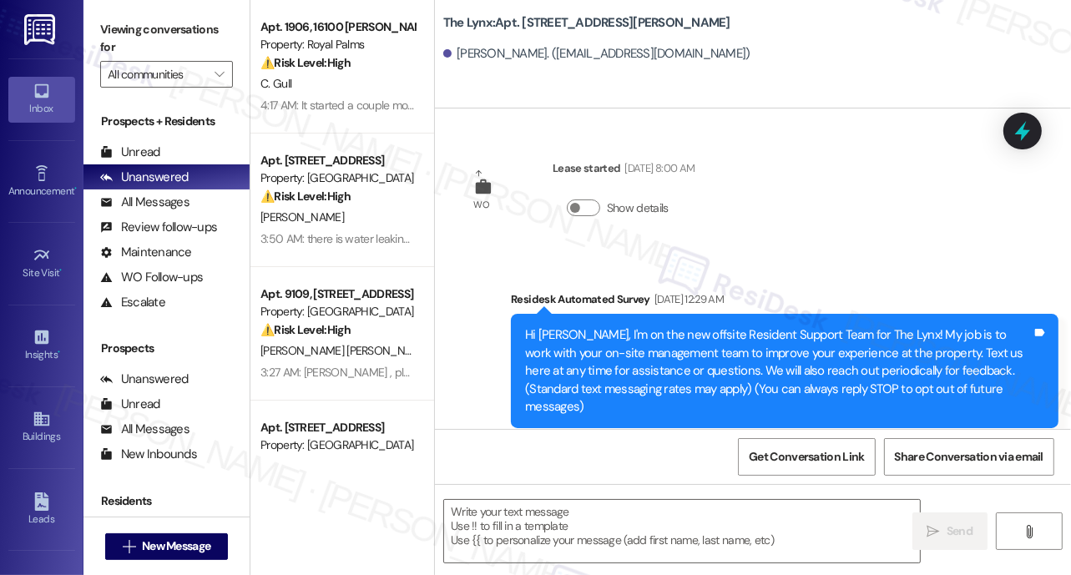
type textarea "Fetching suggested responses. Please feel free to read through the conversation…"
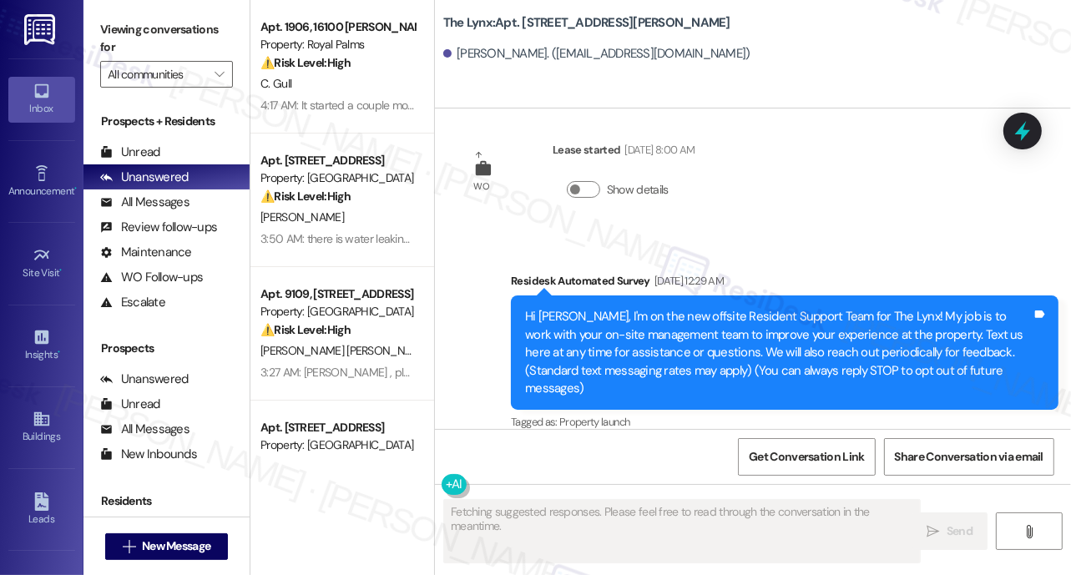
scroll to position [19, 0]
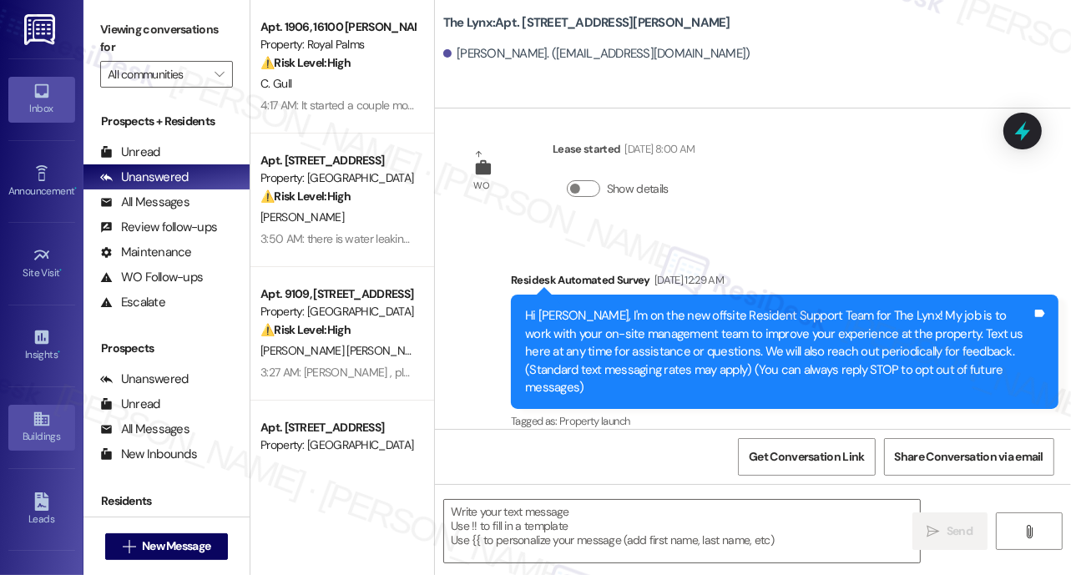
click at [34, 424] on icon at bounding box center [42, 419] width 18 height 18
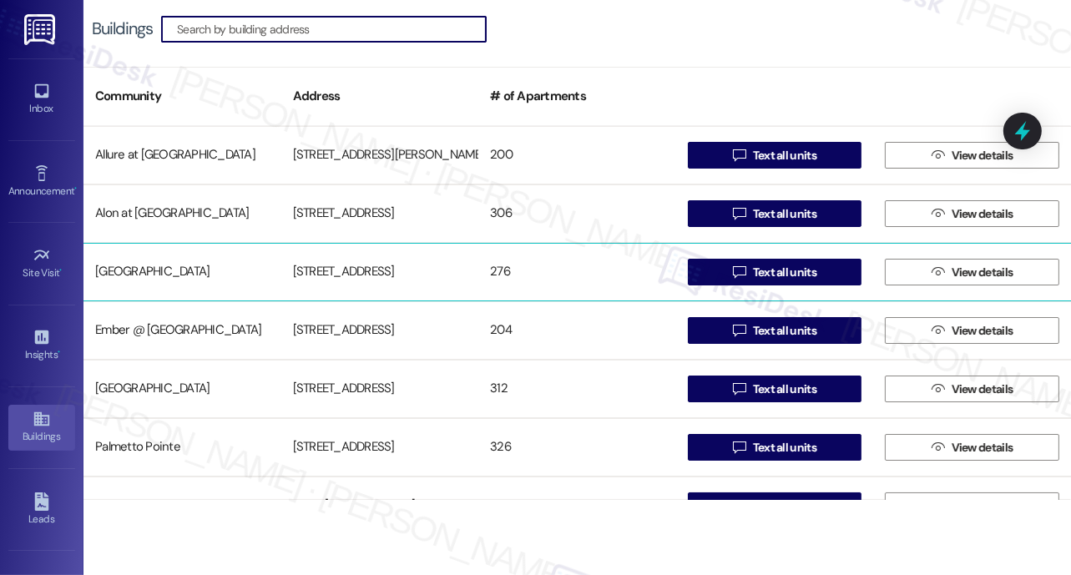
scroll to position [269, 0]
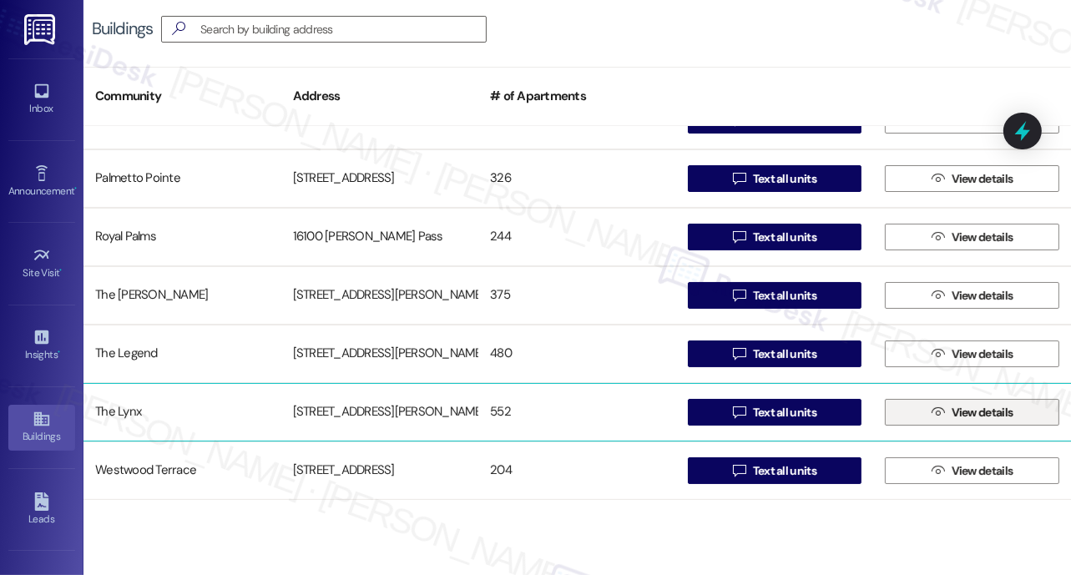
click at [981, 416] on span "View details" at bounding box center [982, 413] width 62 height 18
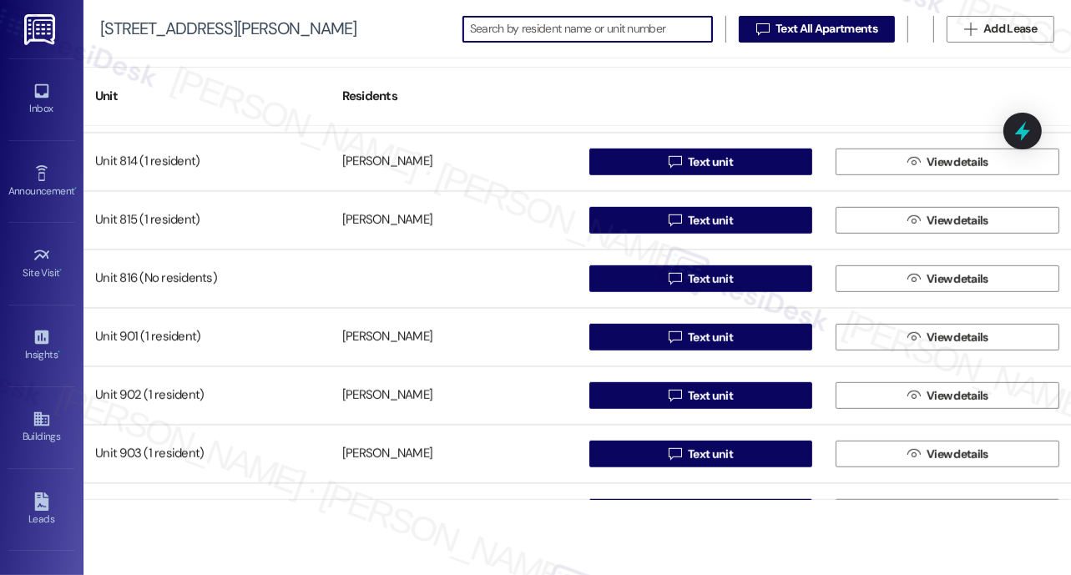
scroll to position [6362, 0]
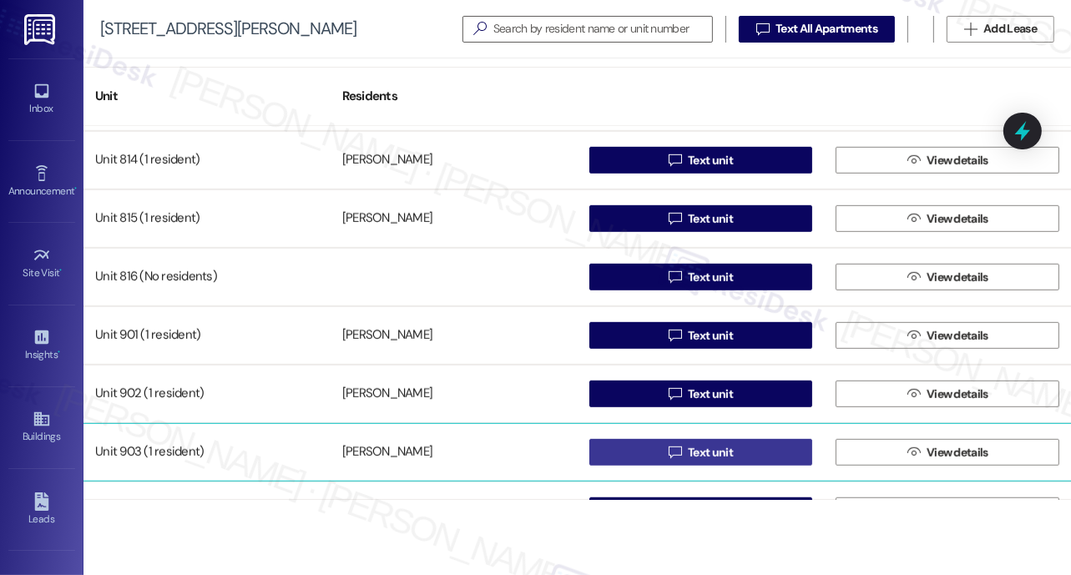
click at [695, 451] on span "Text unit" at bounding box center [710, 453] width 45 height 18
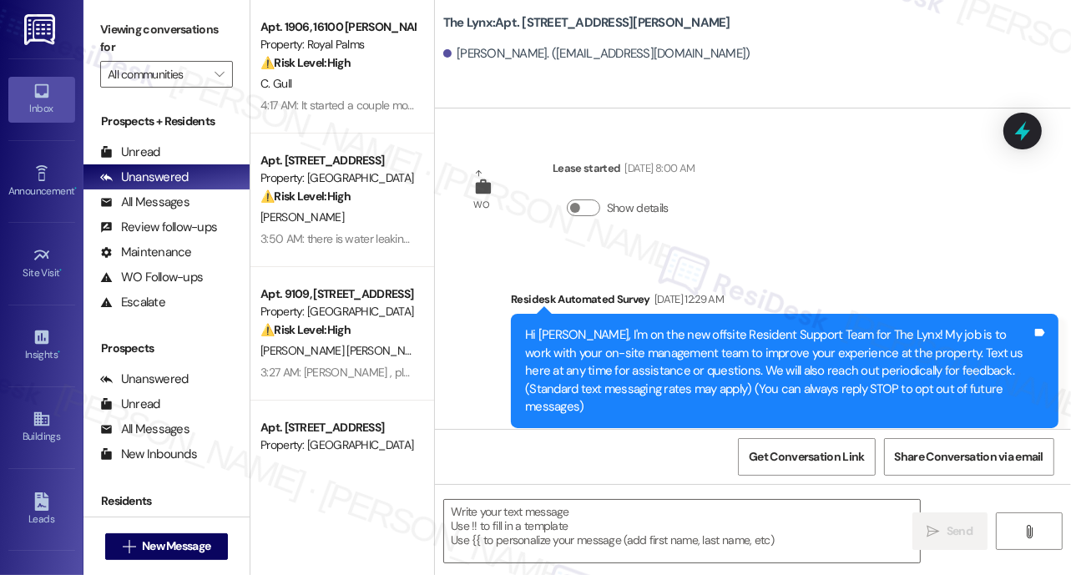
type textarea "Fetching suggested responses. Please feel free to read through the conversation…"
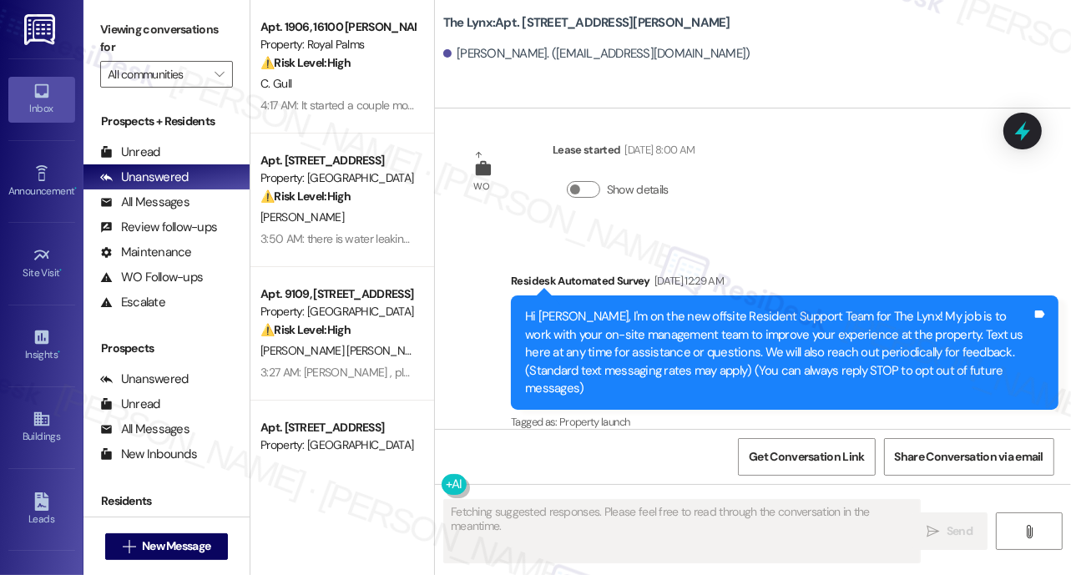
scroll to position [19, 0]
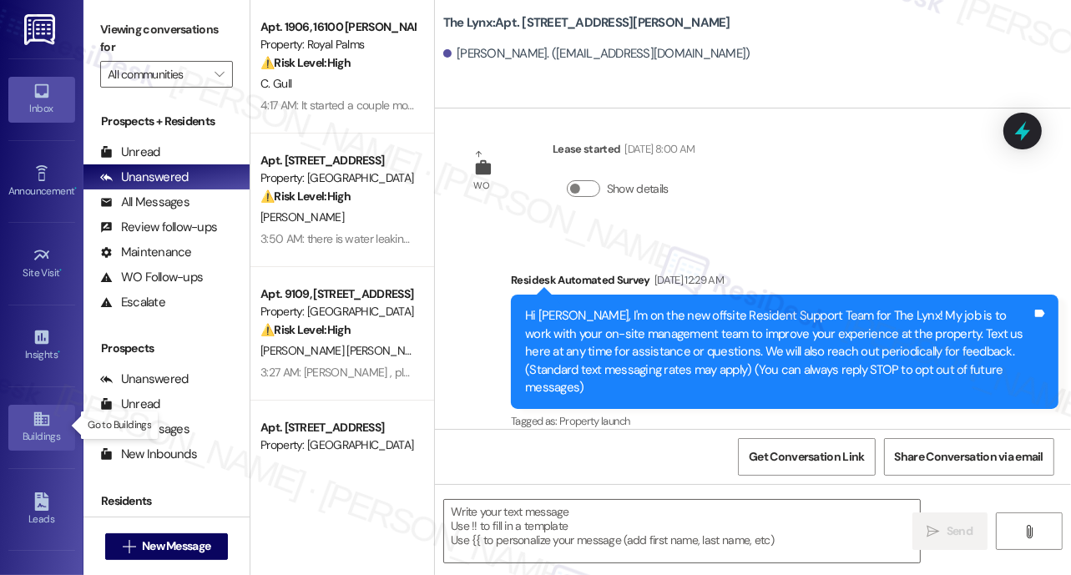
click at [33, 424] on icon at bounding box center [42, 419] width 18 height 18
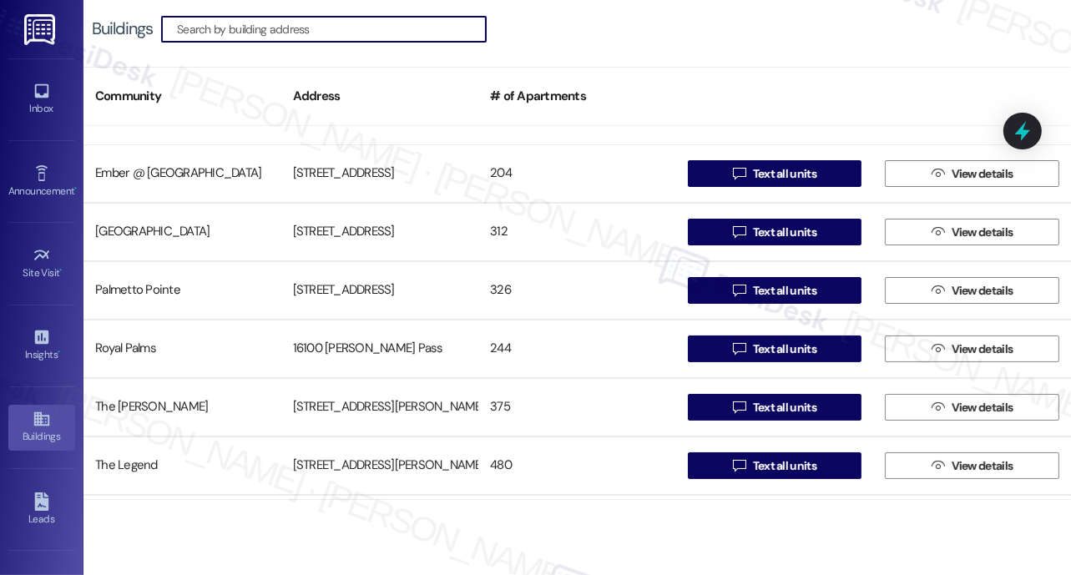
scroll to position [269, 0]
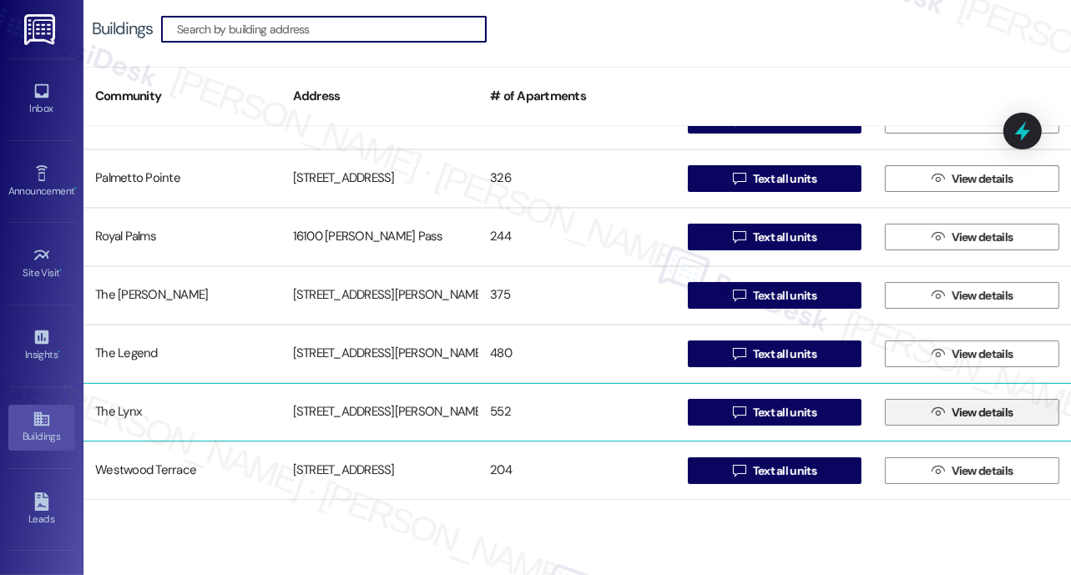
click at [962, 413] on span "View details" at bounding box center [982, 413] width 62 height 18
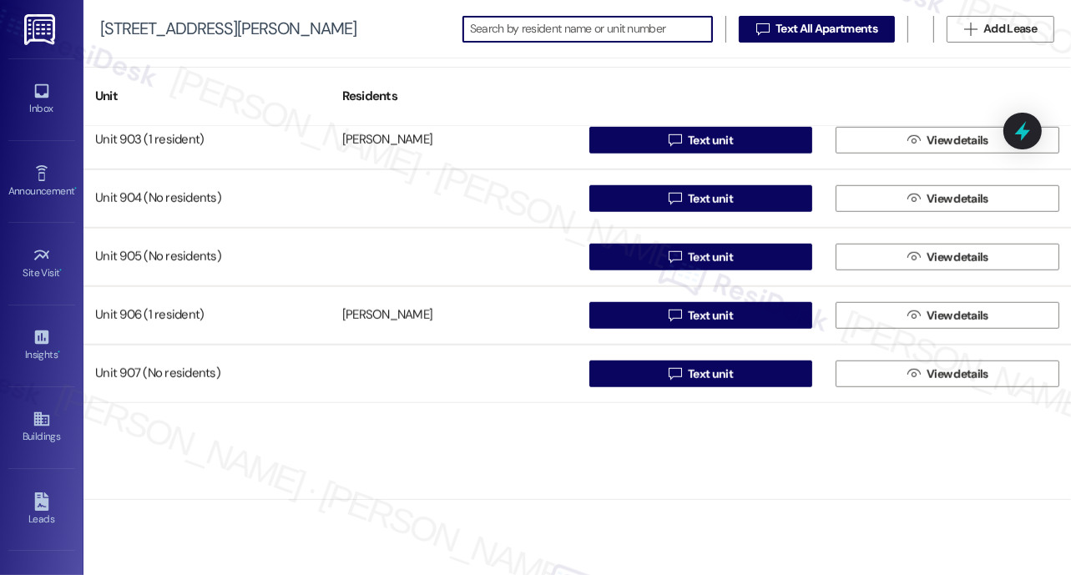
scroll to position [6682, 0]
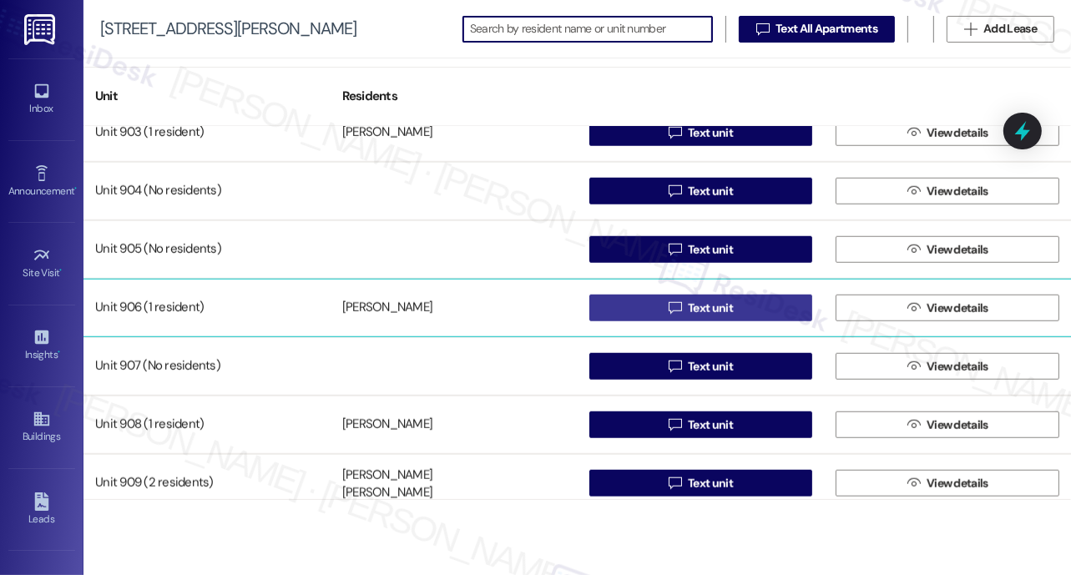
click at [693, 305] on span "Text unit" at bounding box center [710, 309] width 45 height 18
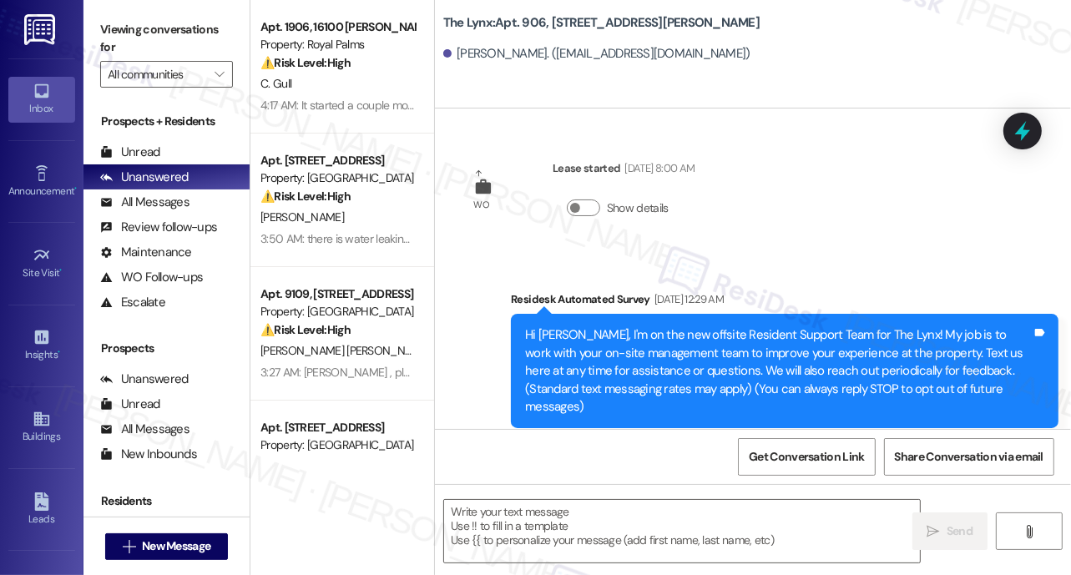
type textarea "Fetching suggested responses. Please feel free to read through the conversation…"
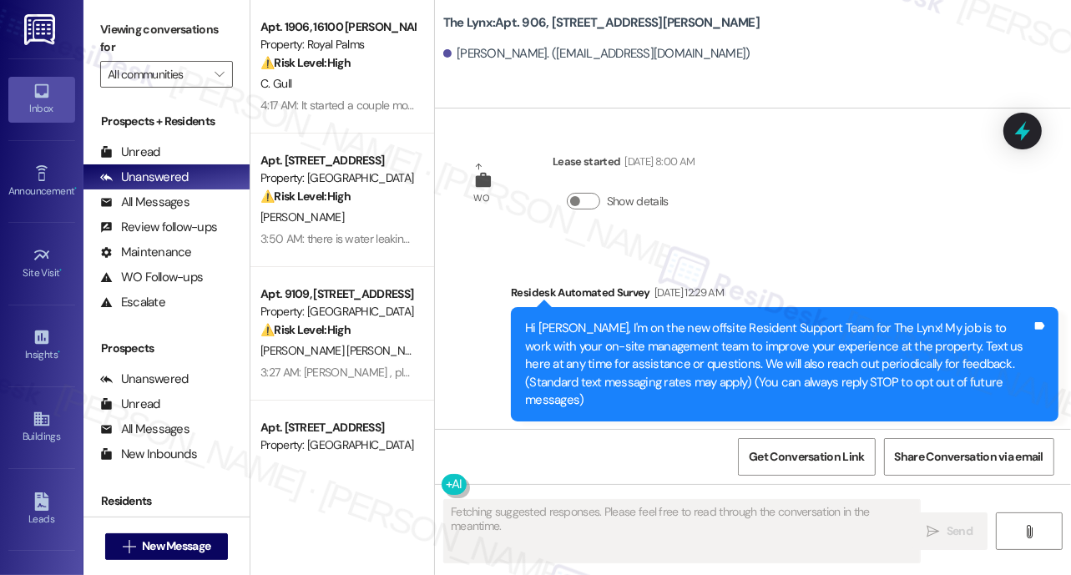
scroll to position [19, 0]
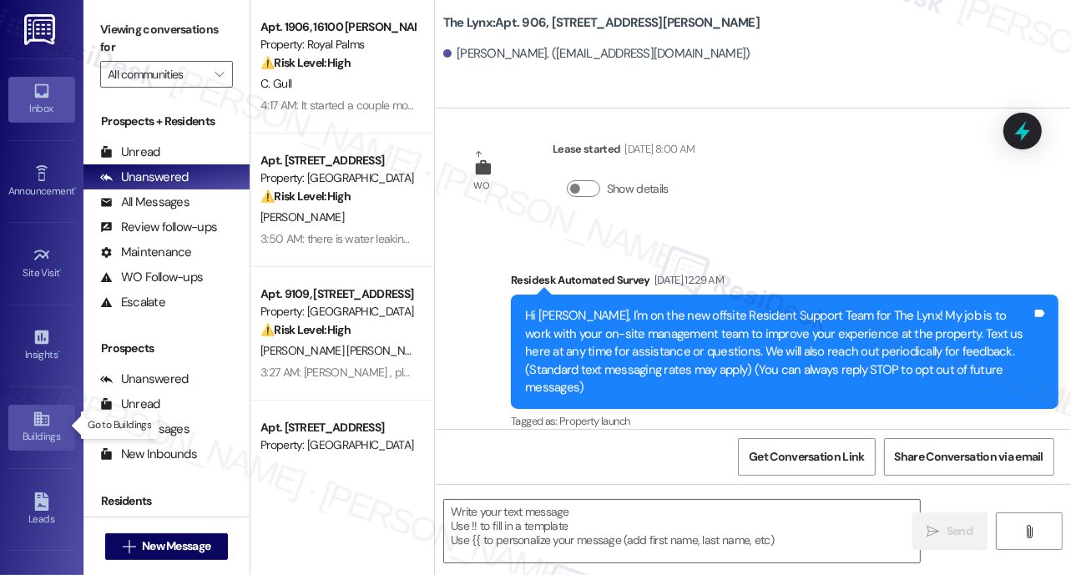
click at [42, 429] on div "Buildings" at bounding box center [41, 436] width 83 height 17
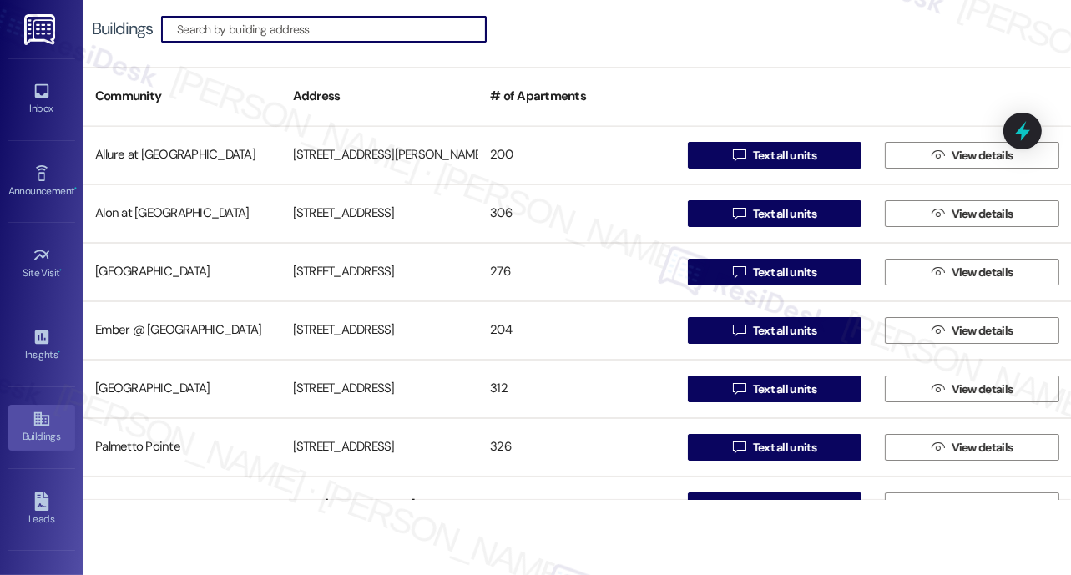
scroll to position [269, 0]
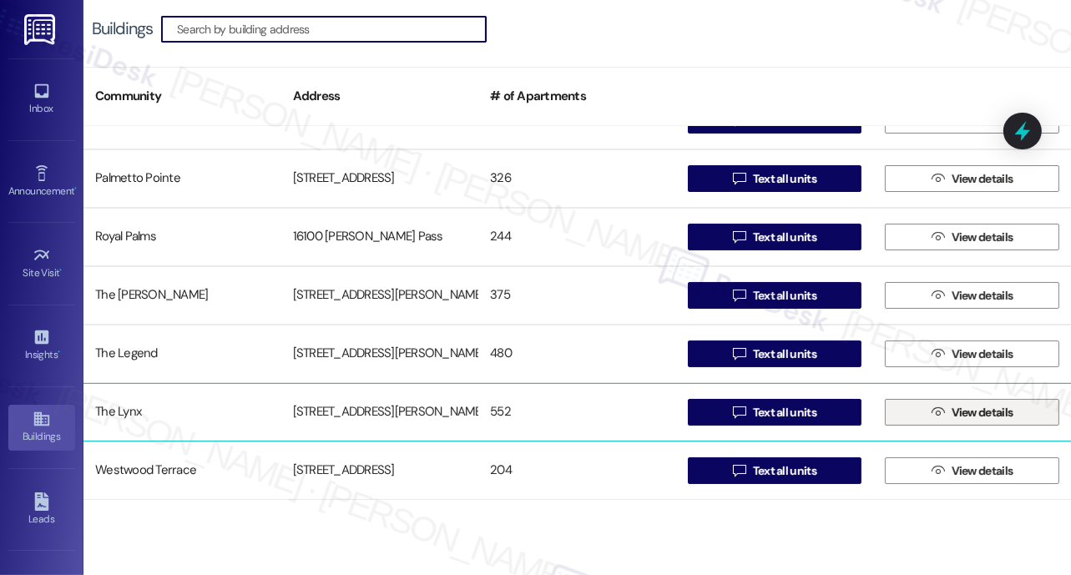
click at [963, 412] on span "View details" at bounding box center [982, 413] width 62 height 18
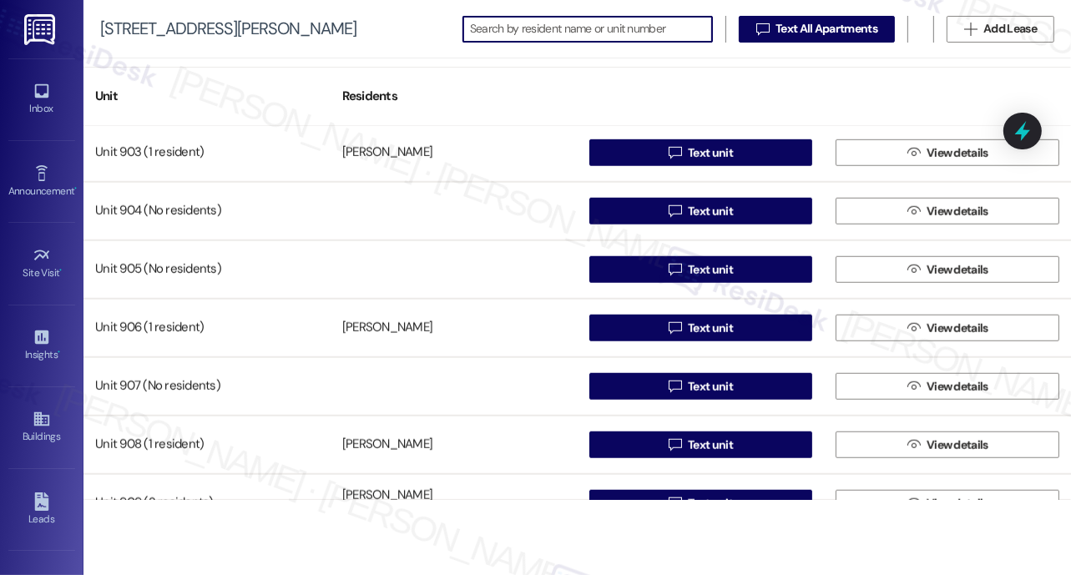
scroll to position [6677, 0]
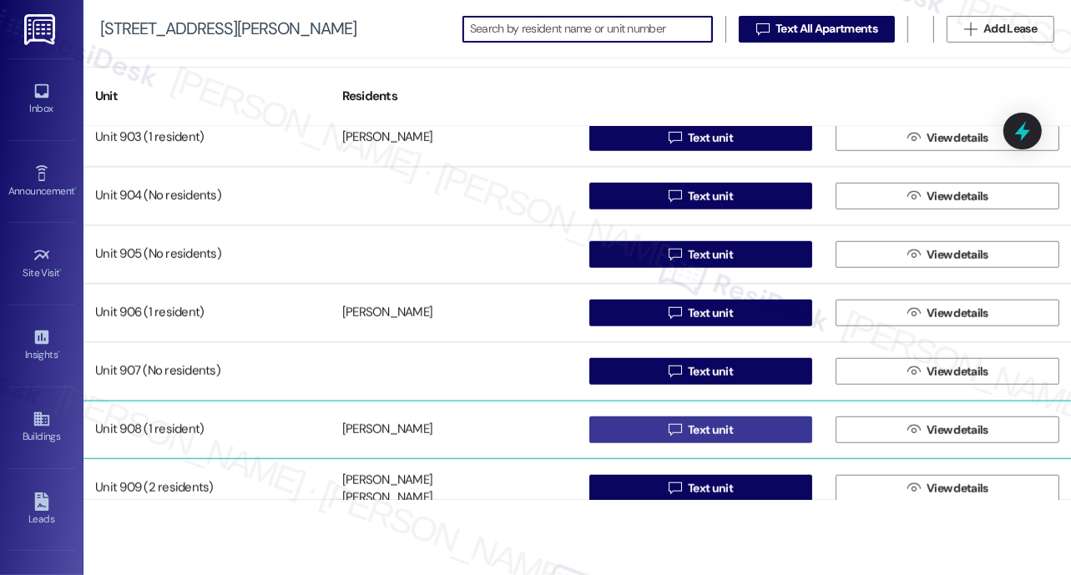
click at [698, 426] on span "Text unit" at bounding box center [710, 430] width 45 height 18
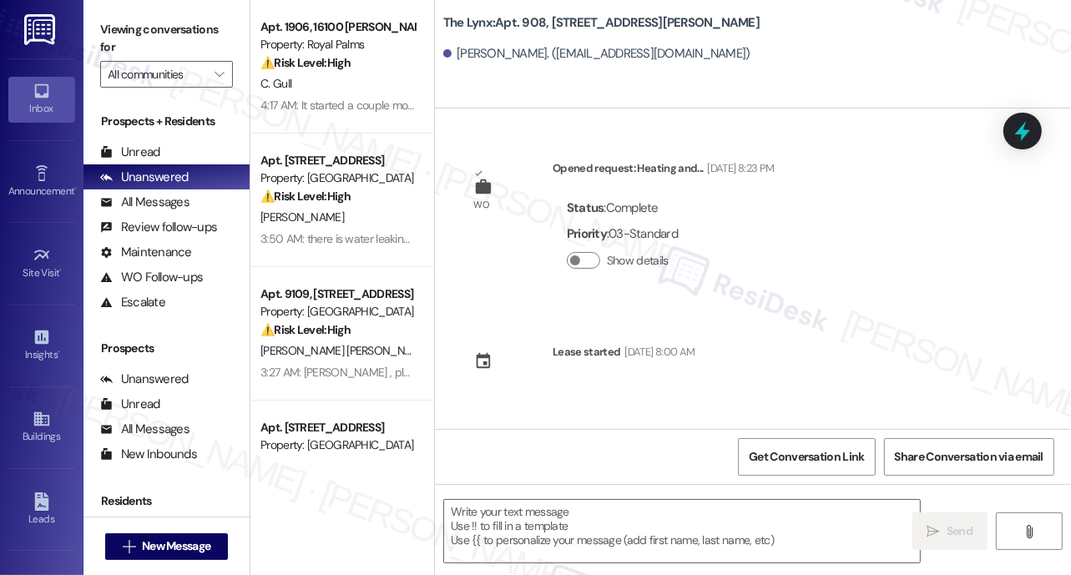
type textarea "Fetching suggested responses. Please feel free to read through the conversation…"
click at [808, 457] on span "Get Conversation Link" at bounding box center [806, 457] width 115 height 18
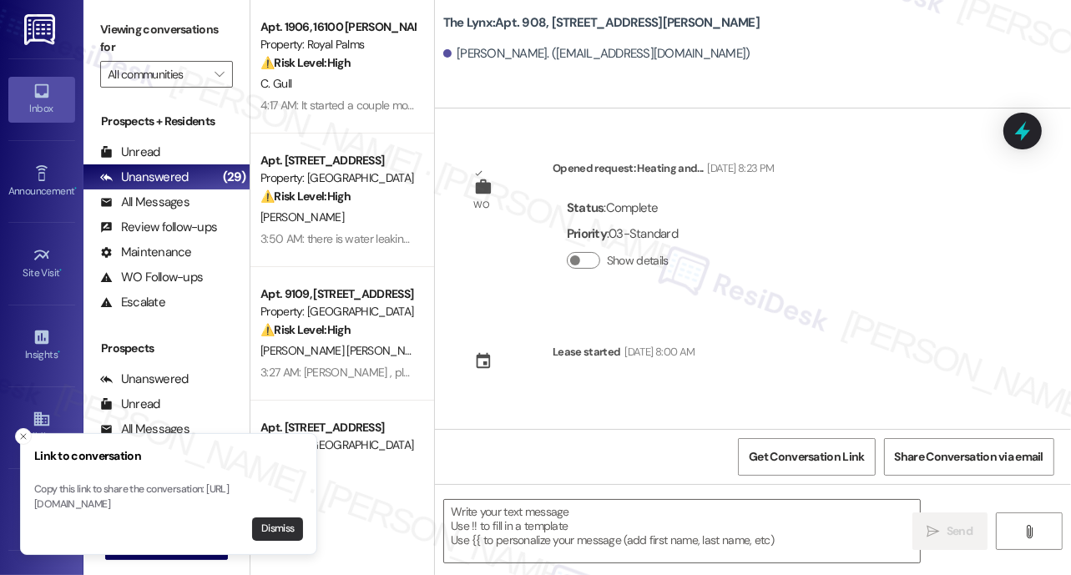
click at [281, 532] on button "Dismiss" at bounding box center [277, 528] width 51 height 23
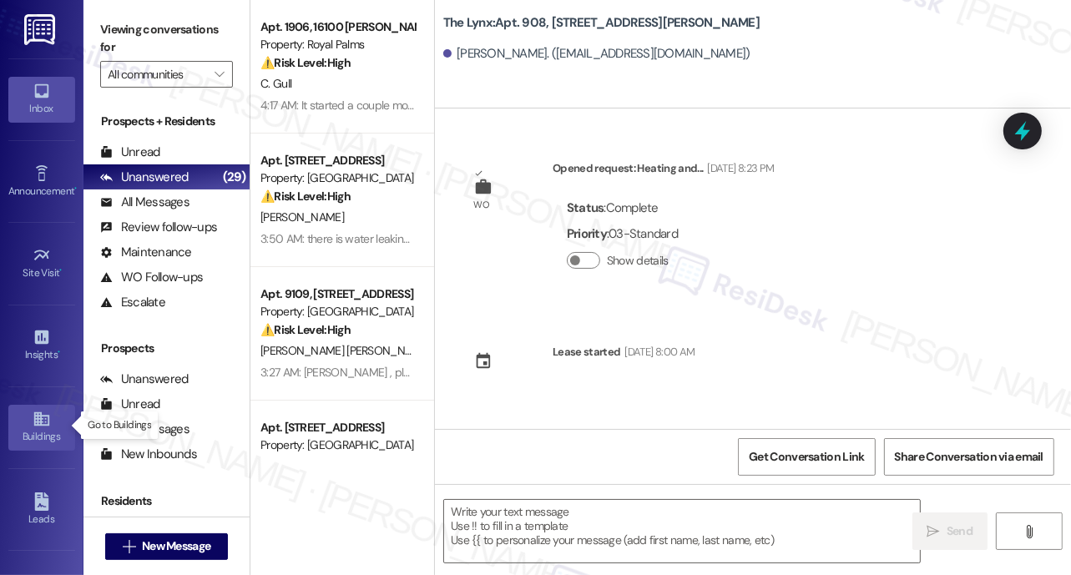
click at [36, 428] on div "Buildings" at bounding box center [41, 436] width 83 height 17
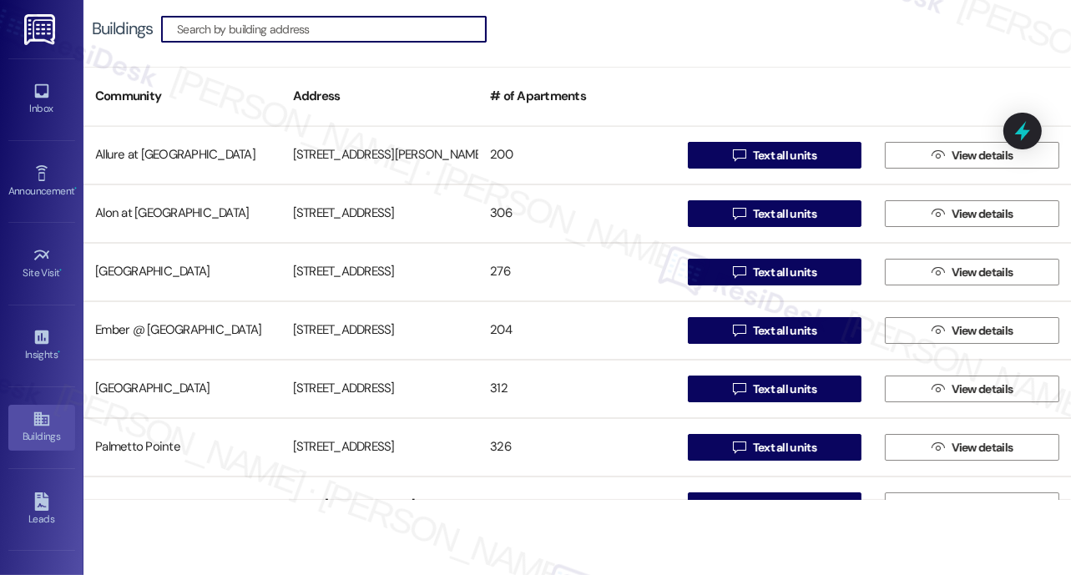
scroll to position [269, 0]
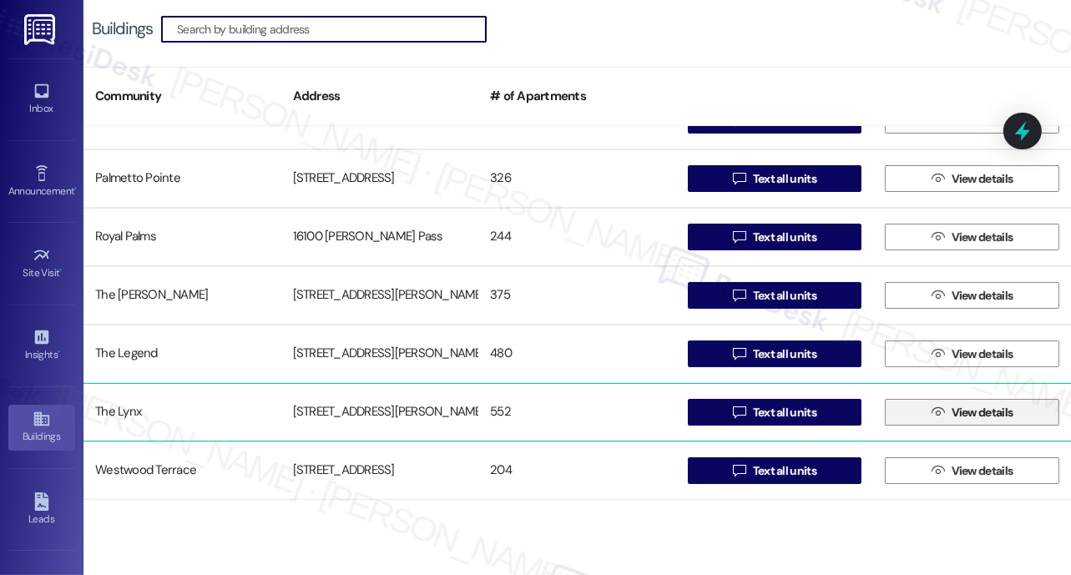
click at [968, 414] on span "View details" at bounding box center [982, 413] width 62 height 18
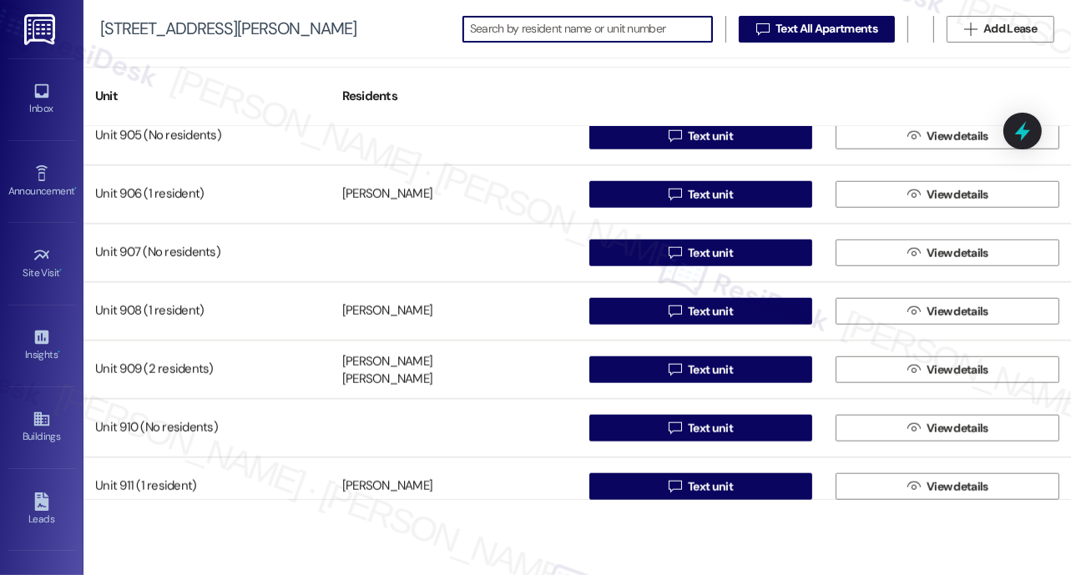
scroll to position [6836, 0]
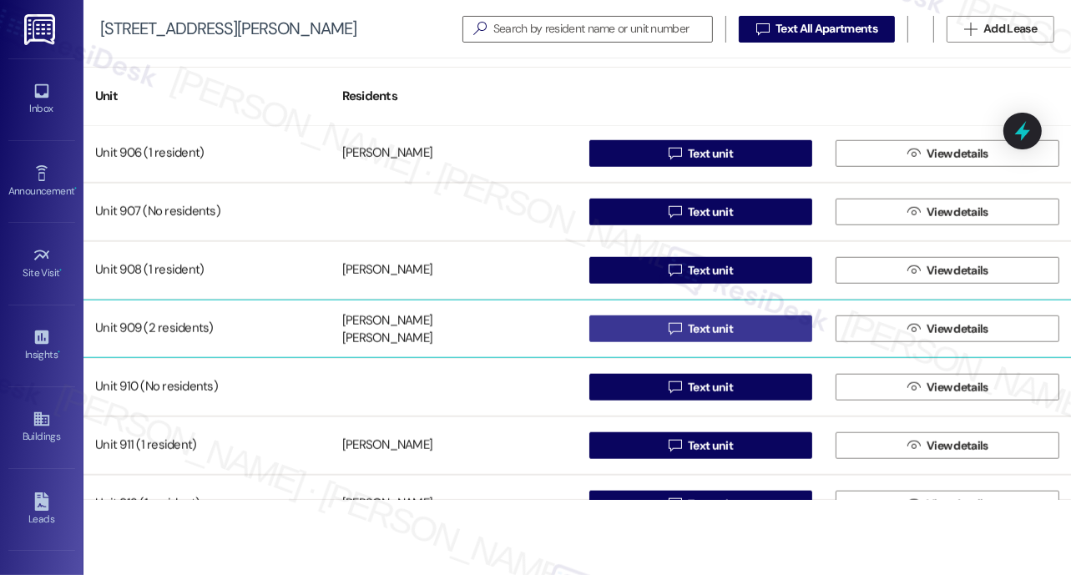
click at [702, 327] on span "Text unit" at bounding box center [710, 329] width 45 height 18
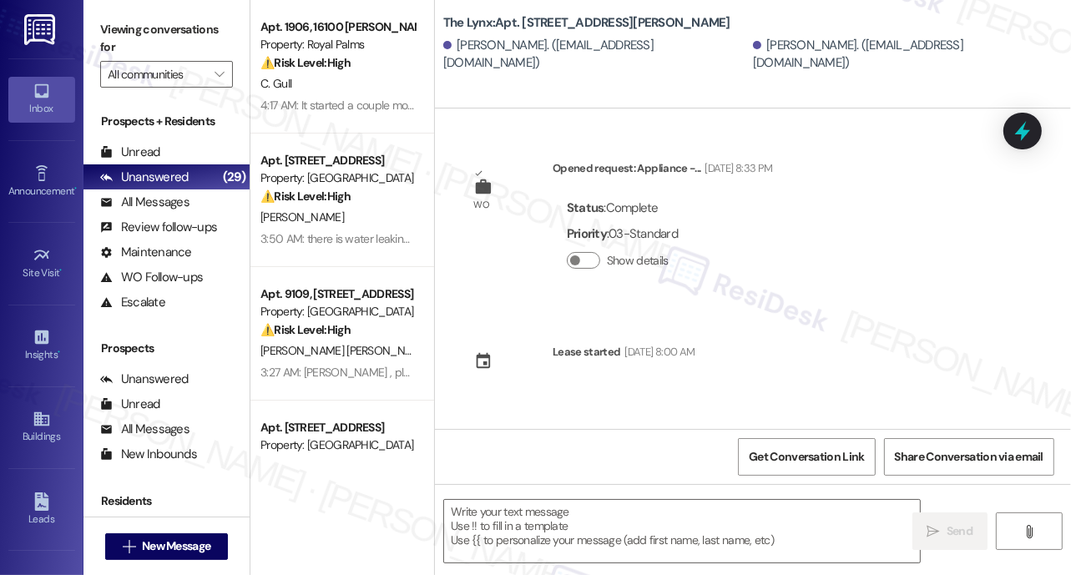
type textarea "Fetching suggested responses. Please feel free to read through the conversation…"
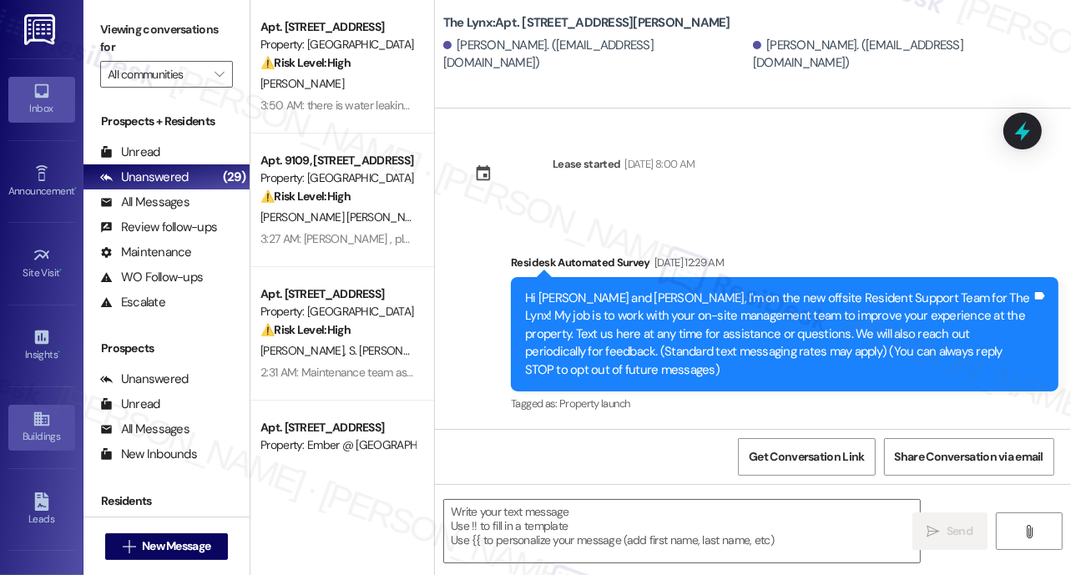
click at [36, 436] on div "Buildings" at bounding box center [41, 436] width 83 height 17
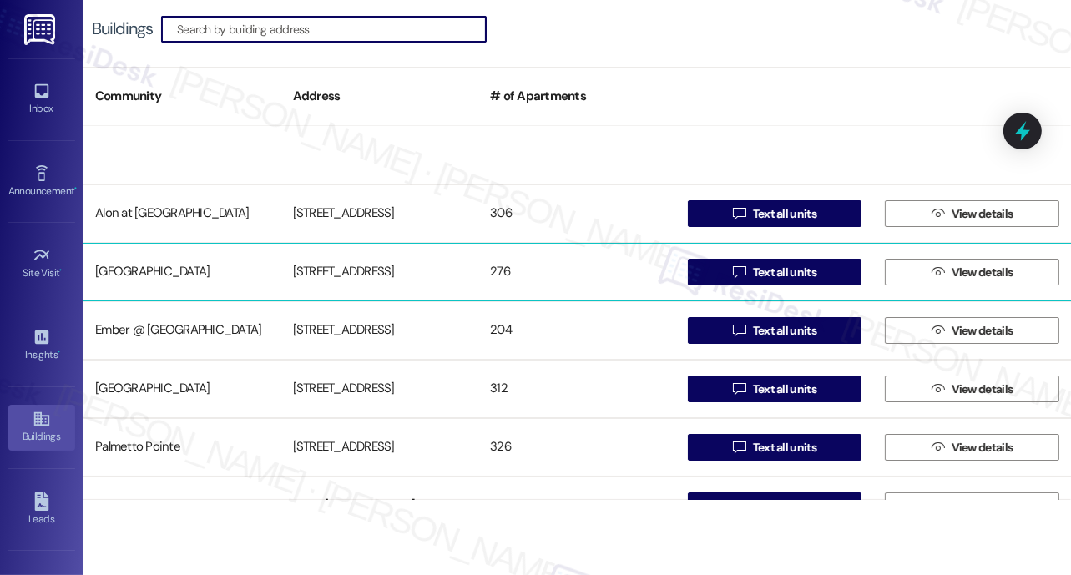
scroll to position [269, 0]
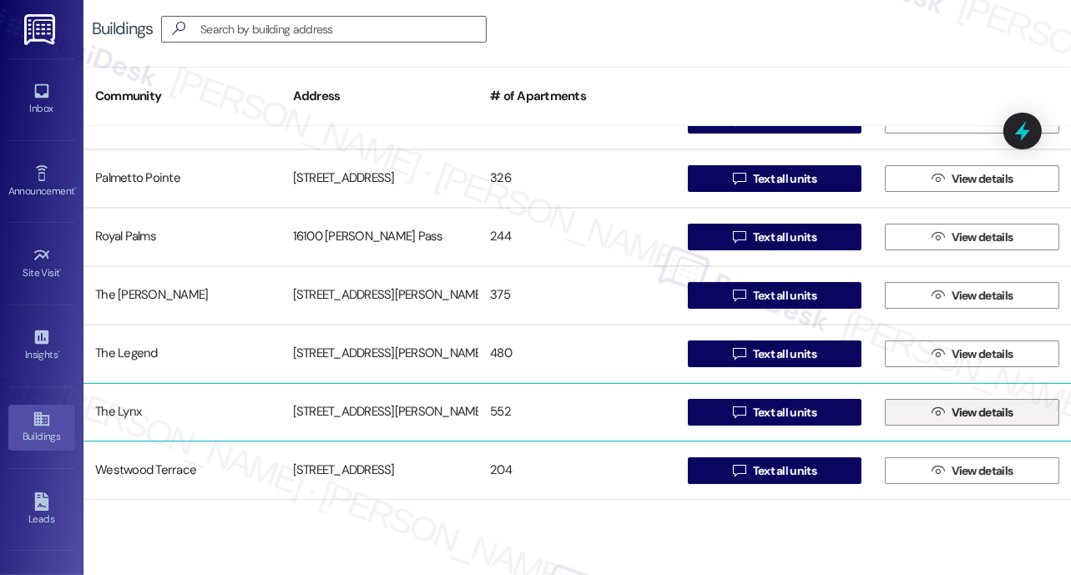
click at [988, 412] on span "View details" at bounding box center [982, 413] width 62 height 18
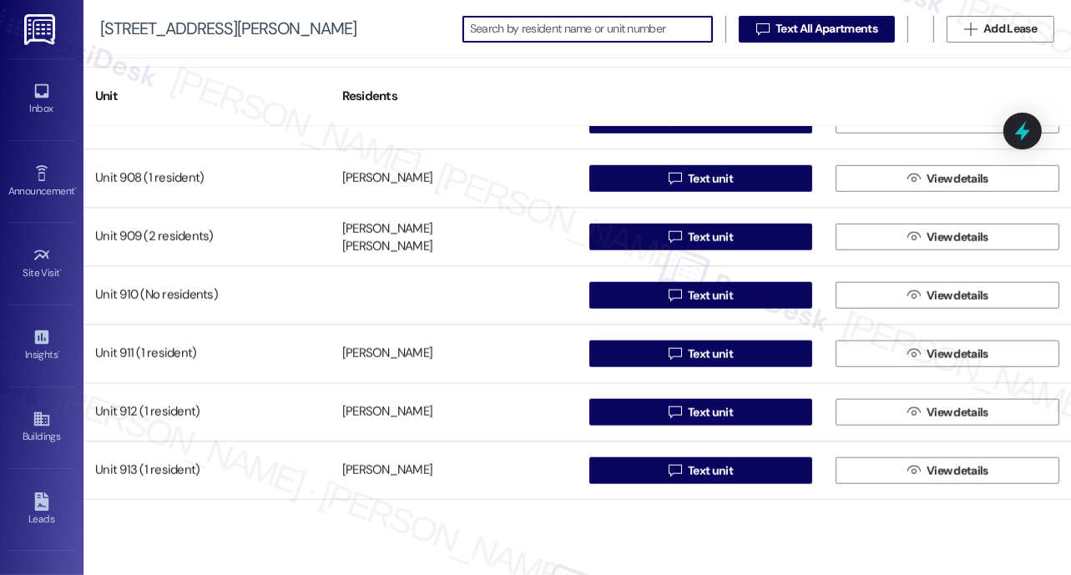
scroll to position [6920, 0]
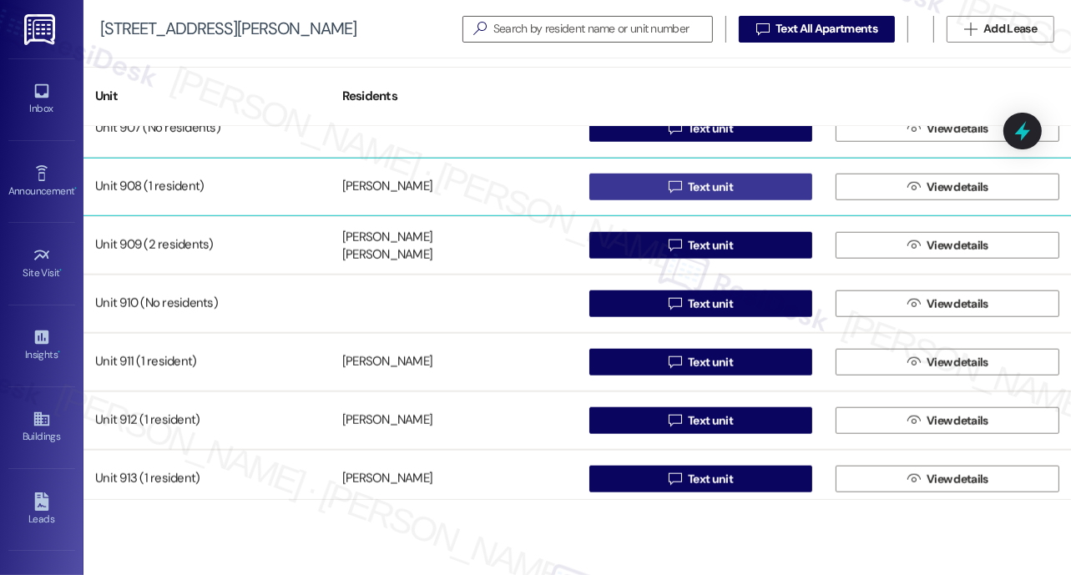
click at [698, 188] on span "Text unit" at bounding box center [710, 188] width 45 height 18
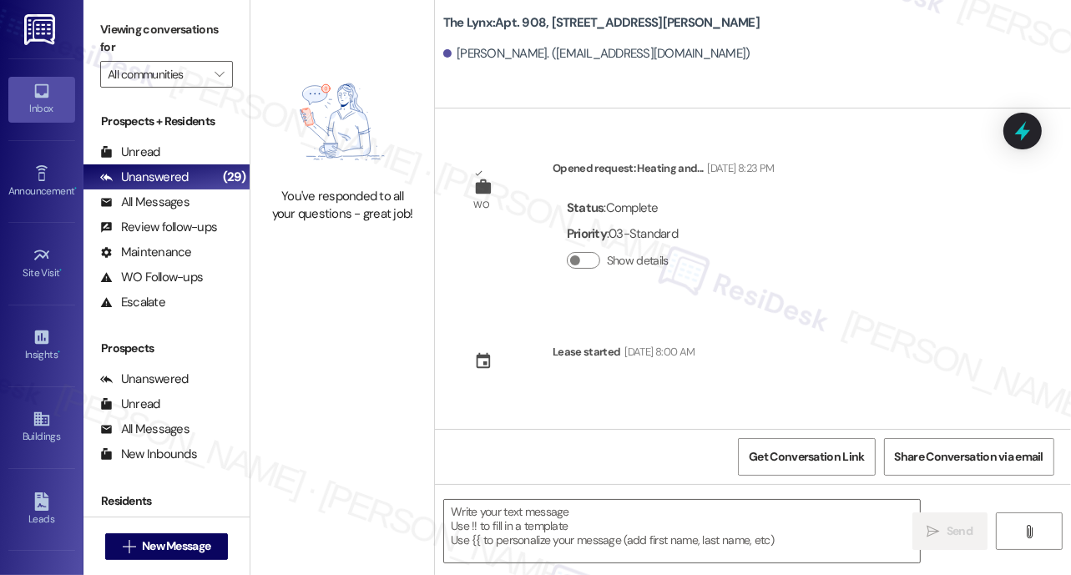
type textarea "Fetching suggested responses. Please feel free to read through the conversation…"
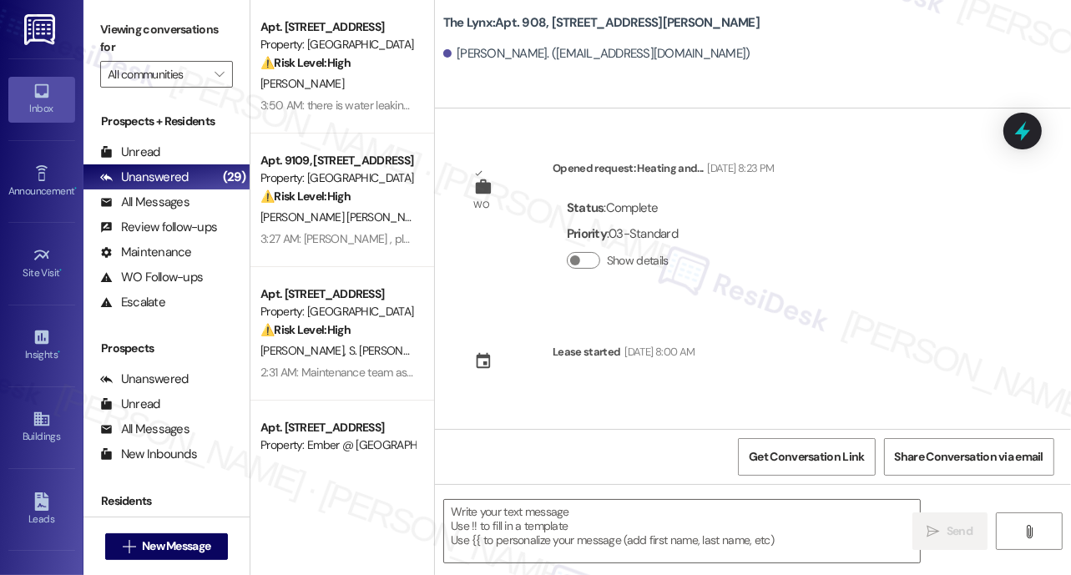
type textarea "Fetching suggested responses. Please feel free to read through the conversation…"
click at [38, 424] on icon at bounding box center [42, 419] width 18 height 18
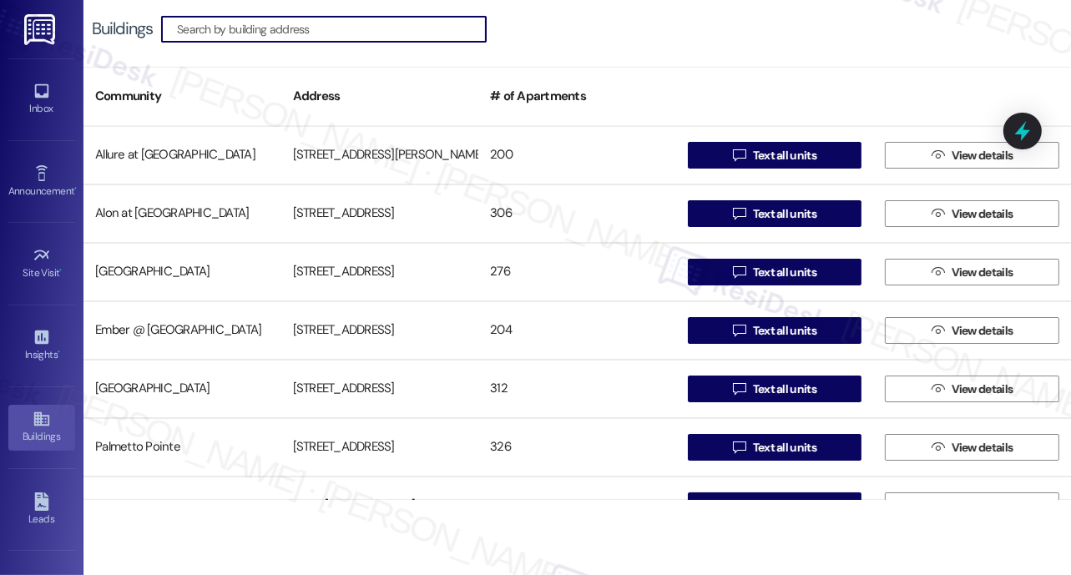
scroll to position [269, 0]
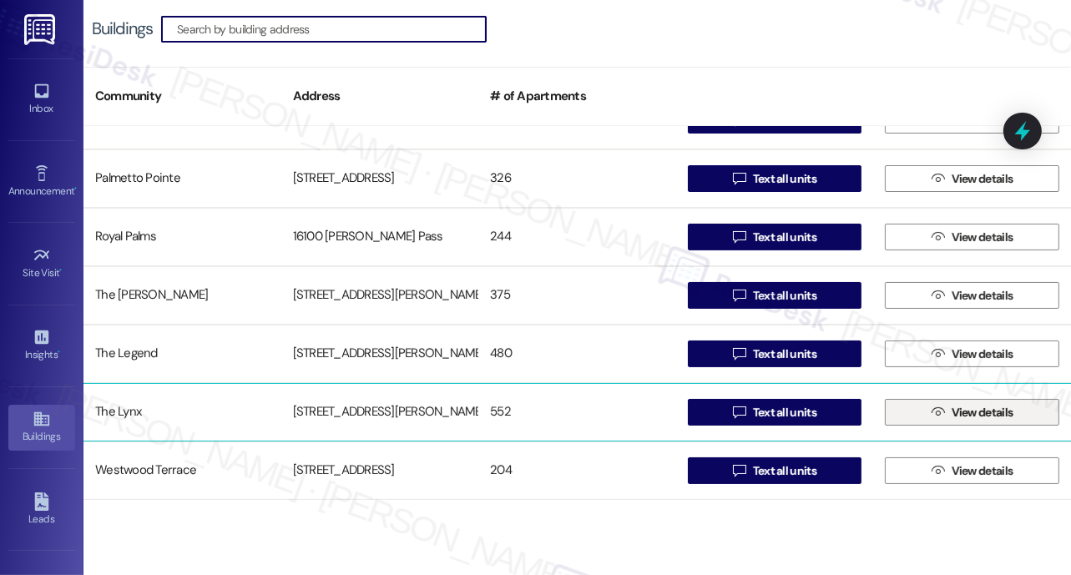
click at [951, 411] on span "View details" at bounding box center [982, 413] width 62 height 18
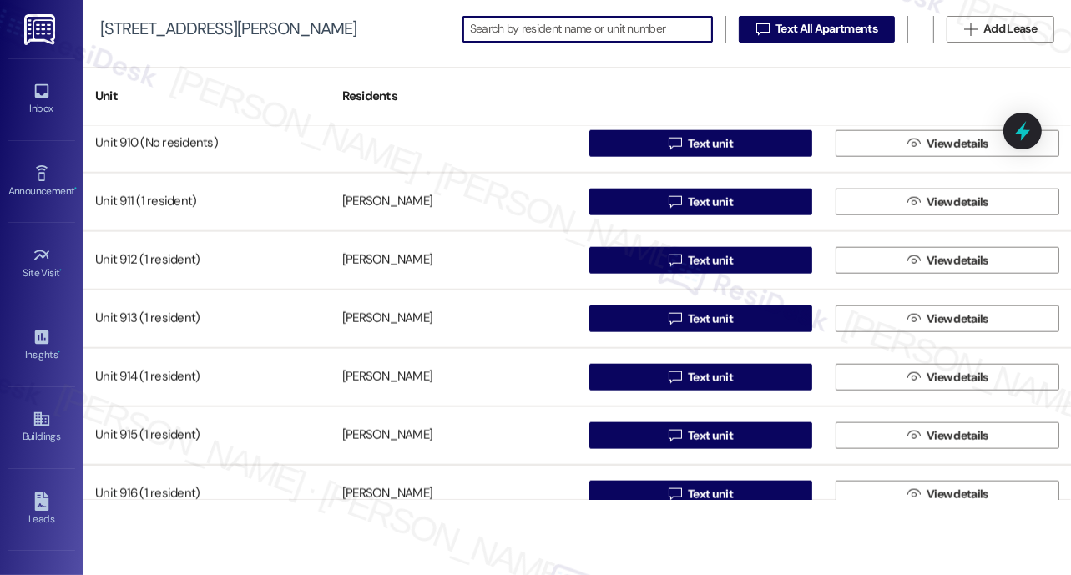
scroll to position [7050, 0]
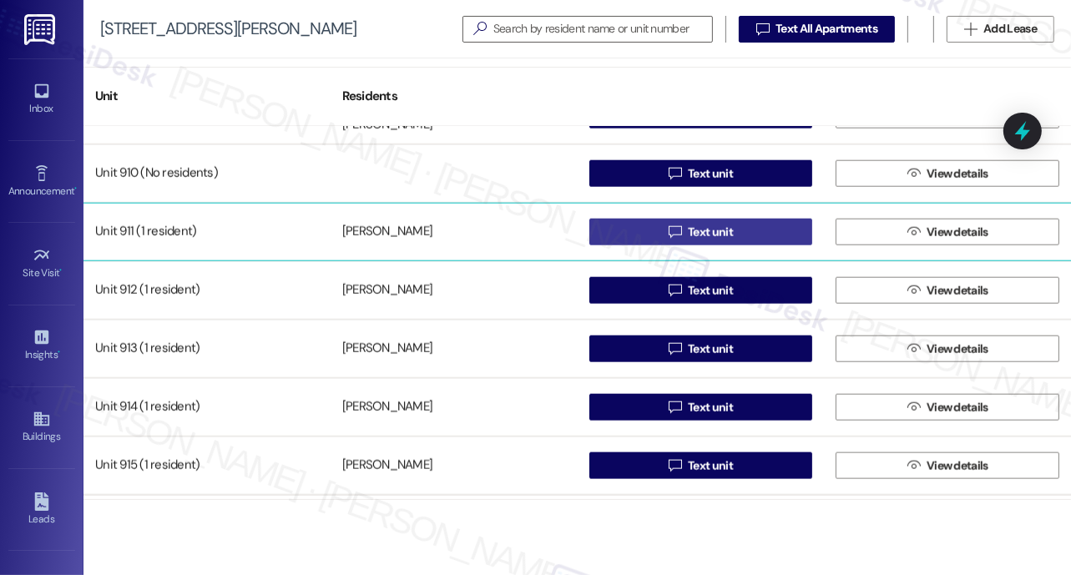
click at [689, 228] on span "Text unit" at bounding box center [710, 233] width 45 height 18
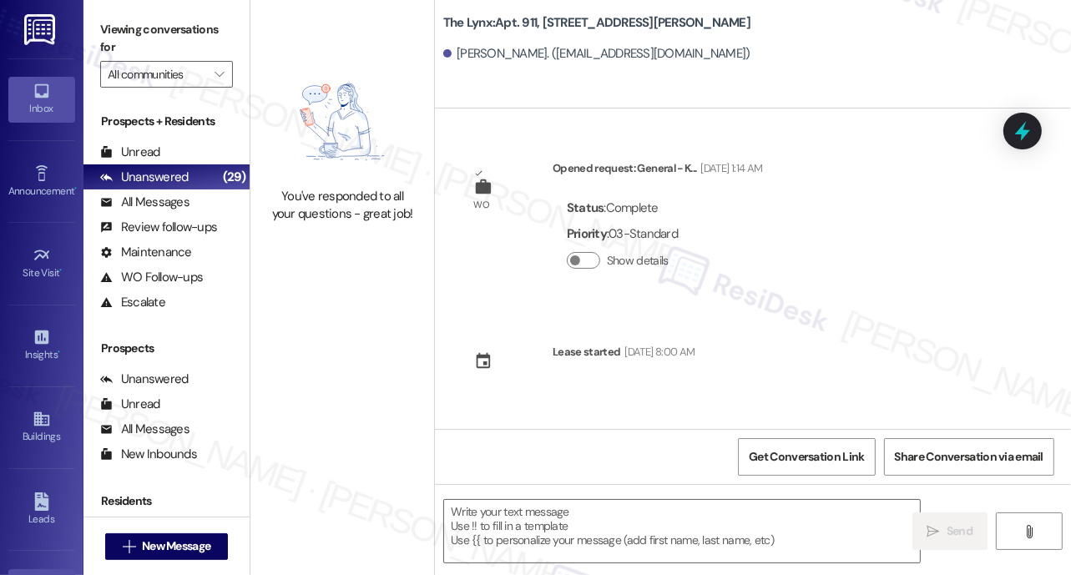
type textarea "Fetching suggested responses. Please feel free to read through the conversation…"
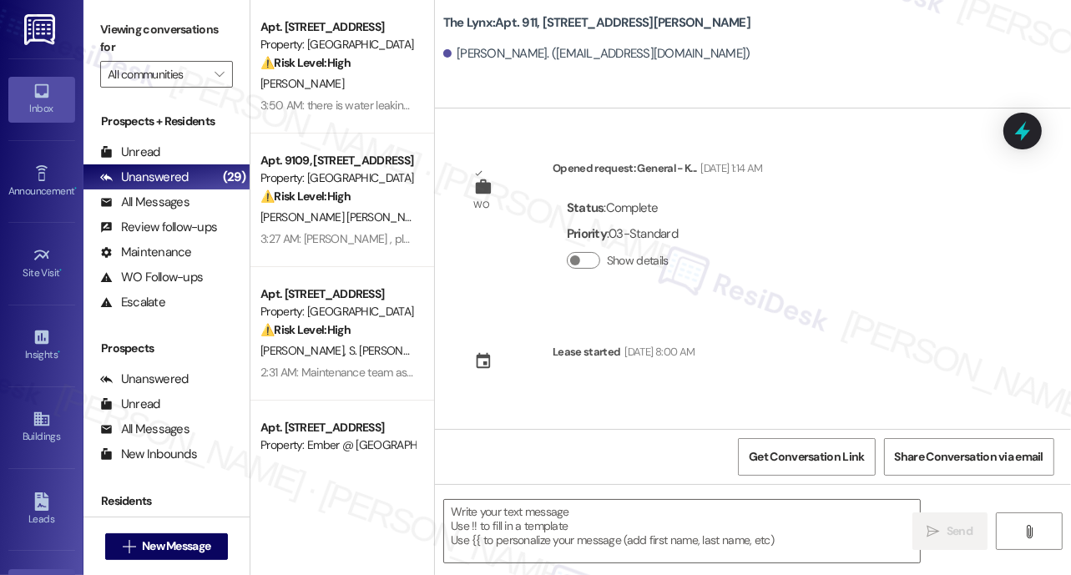
type textarea "Fetching suggested responses. Please feel free to read through the conversation…"
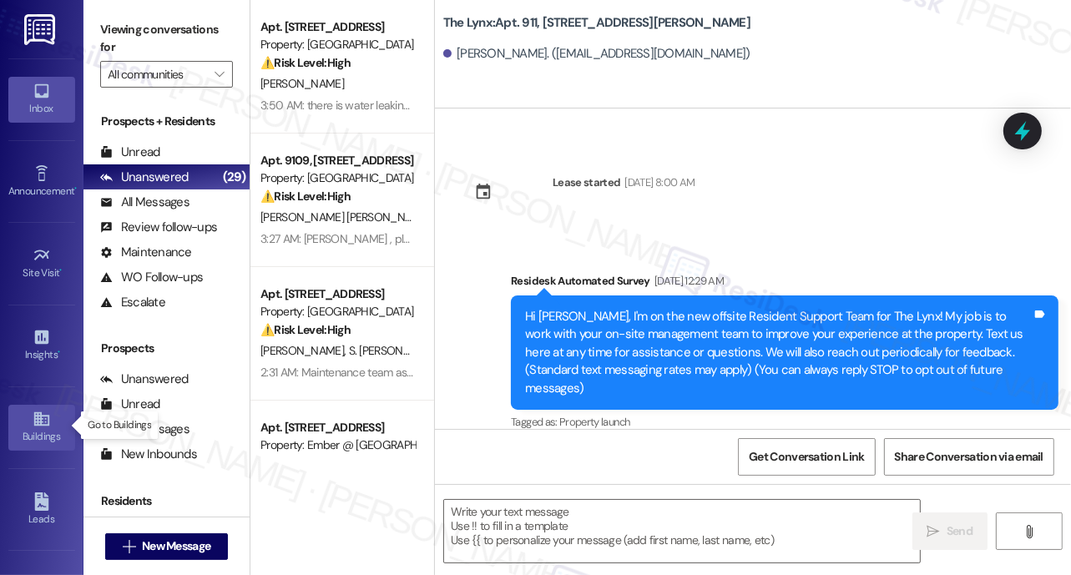
click at [33, 430] on div "Buildings" at bounding box center [41, 436] width 83 height 17
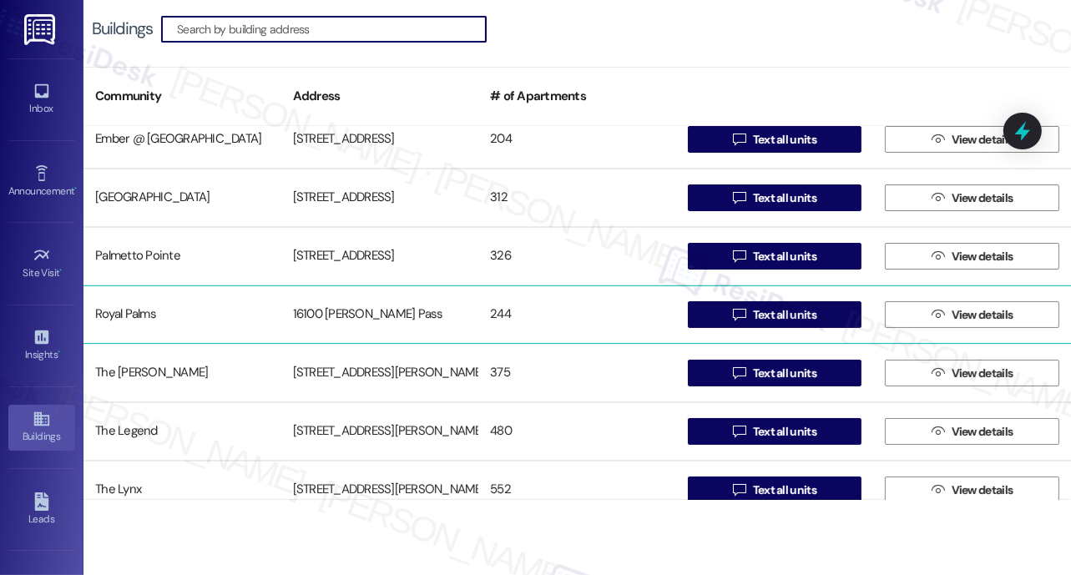
scroll to position [269, 0]
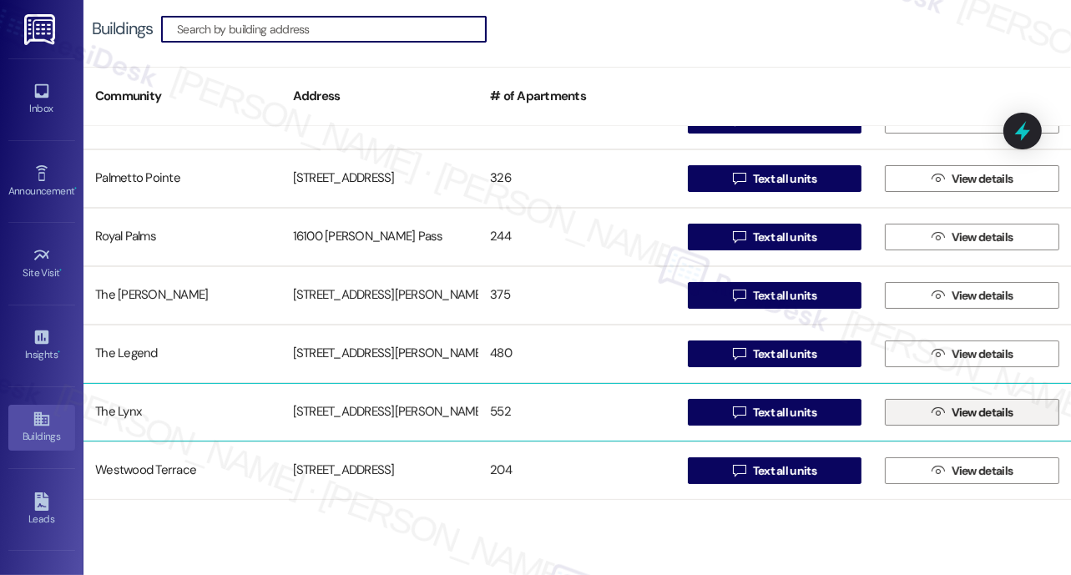
click at [978, 416] on span "View details" at bounding box center [982, 413] width 62 height 18
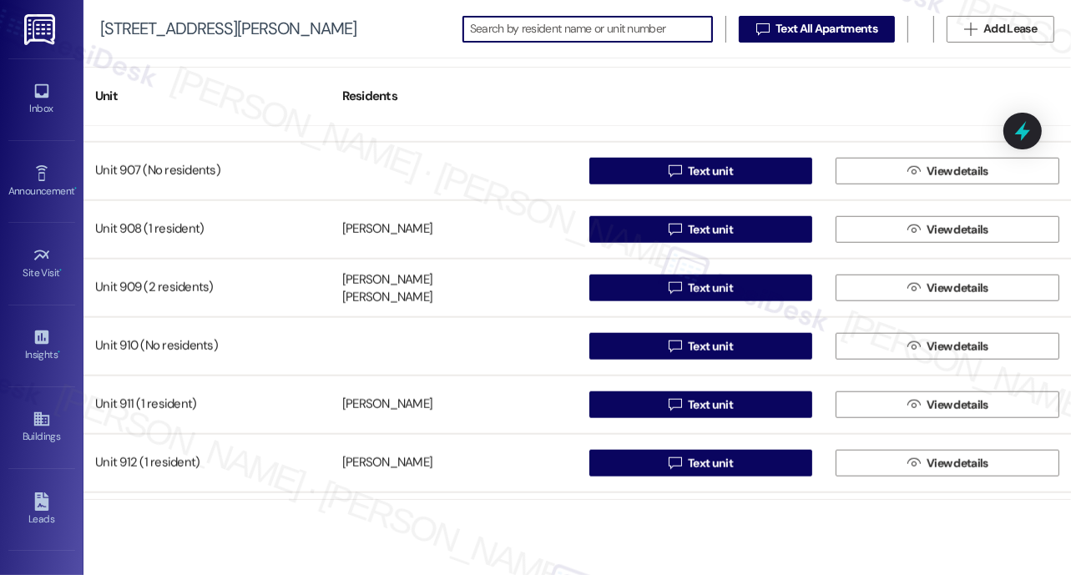
scroll to position [6913, 0]
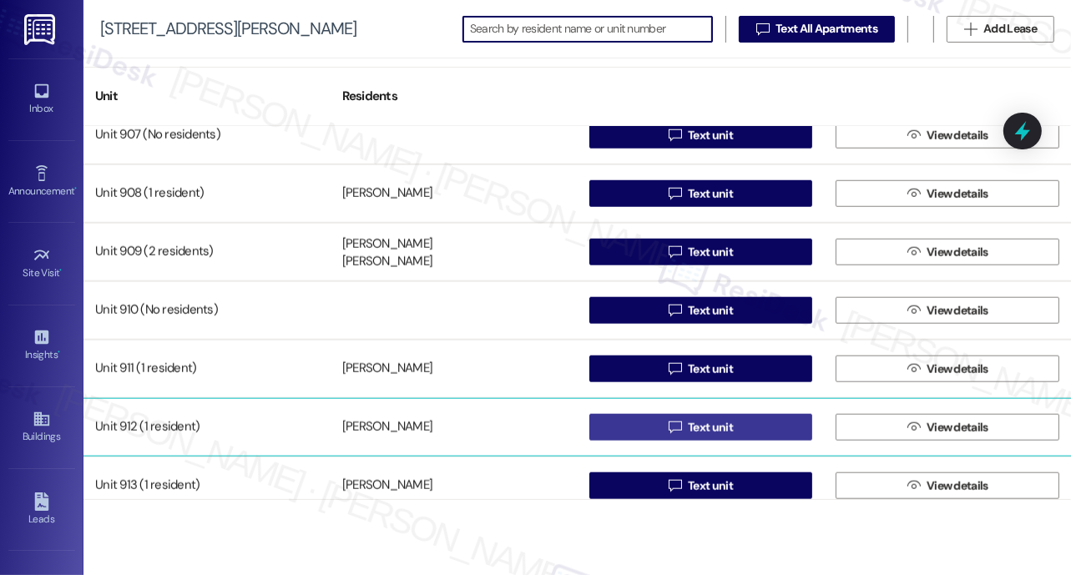
click at [688, 426] on span "Text unit" at bounding box center [710, 428] width 45 height 18
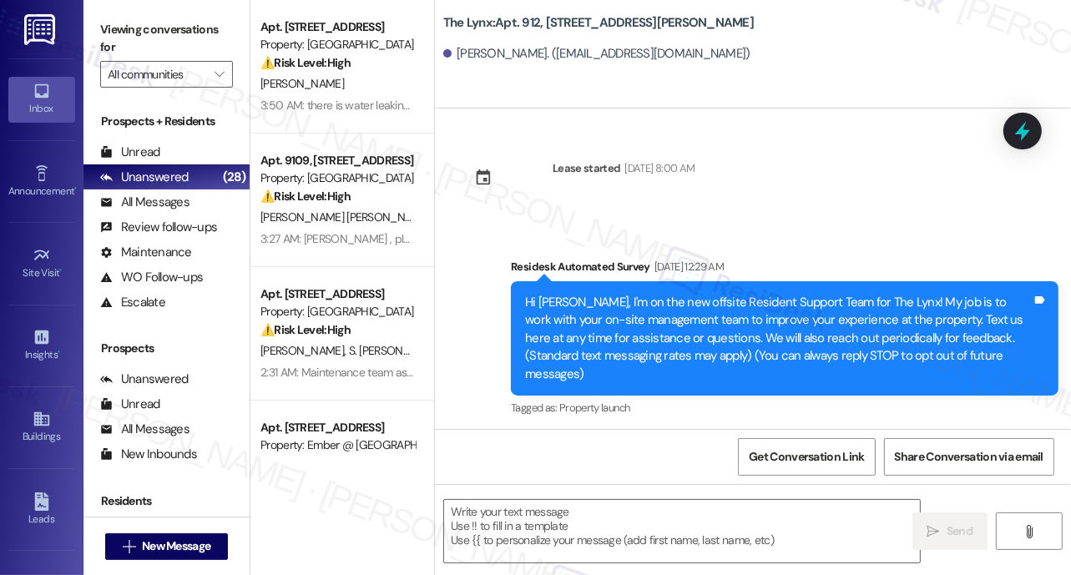
type textarea "Fetching suggested responses. Please feel free to read through the conversation…"
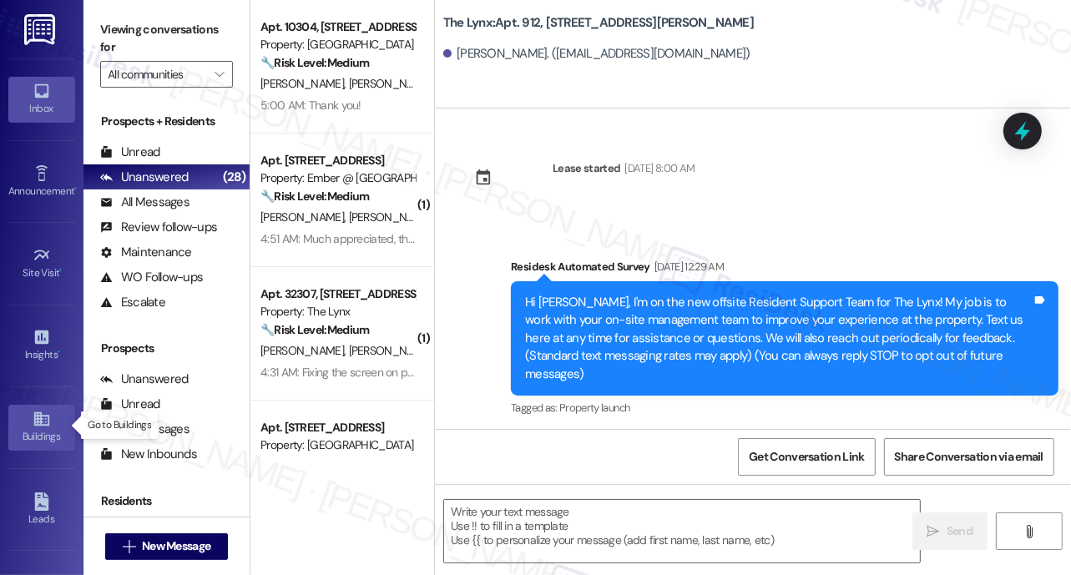
click at [37, 423] on icon at bounding box center [40, 419] width 15 height 14
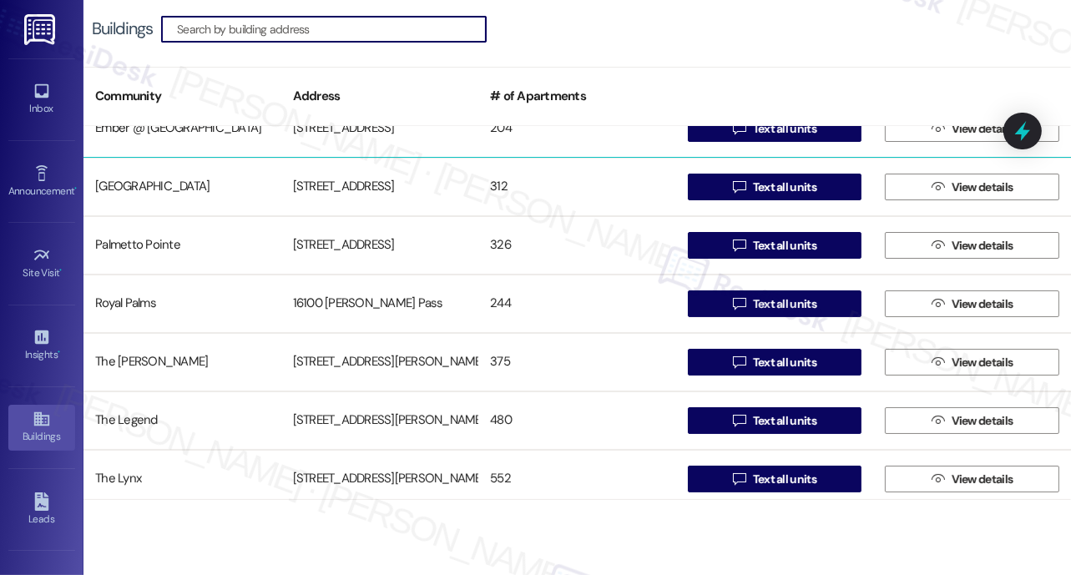
scroll to position [269, 0]
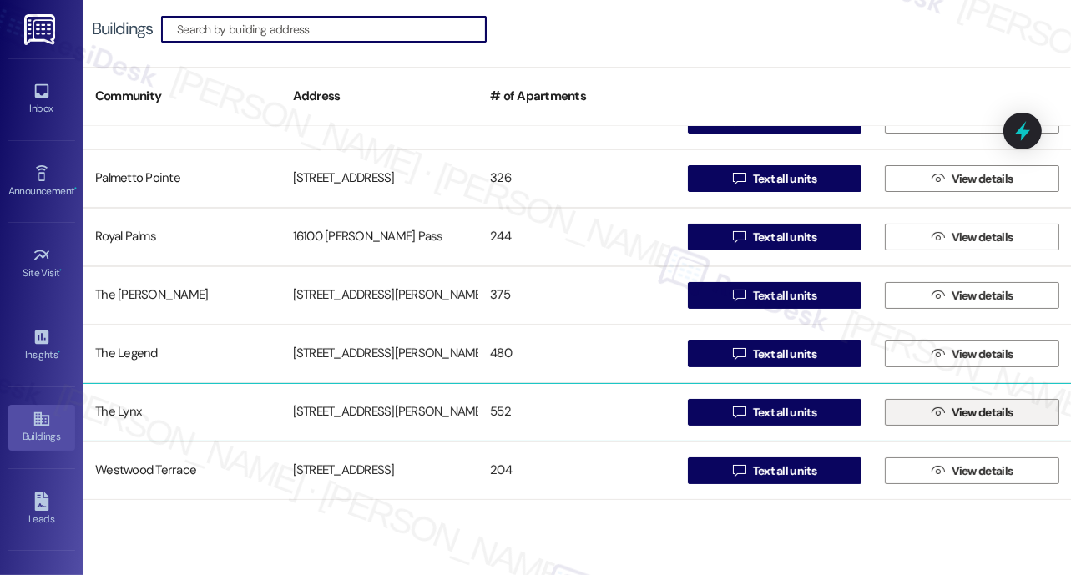
click at [965, 412] on span "View details" at bounding box center [982, 413] width 62 height 18
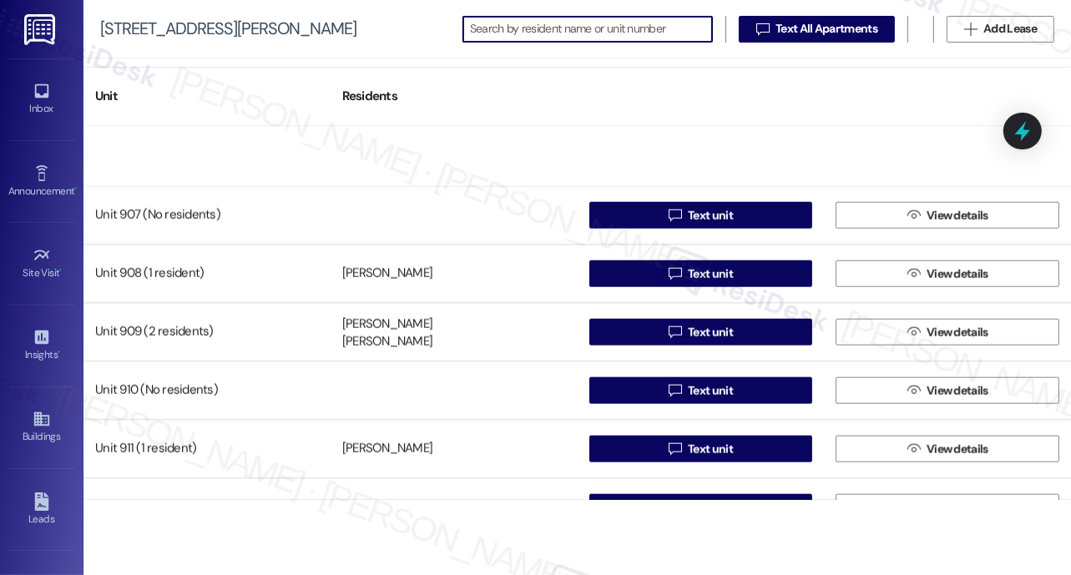
scroll to position [6958, 0]
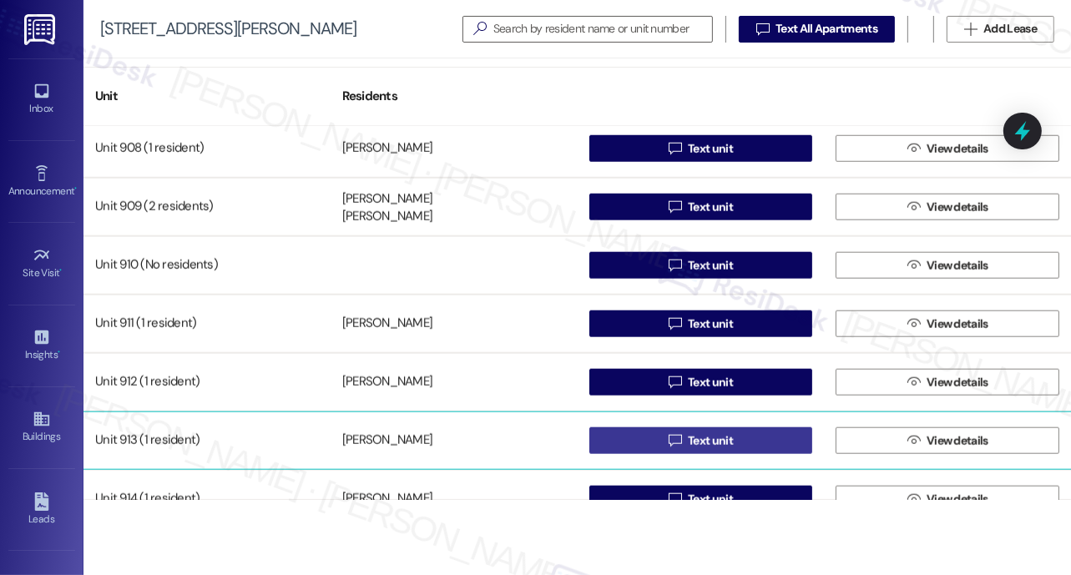
click at [703, 446] on span "Text unit" at bounding box center [710, 441] width 45 height 18
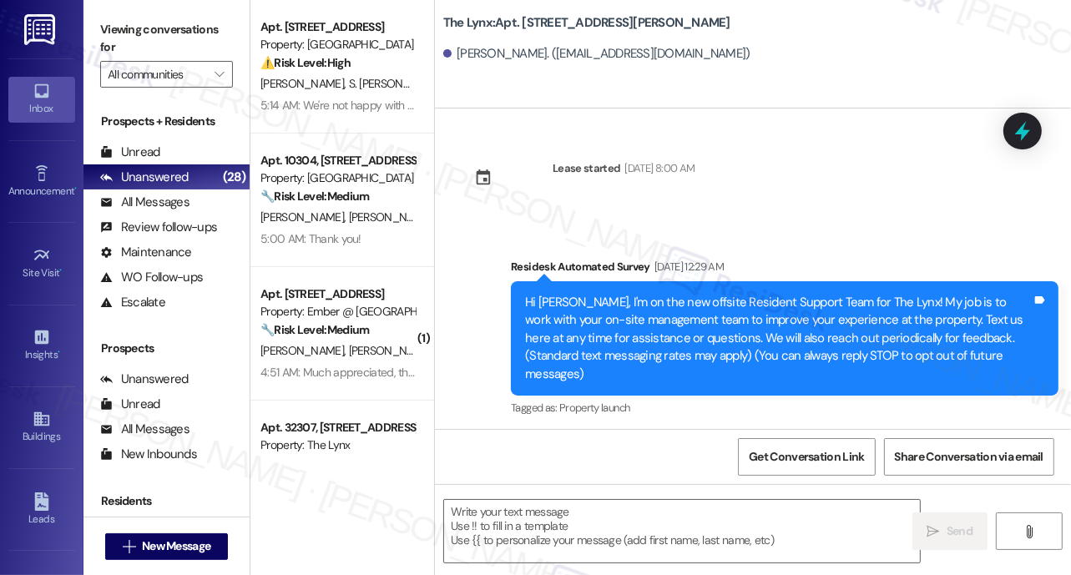
type textarea "Fetching suggested responses. Please feel free to read through the conversation…"
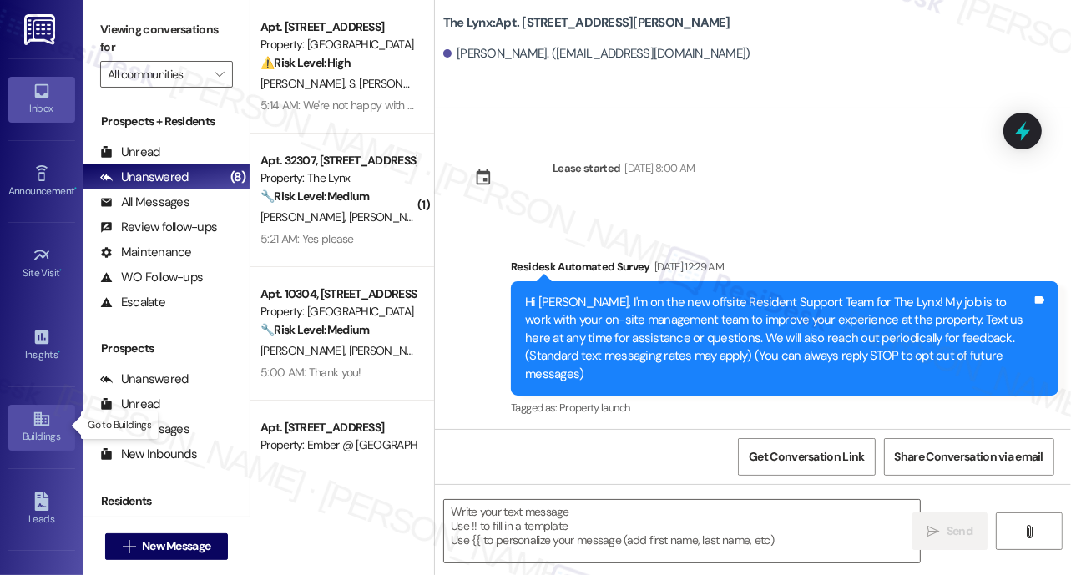
click at [43, 424] on icon at bounding box center [42, 419] width 18 height 18
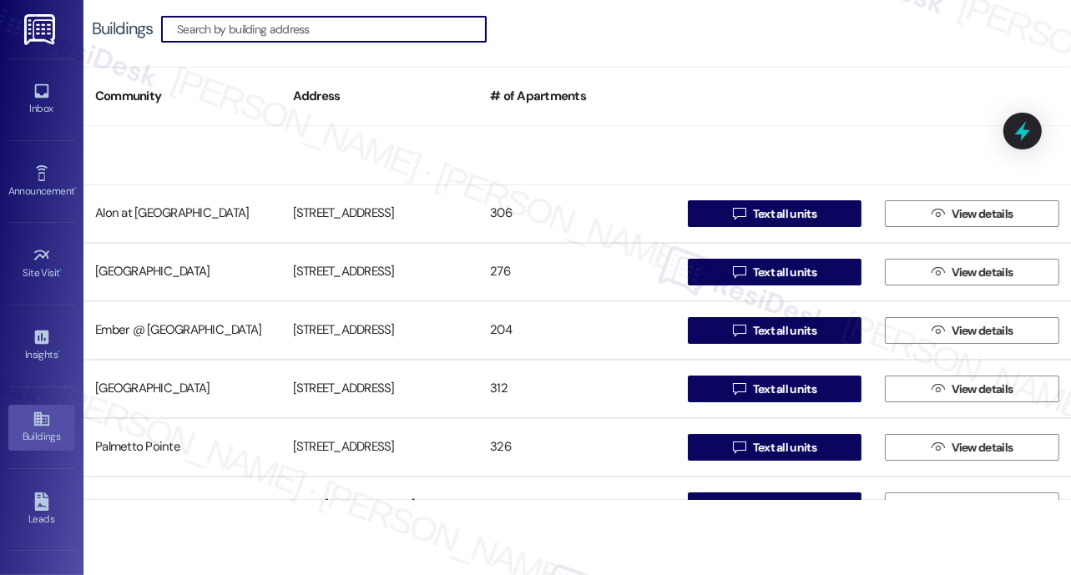
scroll to position [269, 0]
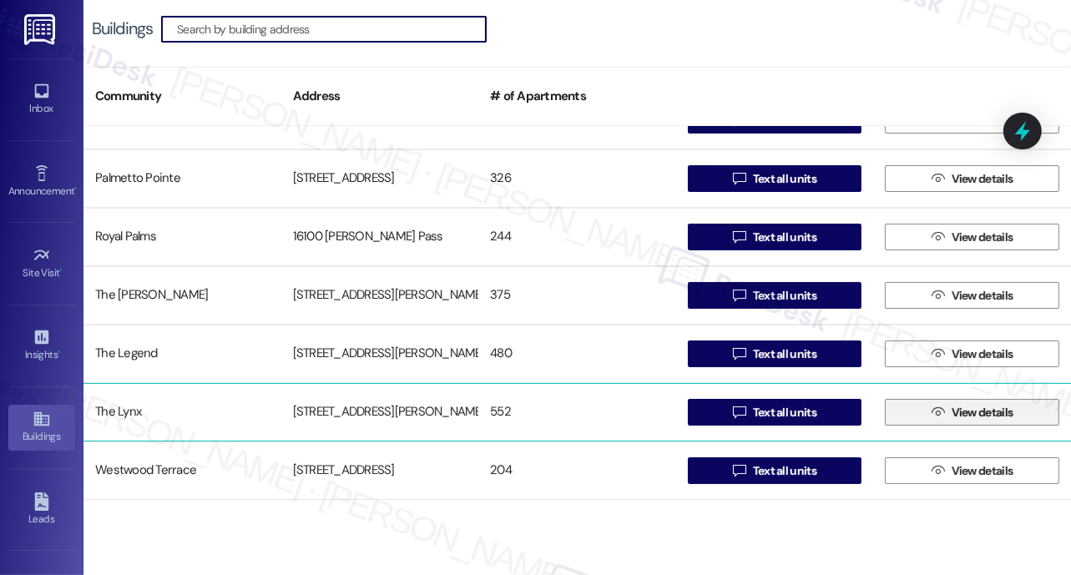
click at [968, 413] on span "View details" at bounding box center [982, 413] width 62 height 18
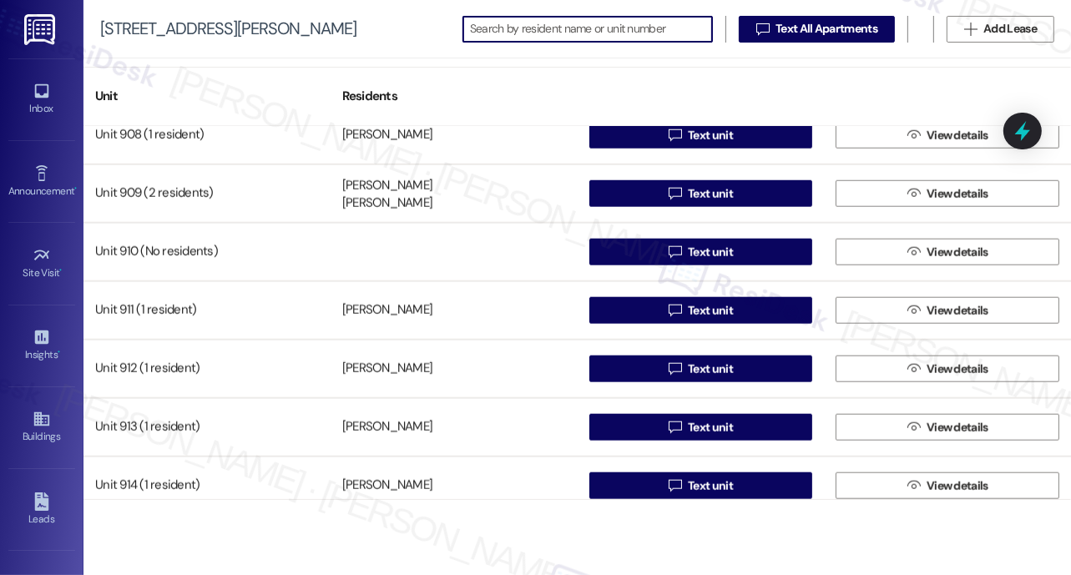
scroll to position [7125, 0]
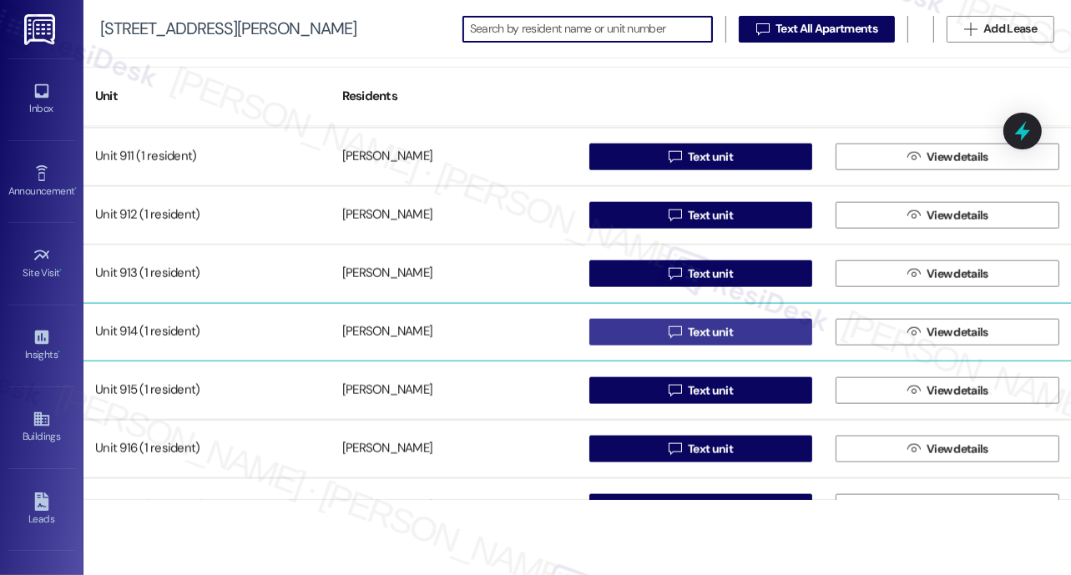
click at [694, 327] on span "Text unit" at bounding box center [710, 333] width 45 height 18
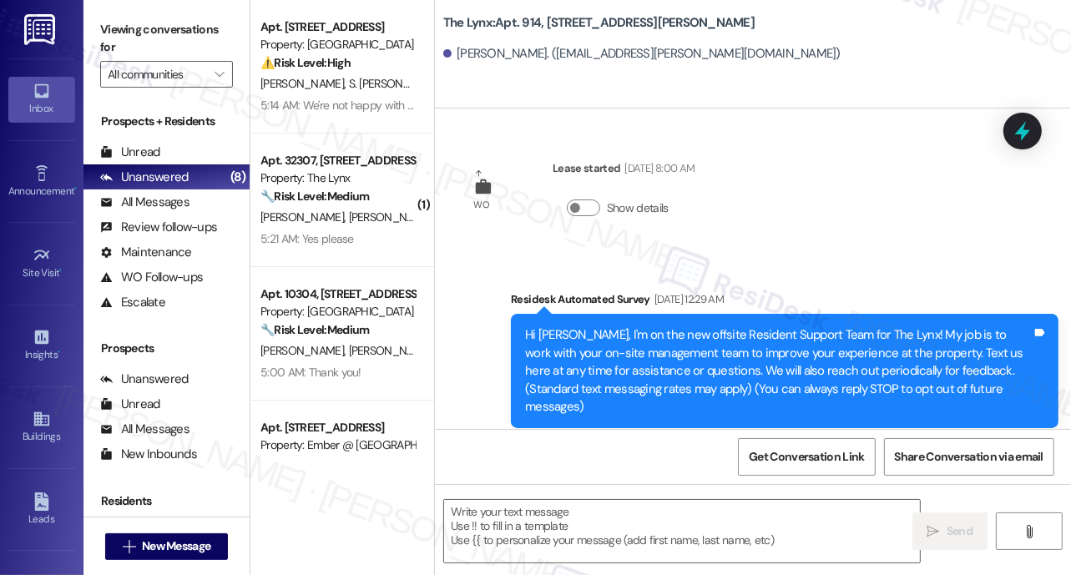
type textarea "Fetching suggested responses. Please feel free to read through the conversation…"
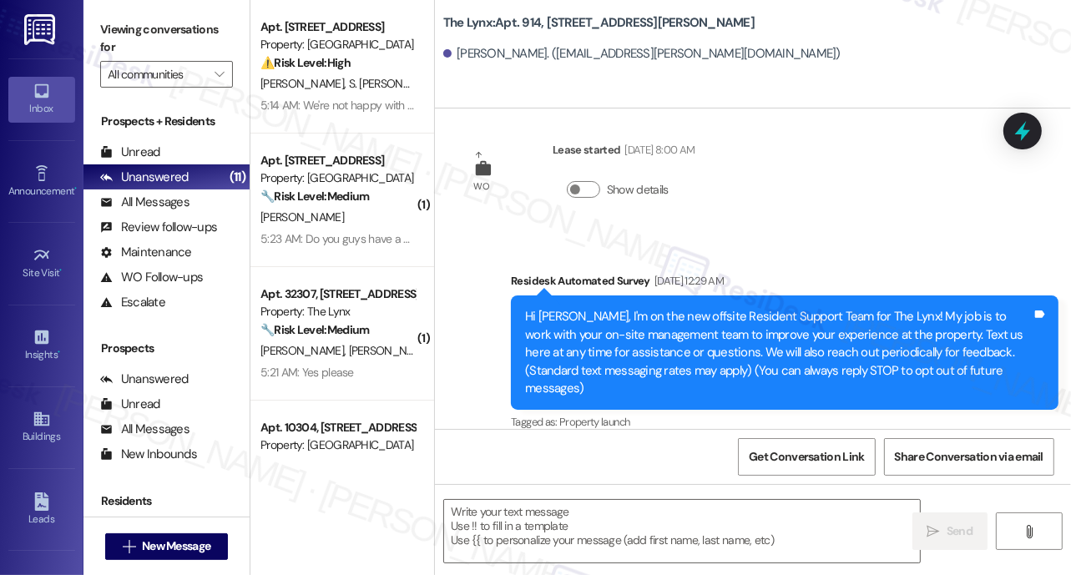
scroll to position [19, 0]
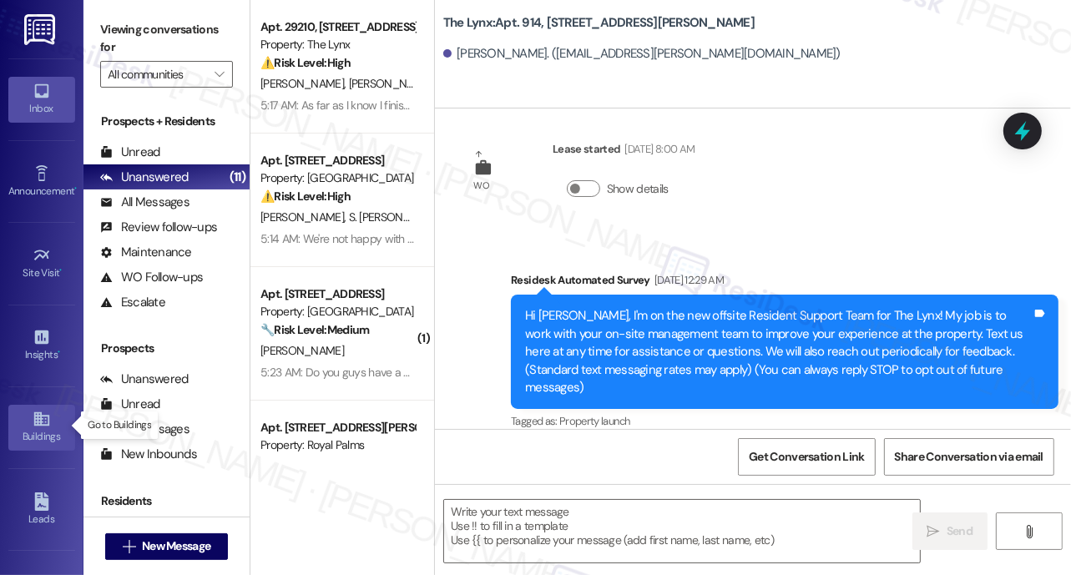
click at [42, 424] on icon at bounding box center [42, 419] width 18 height 18
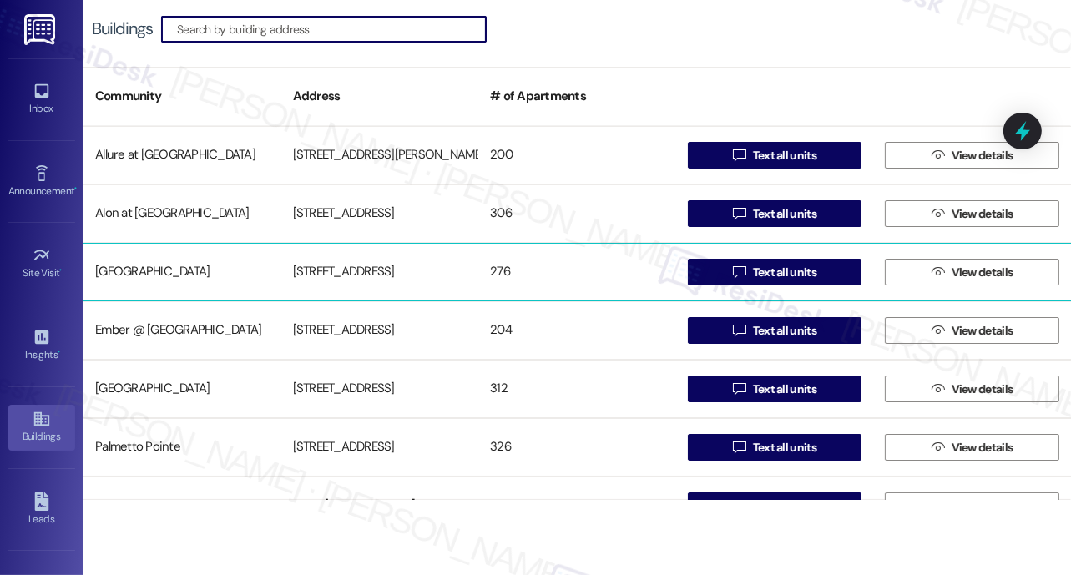
scroll to position [269, 0]
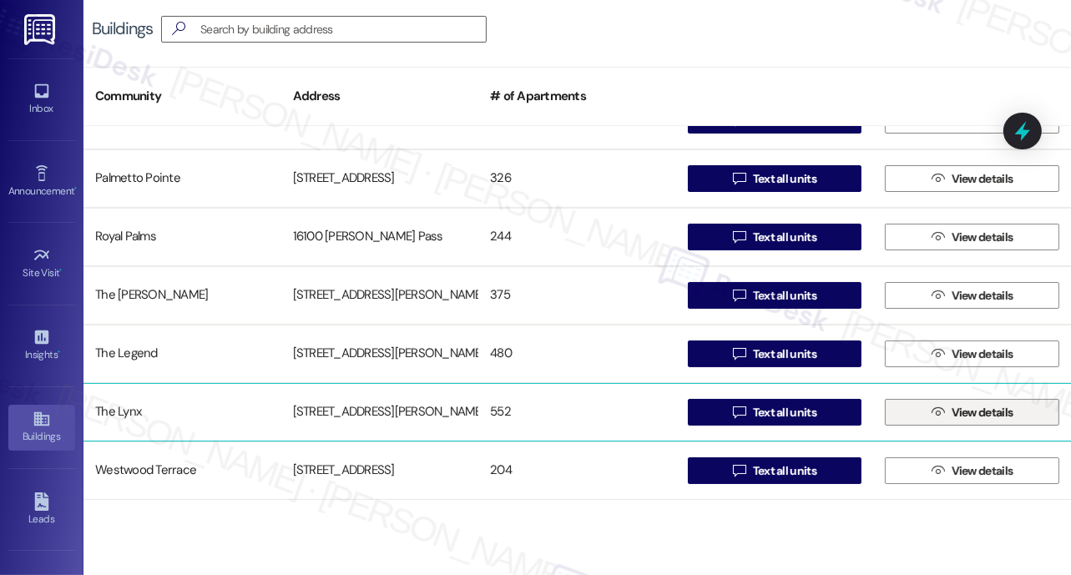
click at [952, 416] on span "View details" at bounding box center [982, 413] width 62 height 18
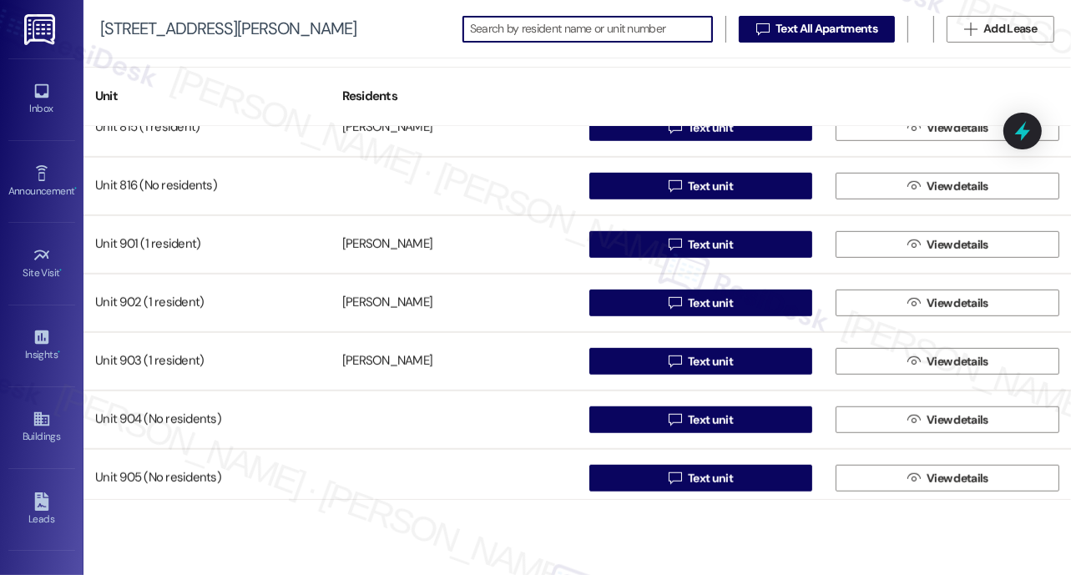
scroll to position [7123, 0]
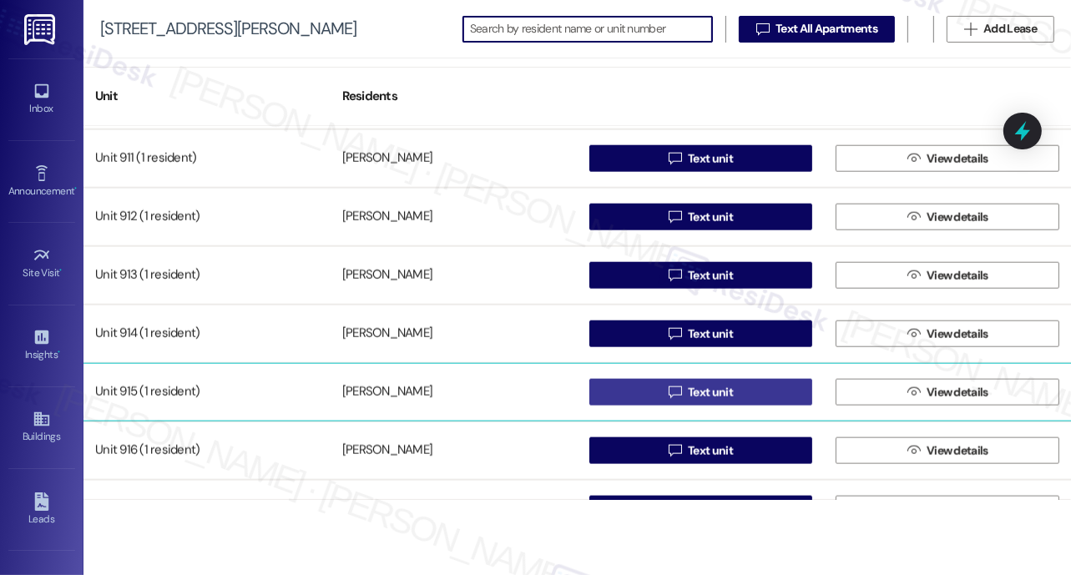
click at [706, 394] on span "Text unit" at bounding box center [710, 393] width 45 height 18
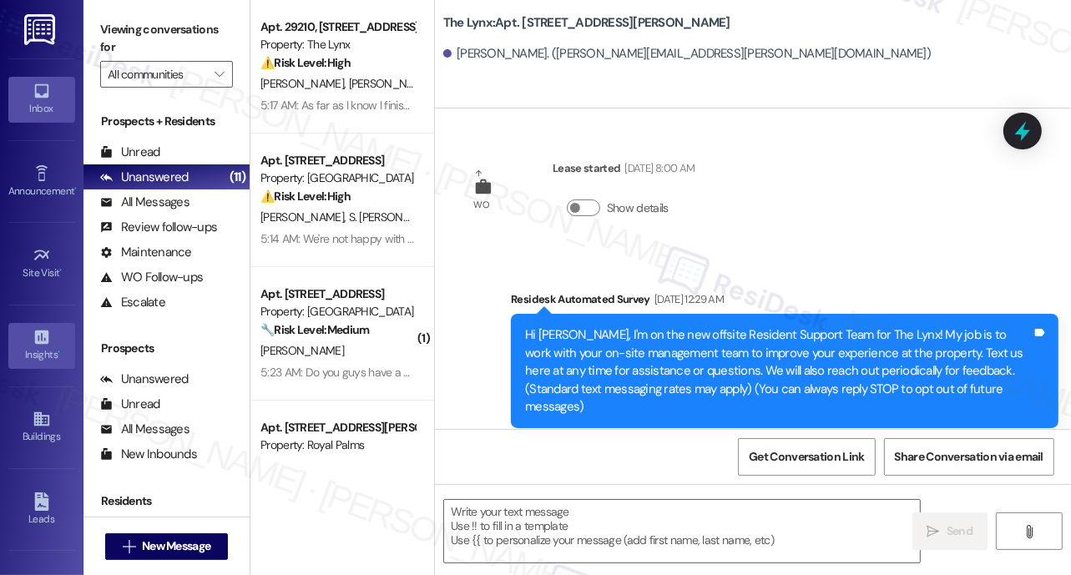
type textarea "Fetching suggested responses. Please feel free to read through the conversation…"
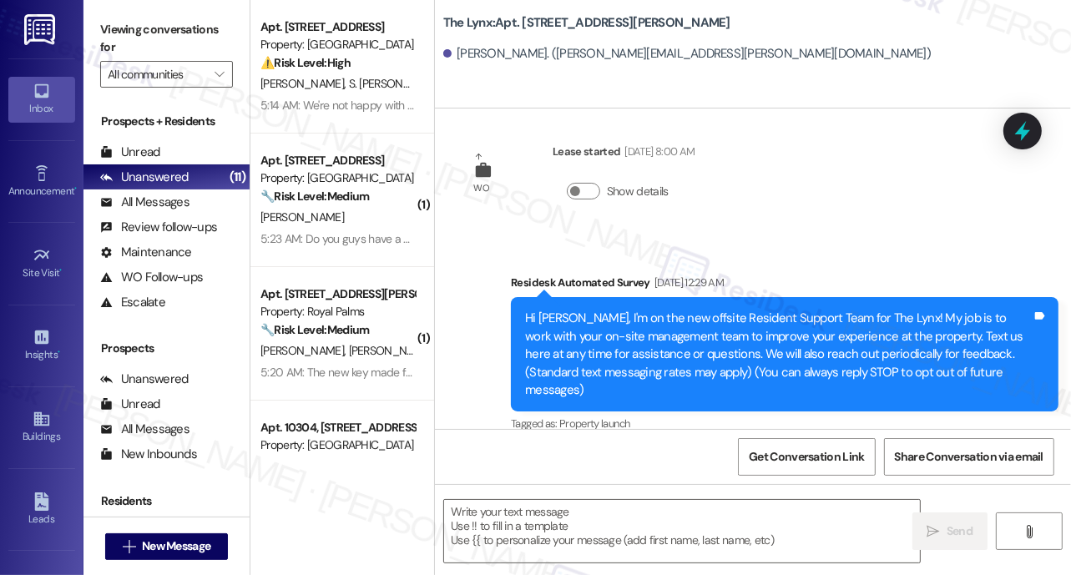
scroll to position [19, 0]
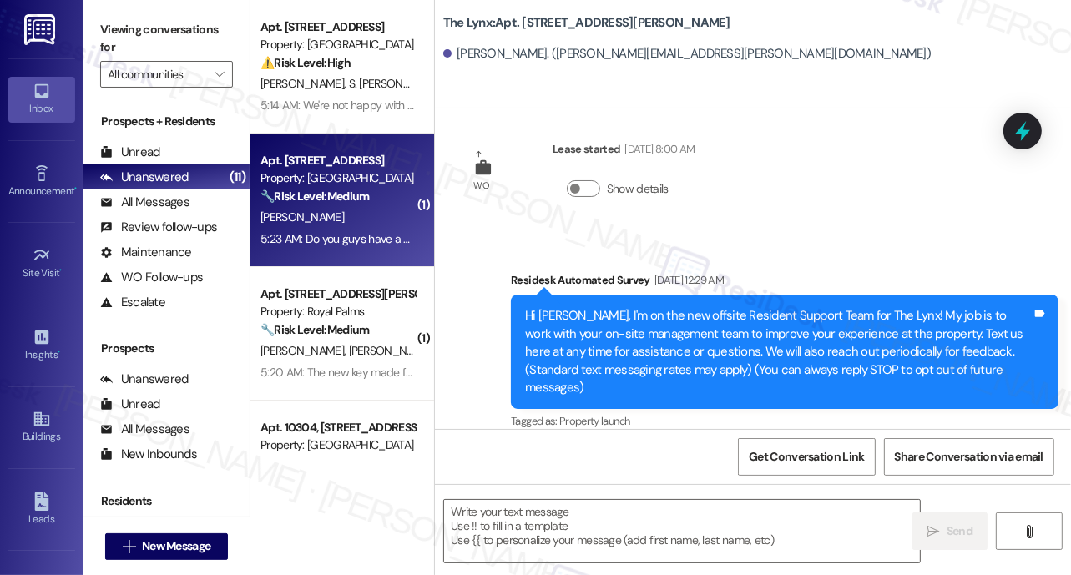
click at [334, 205] on div "Apt. 3208, 11139 Culebra Rd Property: Westwood Terrace 🔧 Risk Level: Medium The…" at bounding box center [338, 178] width 158 height 57
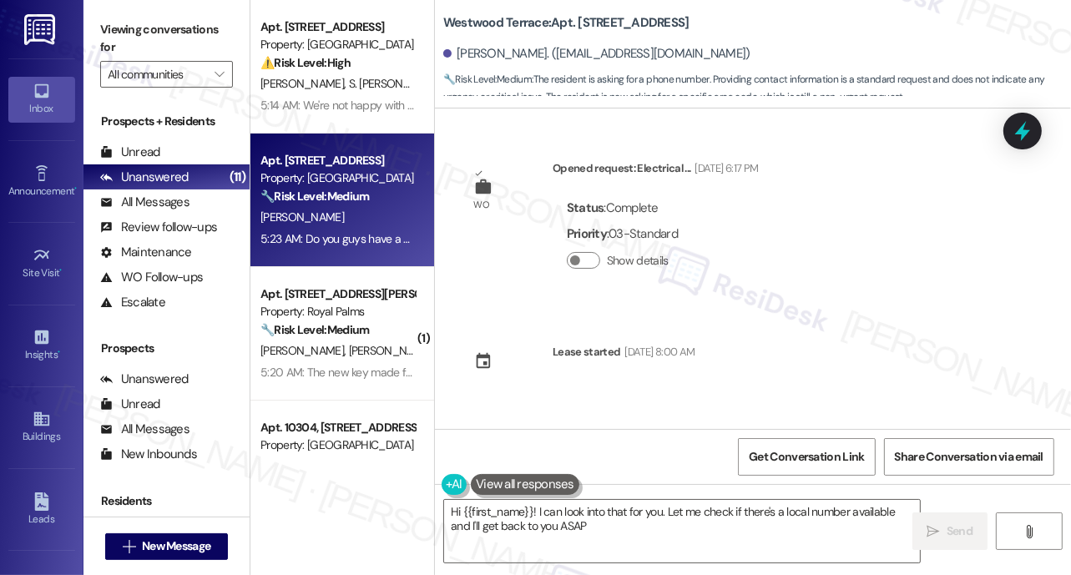
type textarea "Hi {{first_name}}! I can look into that for you. Let me check if there's a loca…"
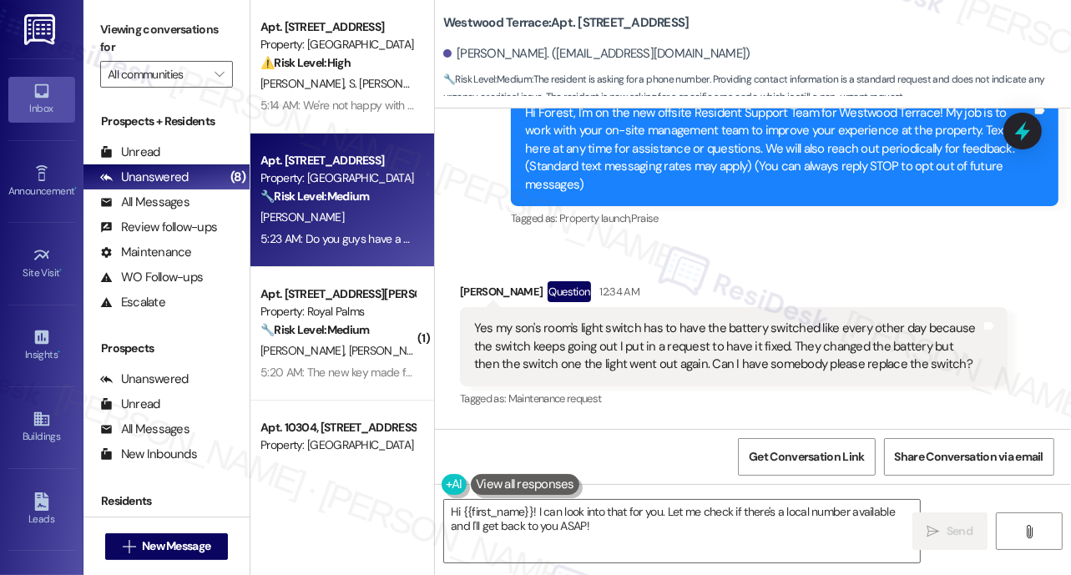
scroll to position [375, 0]
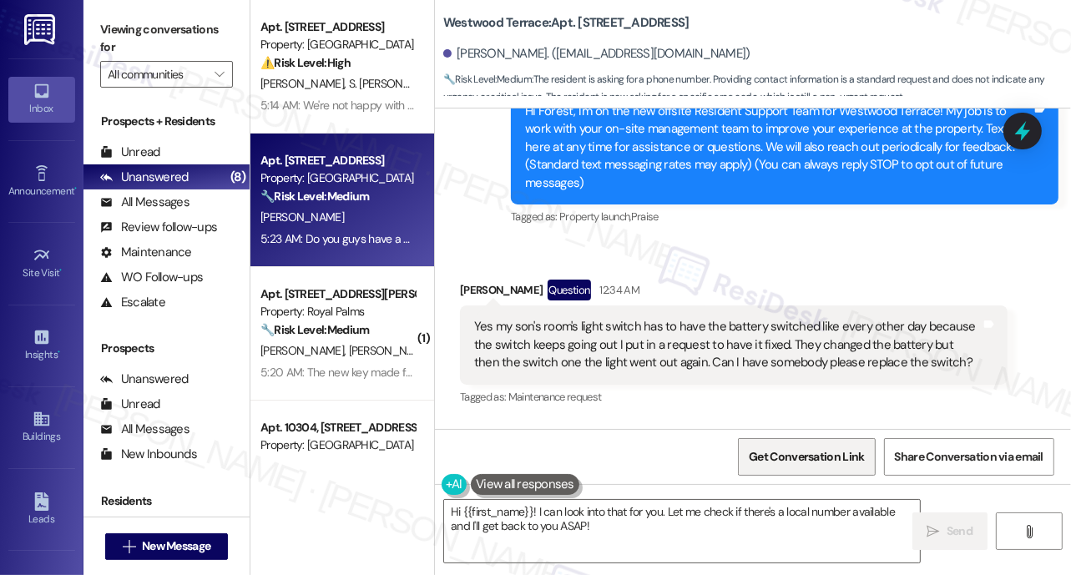
click at [789, 462] on span "Get Conversation Link" at bounding box center [806, 457] width 115 height 18
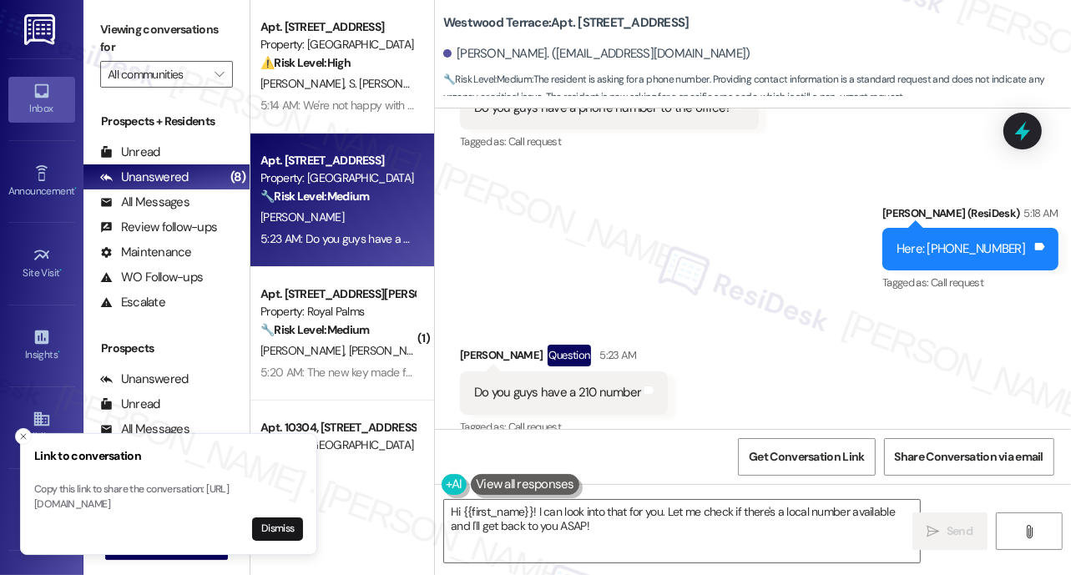
scroll to position [2470, 0]
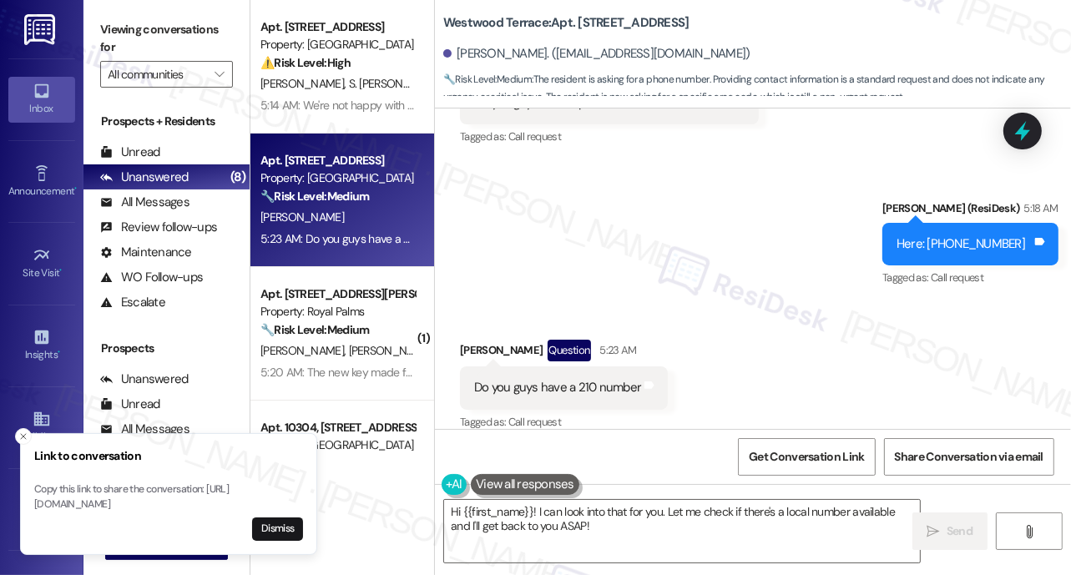
click at [683, 197] on div "Sent via SMS Sarah (ResiDesk) 5:18 AM Here: 726-207-9930 Tags and notes Tagged …" at bounding box center [753, 232] width 636 height 141
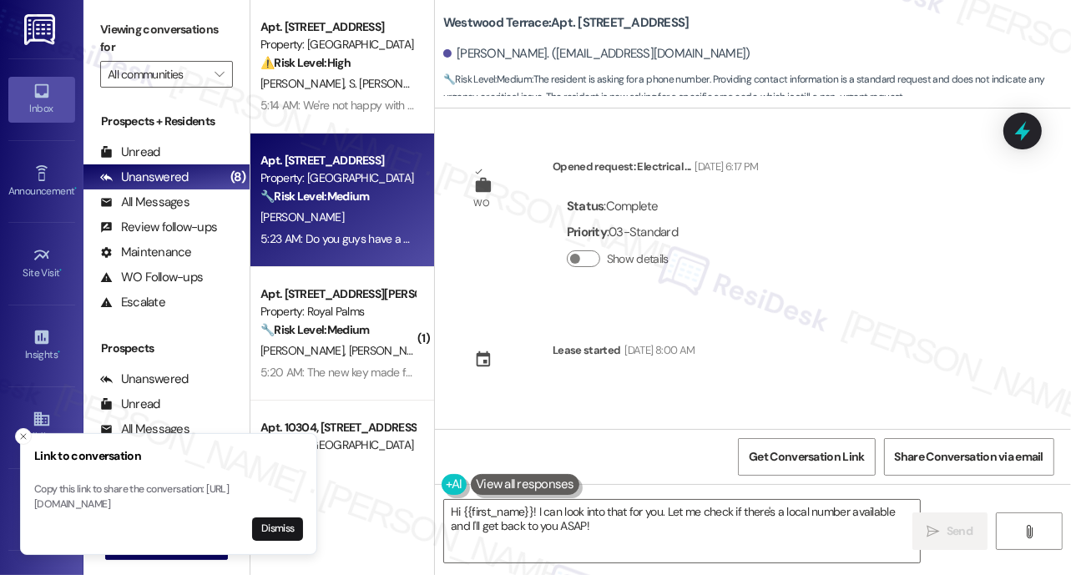
scroll to position [0, 0]
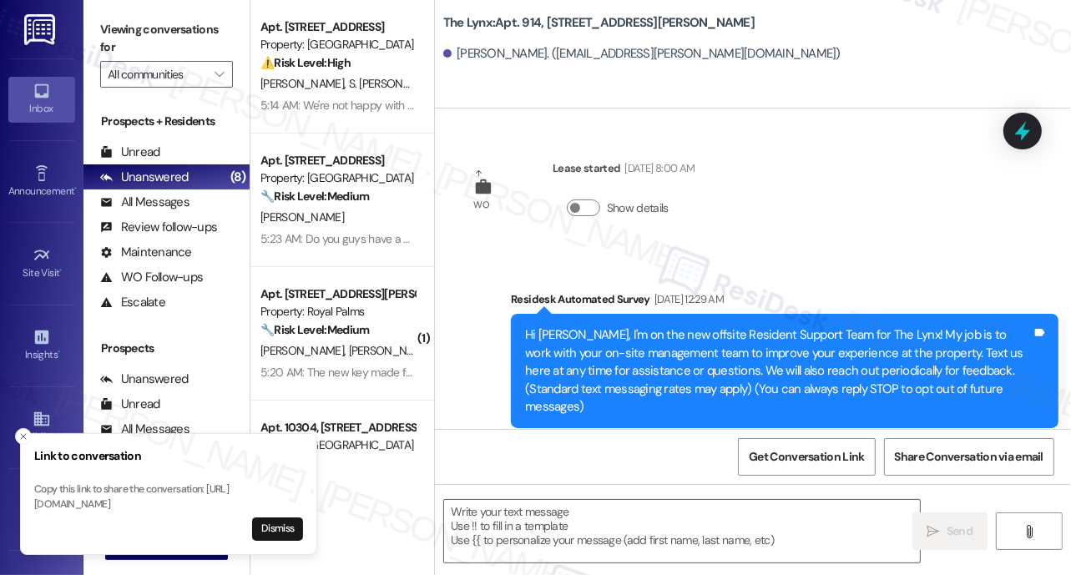
type textarea "Fetching suggested responses. Please feel free to read through the conversation…"
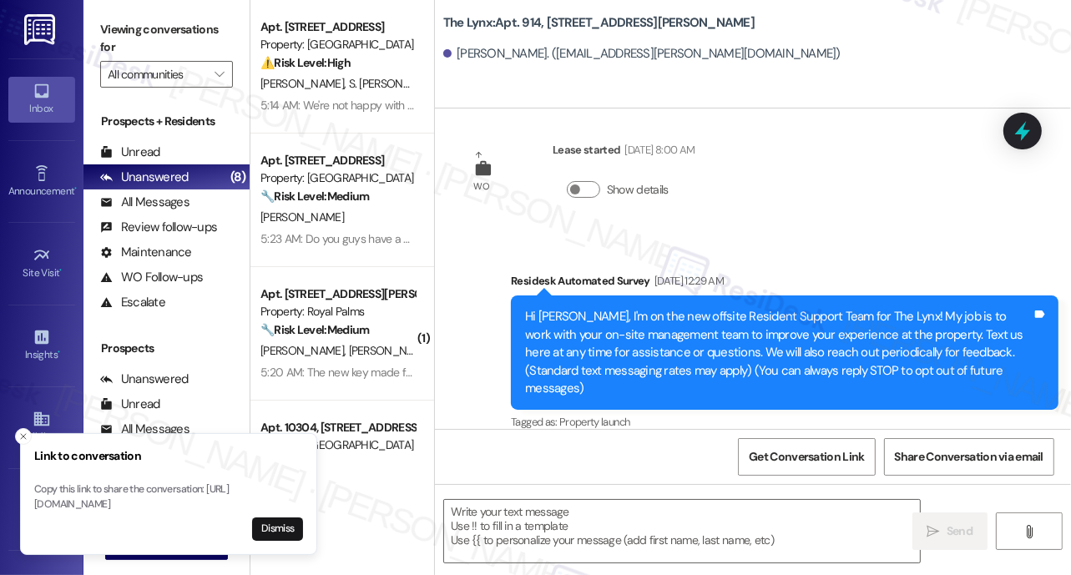
scroll to position [19, 0]
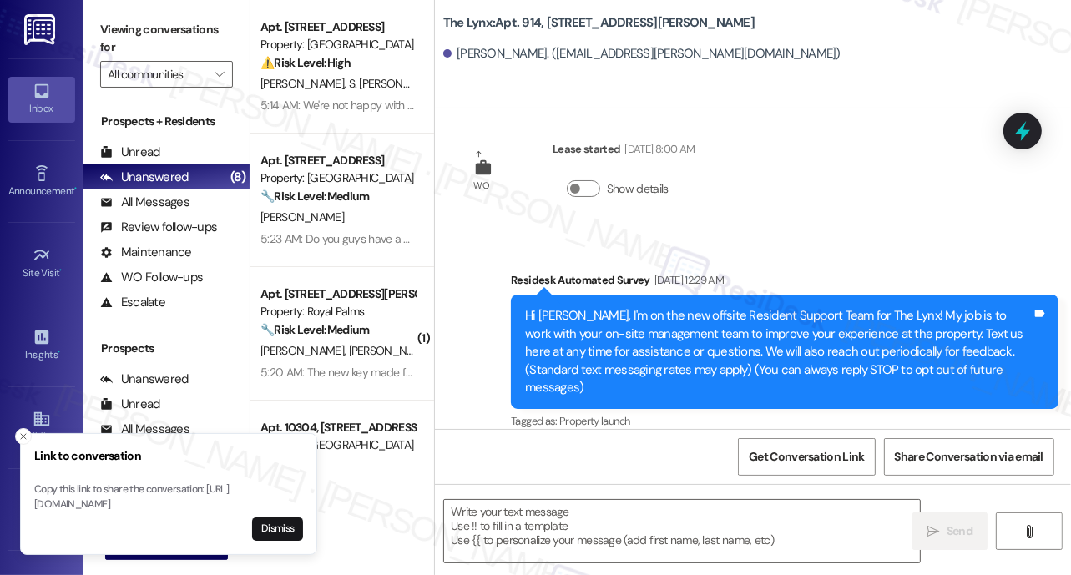
drag, startPoint x: 284, startPoint y: 529, endPoint x: 277, endPoint y: 507, distance: 23.5
click at [284, 529] on button "Dismiss" at bounding box center [277, 528] width 51 height 23
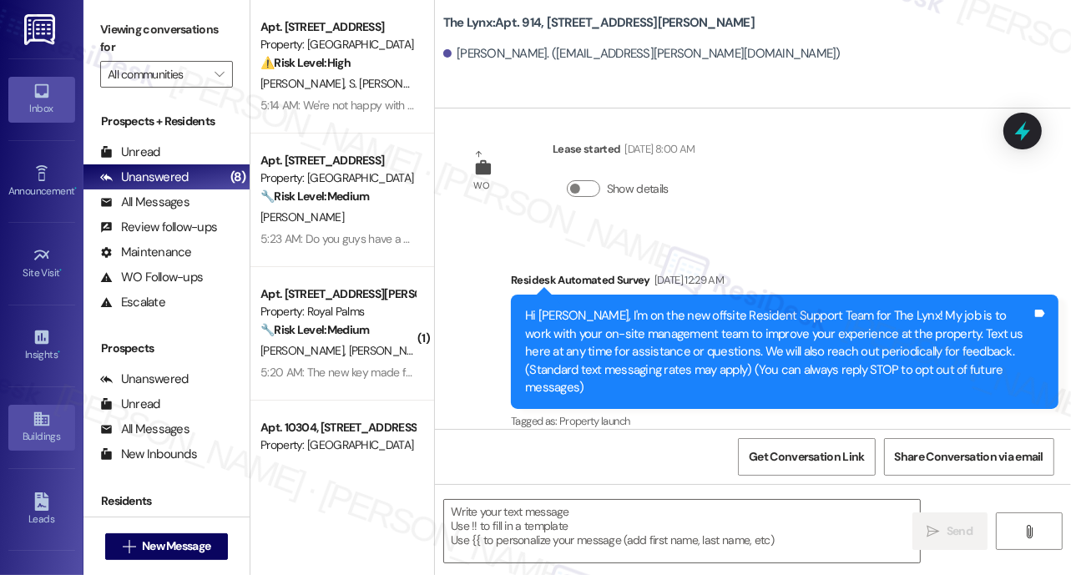
click at [34, 419] on icon at bounding box center [40, 419] width 15 height 14
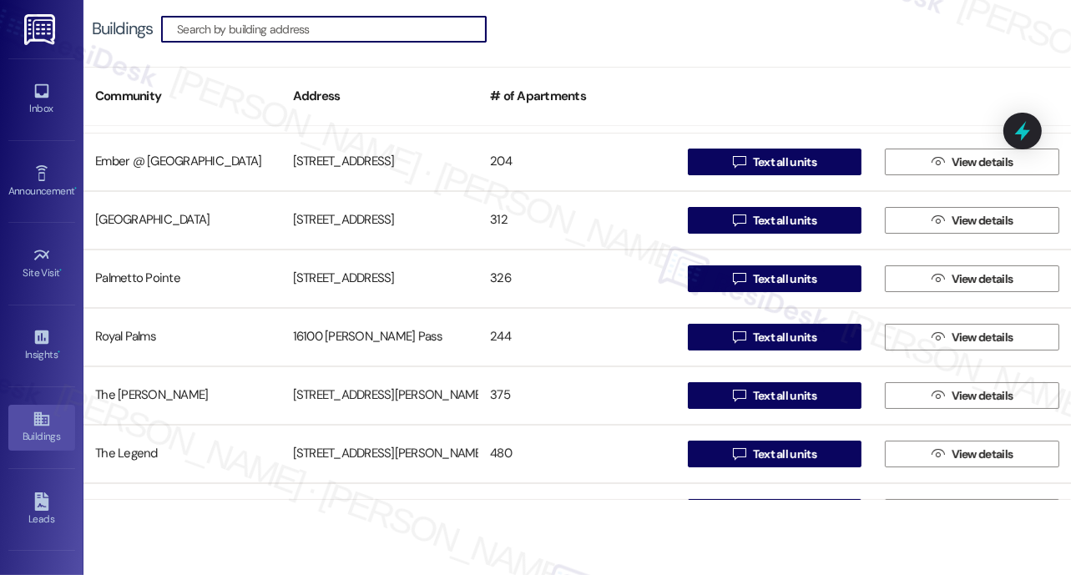
scroll to position [269, 0]
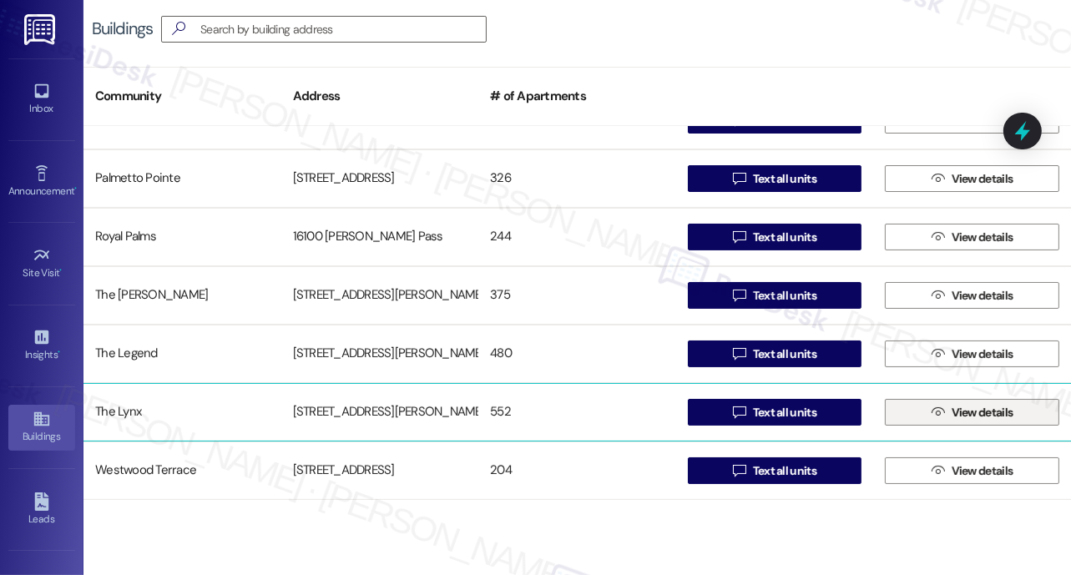
click at [1008, 415] on span "View details" at bounding box center [982, 413] width 68 height 18
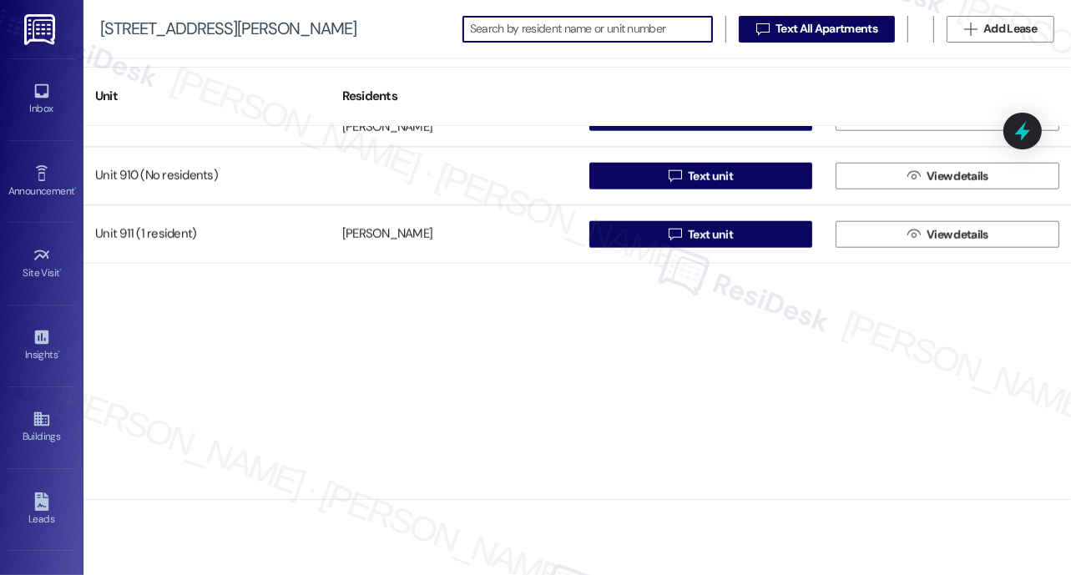
scroll to position [7091, 0]
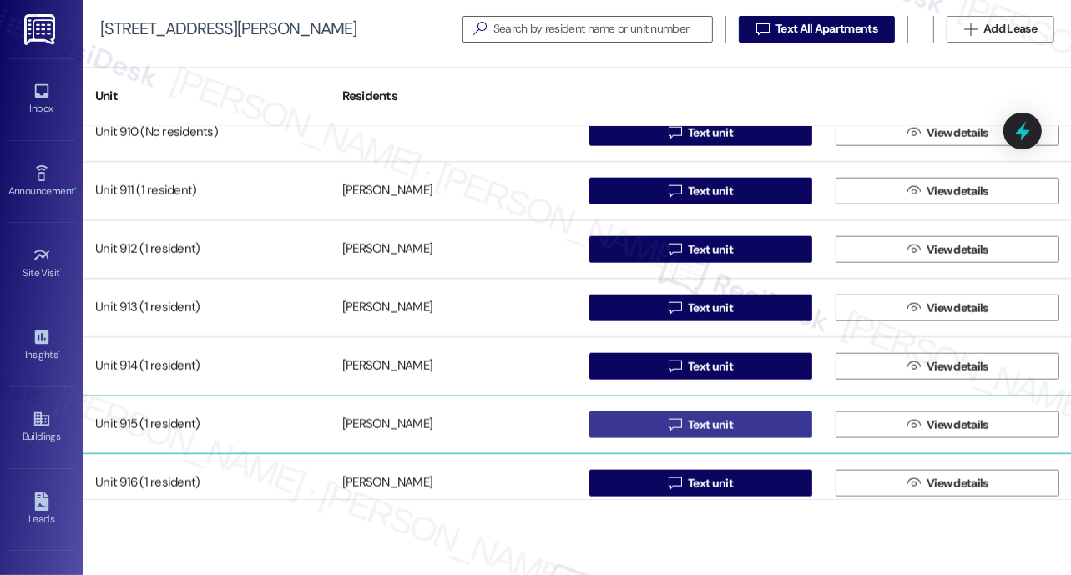
click at [711, 425] on span "Text unit" at bounding box center [710, 425] width 45 height 18
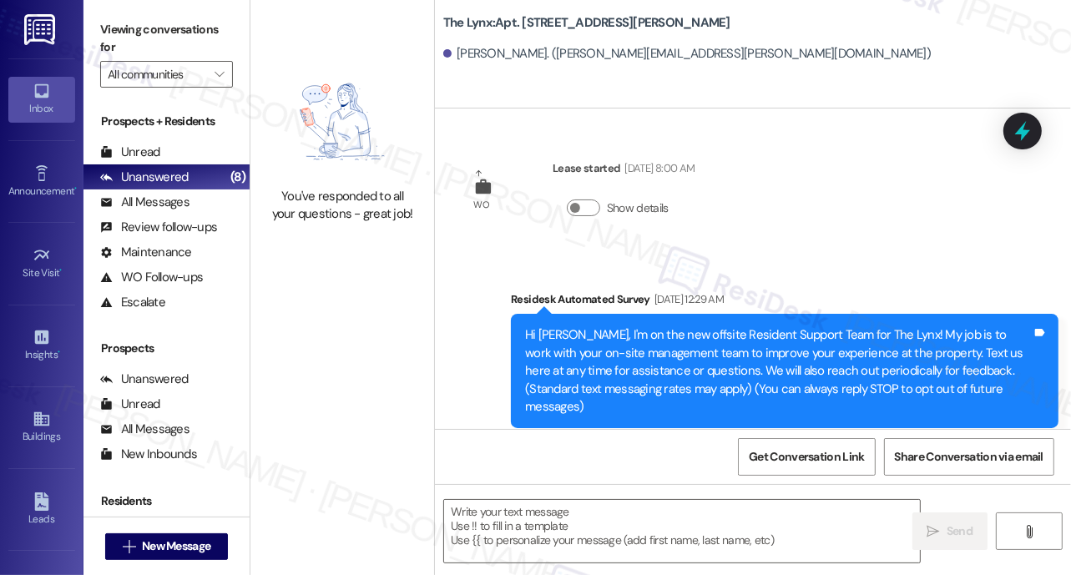
type textarea "Fetching suggested responses. Please feel free to read through the conversation…"
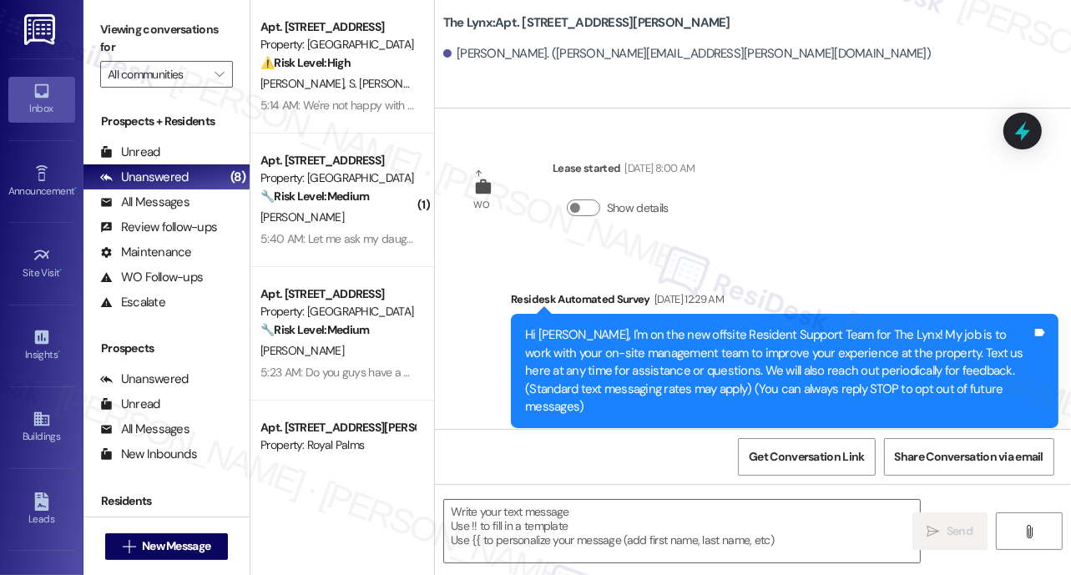
type textarea "Fetching suggested responses. Please feel free to read through the conversation…"
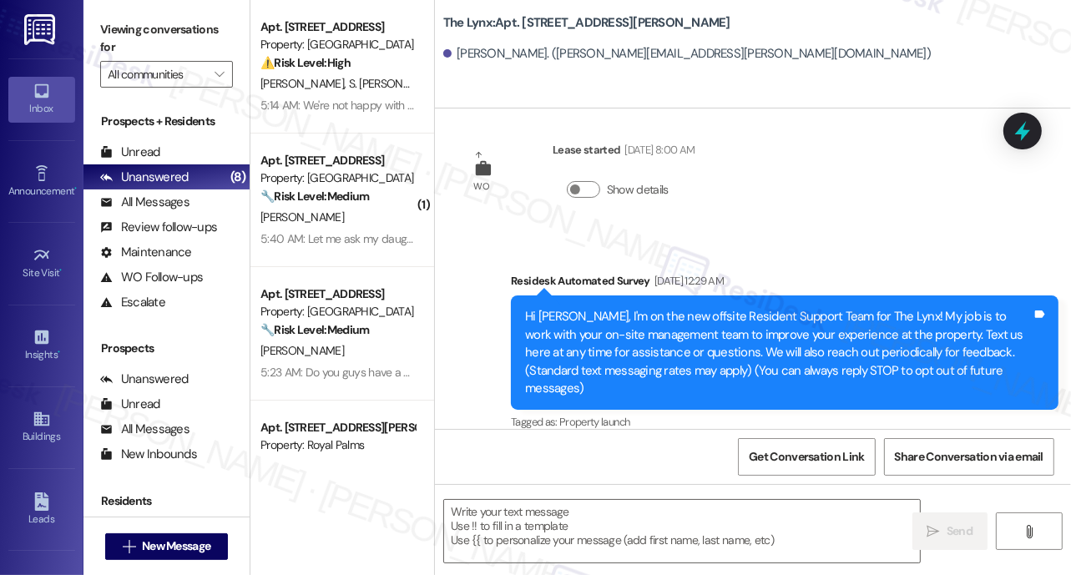
scroll to position [19, 0]
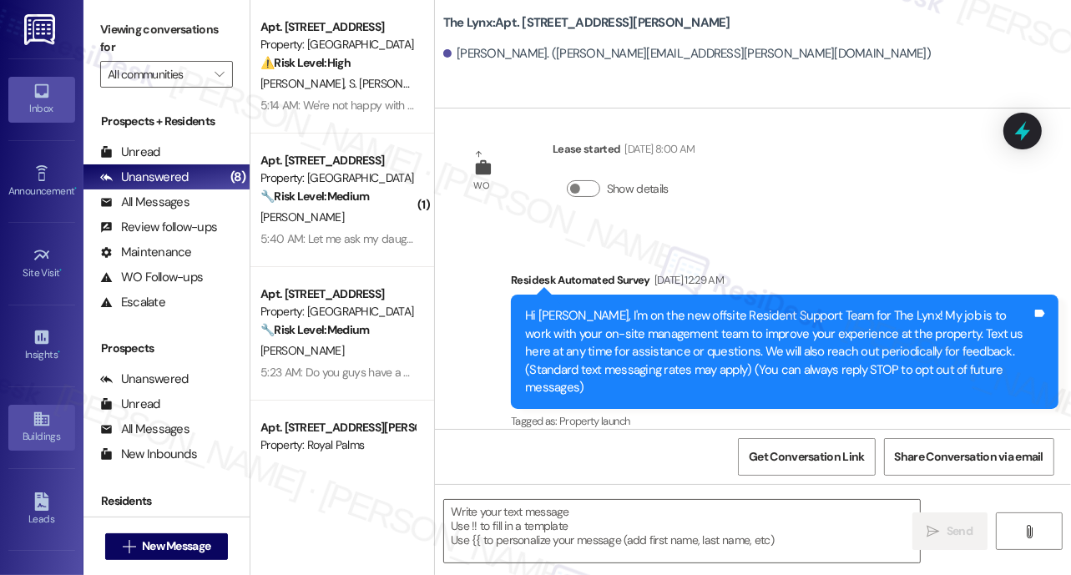
click at [34, 428] on div "Buildings" at bounding box center [41, 436] width 83 height 17
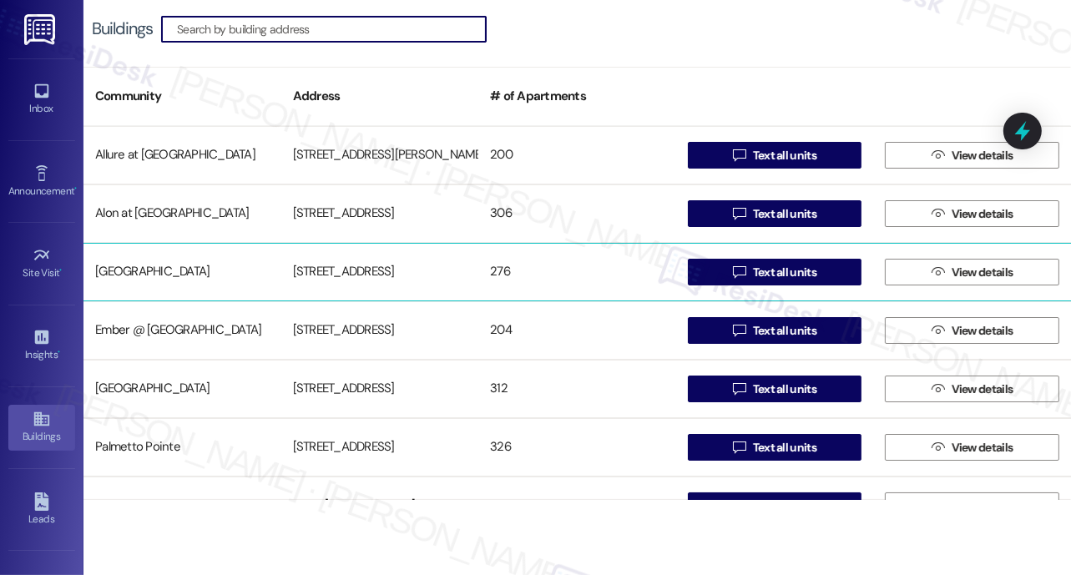
scroll to position [269, 0]
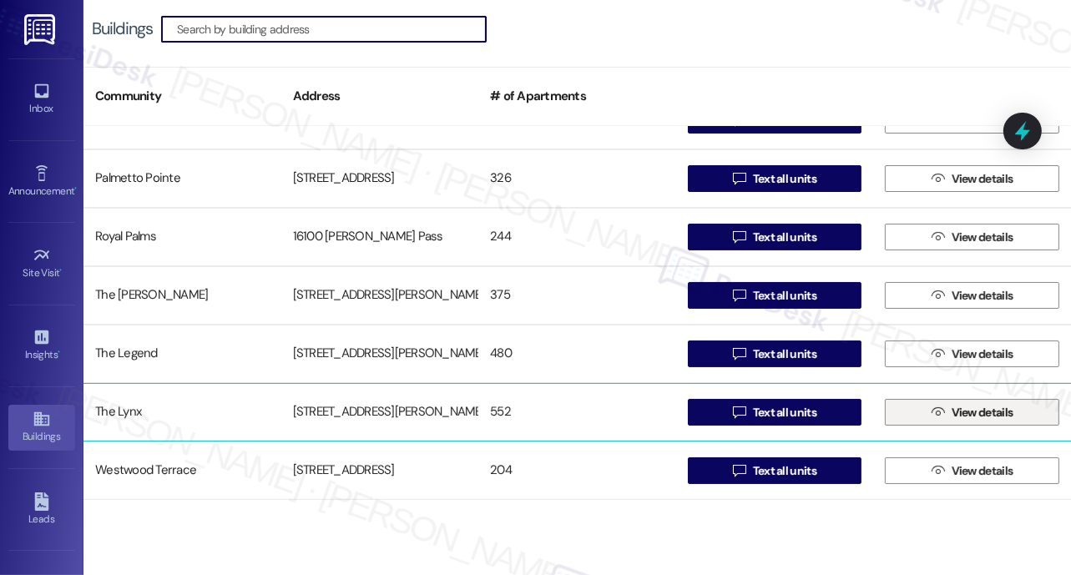
click at [931, 409] on icon "" at bounding box center [937, 412] width 13 height 13
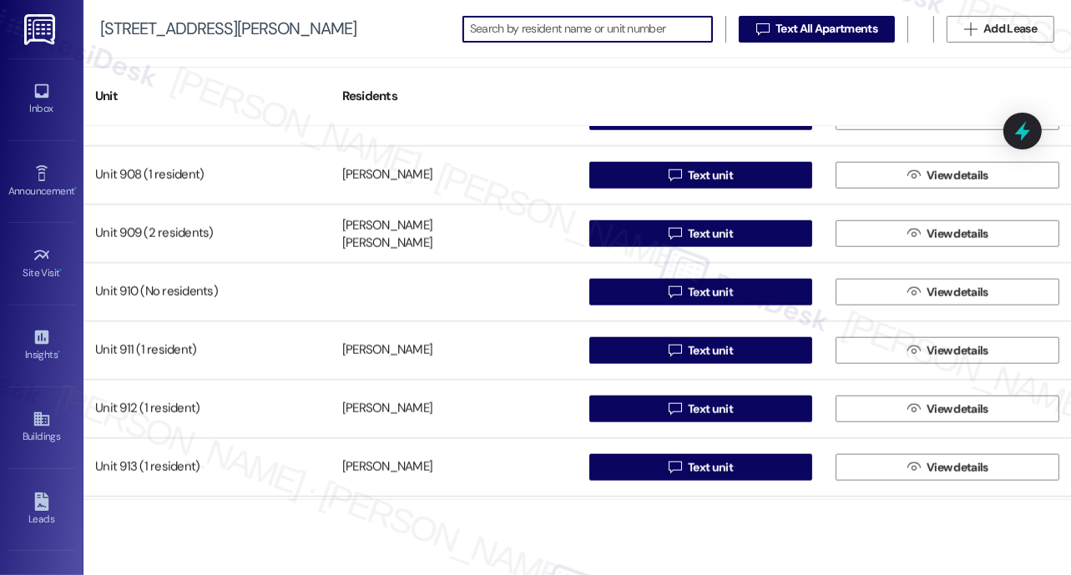
scroll to position [7143, 0]
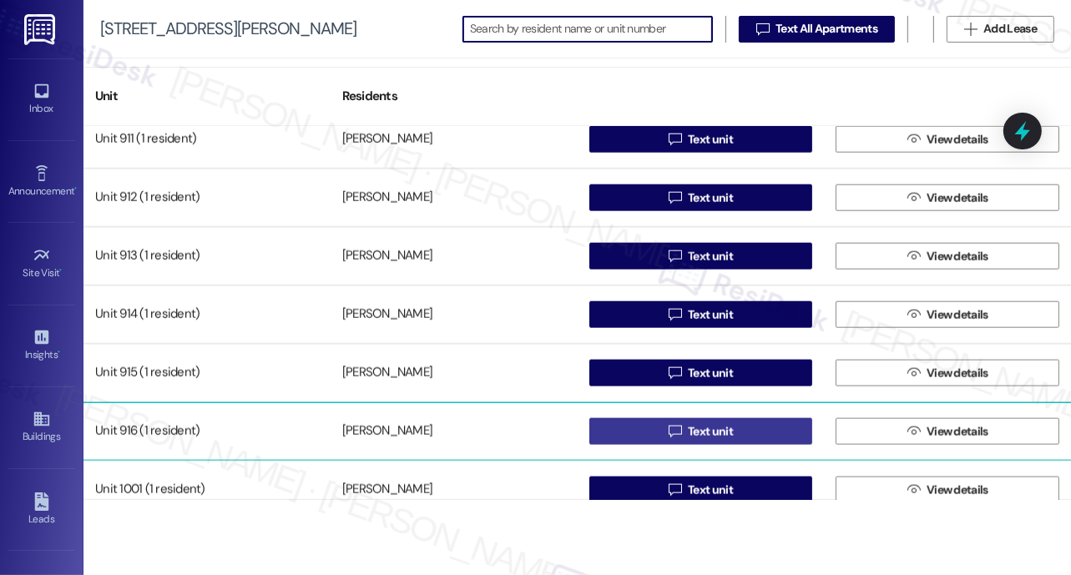
click at [695, 435] on span "Text unit" at bounding box center [710, 432] width 45 height 18
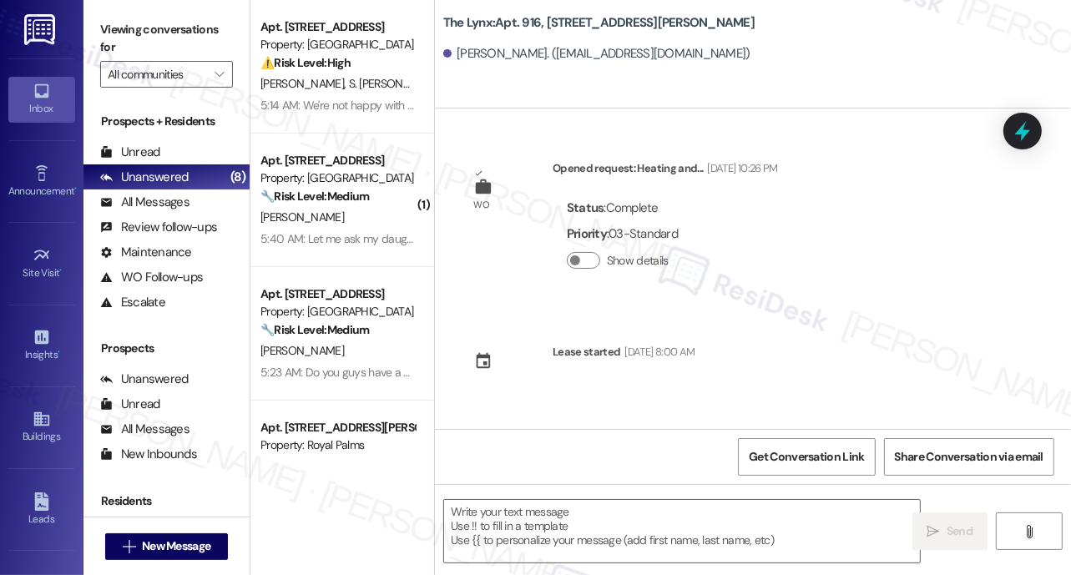
type textarea "Fetching suggested responses. Please feel free to read through the conversation…"
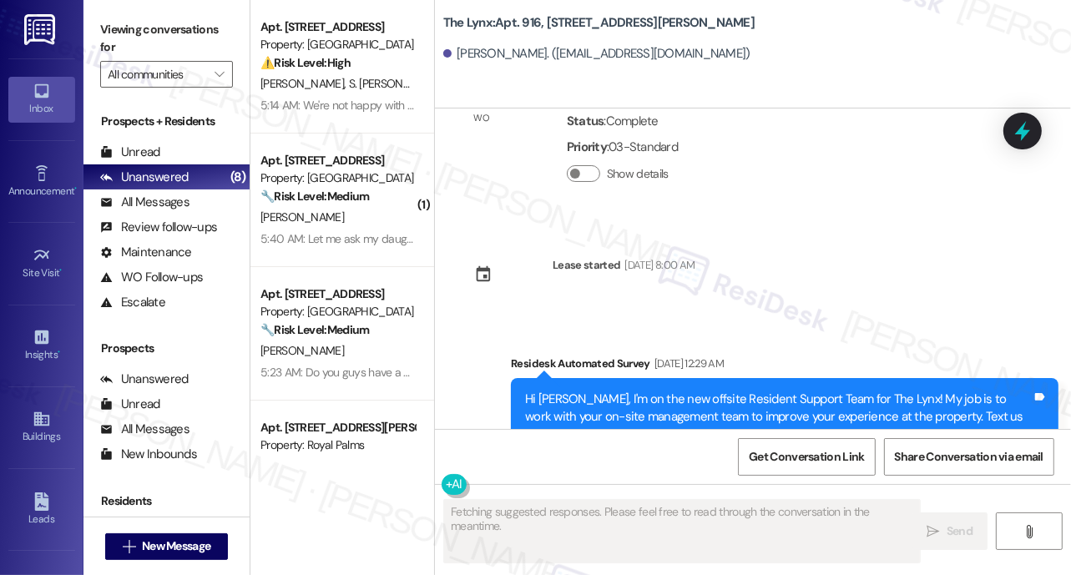
scroll to position [169, 0]
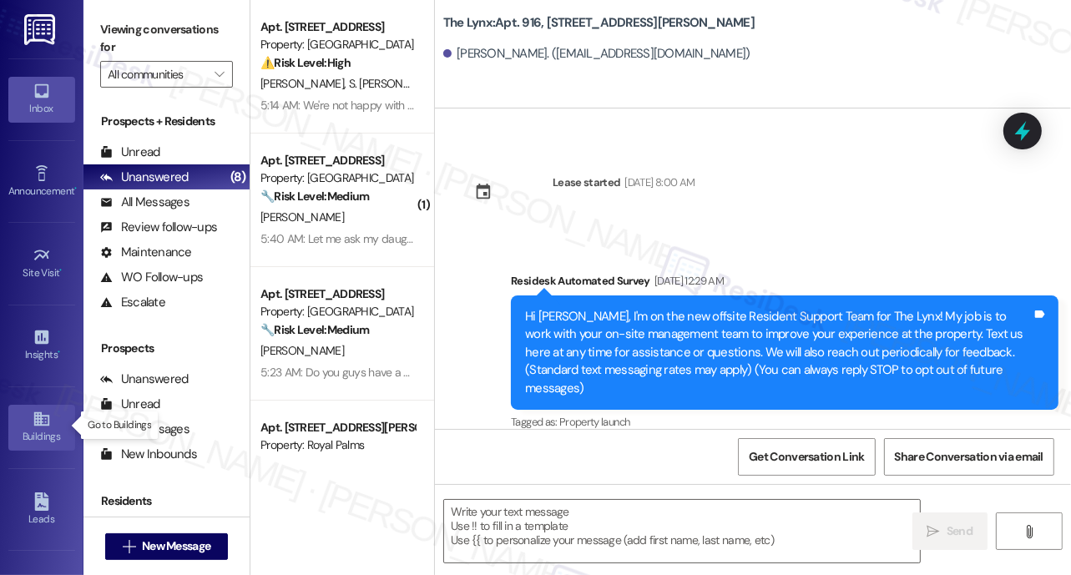
click at [37, 432] on div "Buildings" at bounding box center [41, 436] width 83 height 17
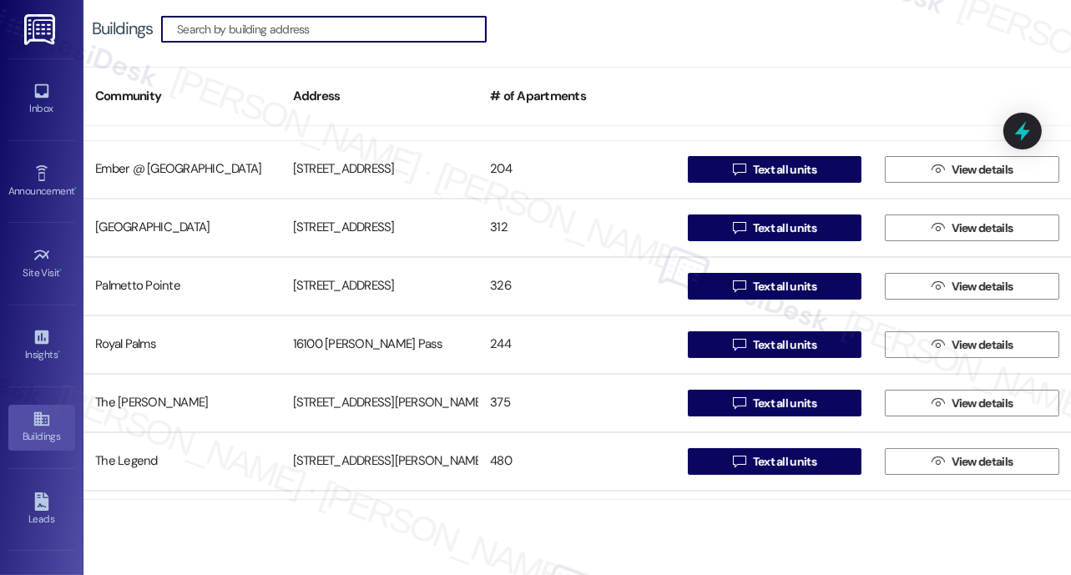
scroll to position [269, 0]
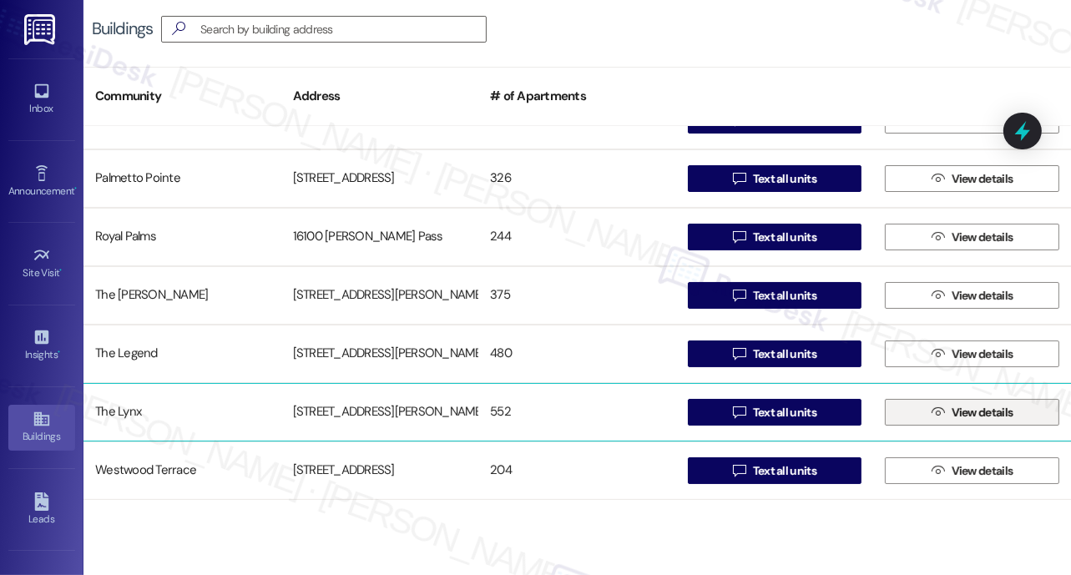
click at [966, 412] on span "View details" at bounding box center [982, 413] width 62 height 18
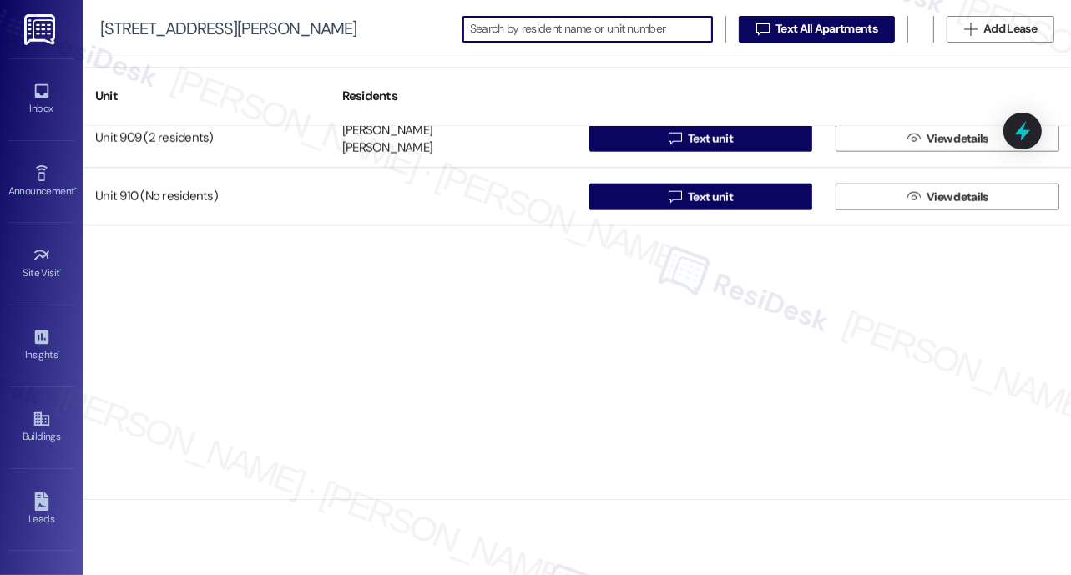
scroll to position [7228, 0]
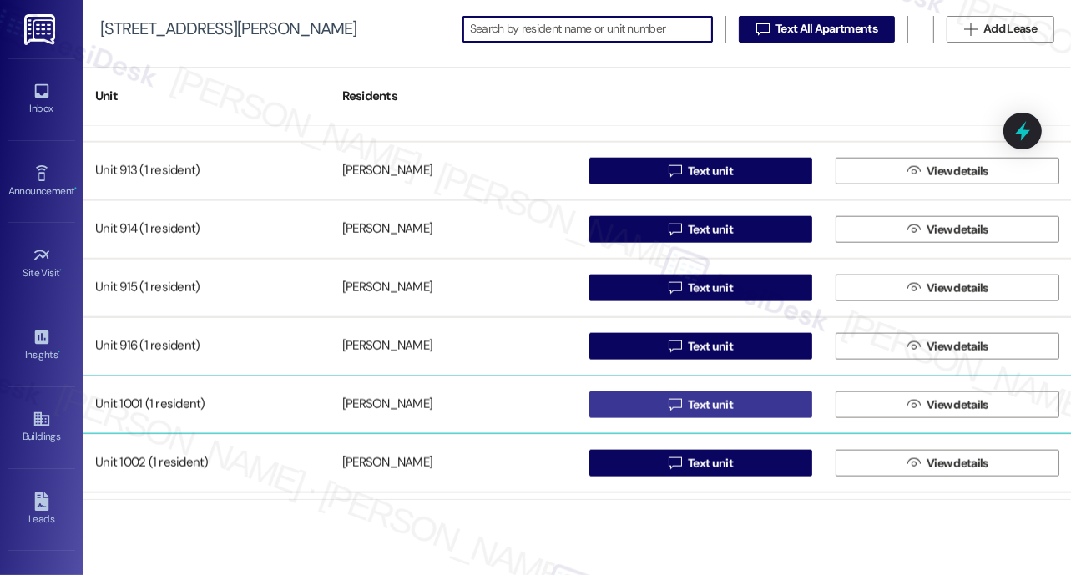
click at [703, 407] on span "Text unit" at bounding box center [710, 405] width 45 height 18
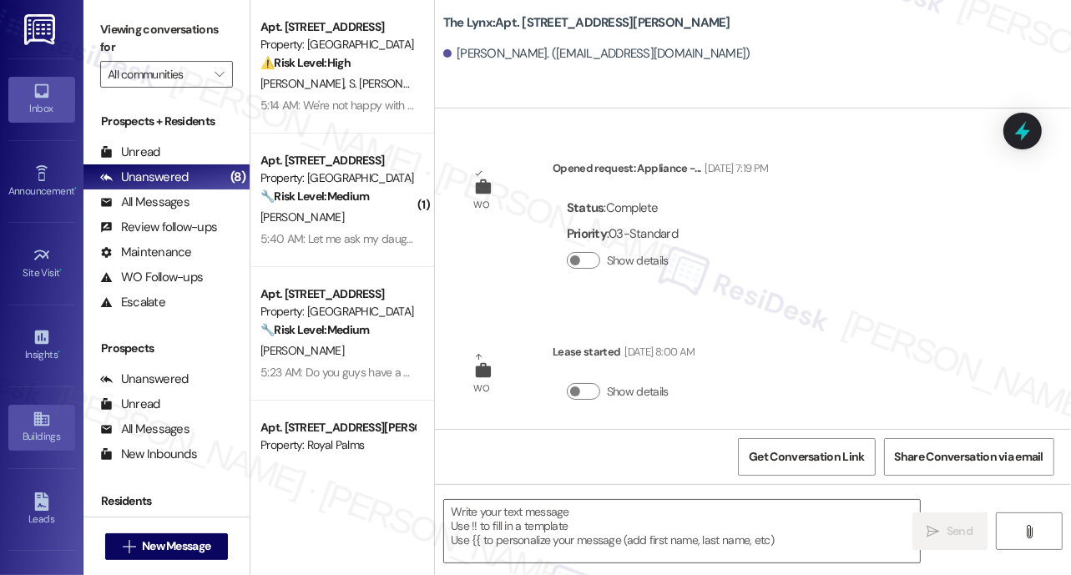
type textarea "Fetching suggested responses. Please feel free to read through the conversation…"
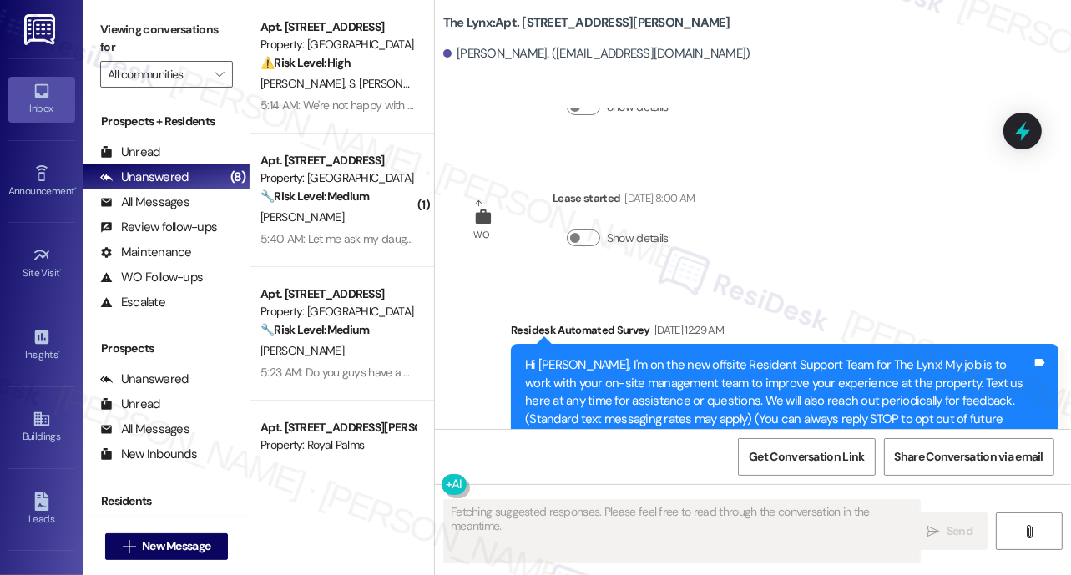
scroll to position [203, 0]
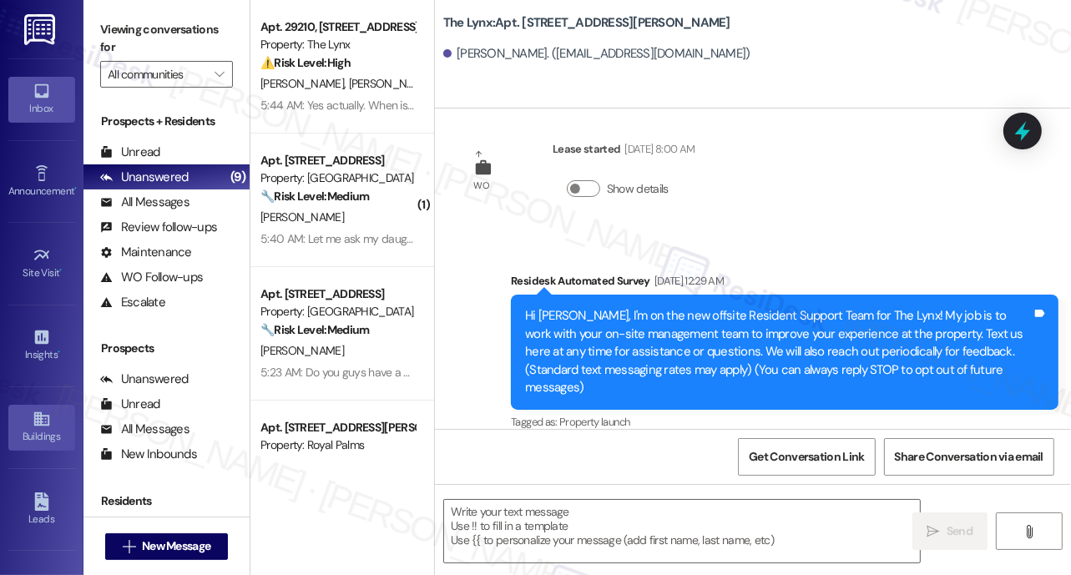
click at [42, 424] on icon at bounding box center [42, 419] width 18 height 18
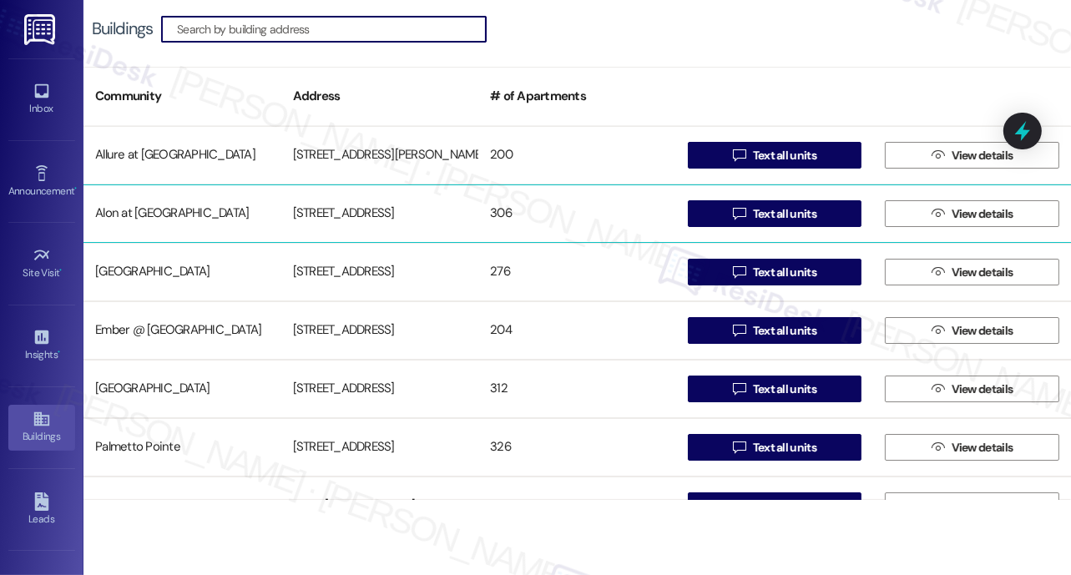
scroll to position [269, 0]
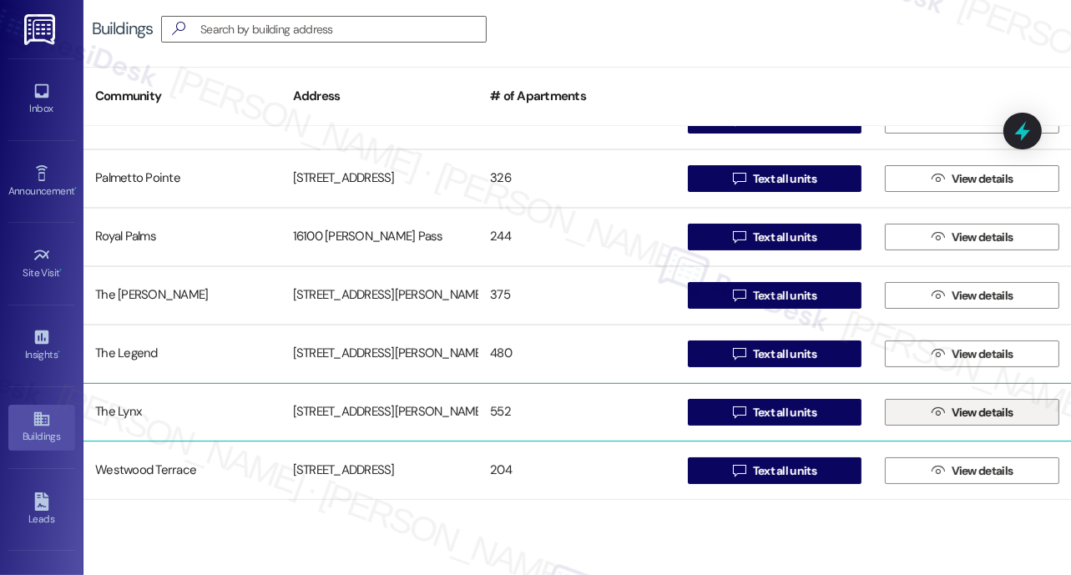
click at [987, 406] on span "View details" at bounding box center [982, 413] width 62 height 18
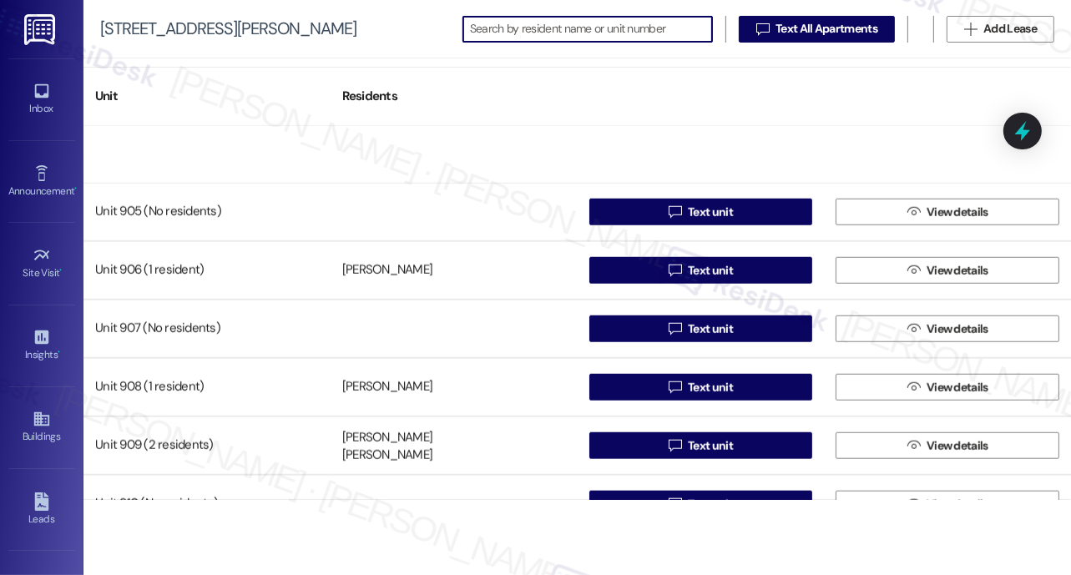
scroll to position [7384, 0]
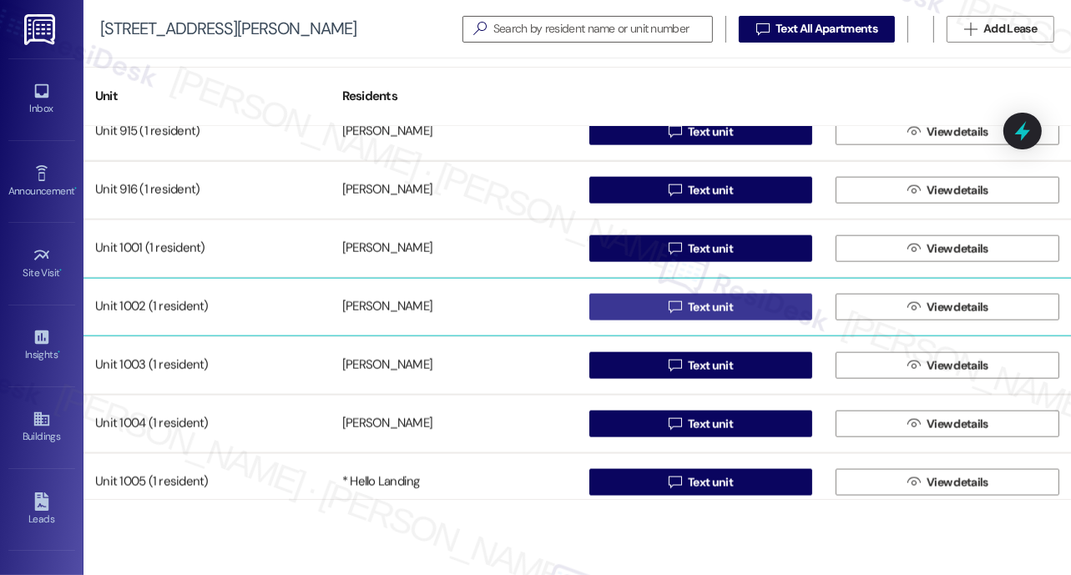
click at [693, 305] on span "Text unit" at bounding box center [710, 308] width 45 height 18
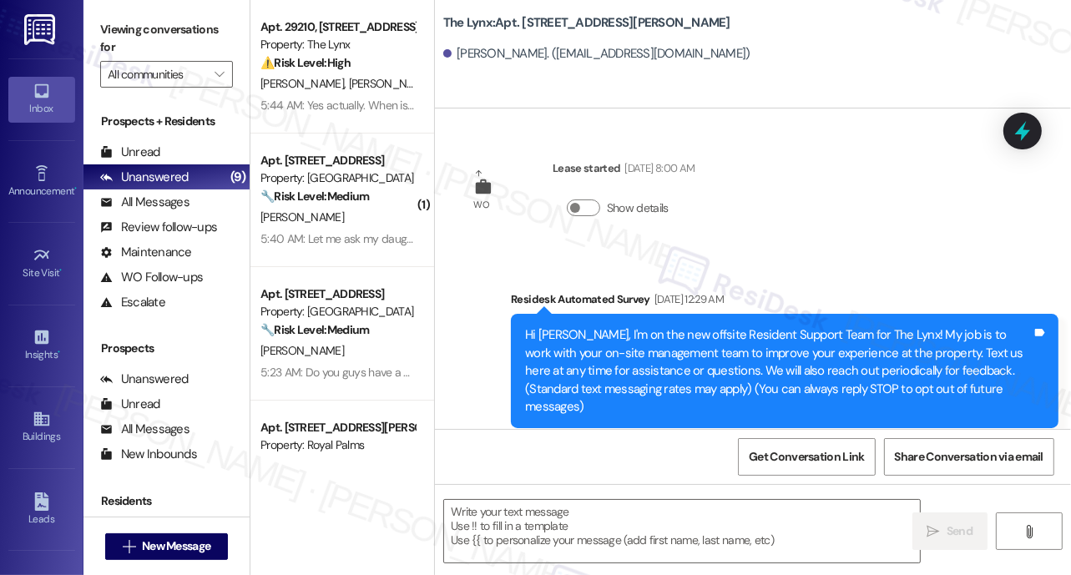
type textarea "Fetching suggested responses. Please feel free to read through the conversation…"
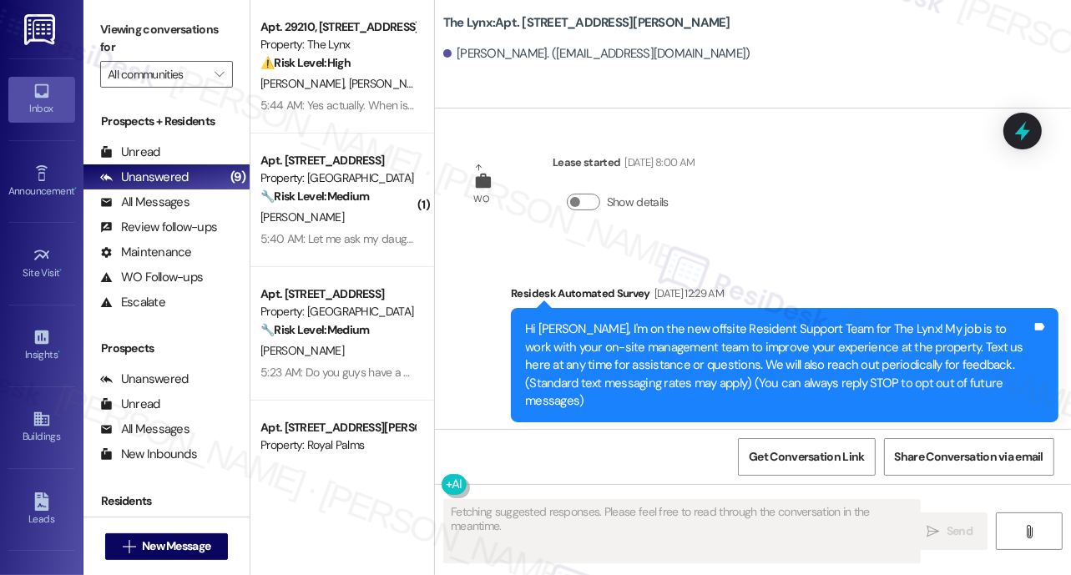
scroll to position [19, 0]
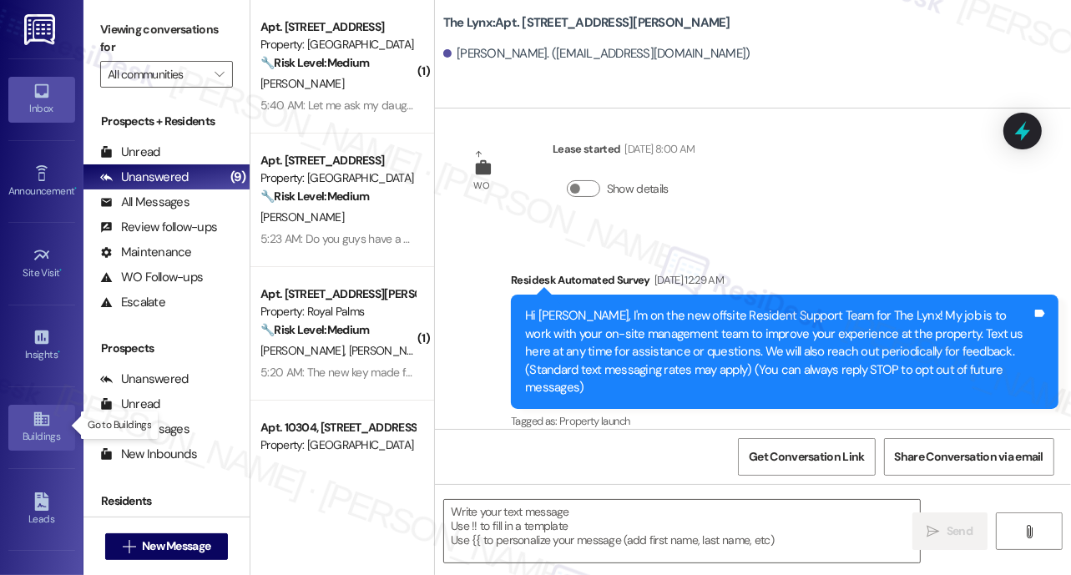
click at [33, 425] on icon at bounding box center [42, 419] width 18 height 18
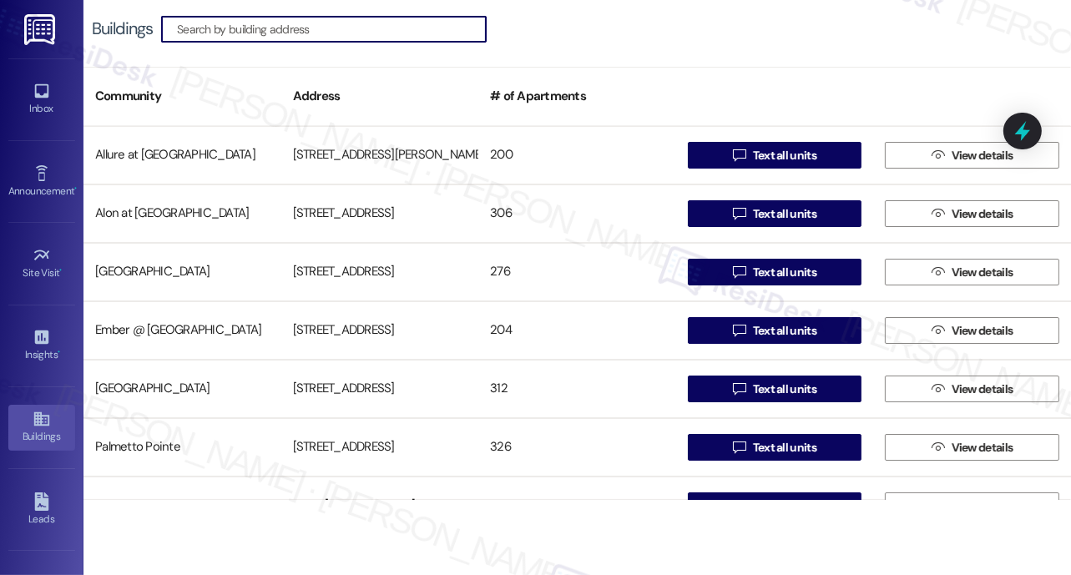
scroll to position [269, 0]
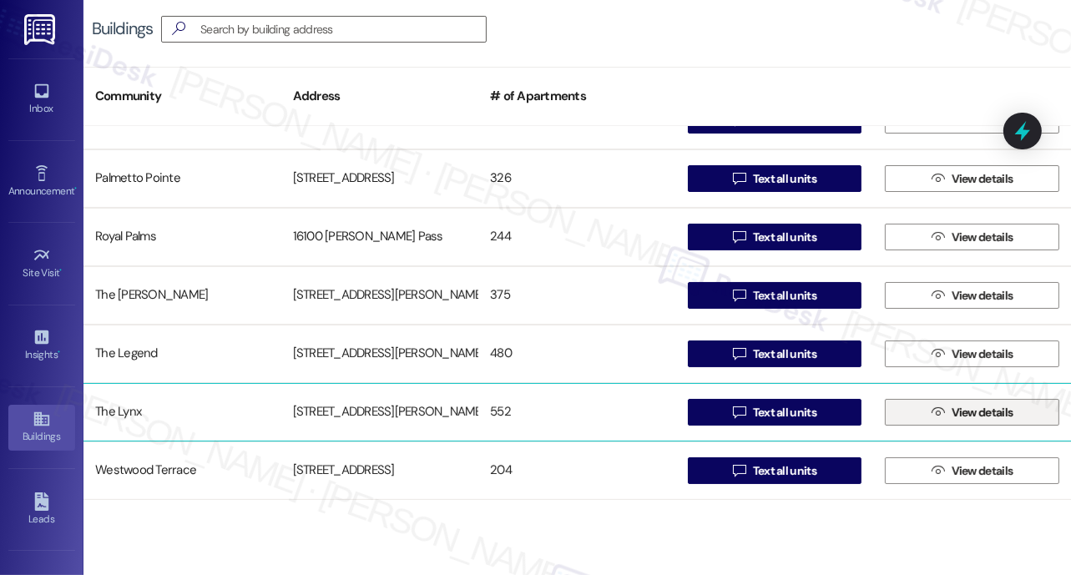
click at [994, 412] on span "View details" at bounding box center [982, 413] width 62 height 18
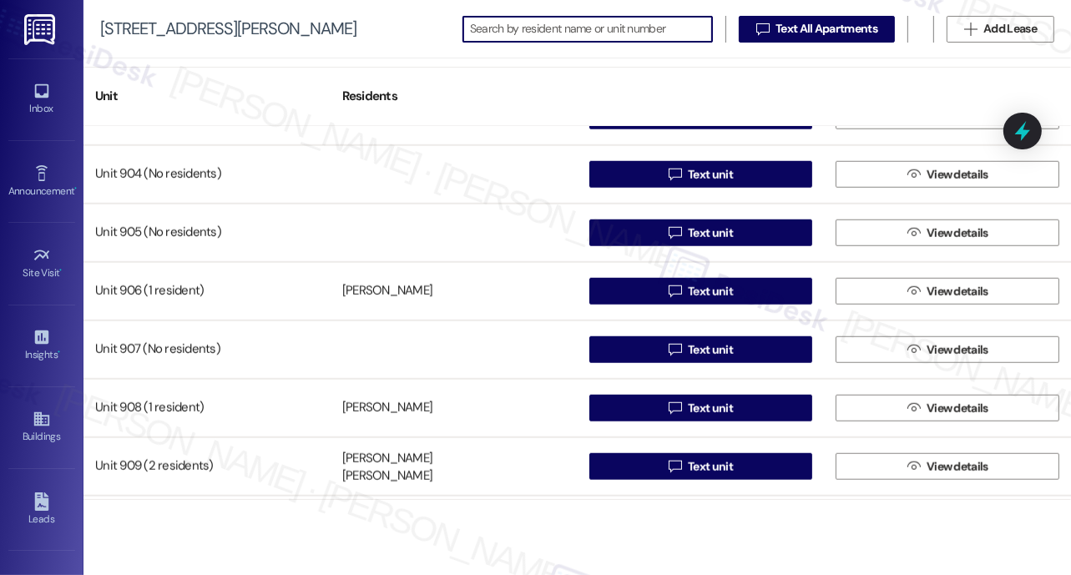
scroll to position [7365, 0]
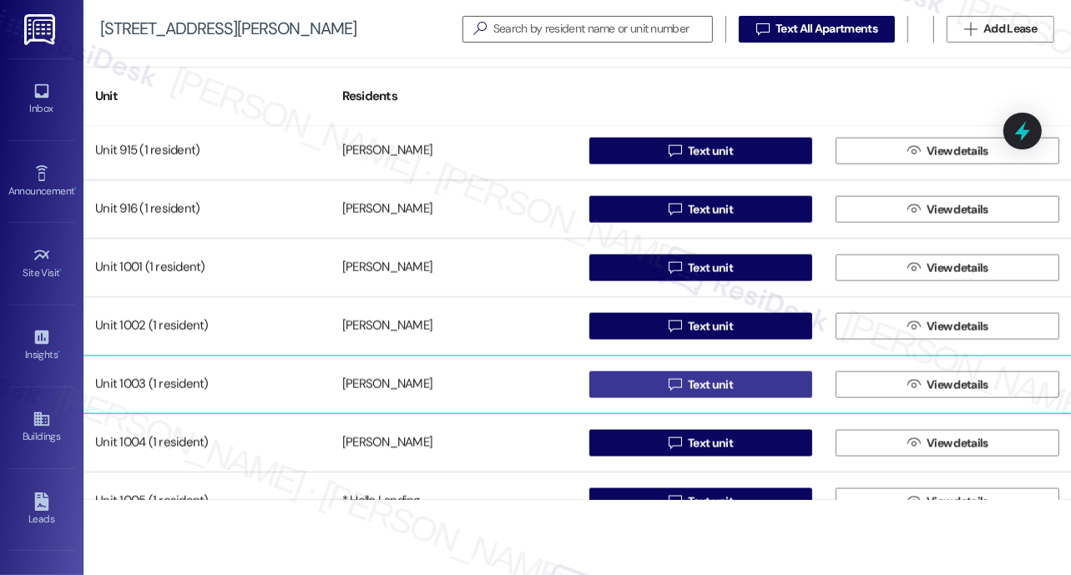
click at [704, 384] on span "Text unit" at bounding box center [710, 385] width 45 height 18
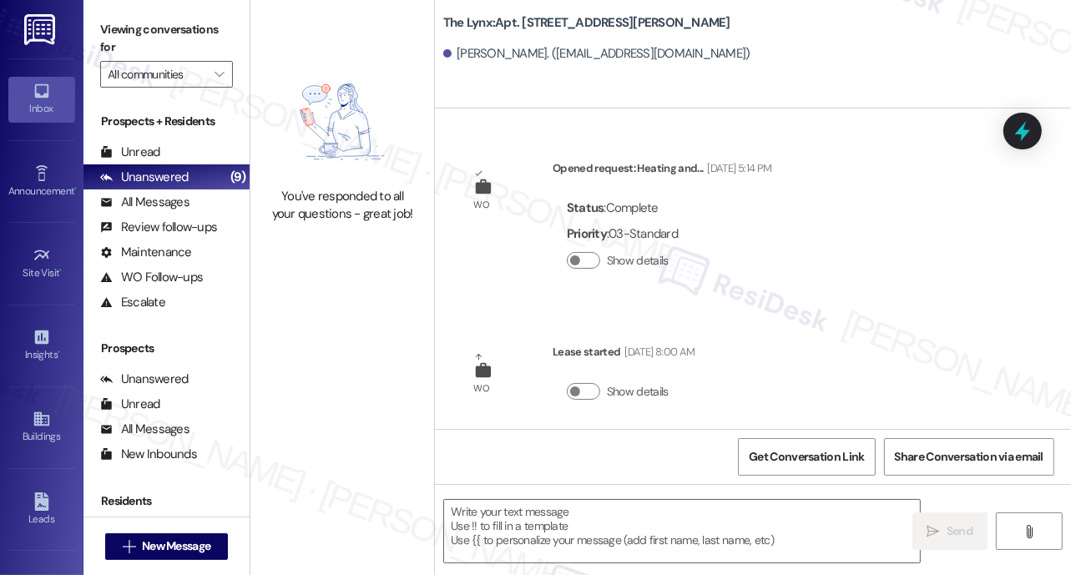
type textarea "Fetching suggested responses. Please feel free to read through the conversation…"
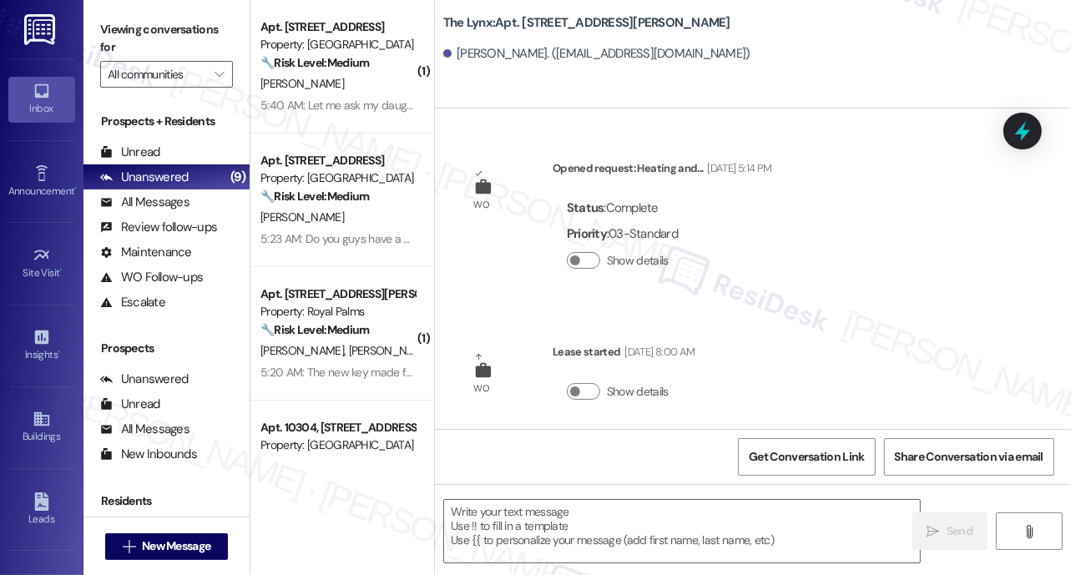
type textarea "Fetching suggested responses. Please feel free to read through the conversation…"
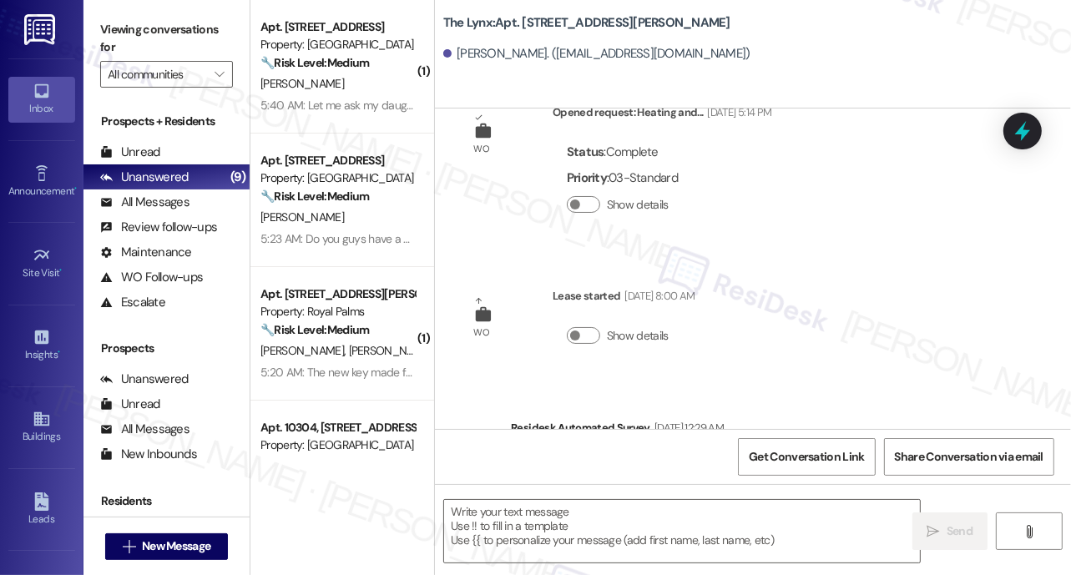
scroll to position [203, 0]
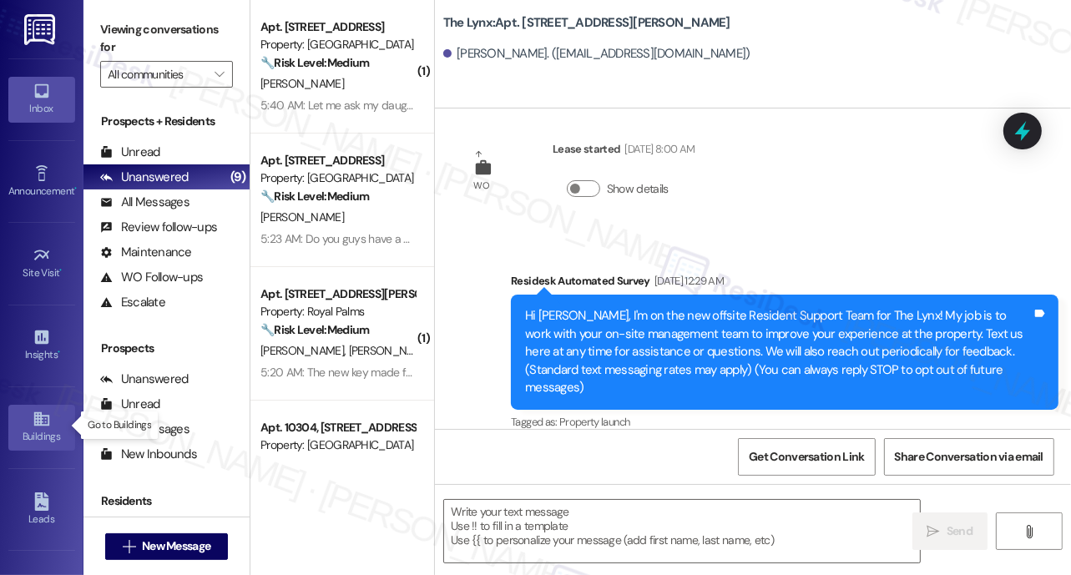
click at [42, 428] on div "Buildings" at bounding box center [41, 436] width 83 height 17
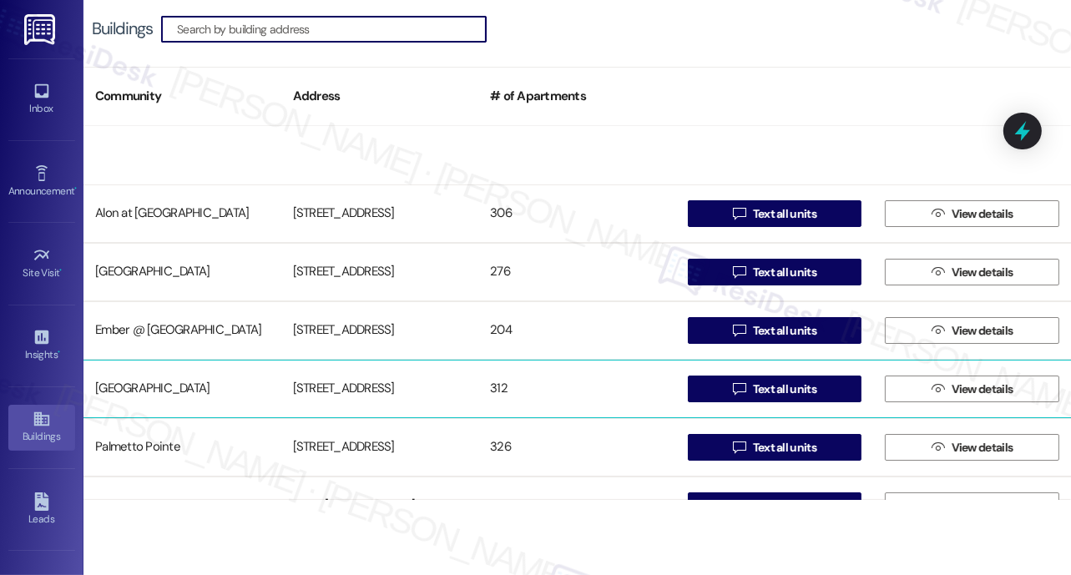
scroll to position [269, 0]
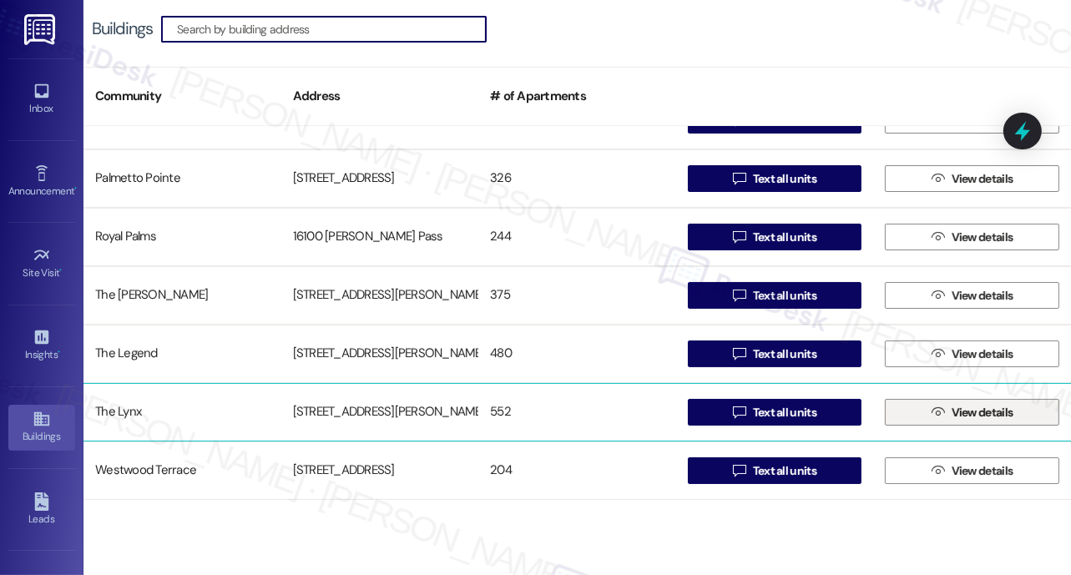
click at [974, 416] on span "View details" at bounding box center [982, 413] width 62 height 18
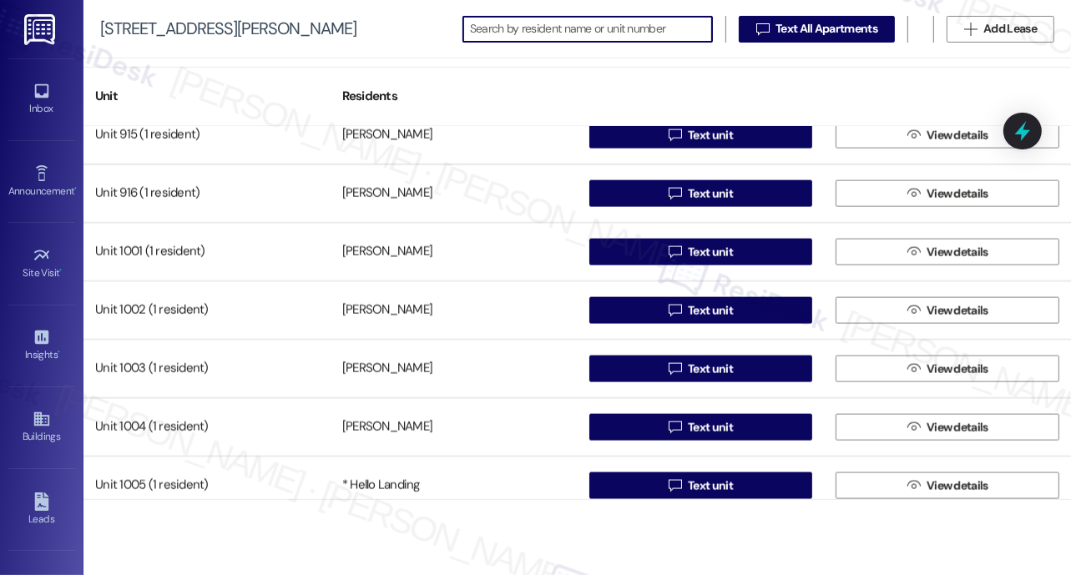
scroll to position [7383, 0]
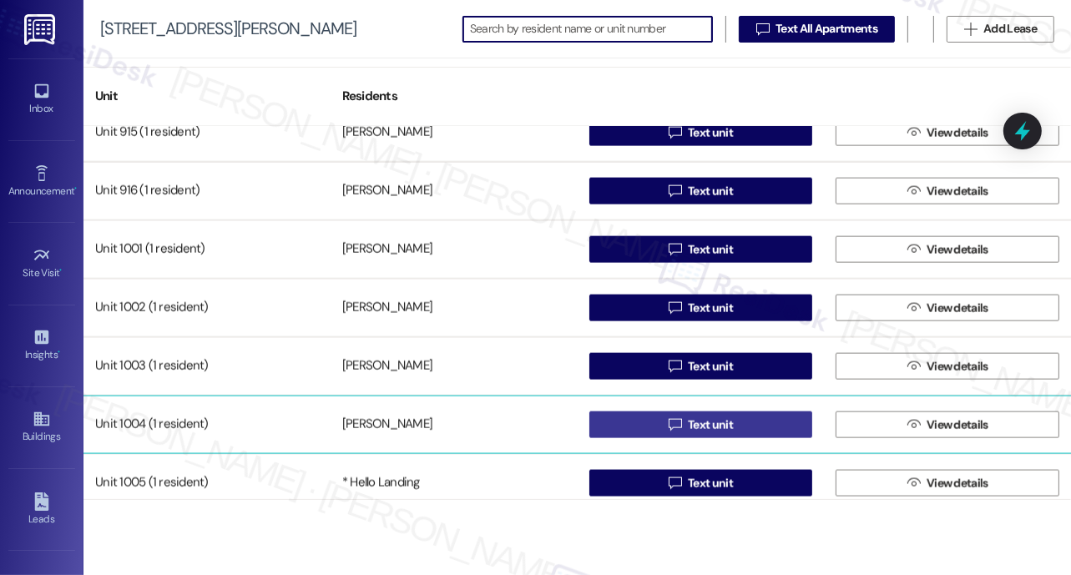
click at [688, 427] on span "Text unit" at bounding box center [710, 425] width 45 height 18
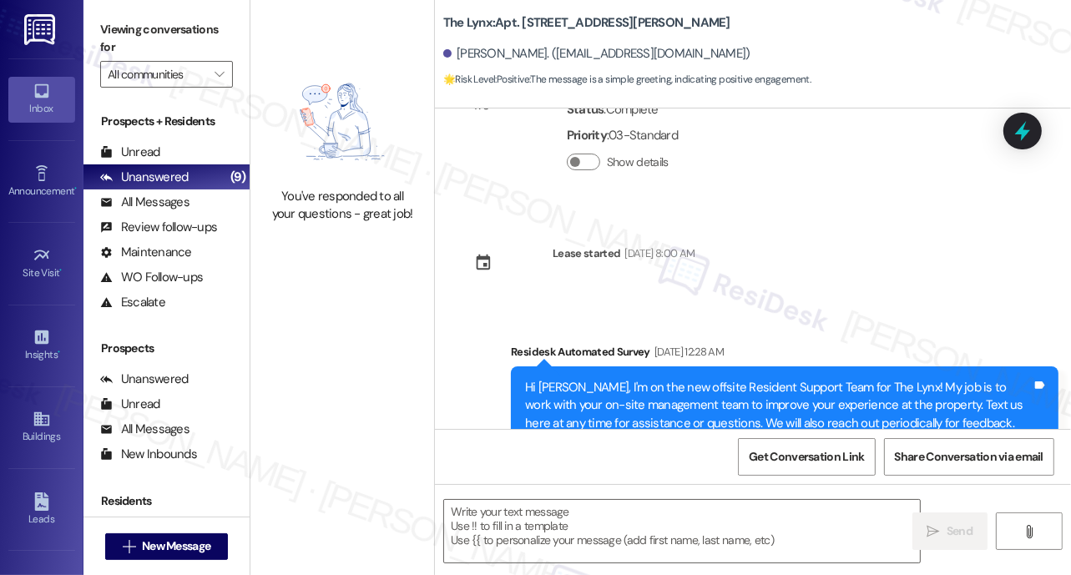
type textarea "Fetching suggested responses. Please feel free to read through the conversation…"
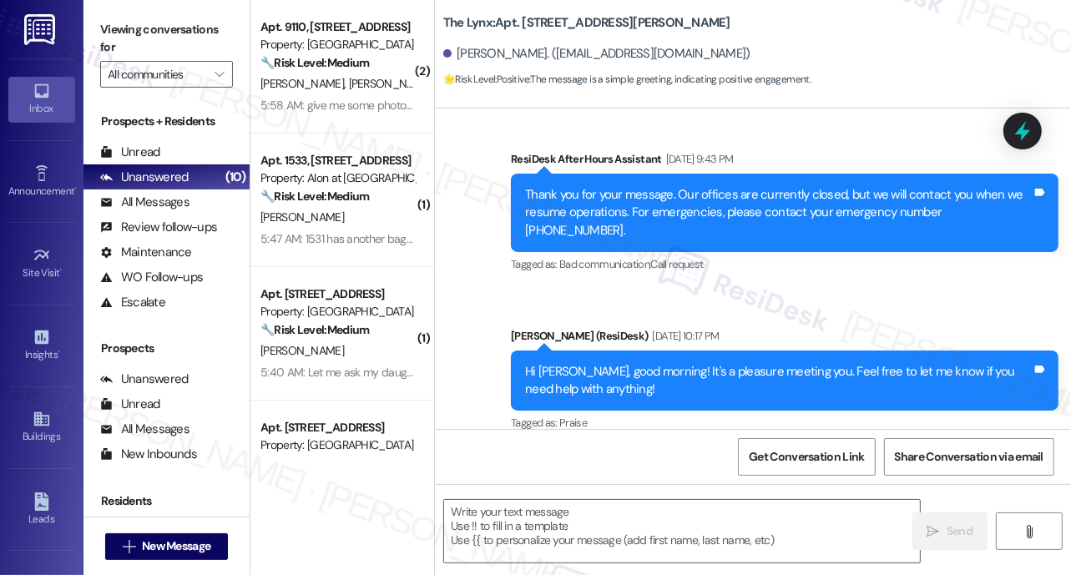
scroll to position [971, 0]
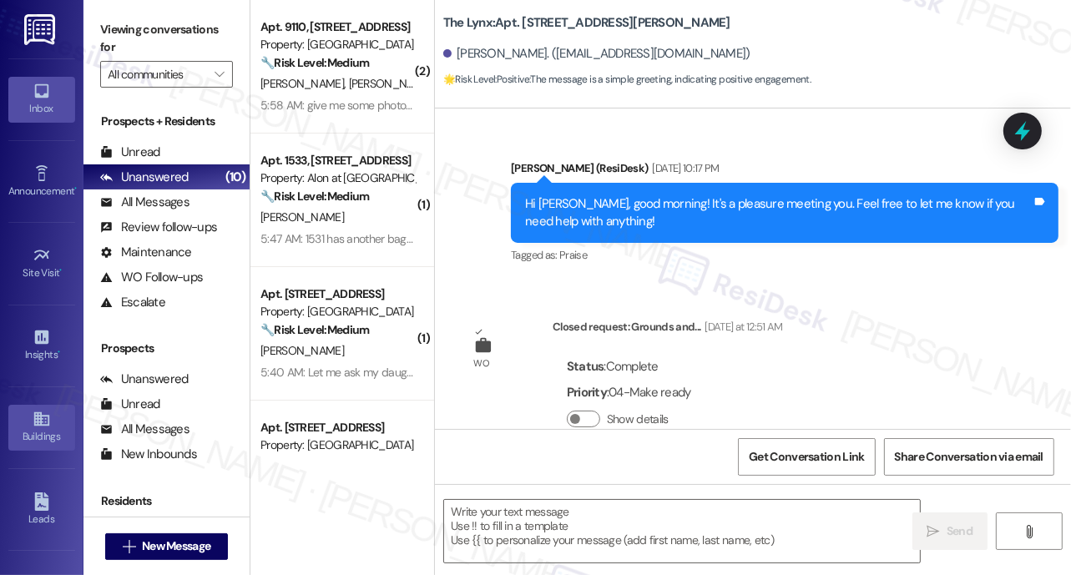
click at [26, 417] on link "Buildings" at bounding box center [41, 427] width 67 height 45
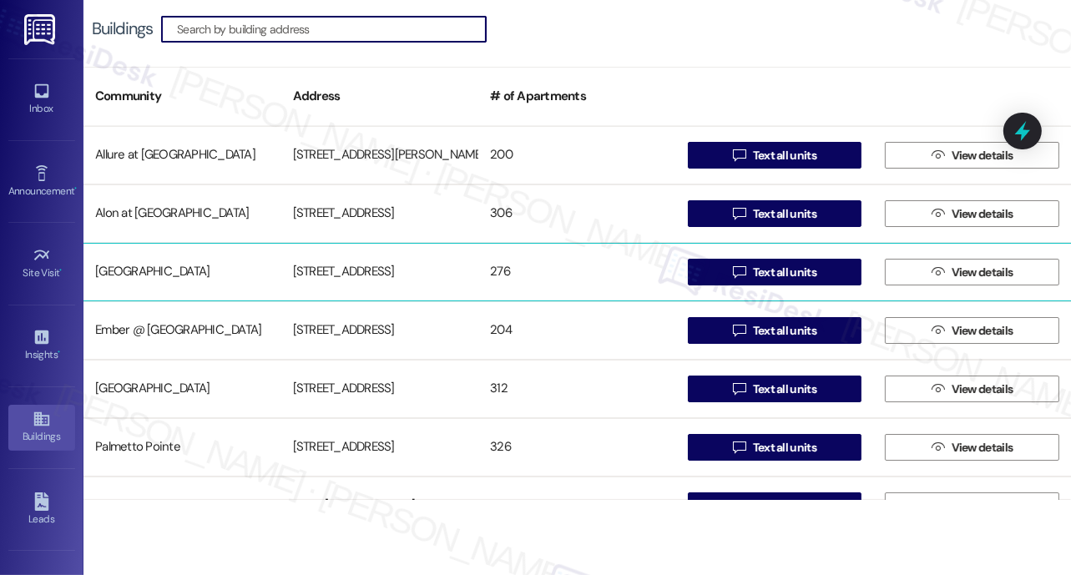
scroll to position [269, 0]
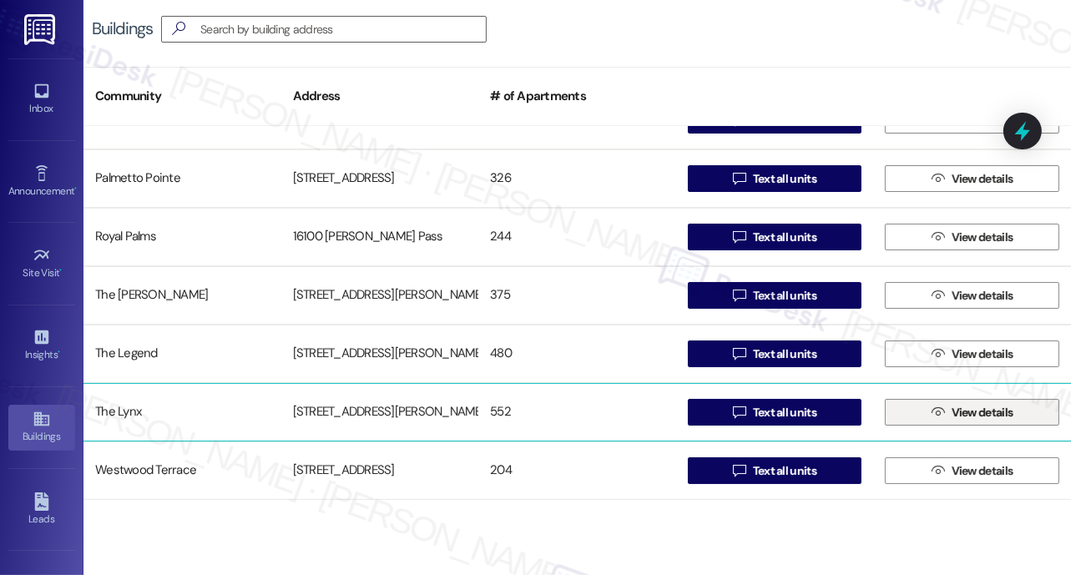
click at [951, 413] on span "View details" at bounding box center [982, 413] width 62 height 18
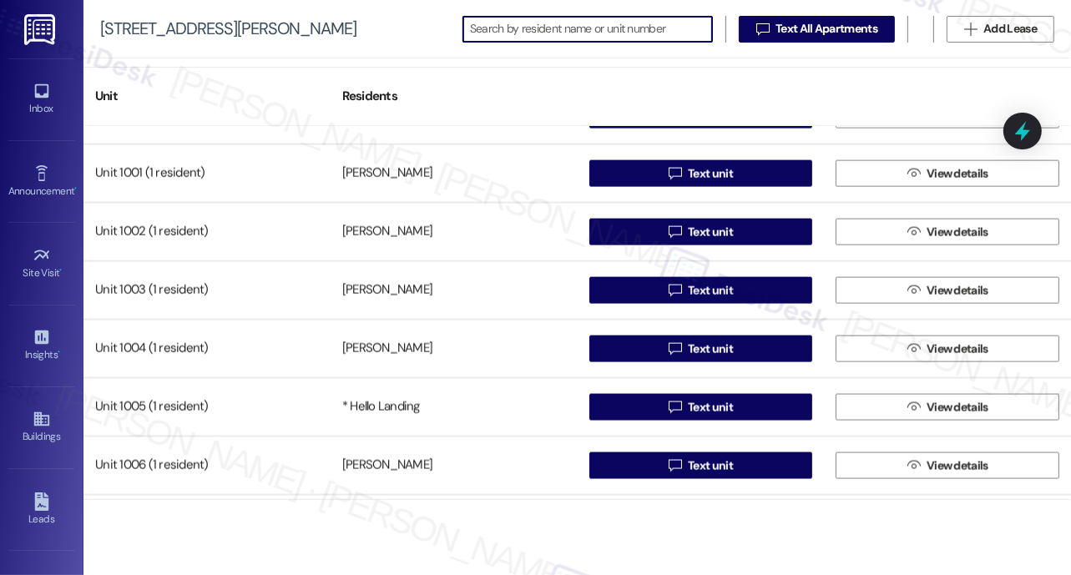
scroll to position [7514, 0]
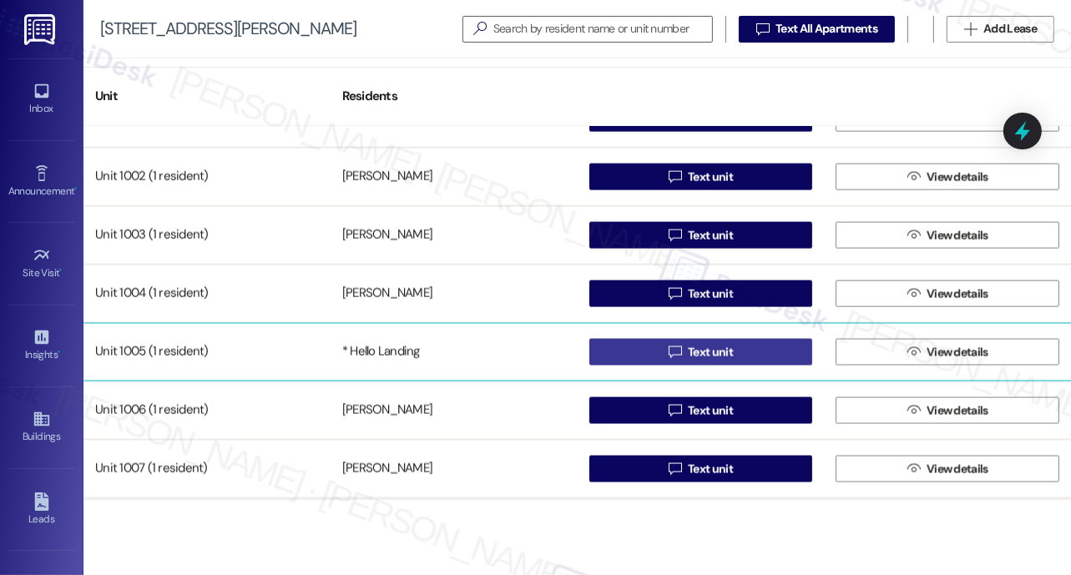
click at [697, 350] on span "Text unit" at bounding box center [710, 353] width 45 height 18
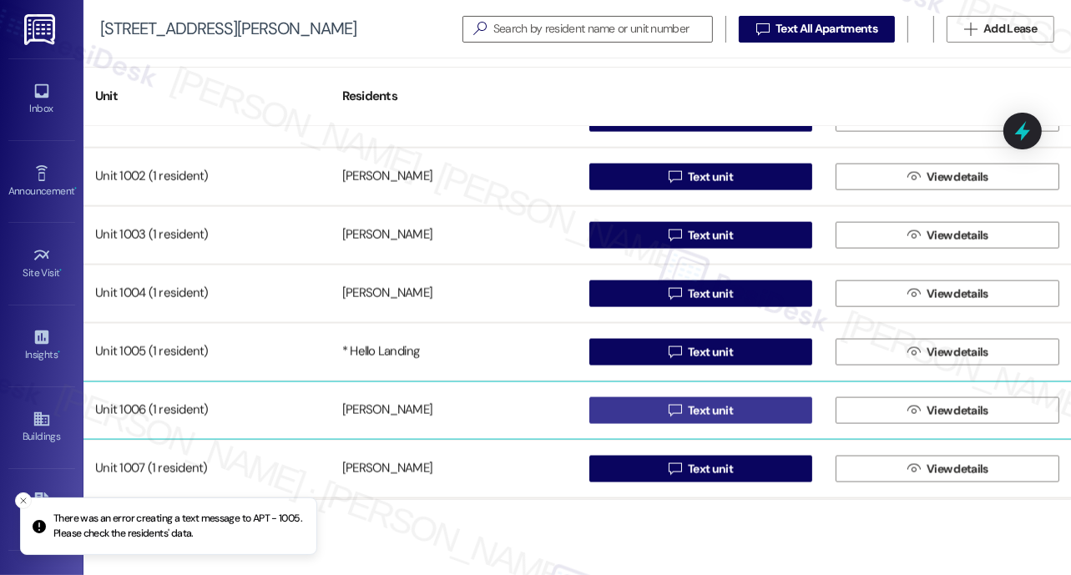
click at [689, 406] on span "Text unit" at bounding box center [710, 411] width 45 height 18
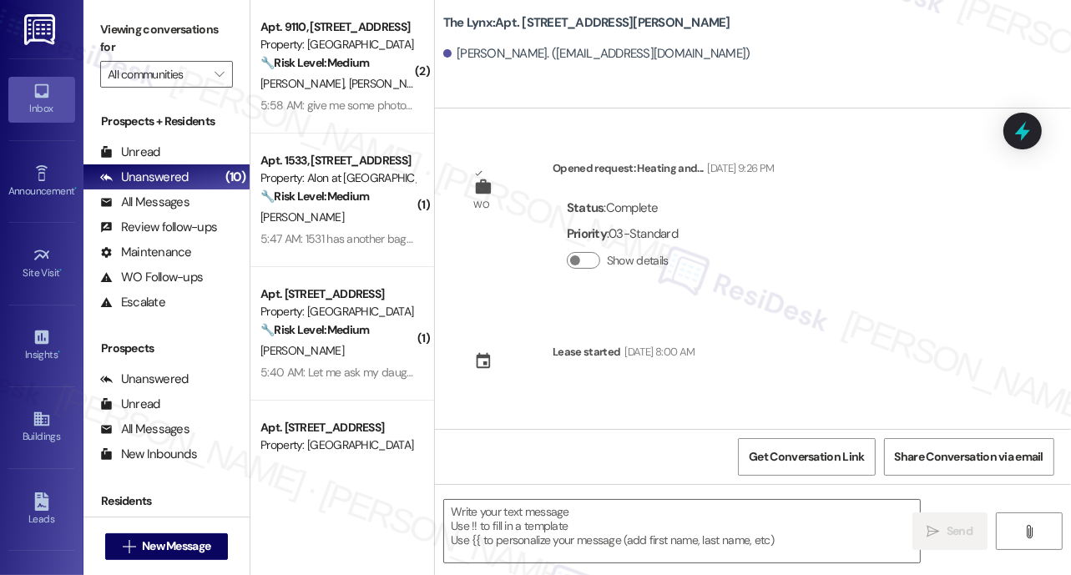
type textarea "Fetching suggested responses. Please feel free to read through the conversation…"
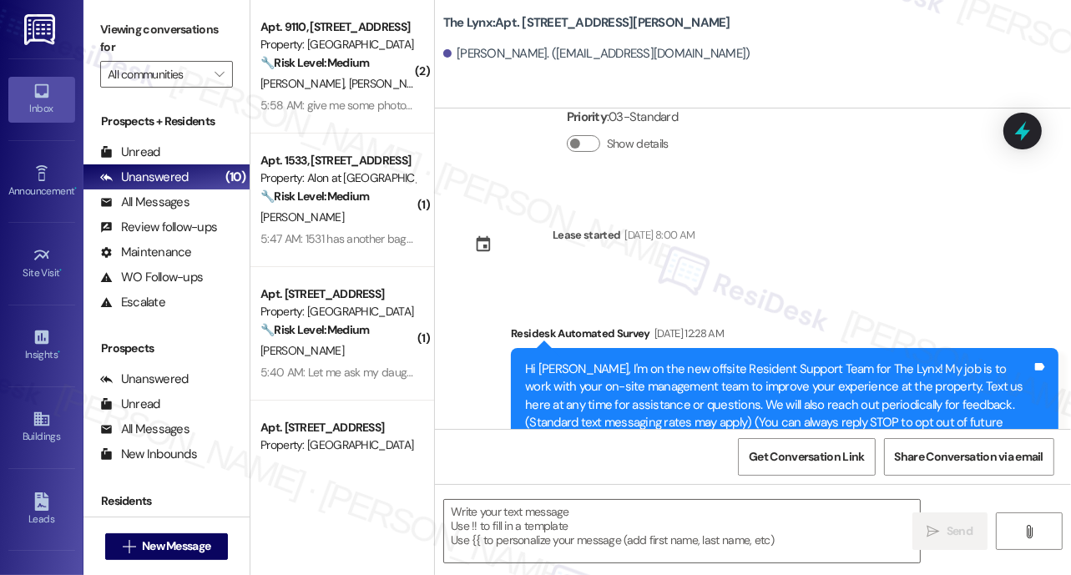
scroll to position [169, 0]
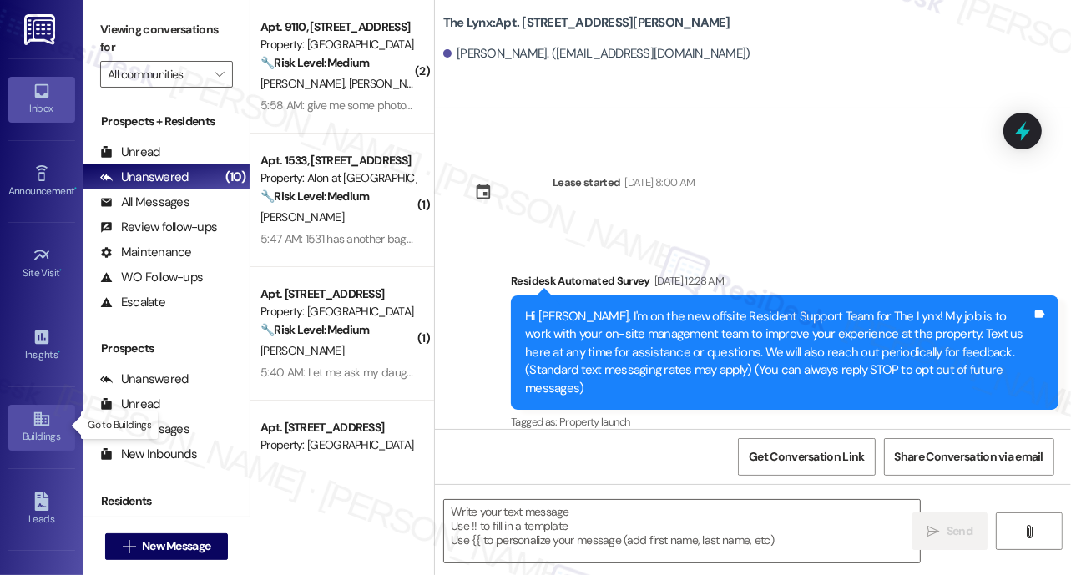
click at [33, 419] on icon at bounding box center [42, 419] width 18 height 18
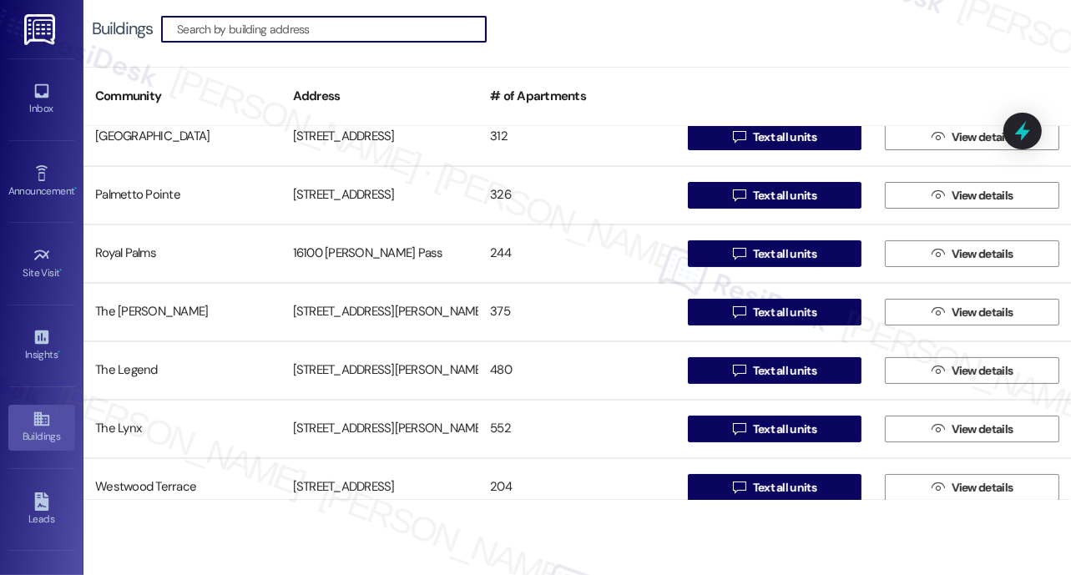
scroll to position [269, 0]
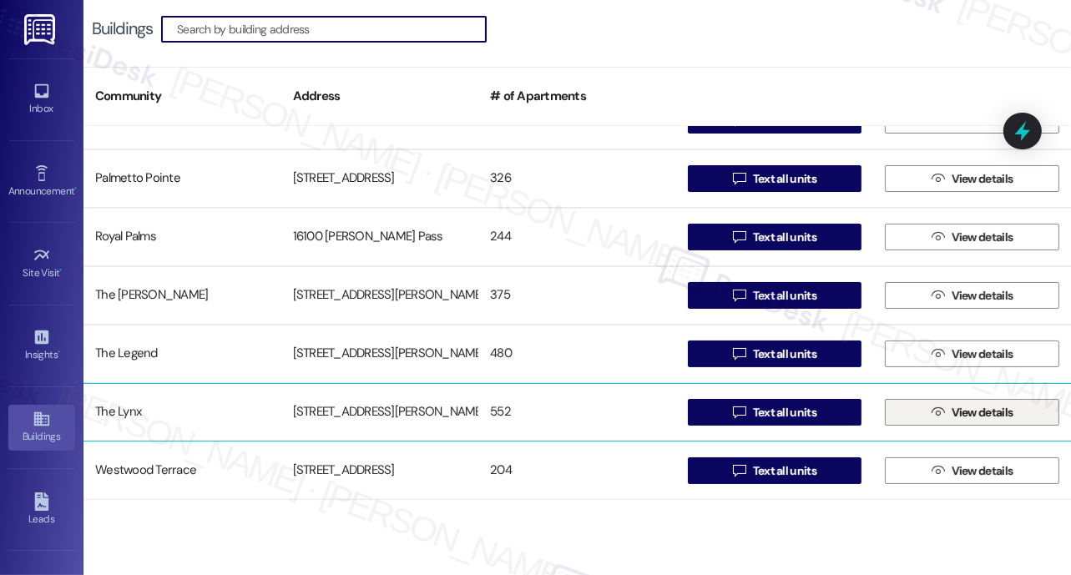
click at [971, 415] on span "View details" at bounding box center [982, 413] width 62 height 18
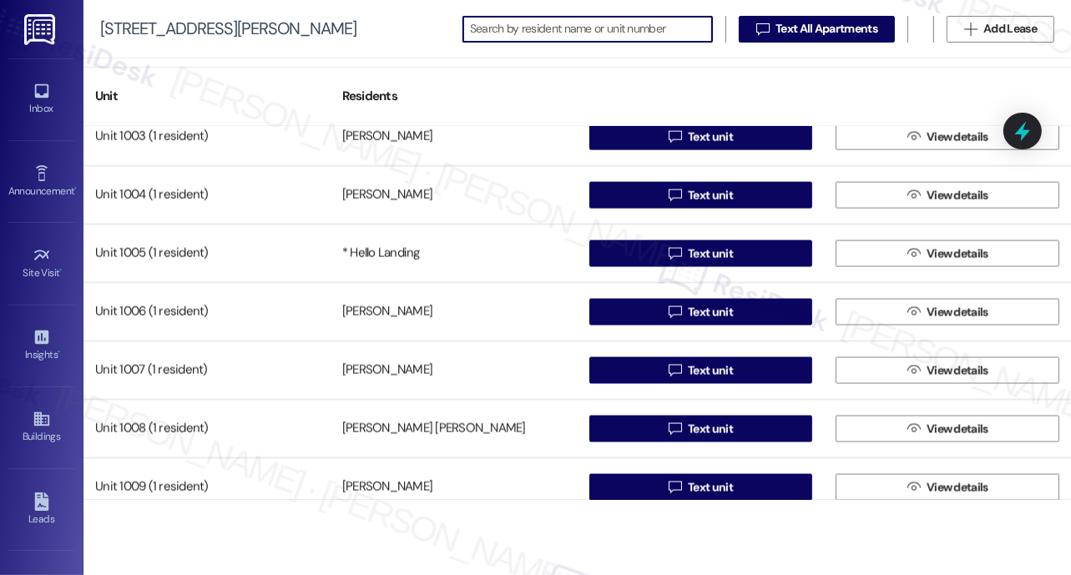
scroll to position [7613, 0]
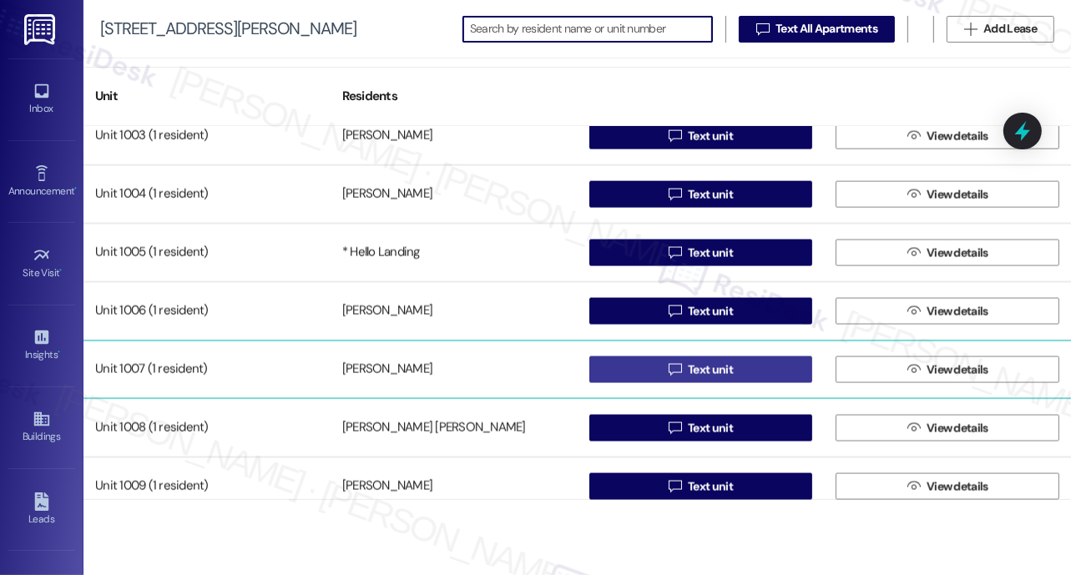
click at [700, 366] on span "Text unit" at bounding box center [710, 370] width 45 height 18
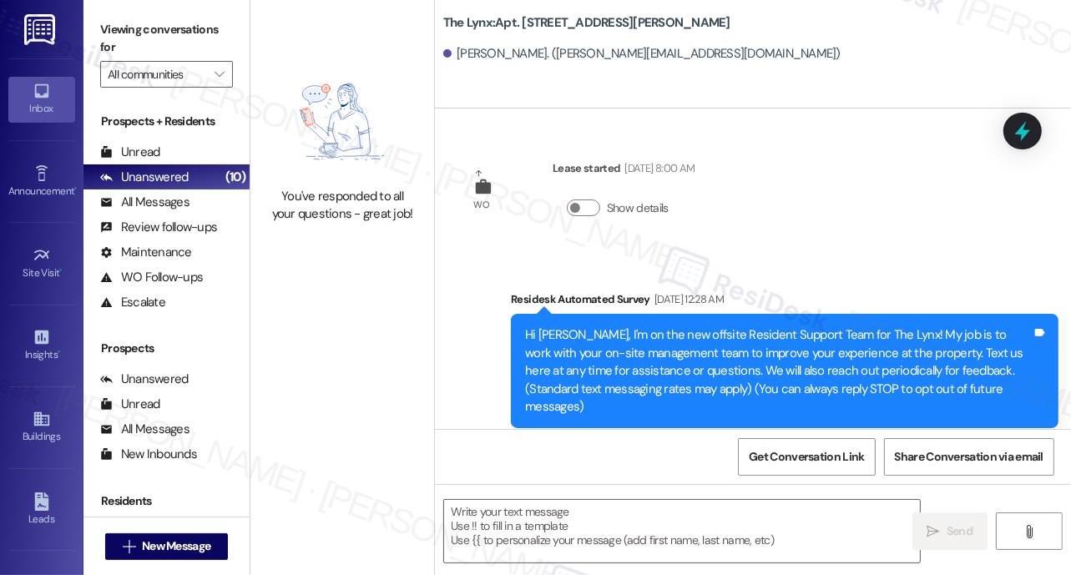
type textarea "Fetching suggested responses. Please feel free to read through the conversation…"
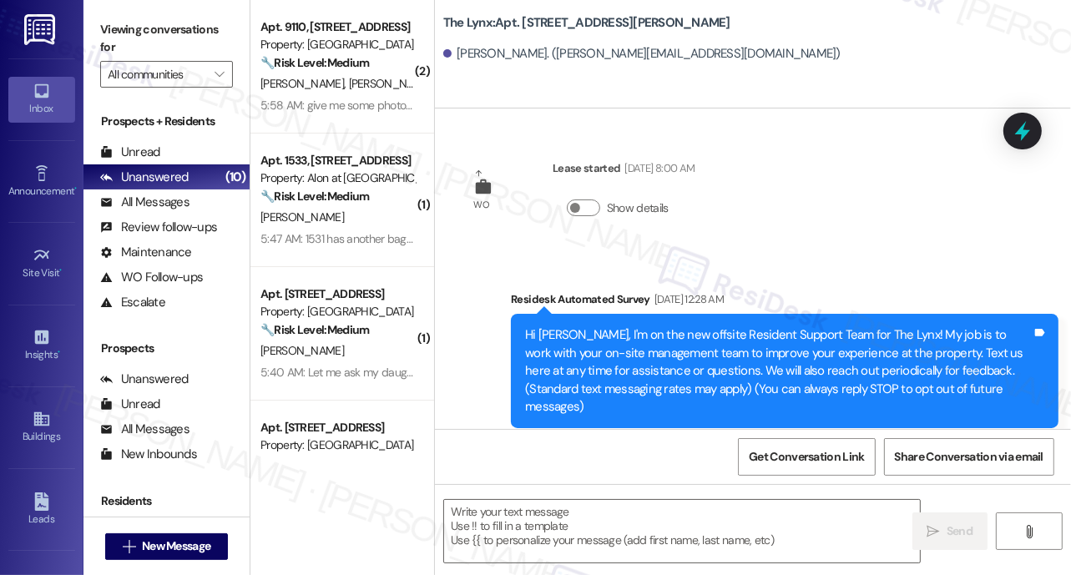
type textarea "Fetching suggested responses. Please feel free to read through the conversation…"
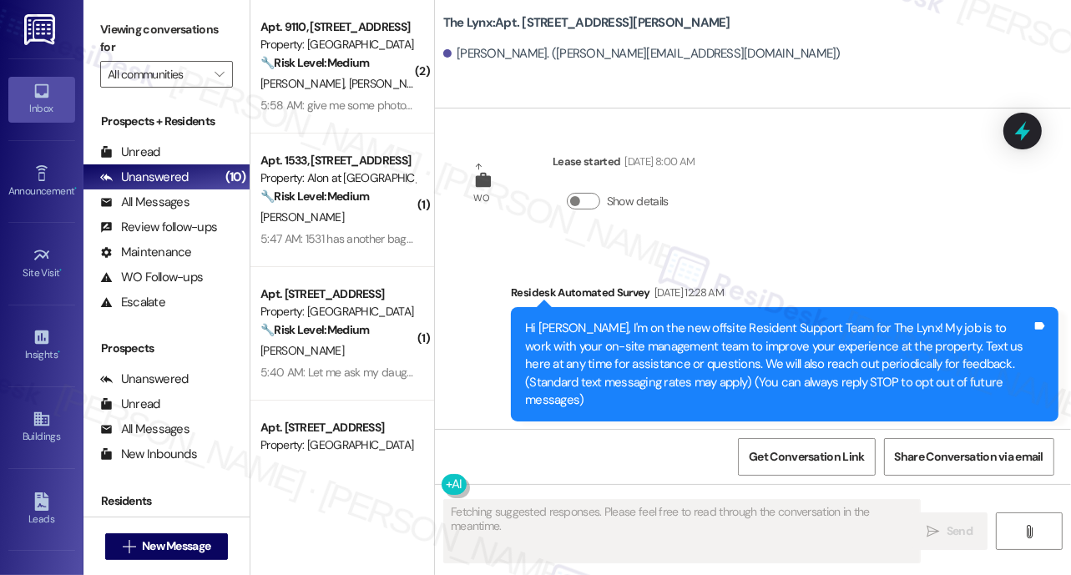
scroll to position [19, 0]
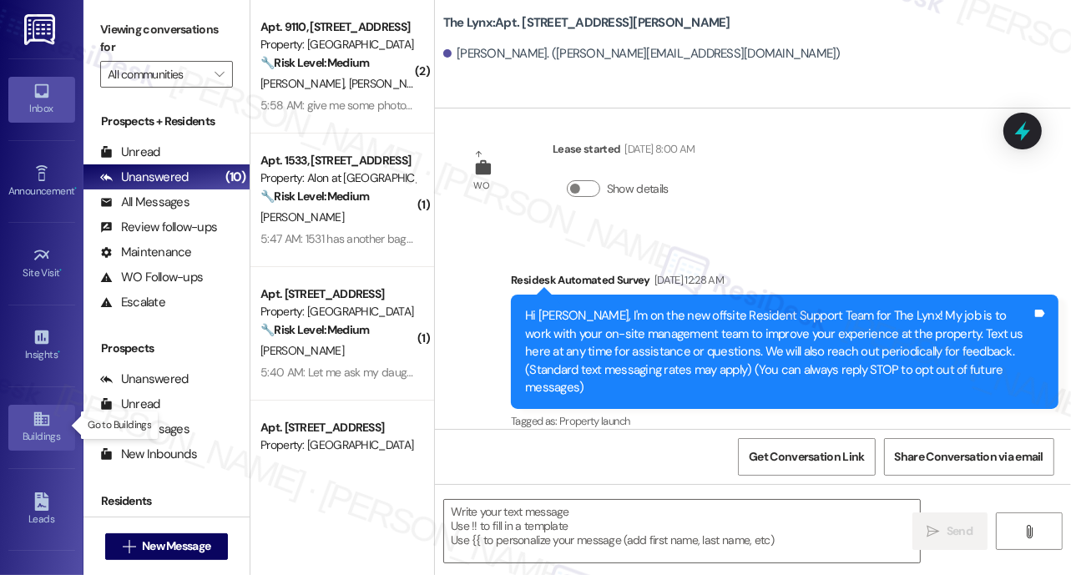
click at [37, 419] on icon at bounding box center [40, 419] width 15 height 14
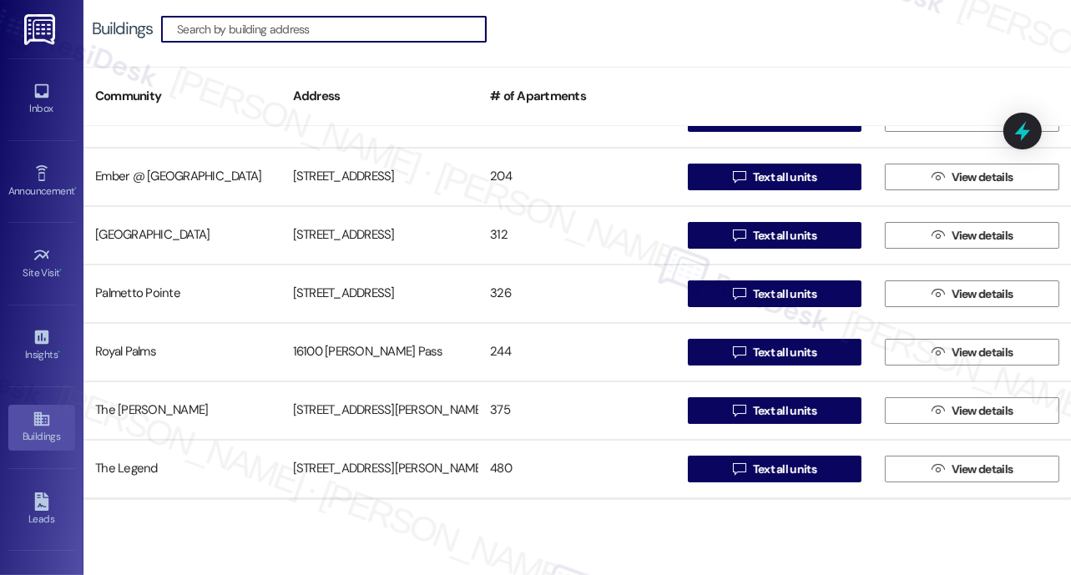
scroll to position [269, 0]
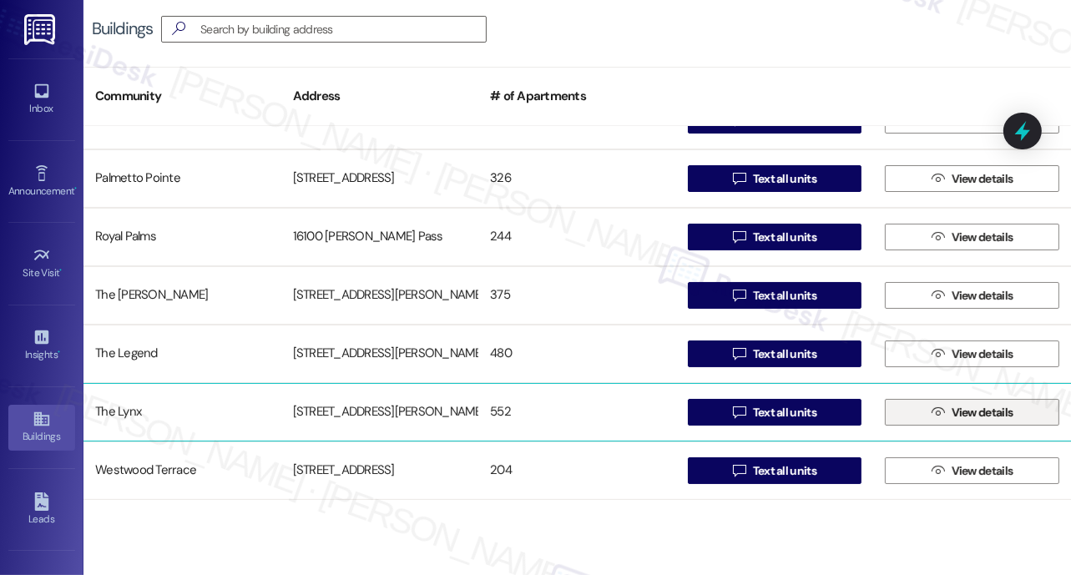
click at [994, 409] on span "View details" at bounding box center [982, 413] width 62 height 18
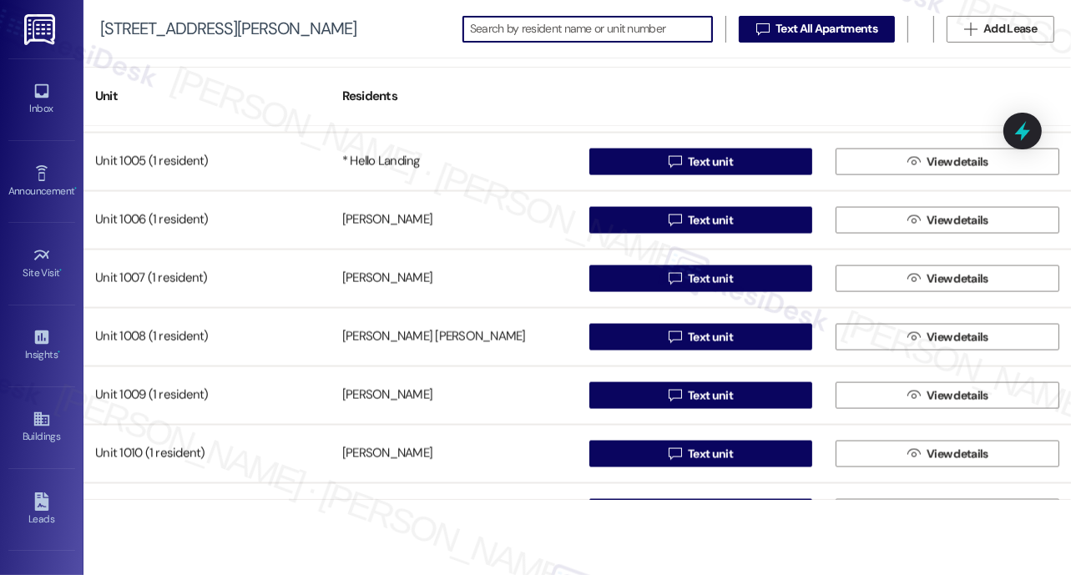
scroll to position [7707, 0]
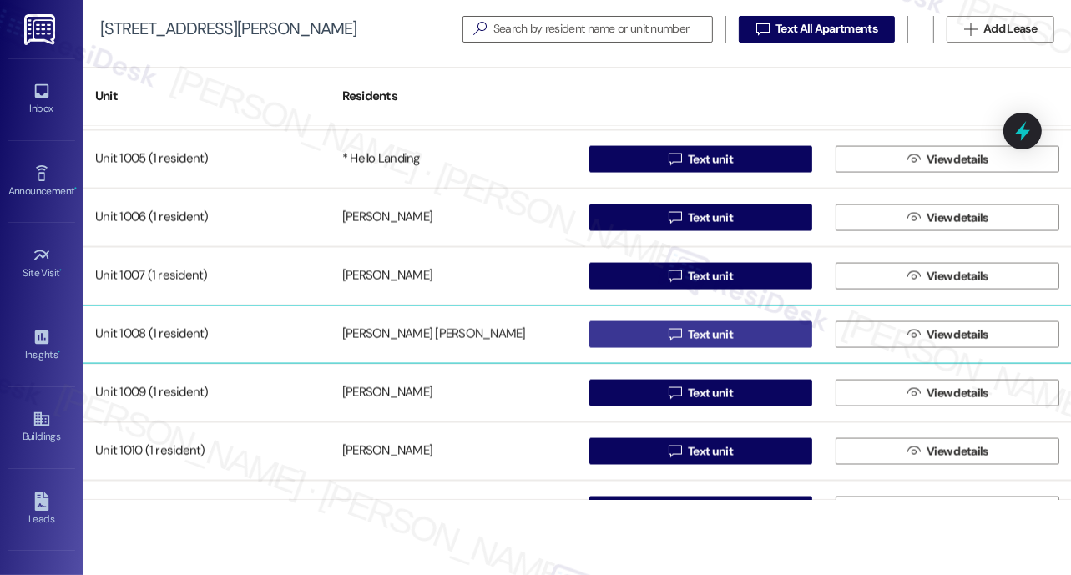
click at [703, 338] on span "Text unit" at bounding box center [710, 335] width 45 height 18
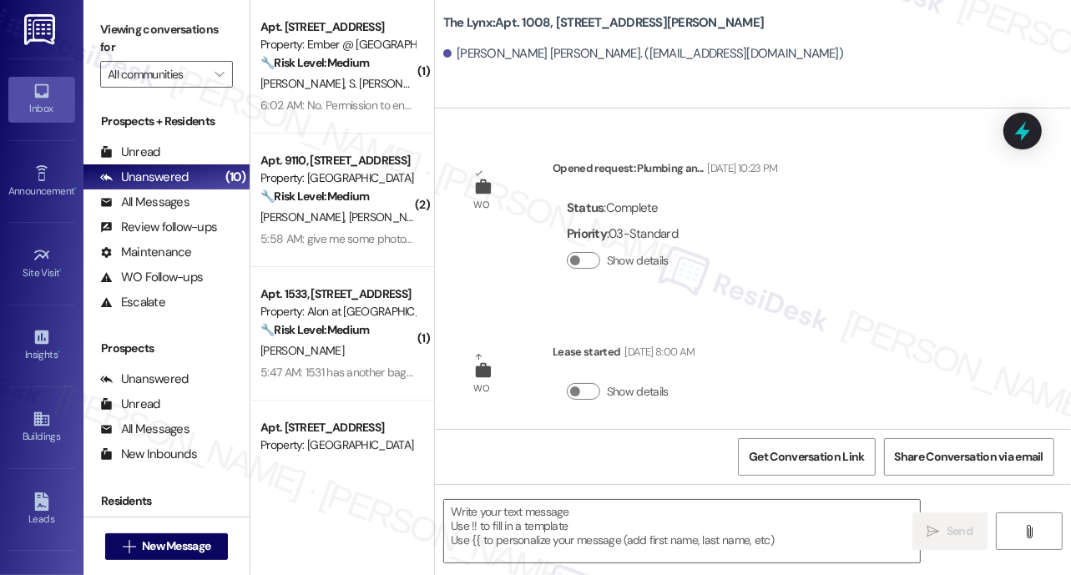
type textarea "Fetching suggested responses. Please feel free to read through the conversation…"
click at [33, 417] on icon at bounding box center [42, 419] width 18 height 18
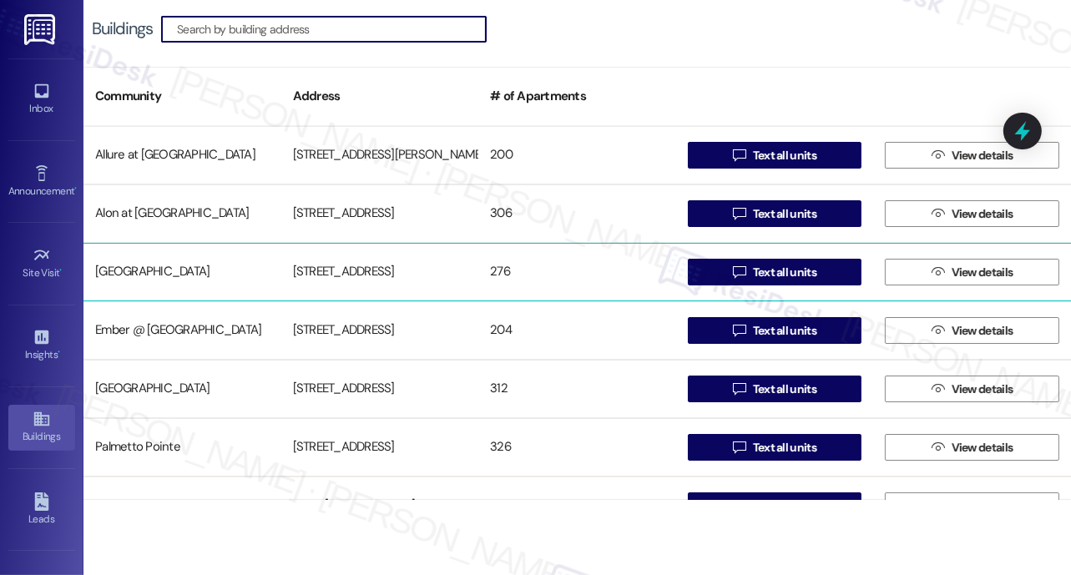
scroll to position [269, 0]
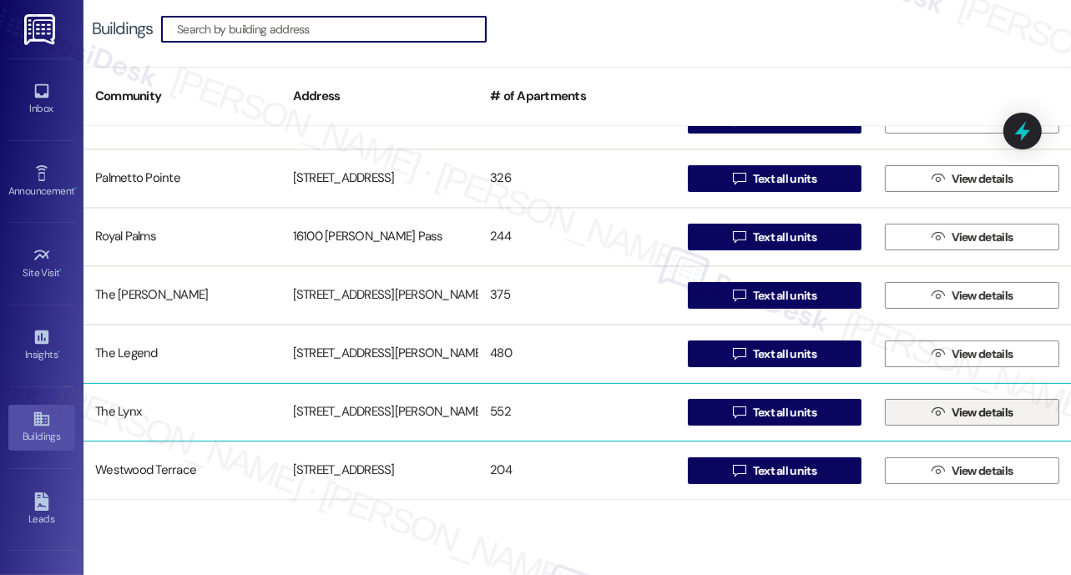
click at [962, 410] on span "View details" at bounding box center [982, 413] width 62 height 18
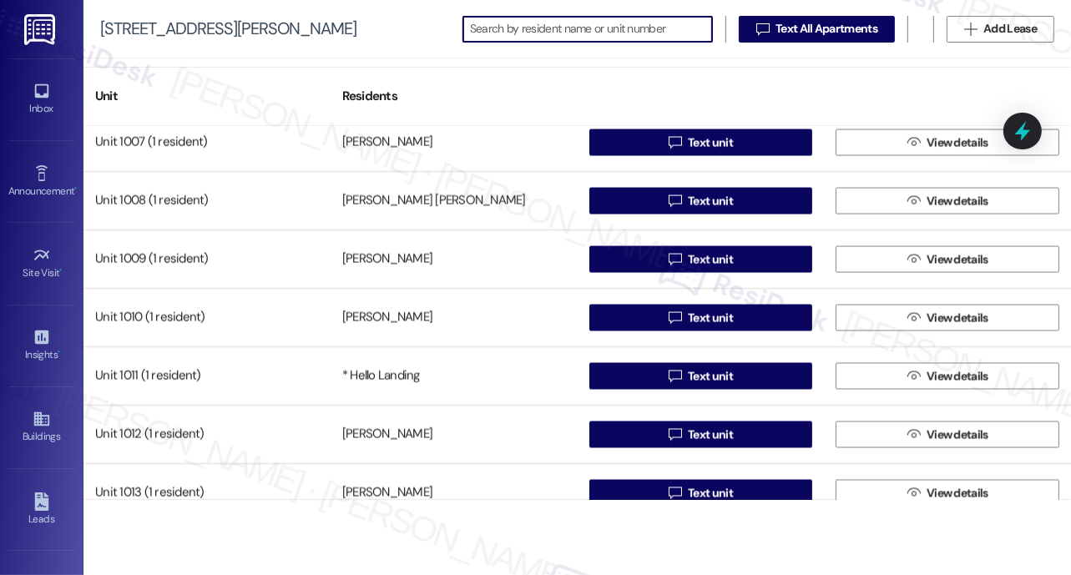
scroll to position [7836, 0]
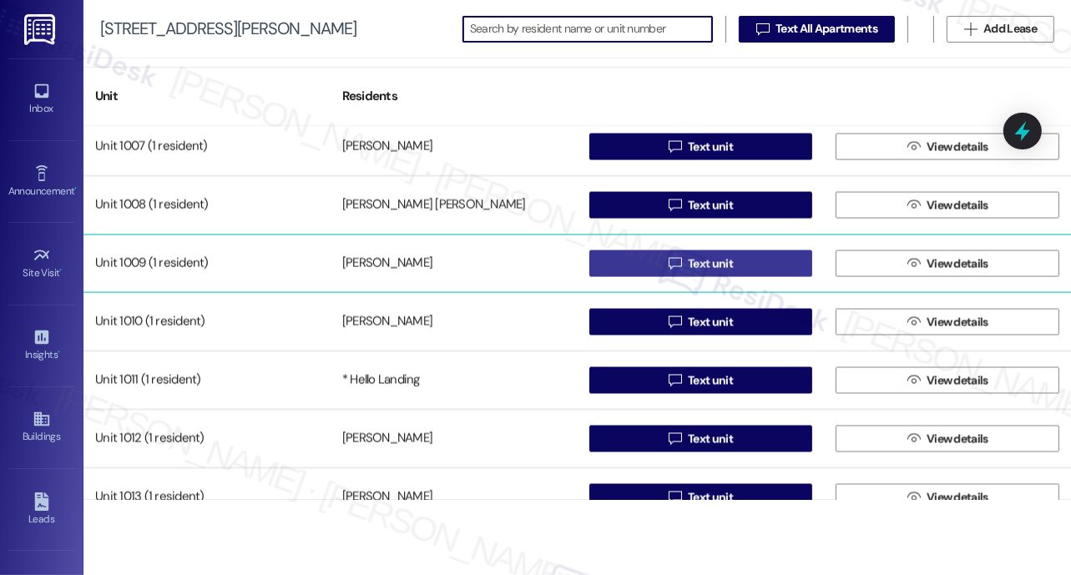
click at [701, 265] on span "Text unit" at bounding box center [710, 264] width 45 height 18
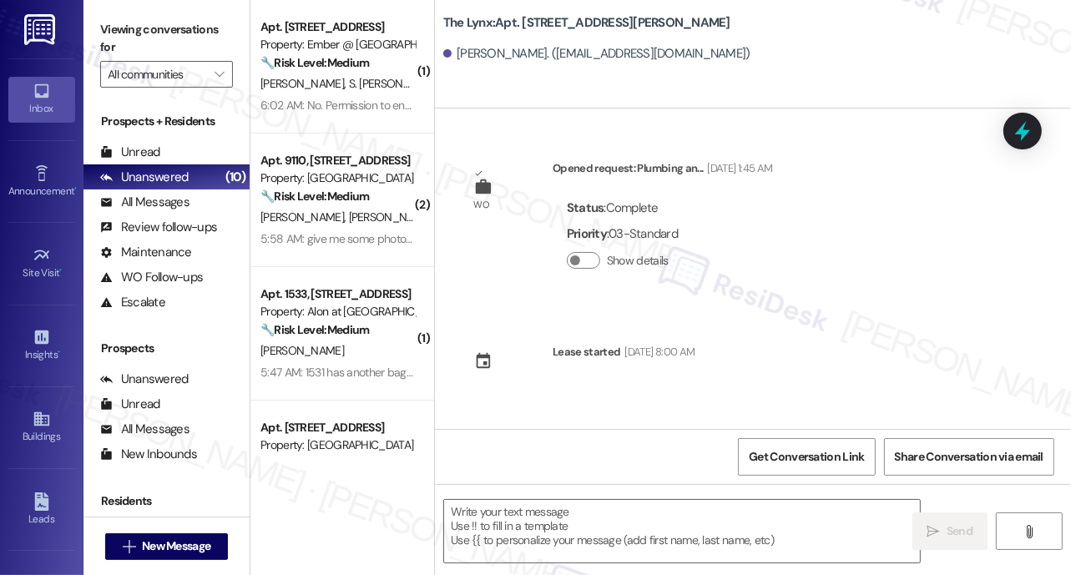
type textarea "Fetching suggested responses. Please feel free to read through the conversation…"
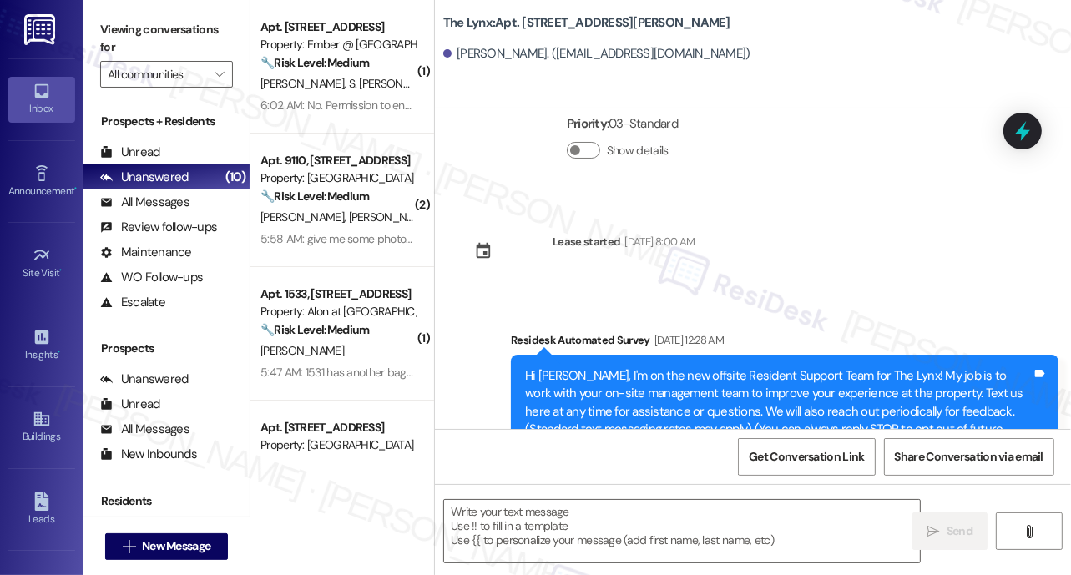
scroll to position [169, 0]
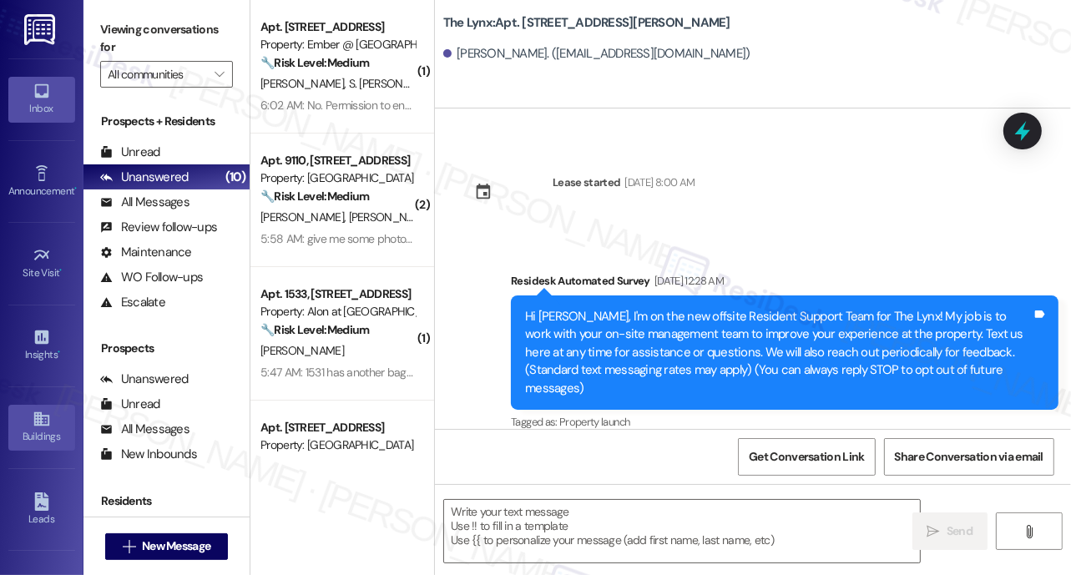
click at [39, 420] on icon at bounding box center [40, 419] width 15 height 14
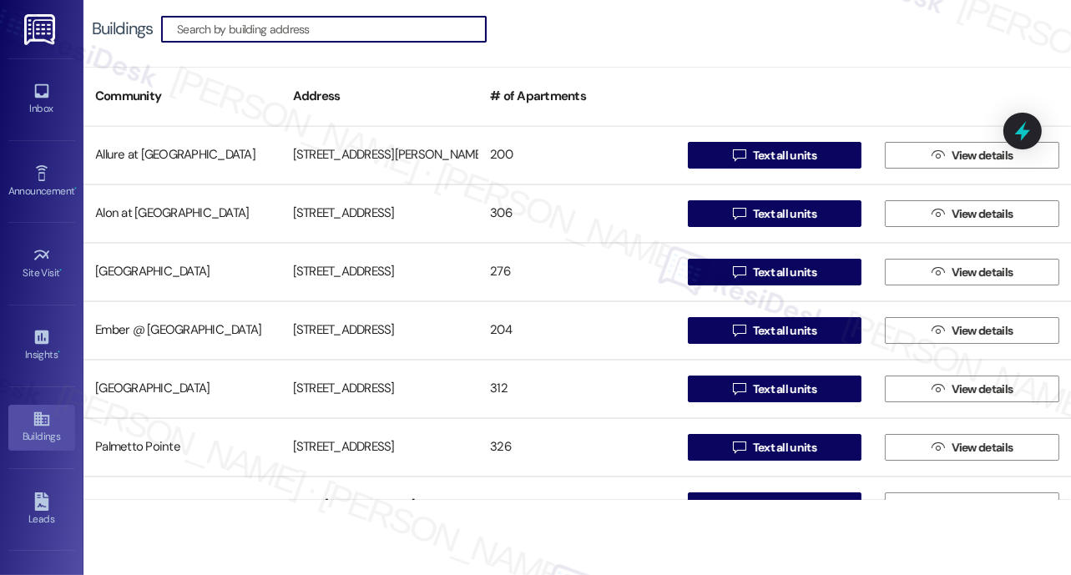
scroll to position [269, 0]
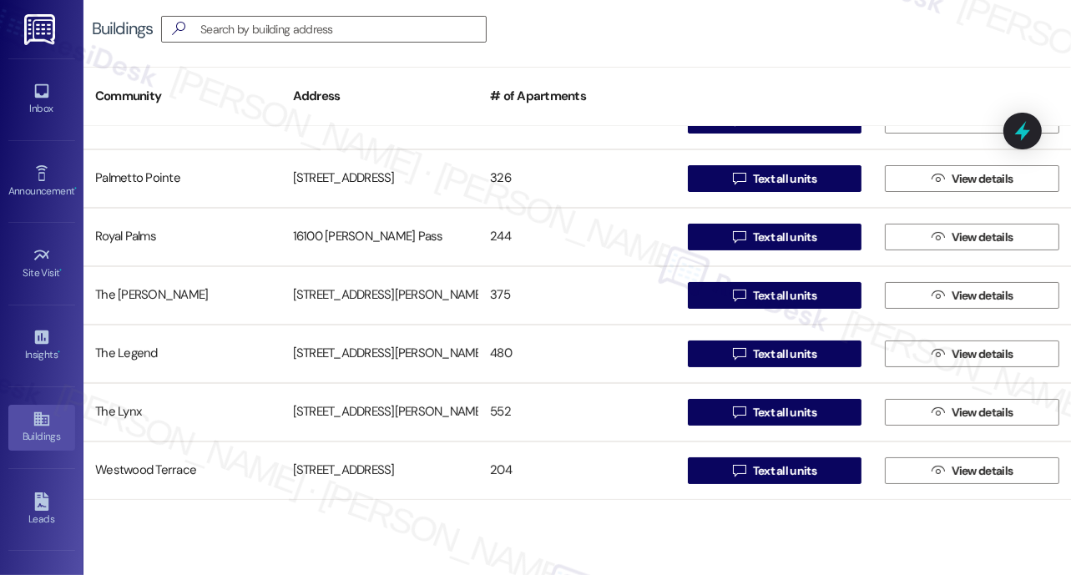
click at [982, 413] on span "View details" at bounding box center [982, 413] width 62 height 18
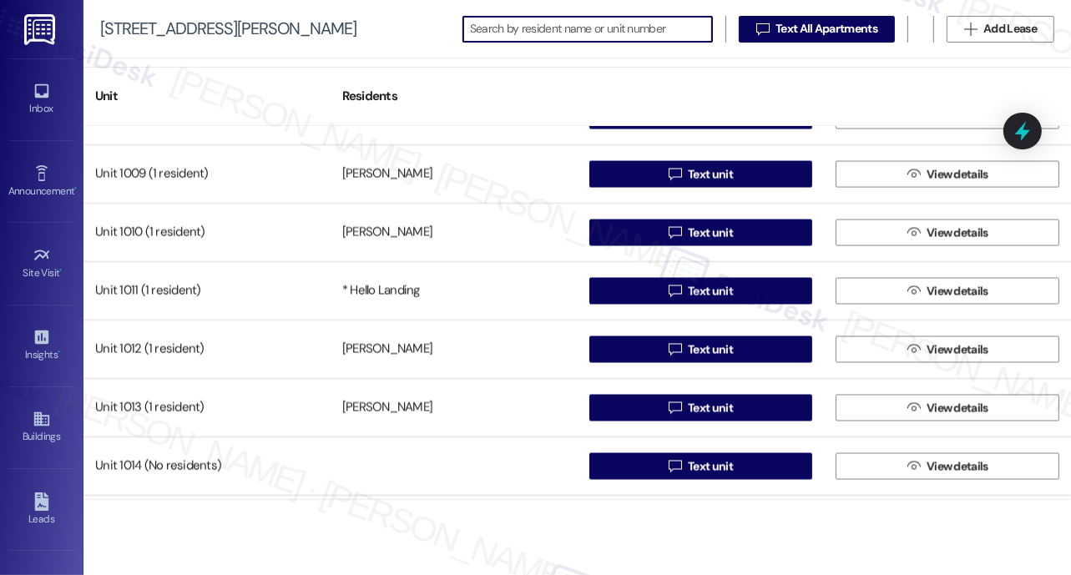
scroll to position [7923, 0]
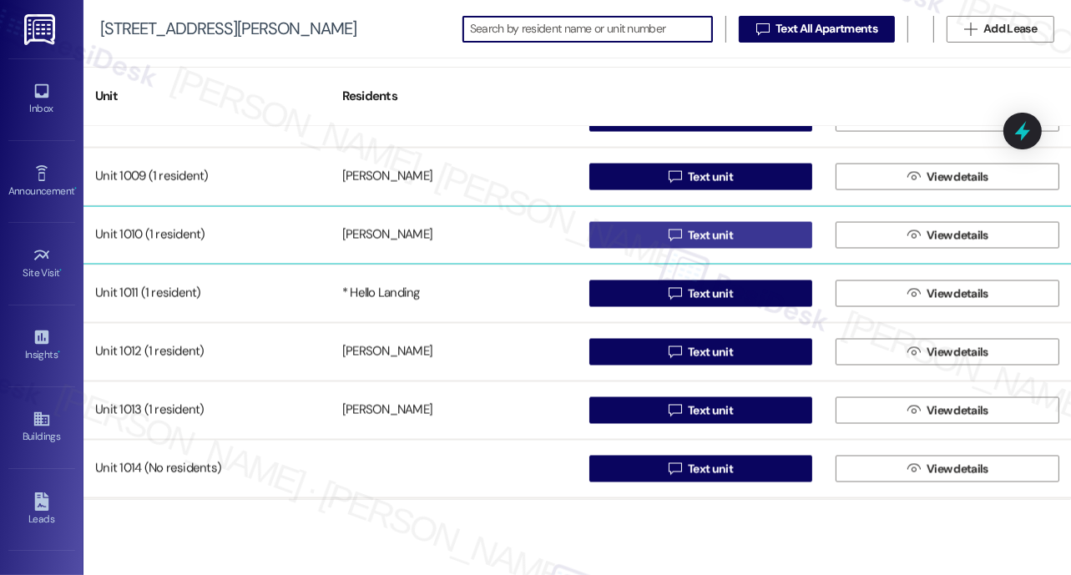
click at [692, 235] on span "Text unit" at bounding box center [710, 236] width 45 height 18
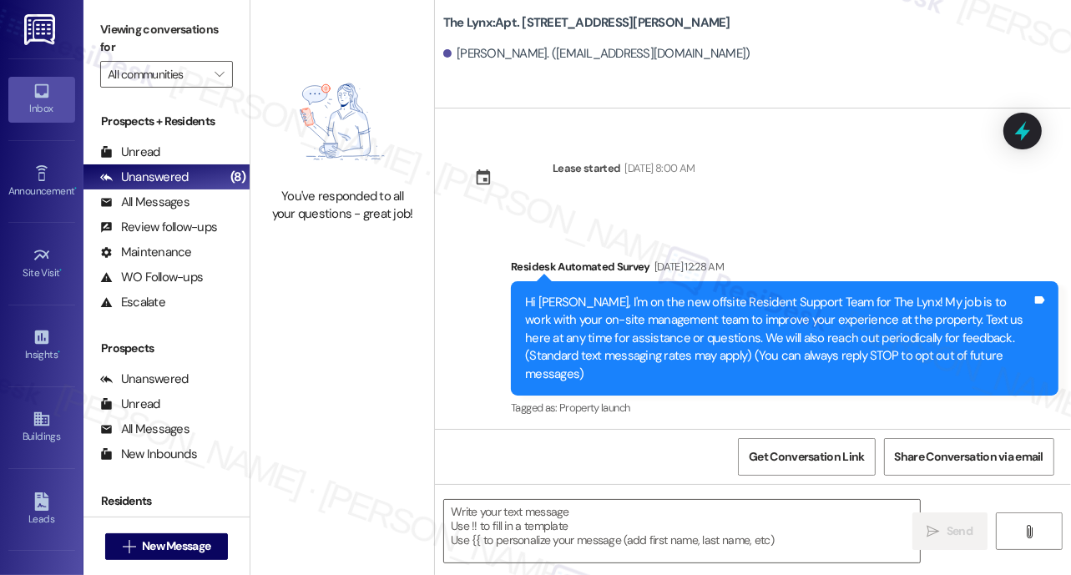
type textarea "Fetching suggested responses. Please feel free to read through the conversation…"
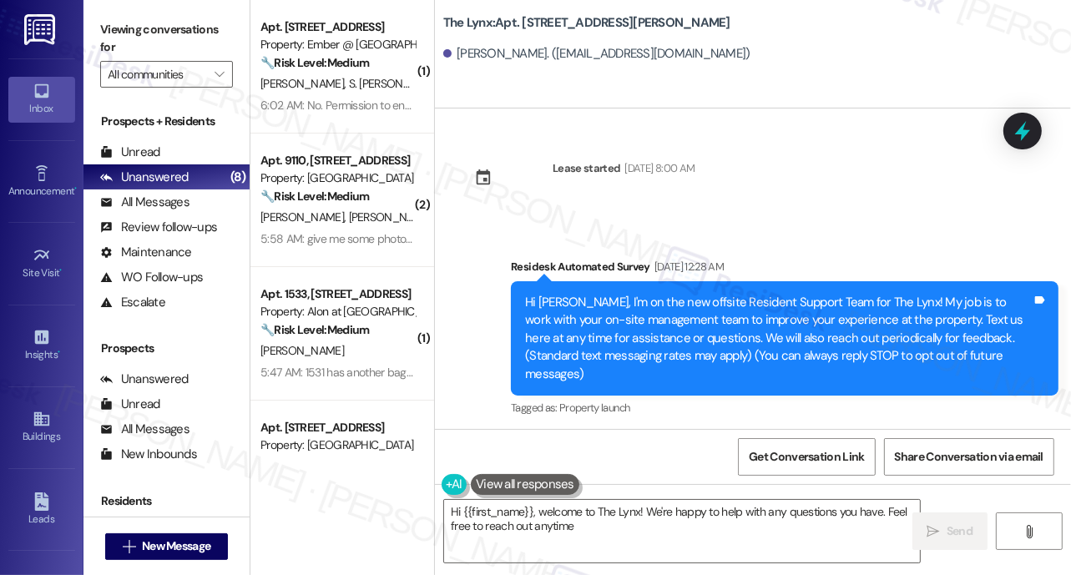
type textarea "Hi {{first_name}}, welcome to The Lynx! We're happy to help with any questions …"
click at [40, 413] on icon at bounding box center [40, 419] width 15 height 14
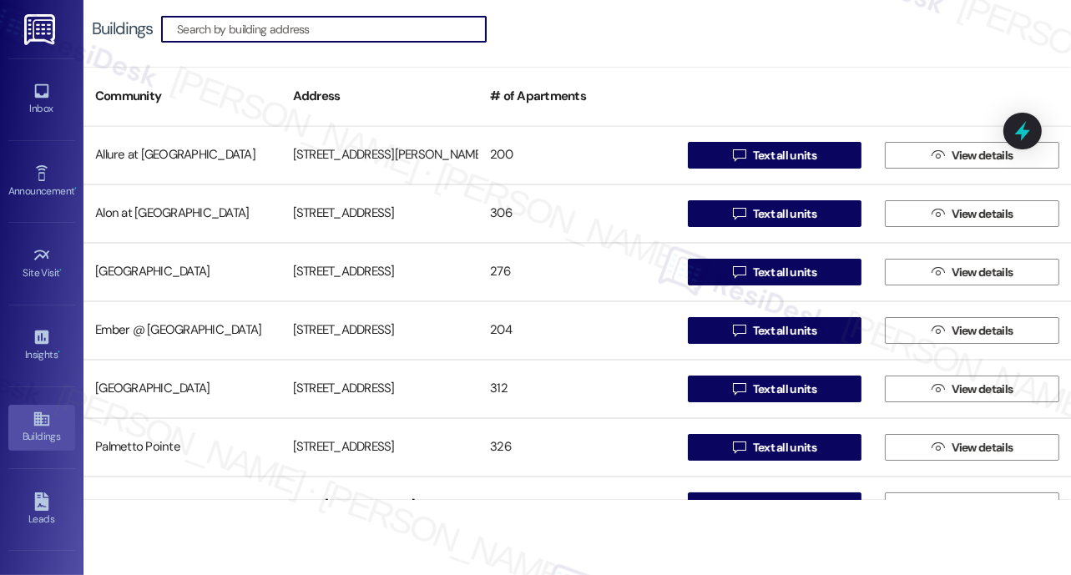
scroll to position [269, 0]
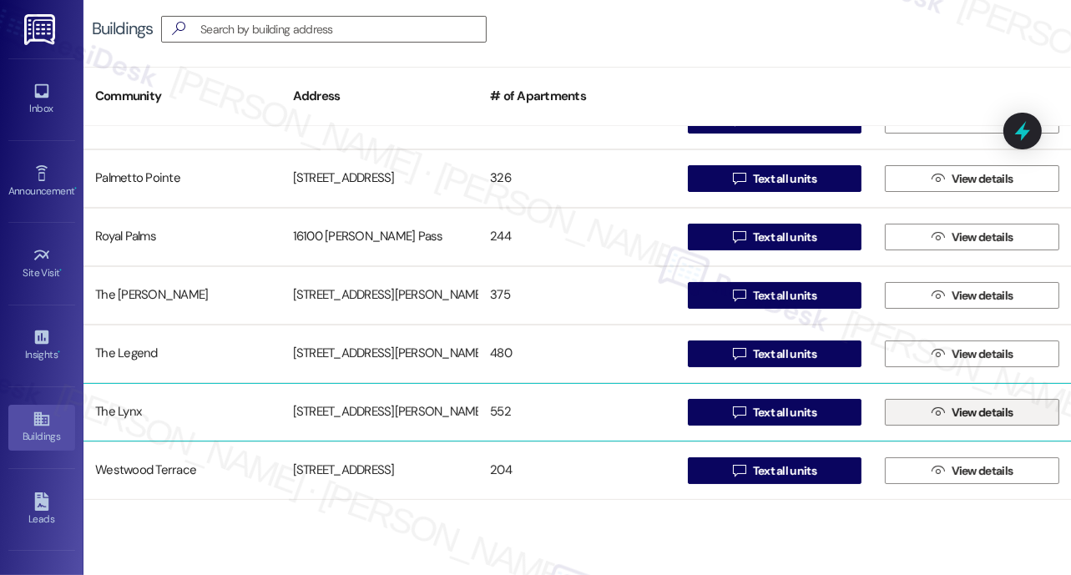
click at [960, 411] on span "View details" at bounding box center [982, 413] width 62 height 18
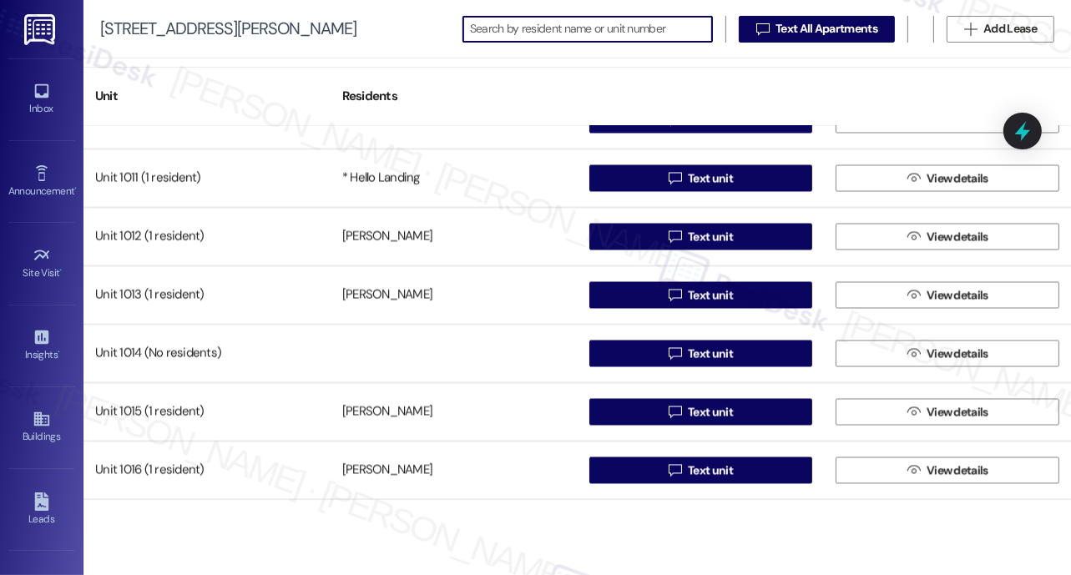
scroll to position [7959, 0]
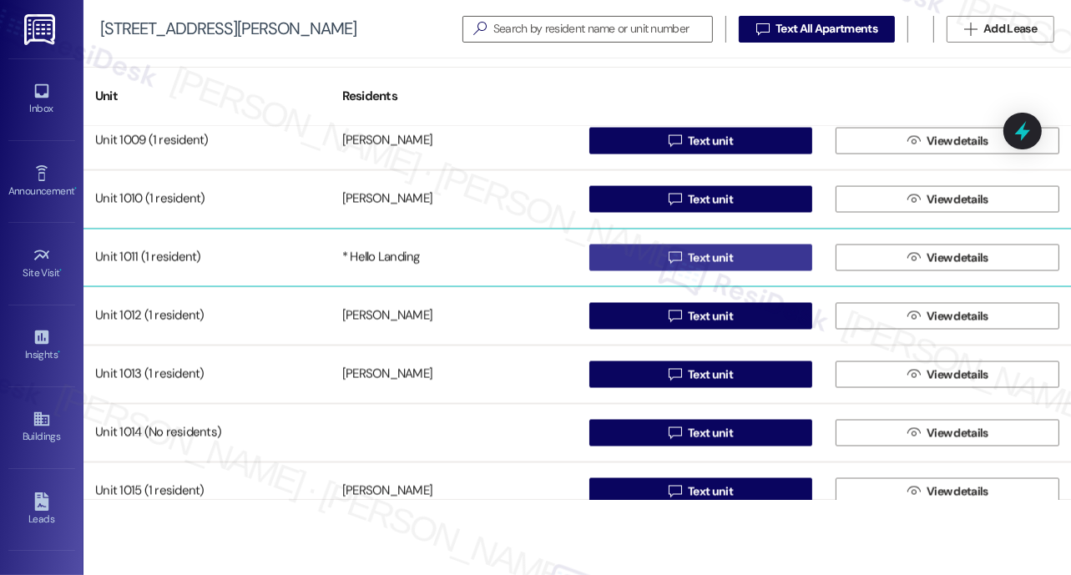
click at [688, 260] on span "Text unit" at bounding box center [710, 259] width 45 height 18
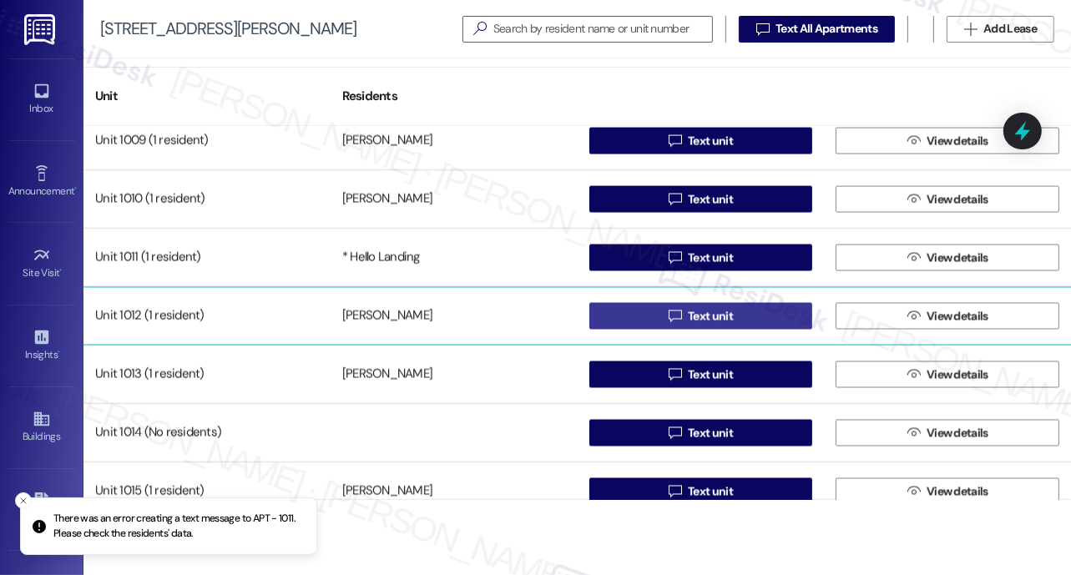
click at [694, 315] on span "Text unit" at bounding box center [710, 317] width 45 height 18
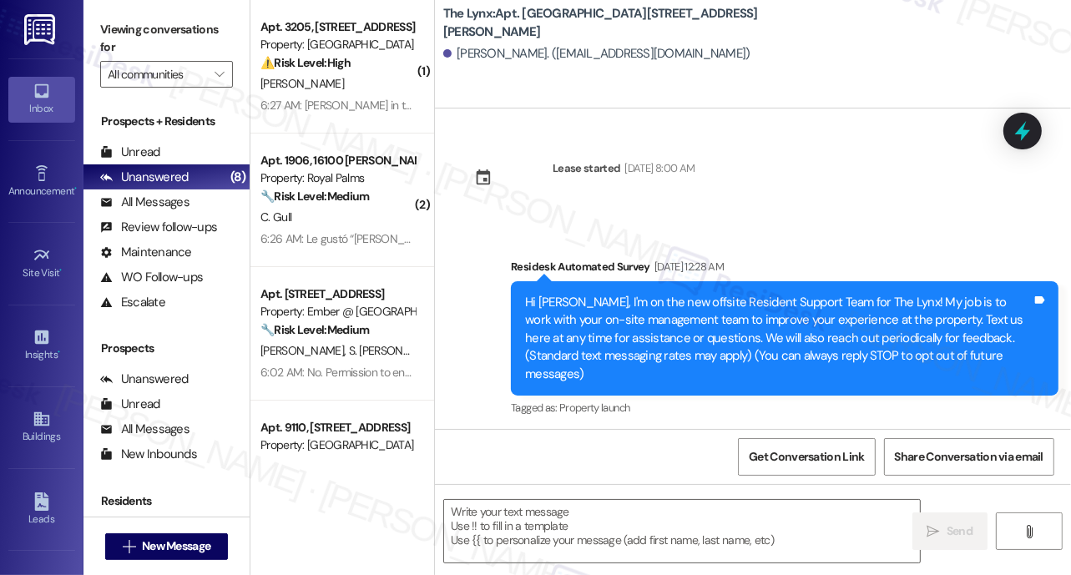
type textarea "Fetching suggested responses. Please feel free to read through the conversation…"
click at [36, 422] on icon at bounding box center [40, 419] width 15 height 14
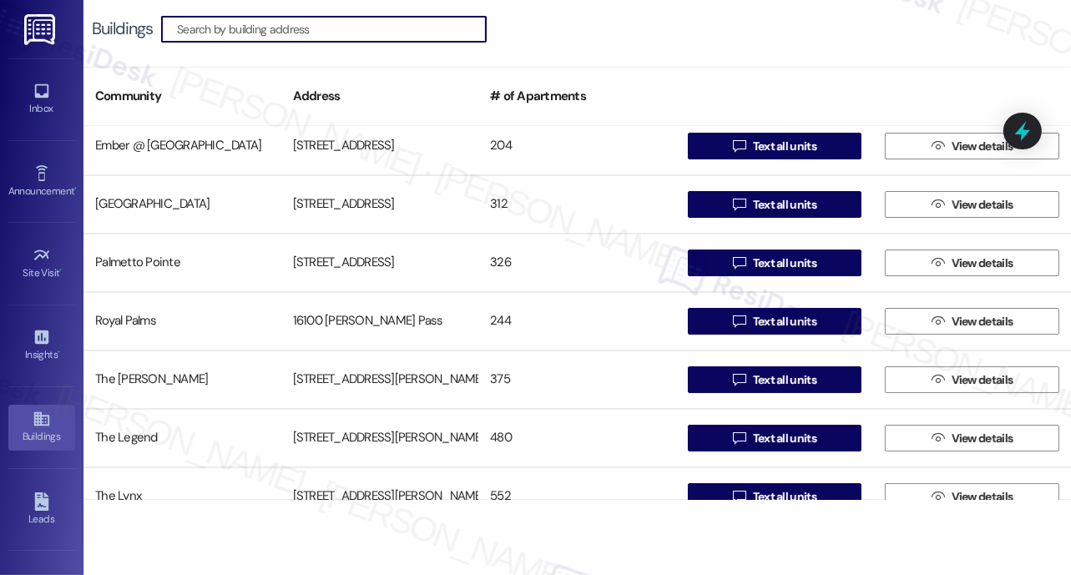
scroll to position [269, 0]
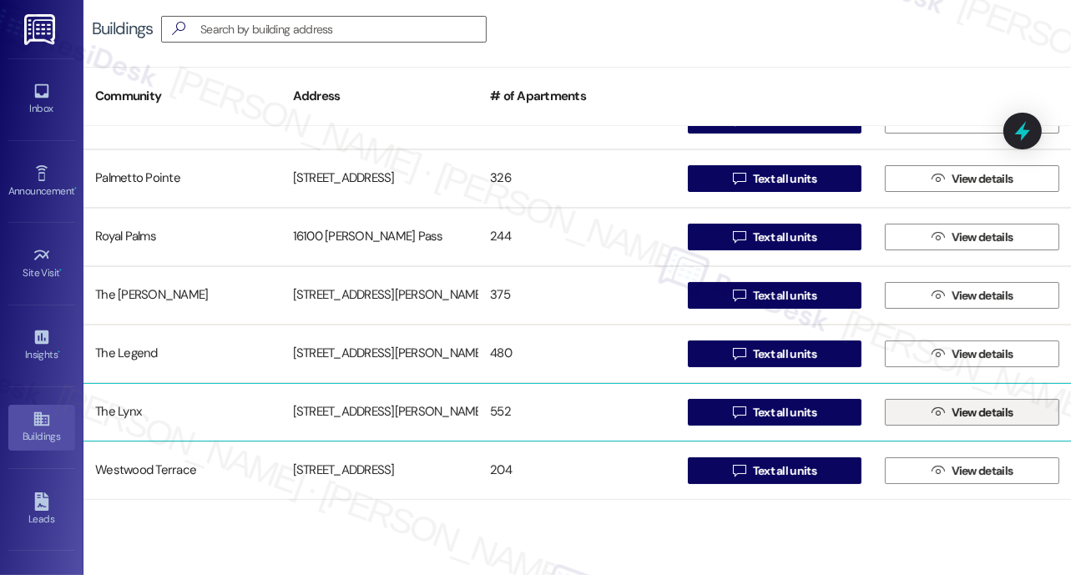
click at [964, 416] on span "View details" at bounding box center [982, 413] width 62 height 18
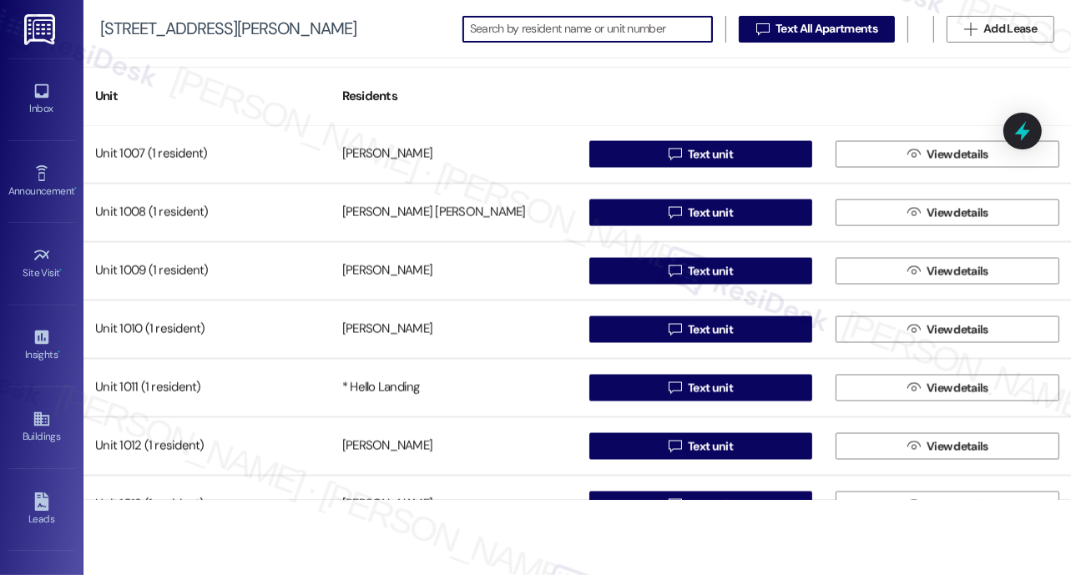
scroll to position [7955, 0]
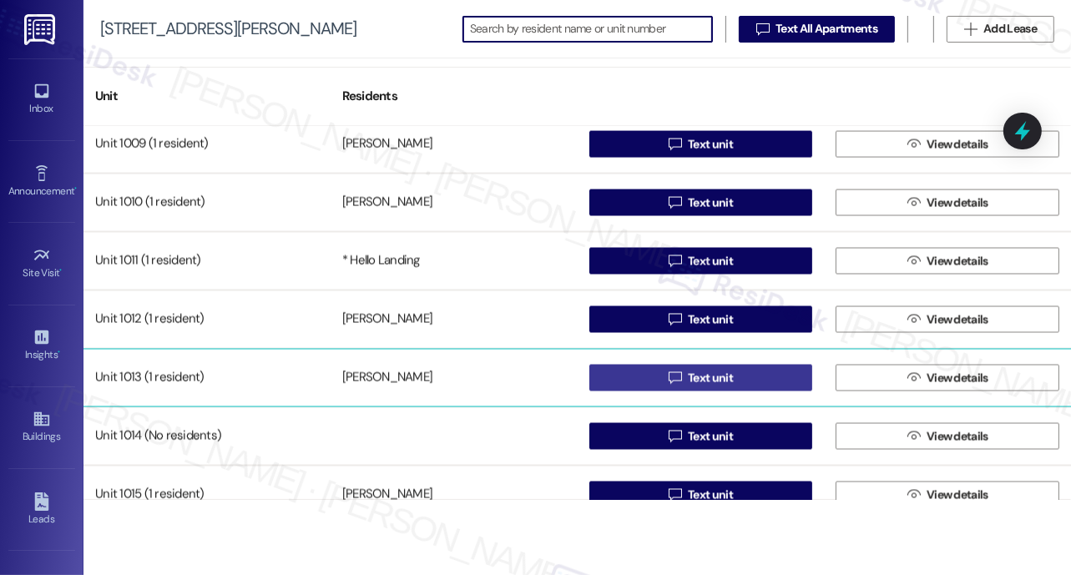
click at [697, 375] on span "Text unit" at bounding box center [710, 379] width 45 height 18
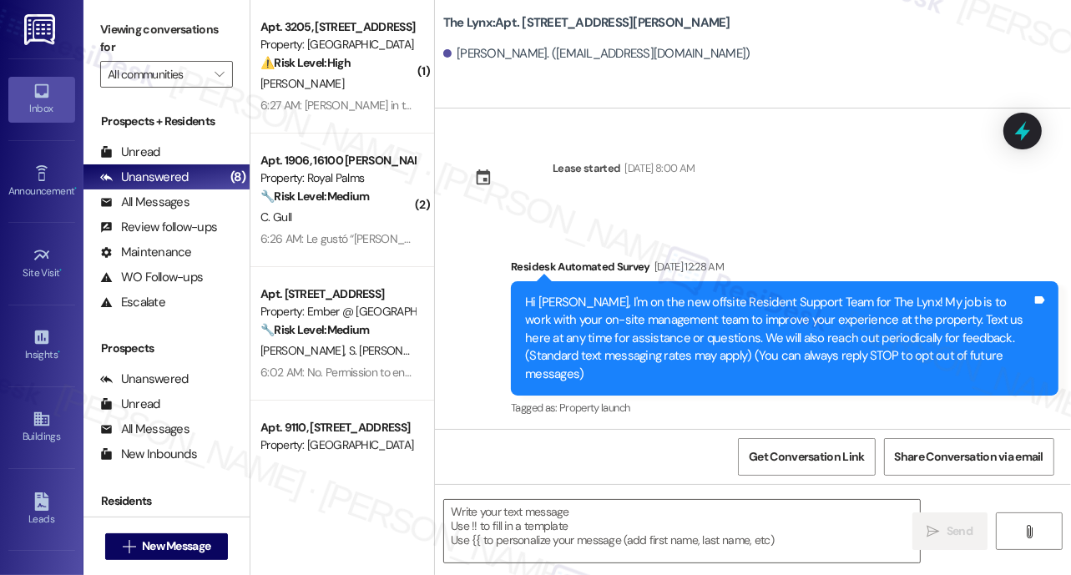
type textarea "Fetching suggested responses. Please feel free to read through the conversation…"
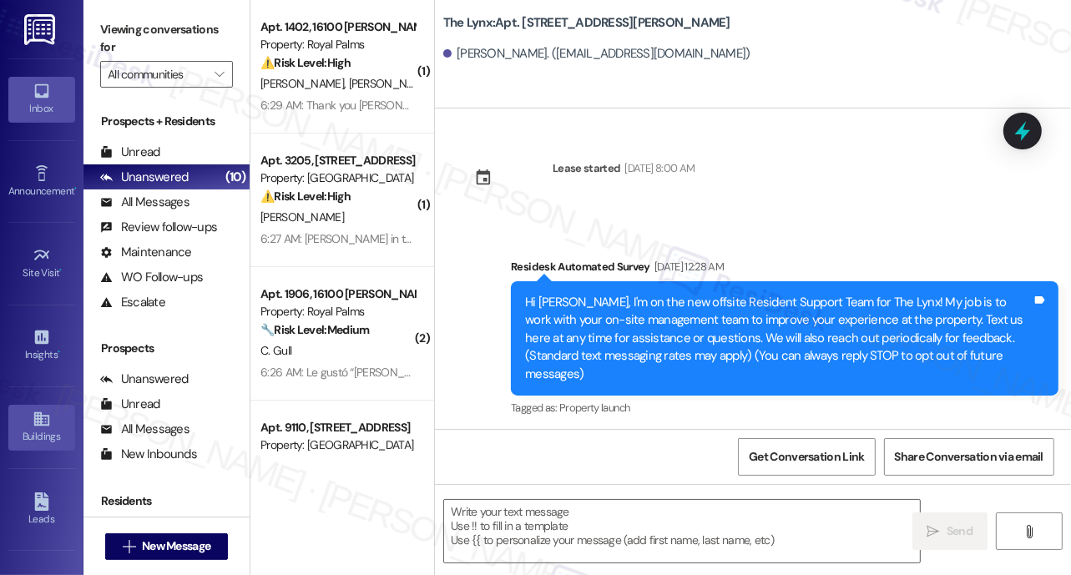
click at [43, 421] on icon at bounding box center [42, 419] width 18 height 18
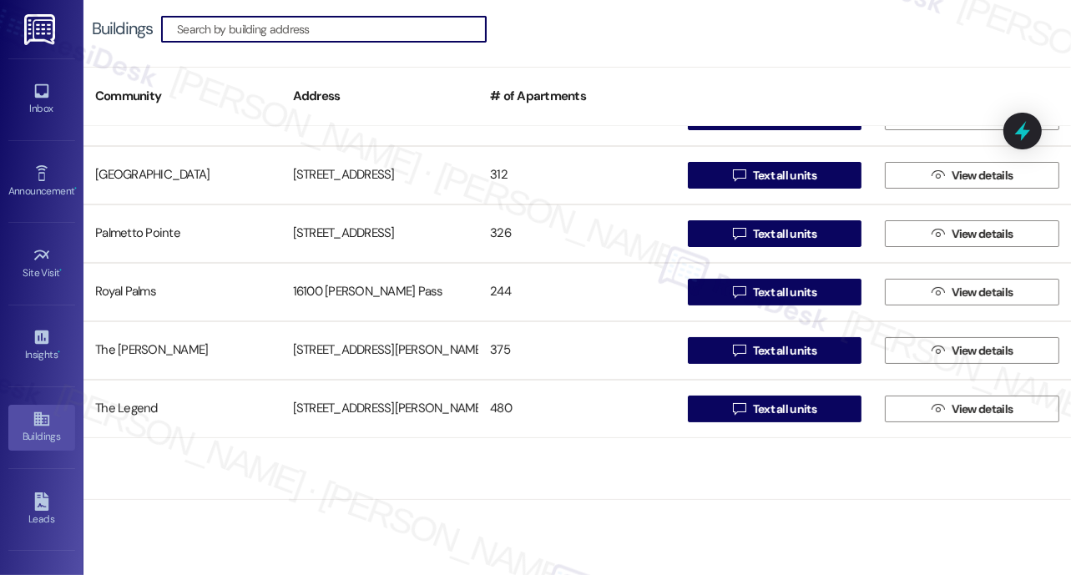
scroll to position [269, 0]
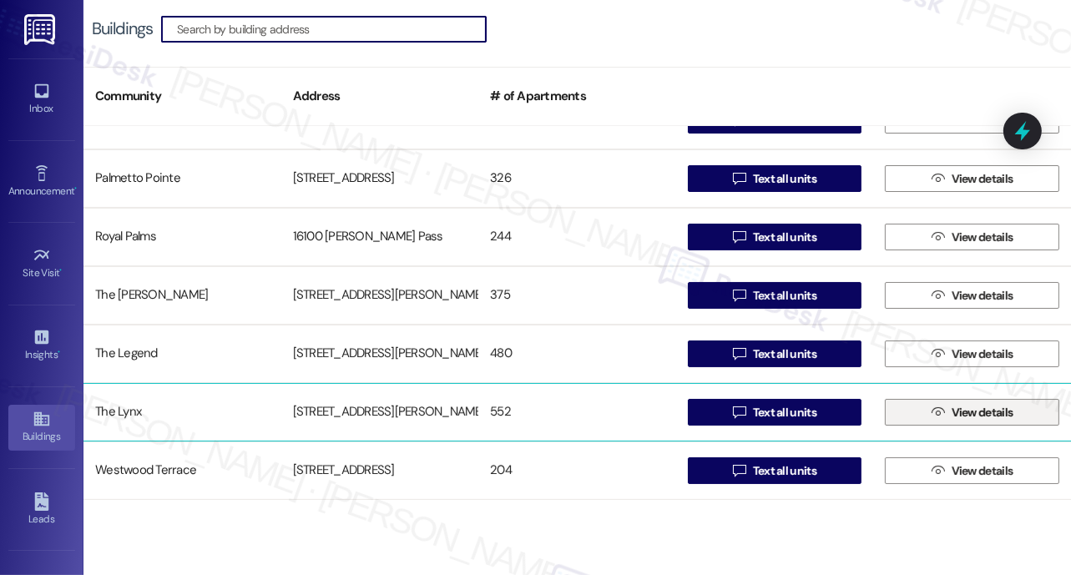
click at [981, 414] on span "View details" at bounding box center [982, 413] width 62 height 18
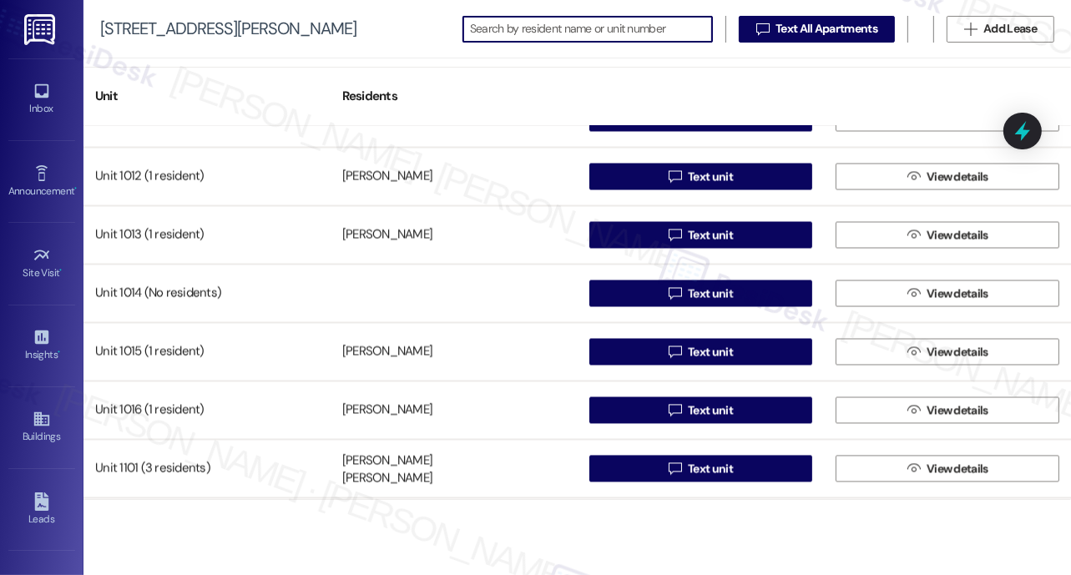
scroll to position [8090, 0]
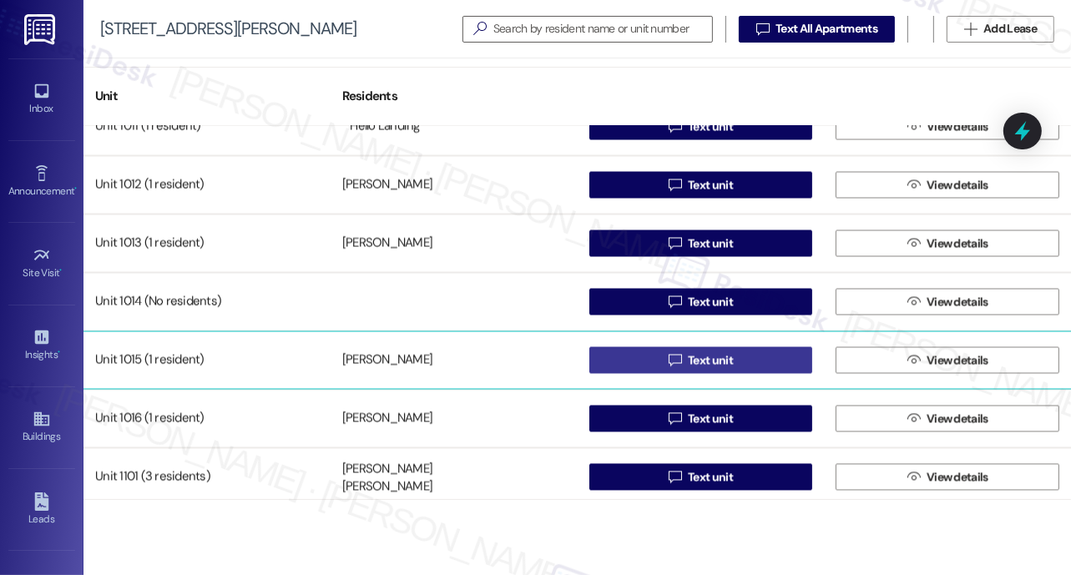
click at [695, 361] on span "Text unit" at bounding box center [710, 361] width 45 height 18
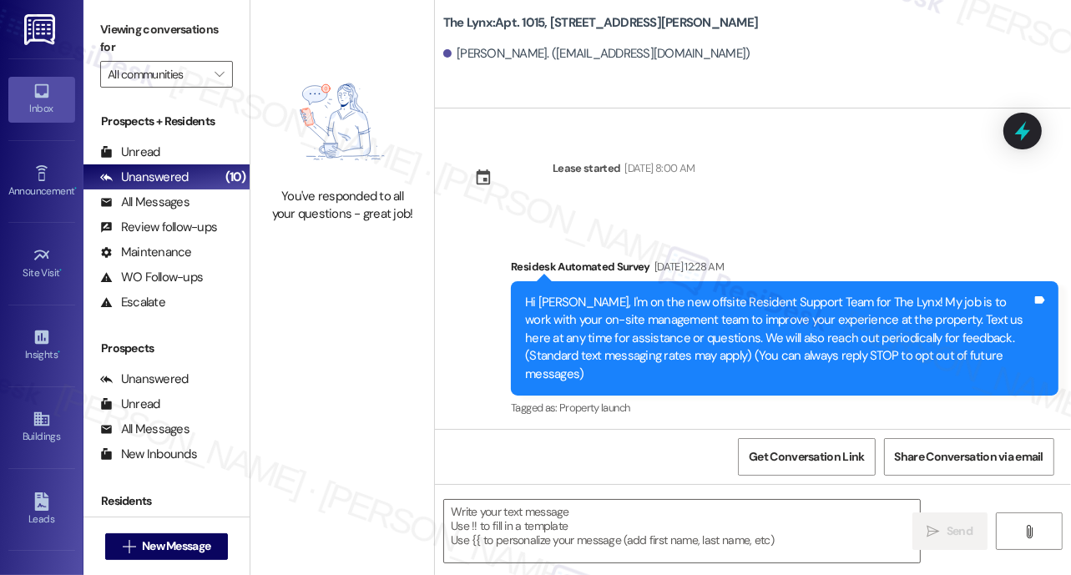
type textarea "Fetching suggested responses. Please feel free to read through the conversation…"
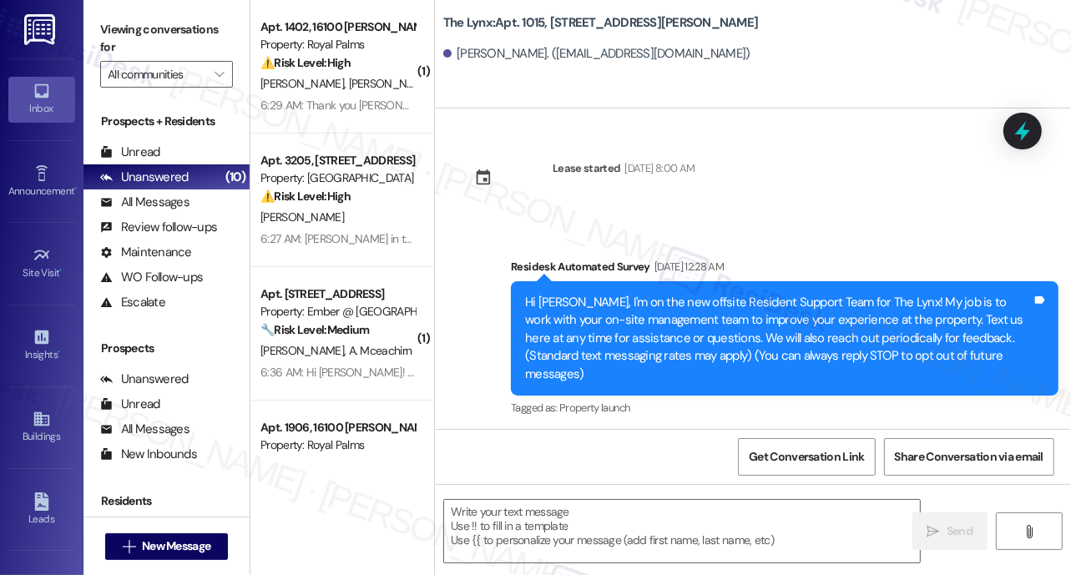
type textarea "Fetching suggested responses. Please feel free to read through the conversation…"
click at [41, 420] on icon at bounding box center [42, 419] width 18 height 18
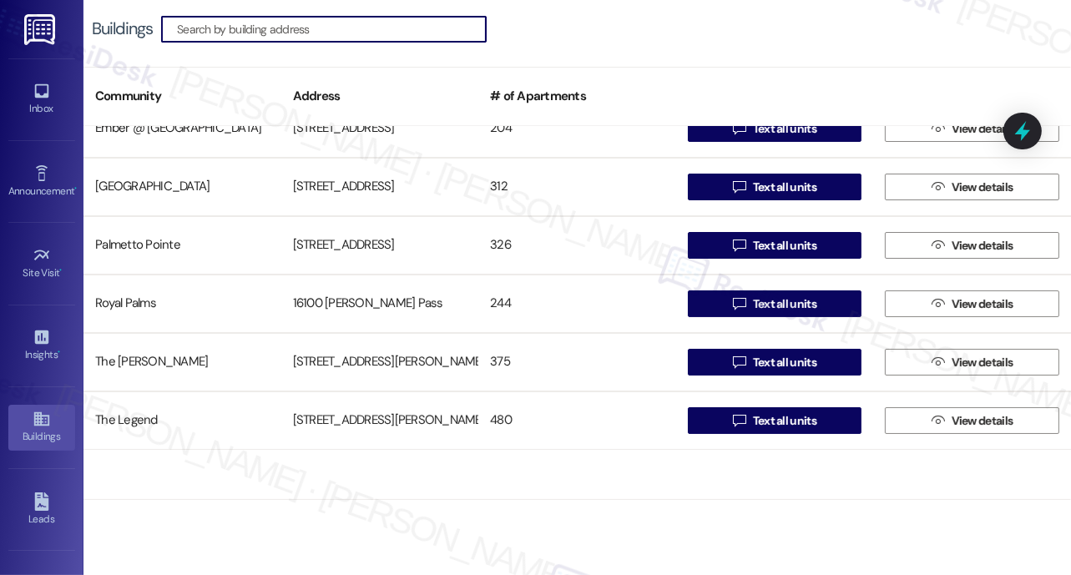
scroll to position [269, 0]
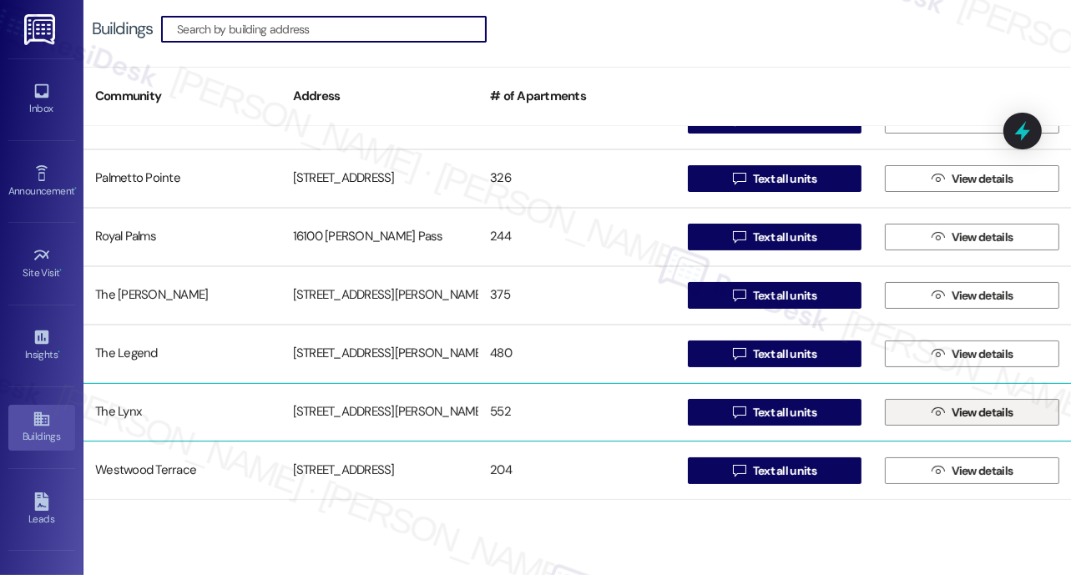
click at [951, 416] on span "View details" at bounding box center [982, 413] width 62 height 18
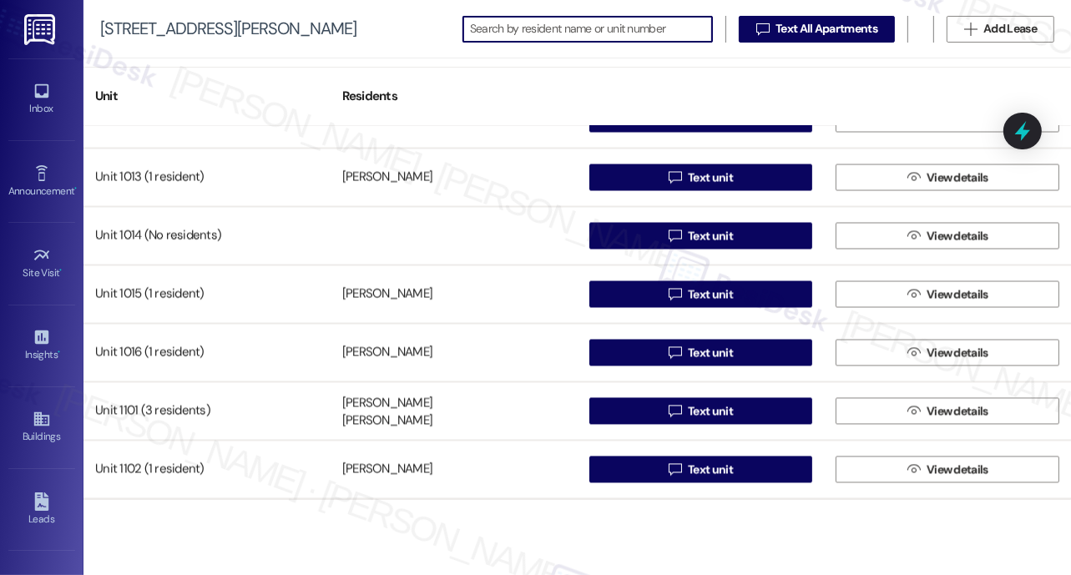
scroll to position [8153, 0]
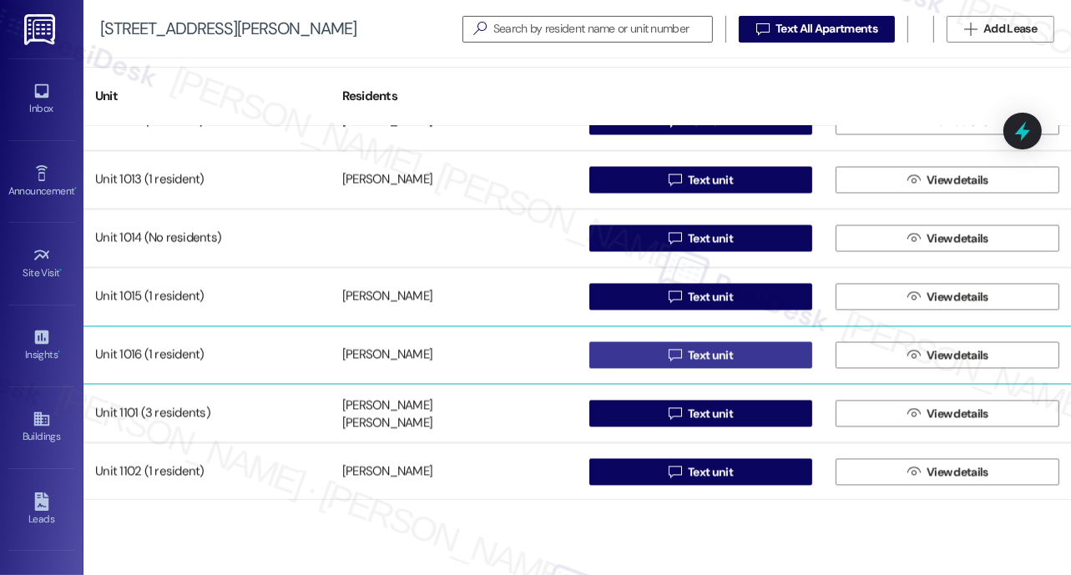
click at [693, 352] on span "Text unit" at bounding box center [710, 356] width 45 height 18
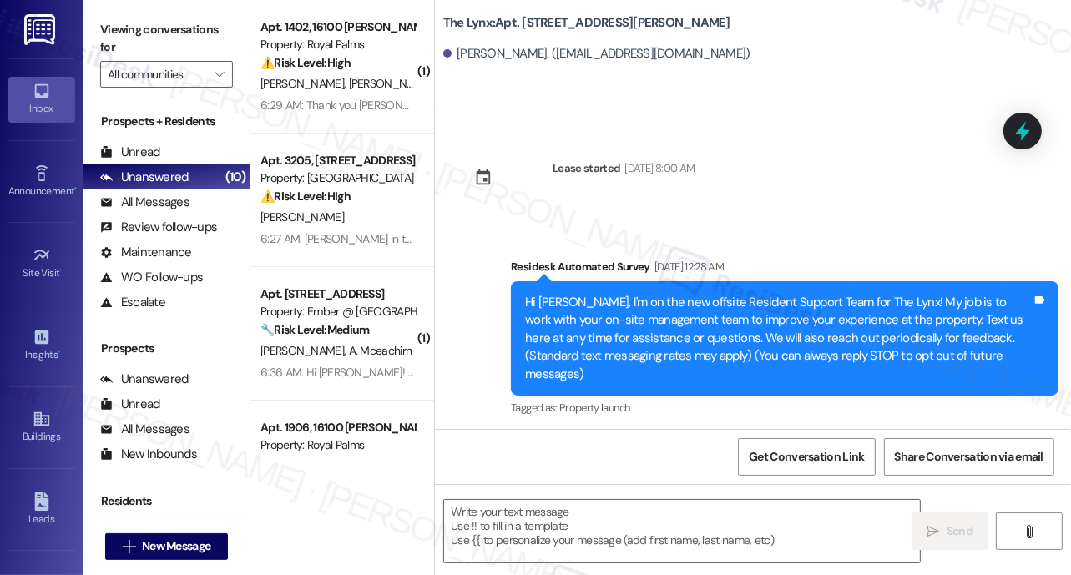
type textarea "Fetching suggested responses. Please feel free to read through the conversation…"
click at [36, 414] on icon at bounding box center [40, 419] width 15 height 14
type textarea "Fetching suggested responses. Please feel free to read through the conversation…"
click at [707, 149] on div "Lease started Jul 31, 2025 at 8:00 AM" at bounding box center [577, 183] width 260 height 73
click at [41, 424] on icon at bounding box center [42, 419] width 18 height 18
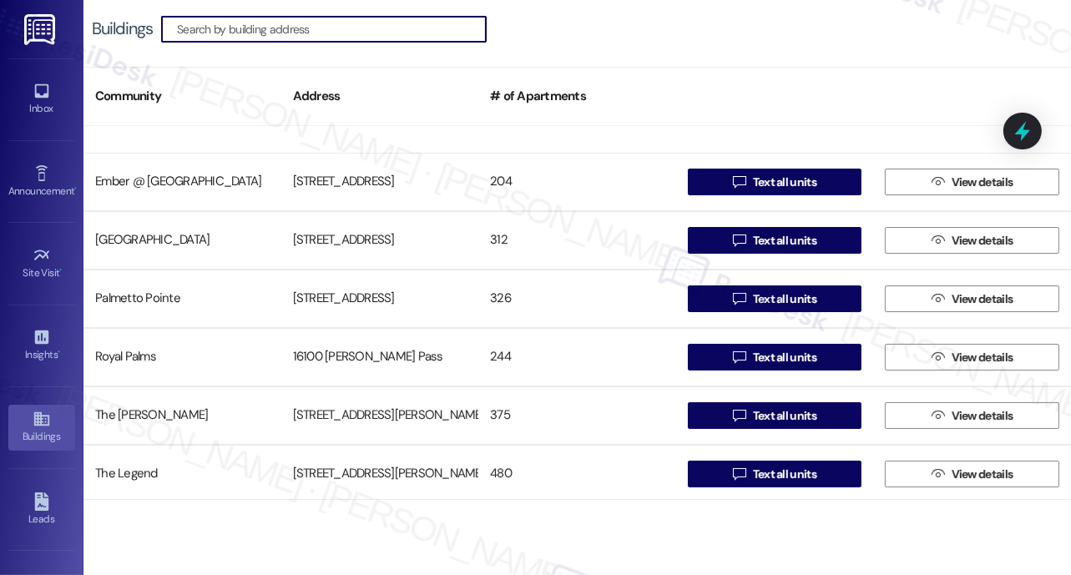
scroll to position [269, 0]
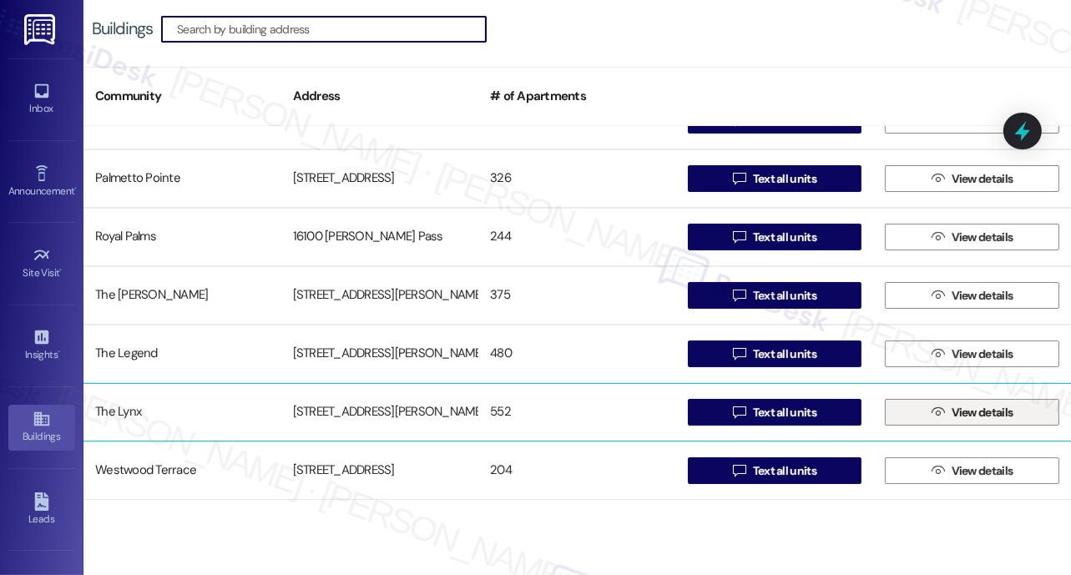
click at [965, 415] on span "View details" at bounding box center [982, 413] width 62 height 18
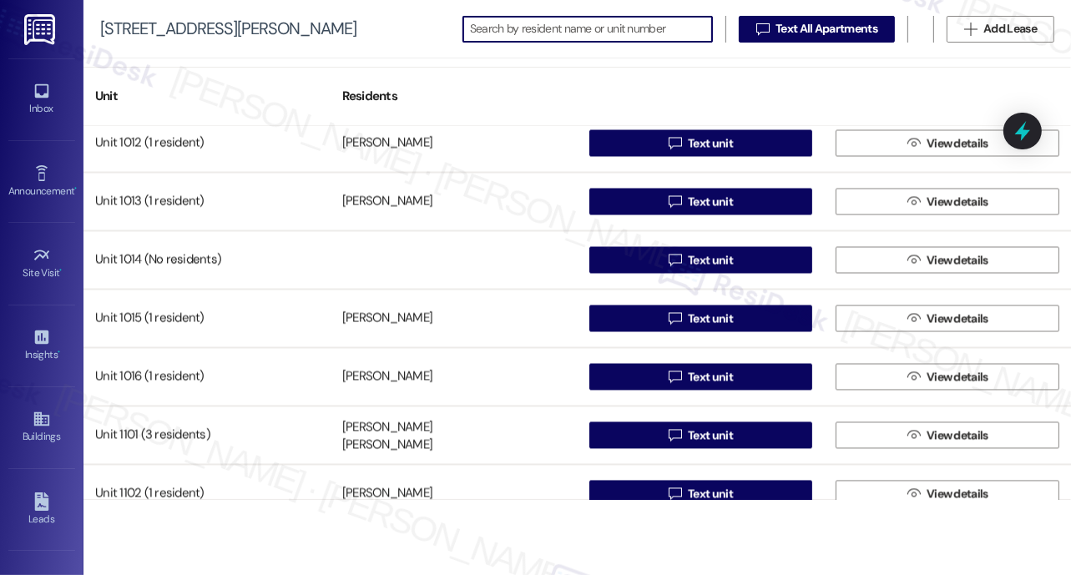
scroll to position [8136, 0]
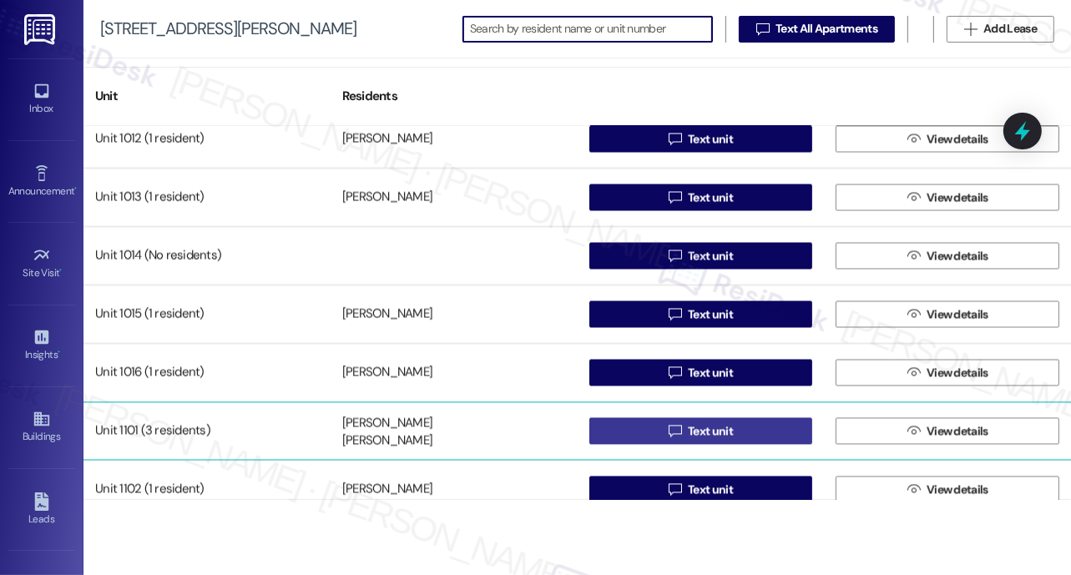
click at [705, 431] on span "Text unit" at bounding box center [710, 432] width 45 height 18
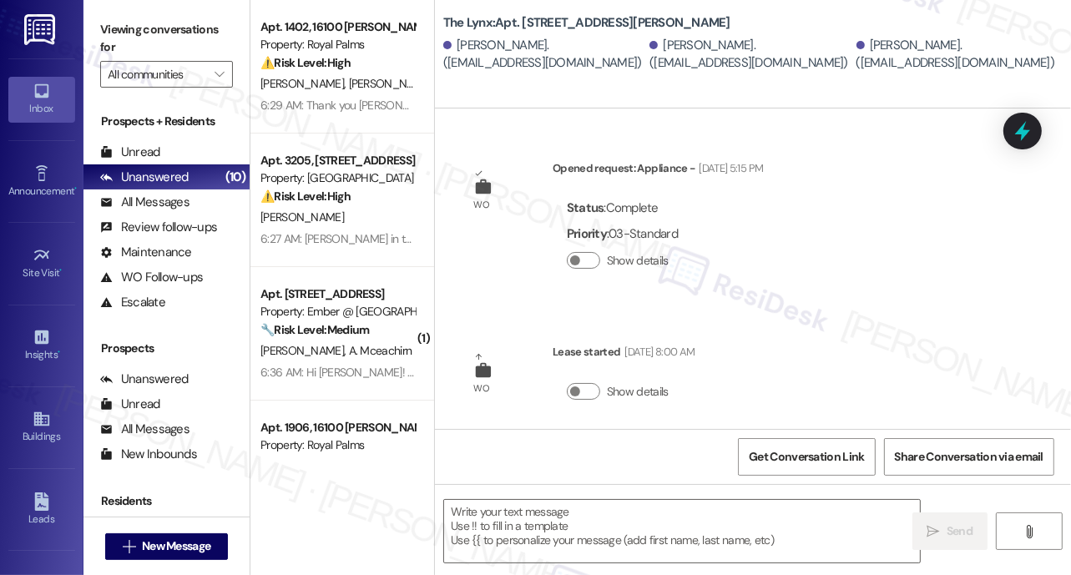
type textarea "Fetching suggested responses. Please feel free to read through the conversation…"
click at [28, 422] on link "Buildings" at bounding box center [41, 427] width 67 height 45
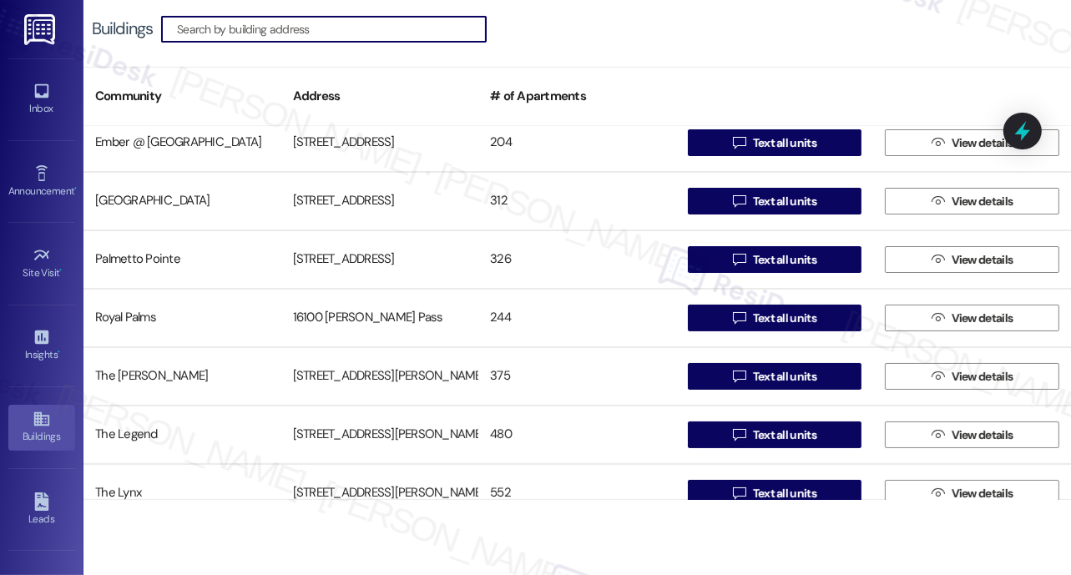
scroll to position [269, 0]
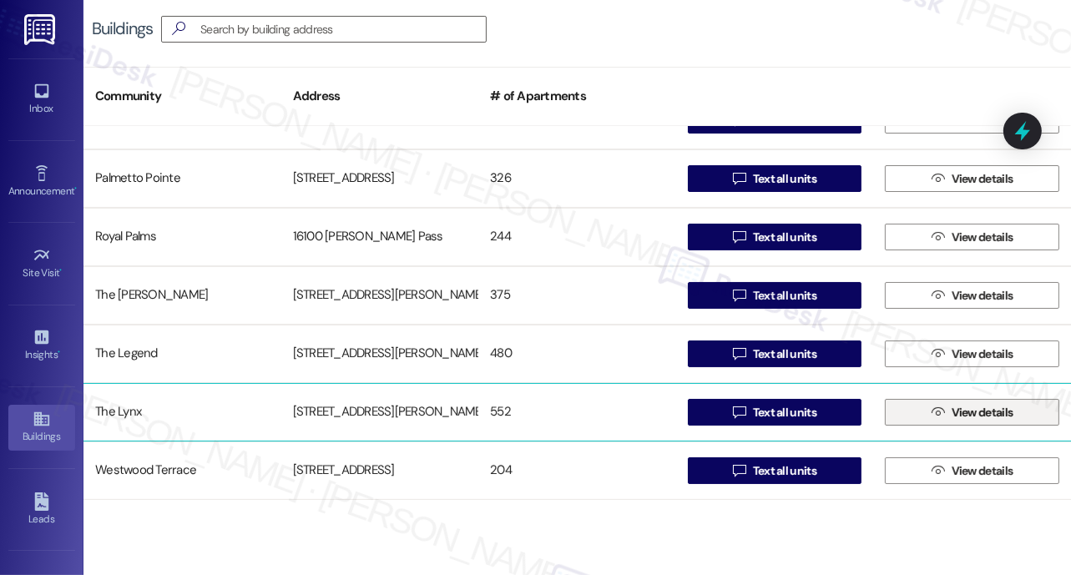
click at [956, 416] on span "View details" at bounding box center [982, 413] width 62 height 18
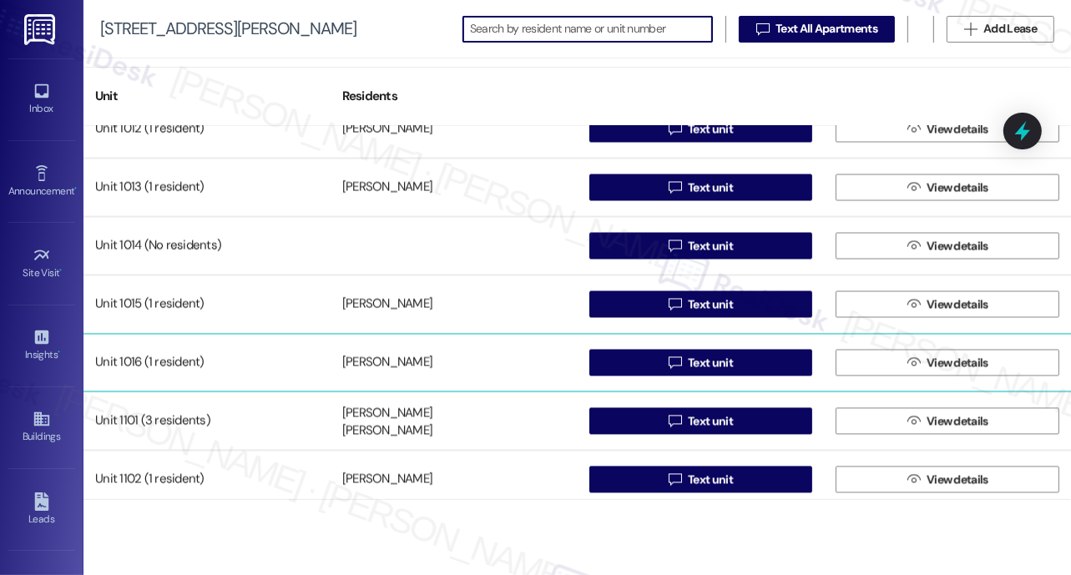
scroll to position [8240, 0]
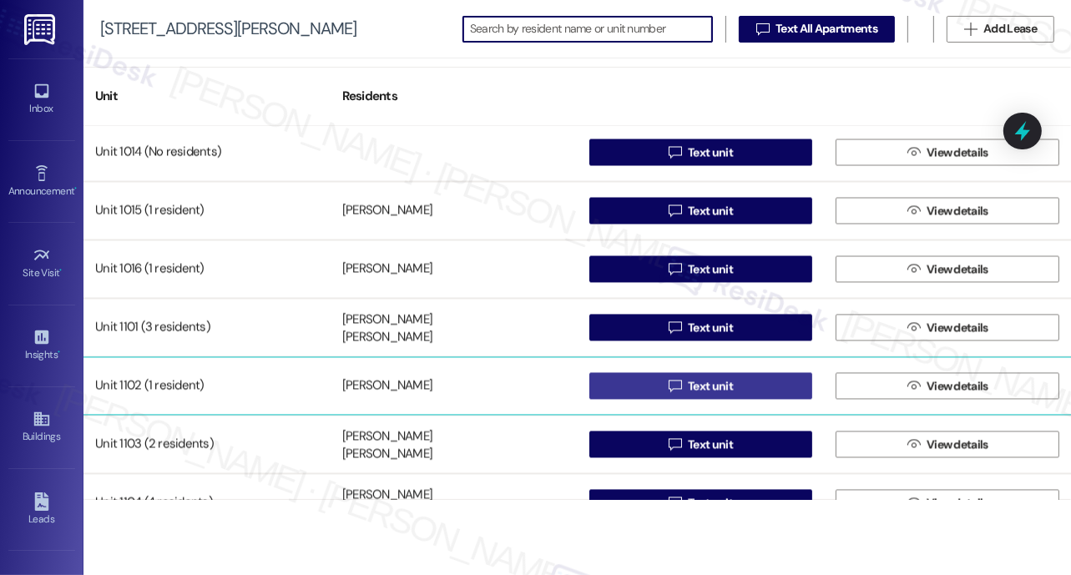
click at [700, 383] on span "Text unit" at bounding box center [710, 386] width 45 height 18
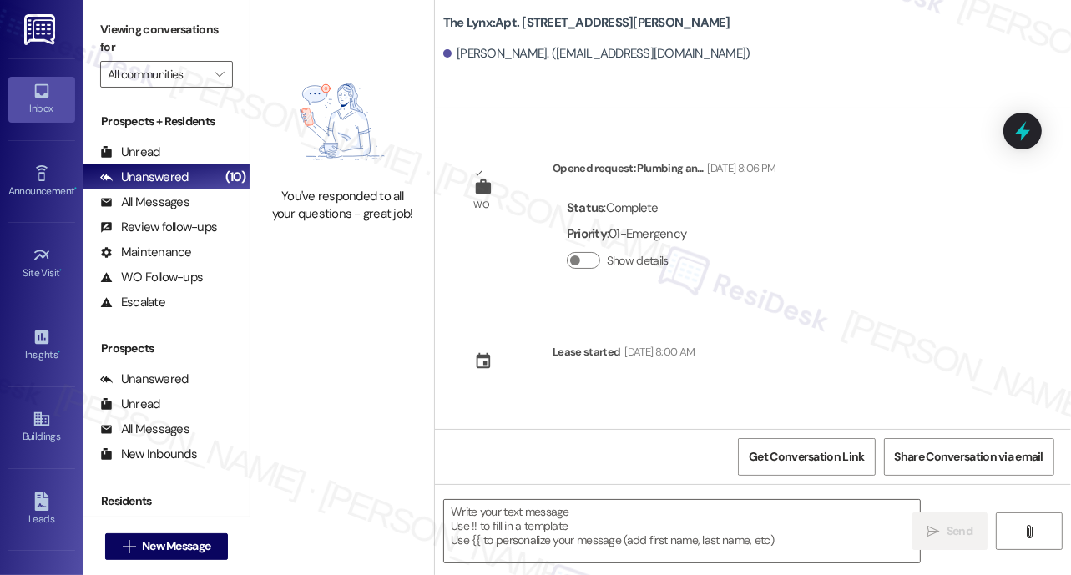
type textarea "Fetching suggested responses. Please feel free to read through the conversation…"
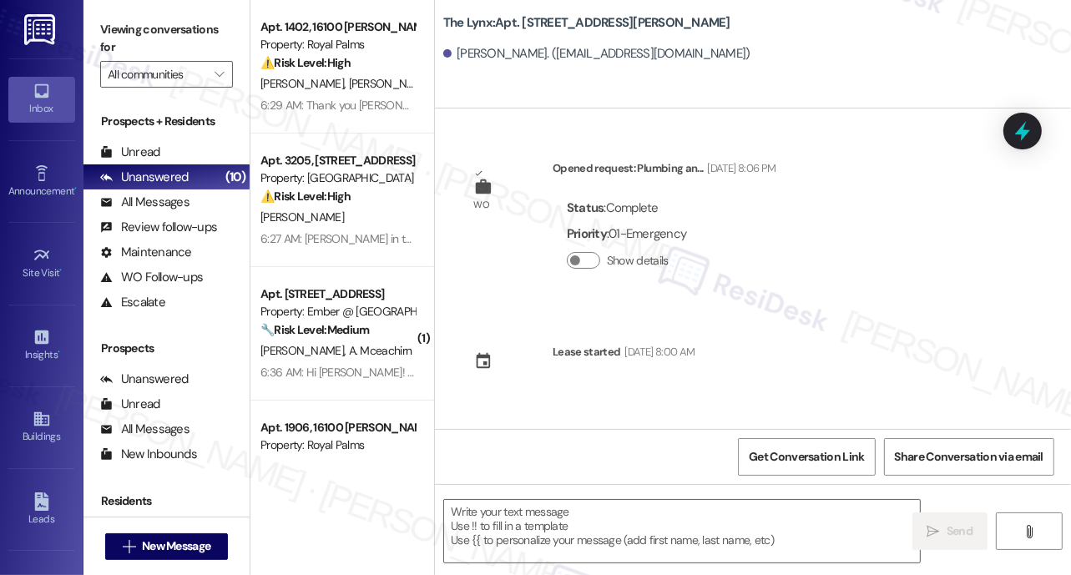
type textarea "Fetching suggested responses. Please feel free to read through the conversation…"
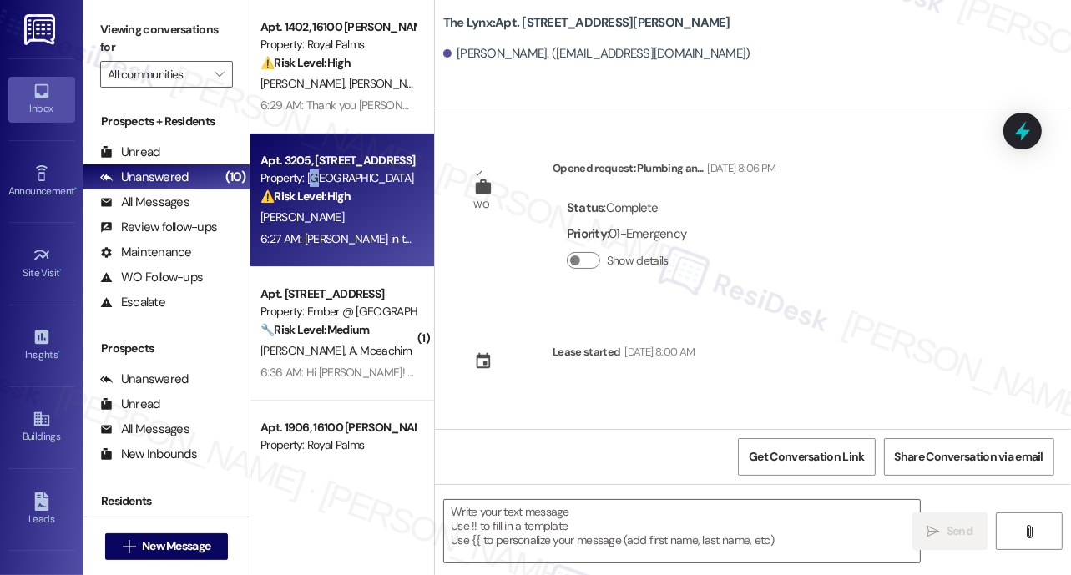
click at [315, 183] on div "Property: [GEOGRAPHIC_DATA]" at bounding box center [337, 178] width 154 height 18
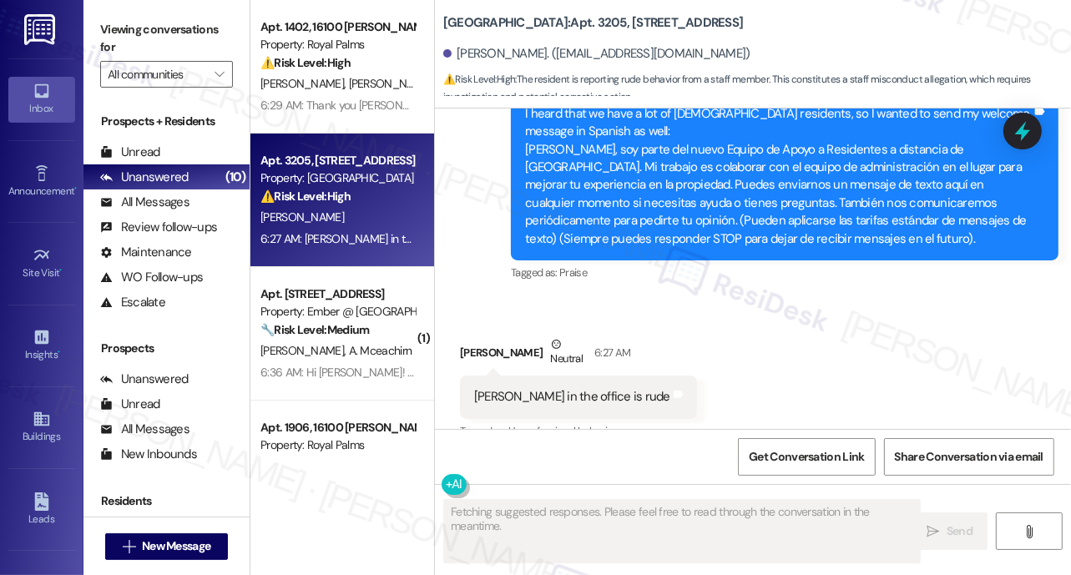
scroll to position [442, 0]
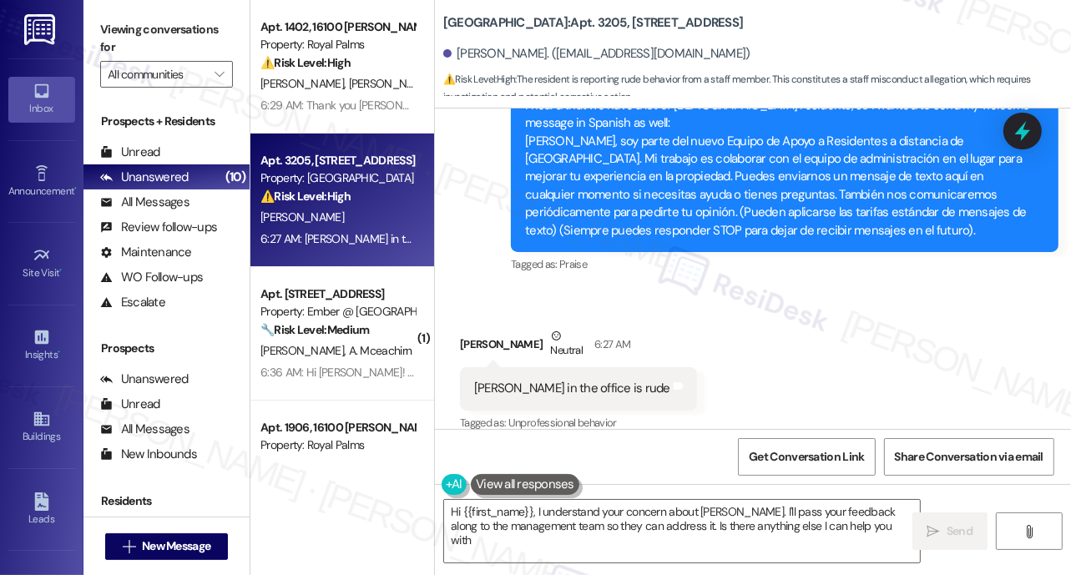
type textarea "Hi {{first_name}}, I understand your concern about Jen. I'll pass your feedback…"
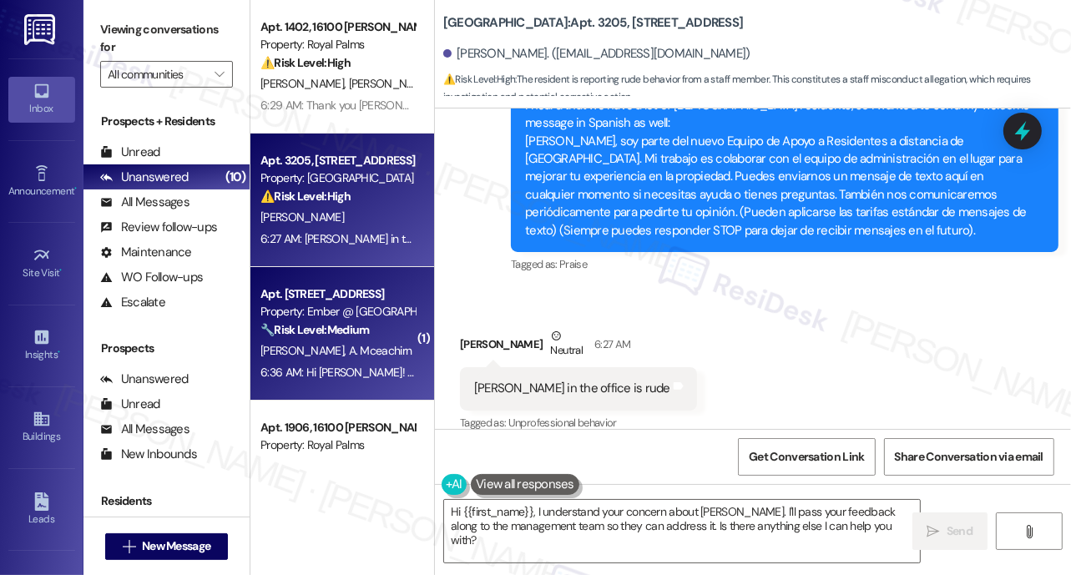
click at [338, 328] on strong "🔧 Risk Level: Medium" at bounding box center [314, 329] width 108 height 15
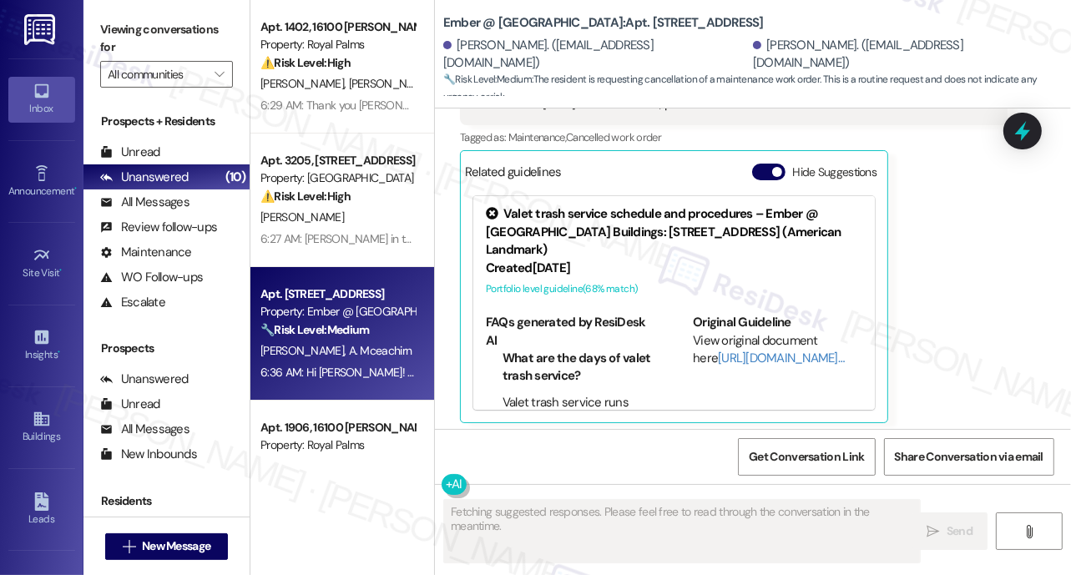
scroll to position [1205, 0]
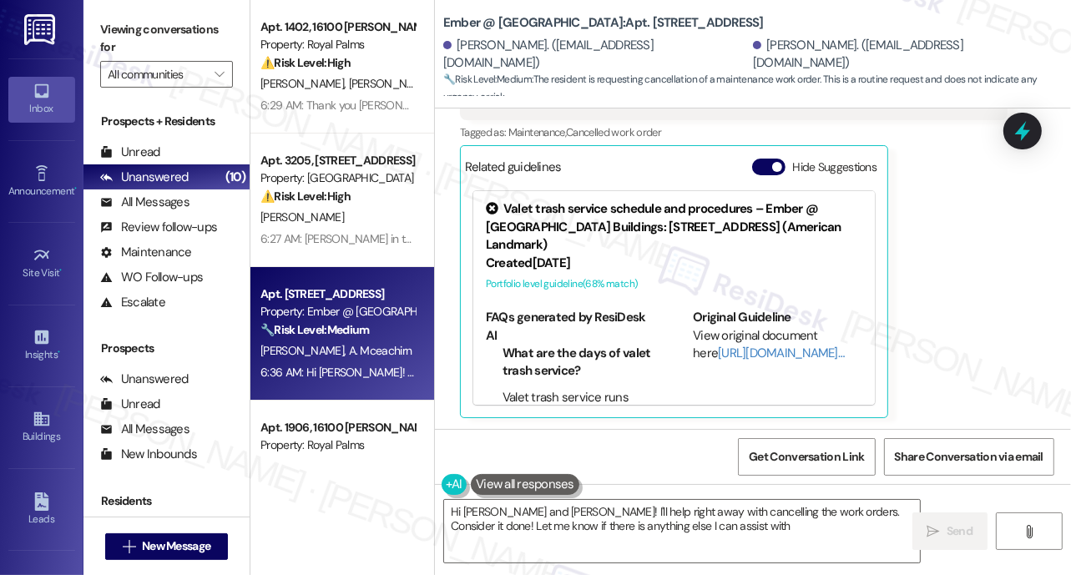
type textarea "Hi Kevin and Amanda! I'll help right away with cancelling the work orders. Cons…"
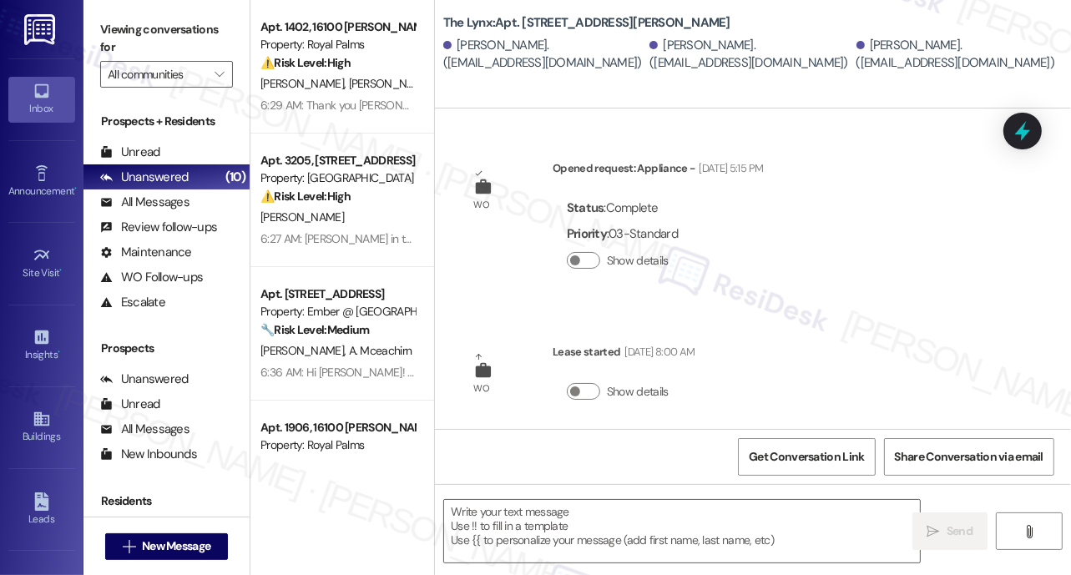
type textarea "Fetching suggested responses. Please feel free to read through the conversation…"
